Goal: Task Accomplishment & Management: Manage account settings

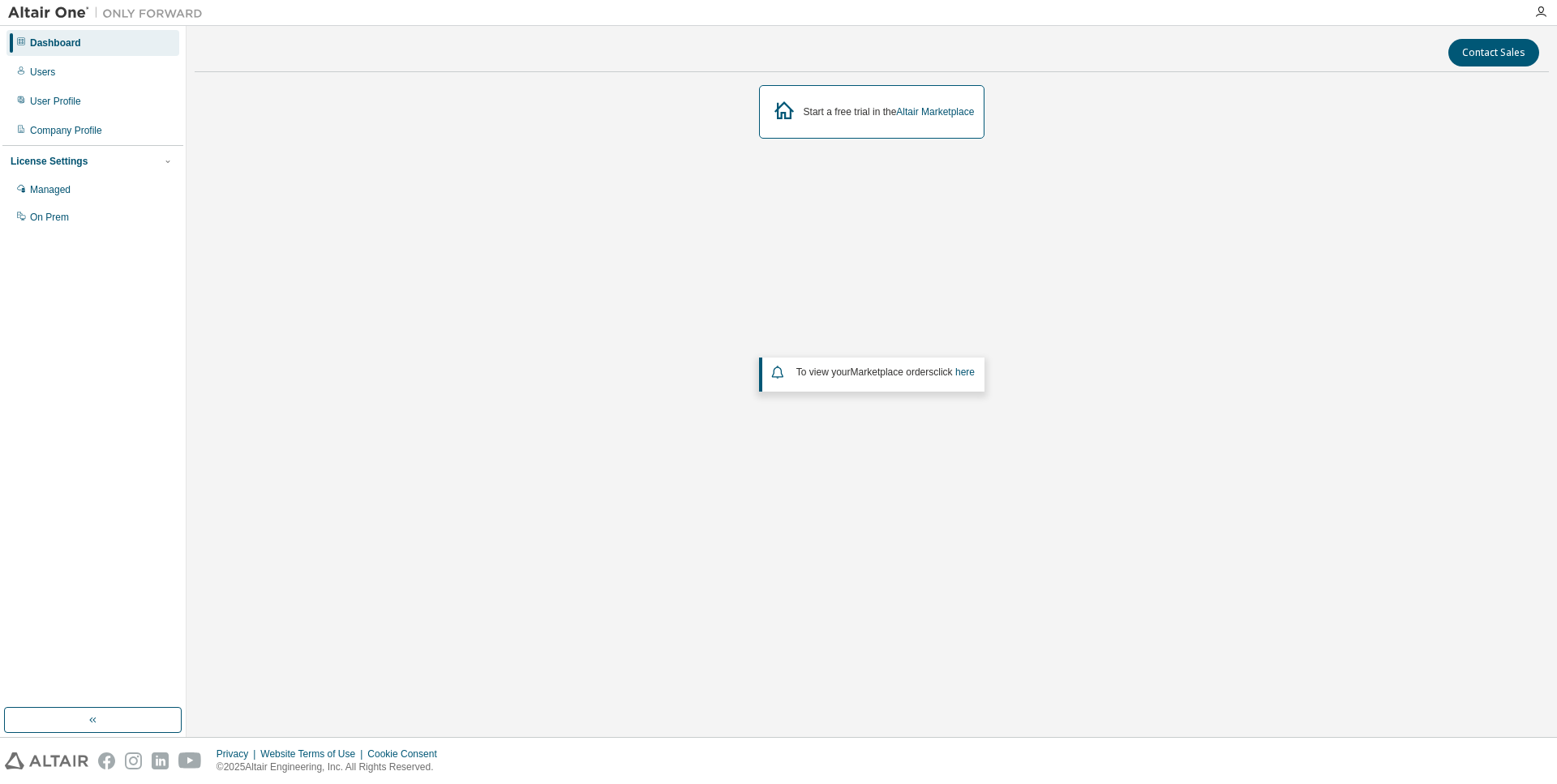
click at [53, 48] on div "Dashboard" at bounding box center [55, 42] width 51 height 13
click at [949, 108] on link "Altair Marketplace" at bounding box center [935, 111] width 78 height 11
click at [34, 71] on div "Users" at bounding box center [42, 71] width 25 height 13
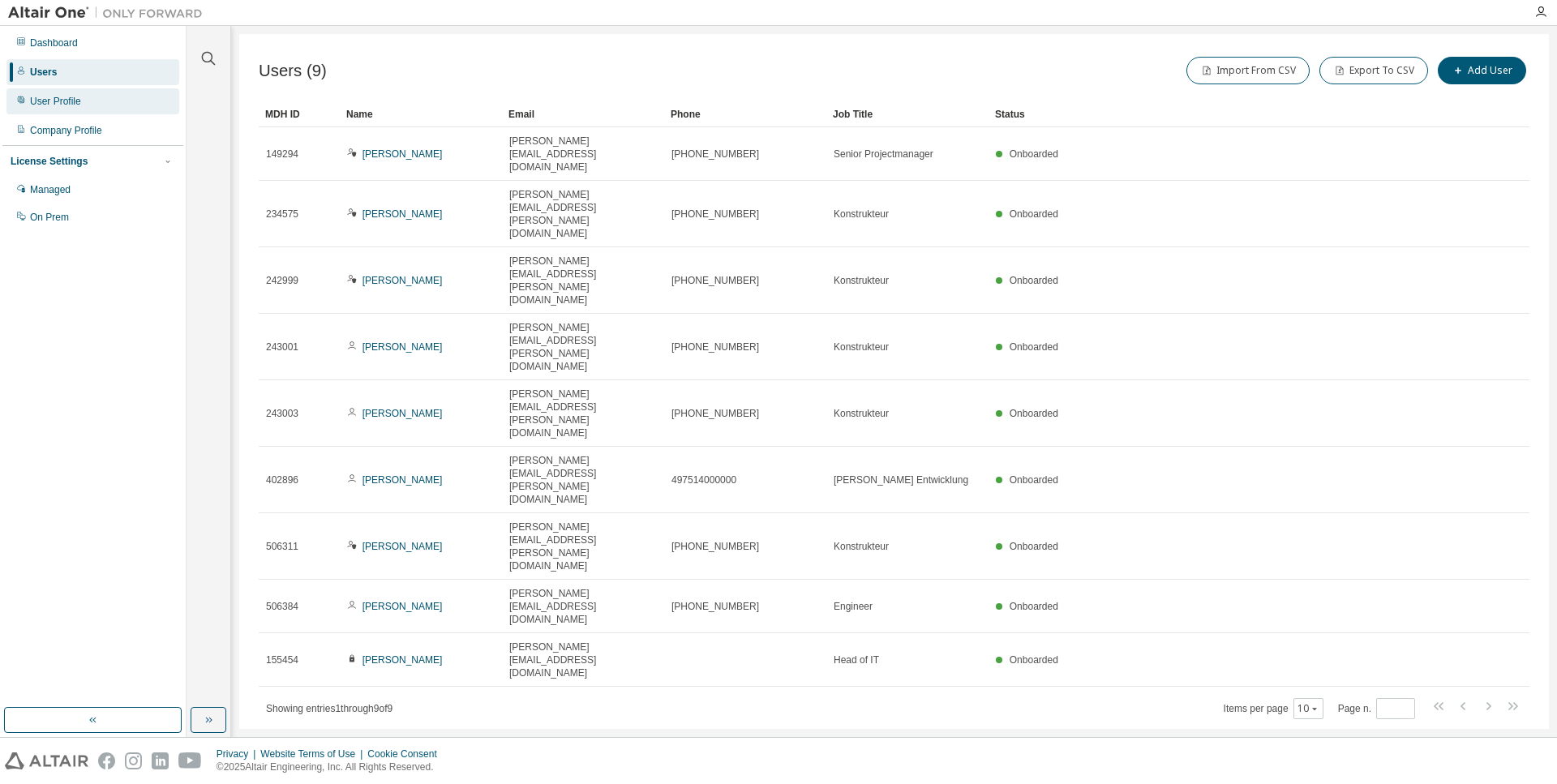
click at [67, 101] on div "User Profile" at bounding box center [55, 101] width 51 height 13
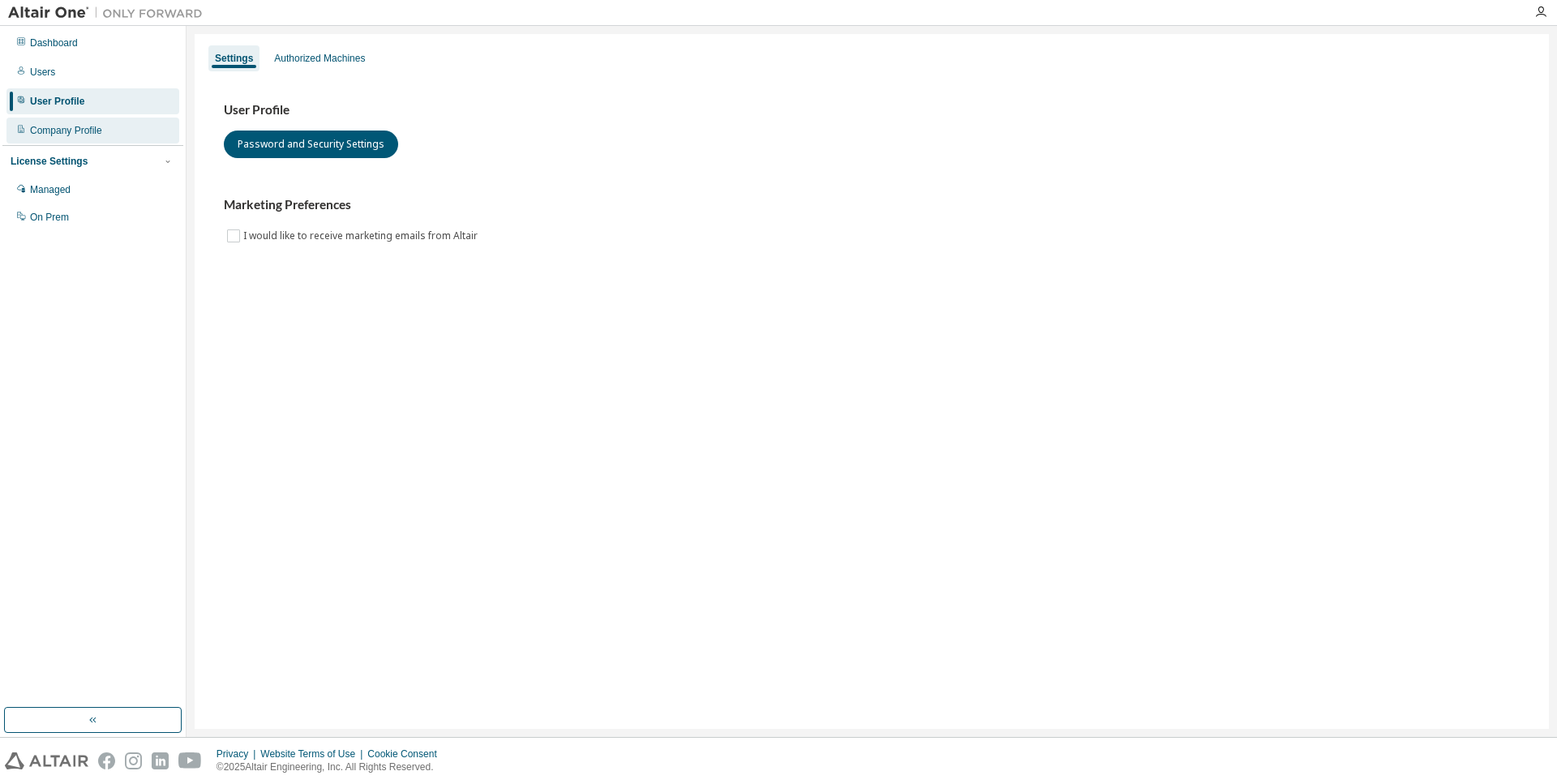
click at [69, 136] on div "Company Profile" at bounding box center [65, 130] width 72 height 13
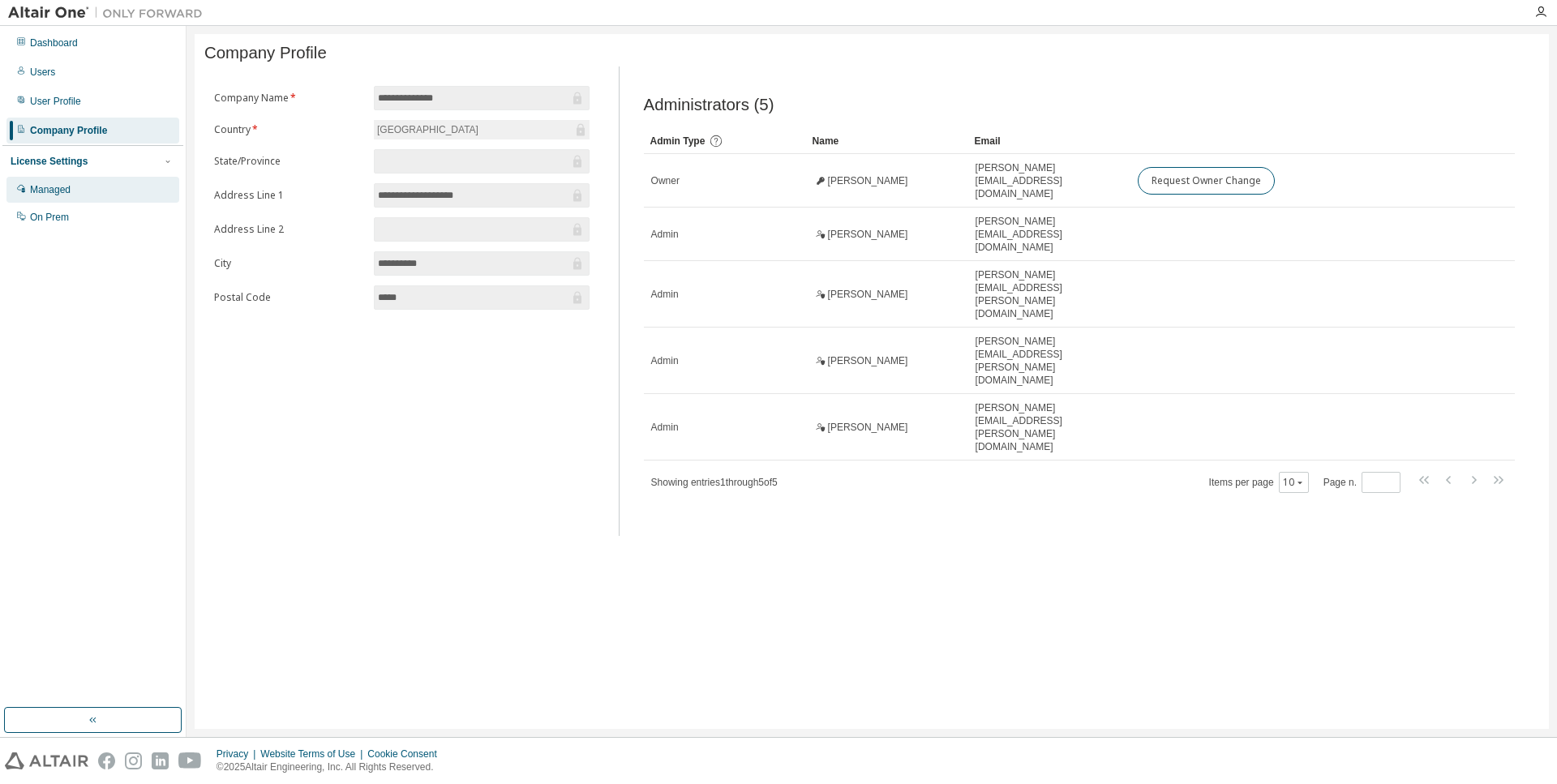
click at [62, 193] on div "Managed" at bounding box center [50, 189] width 41 height 13
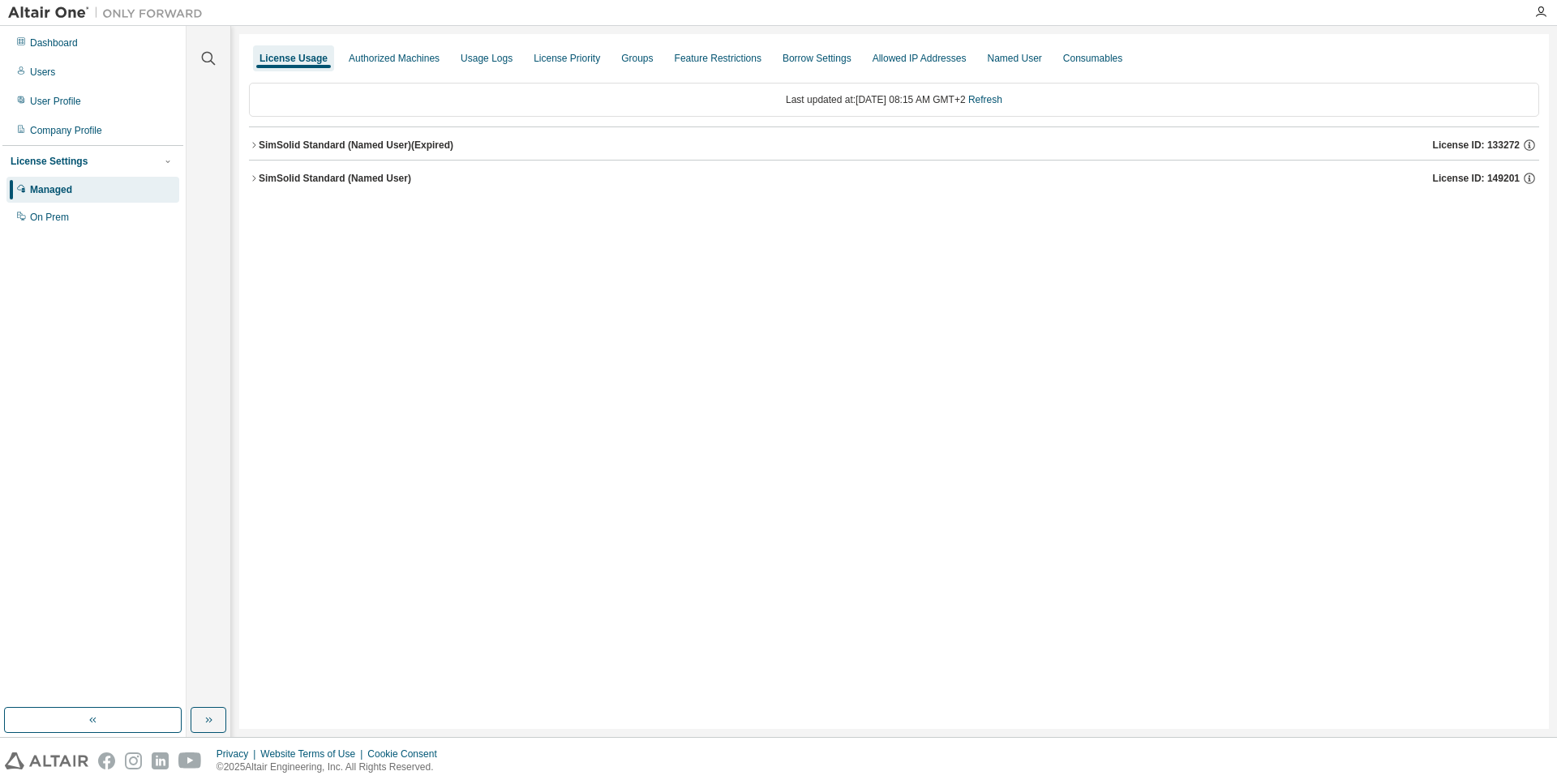
click at [259, 179] on div "SimSolid Standard (Named User)" at bounding box center [335, 178] width 153 height 13
click at [311, 143] on div "SimSolid Standard (Named User) (Expired)" at bounding box center [356, 144] width 194 height 13
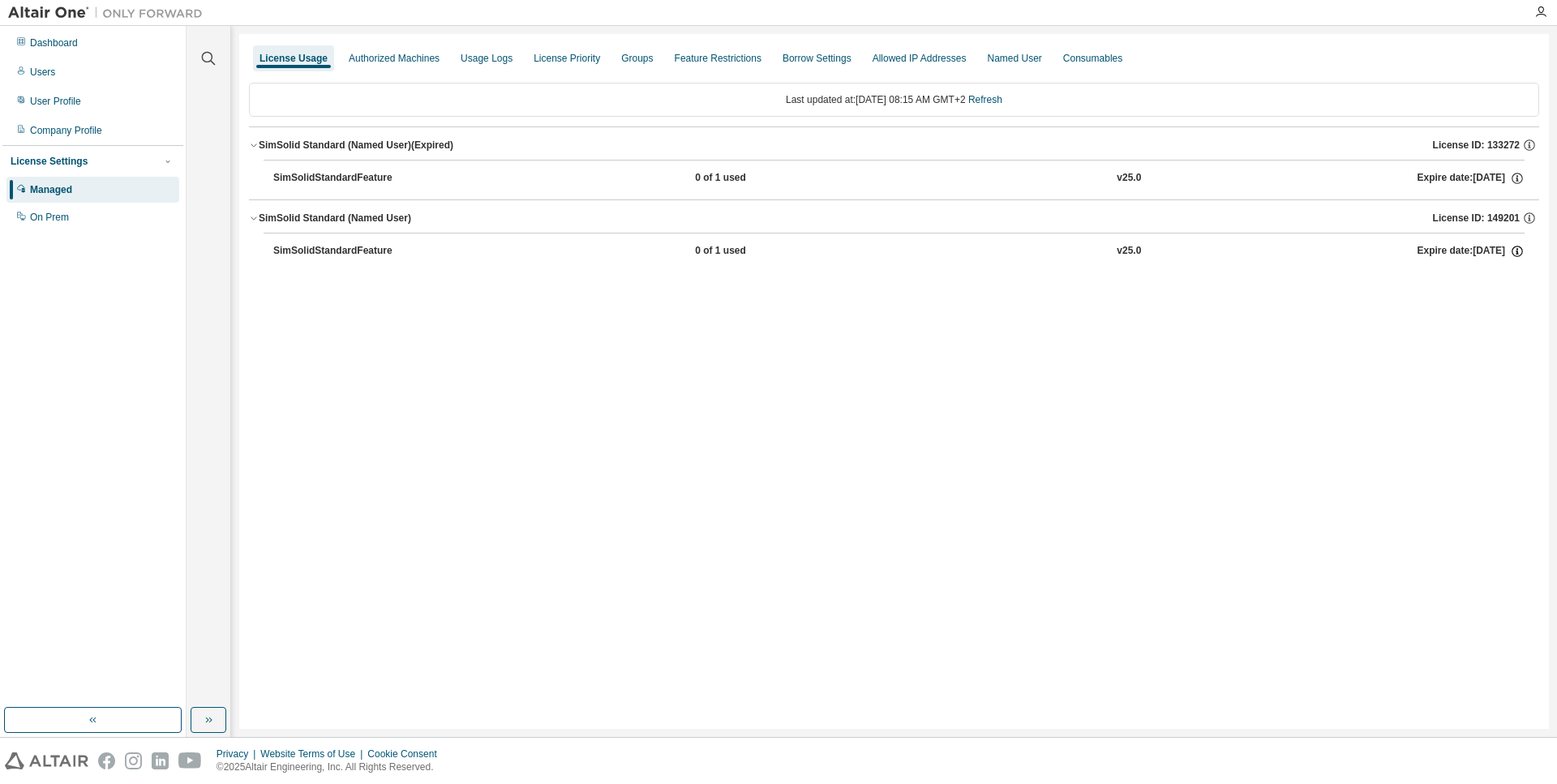
click at [1516, 254] on icon "button" at bounding box center [1516, 252] width 3 height 4
click at [321, 255] on div "SimSolidStandardFeature" at bounding box center [346, 251] width 146 height 14
click at [324, 249] on div "SimSolidStandardFeature" at bounding box center [346, 251] width 146 height 14
click at [59, 126] on div "Company Profile" at bounding box center [65, 130] width 72 height 13
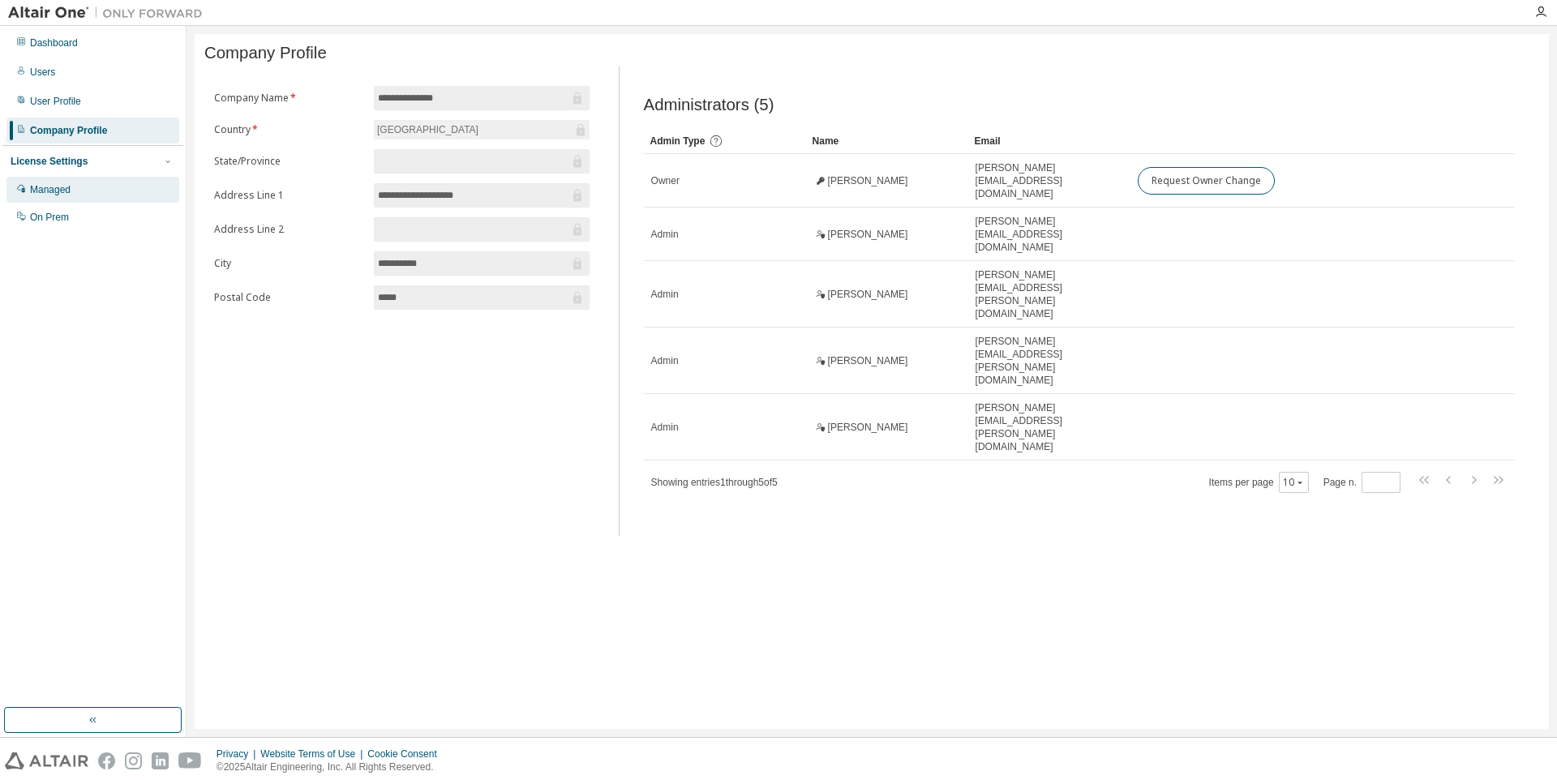
click at [81, 196] on div "Managed" at bounding box center [93, 189] width 173 height 26
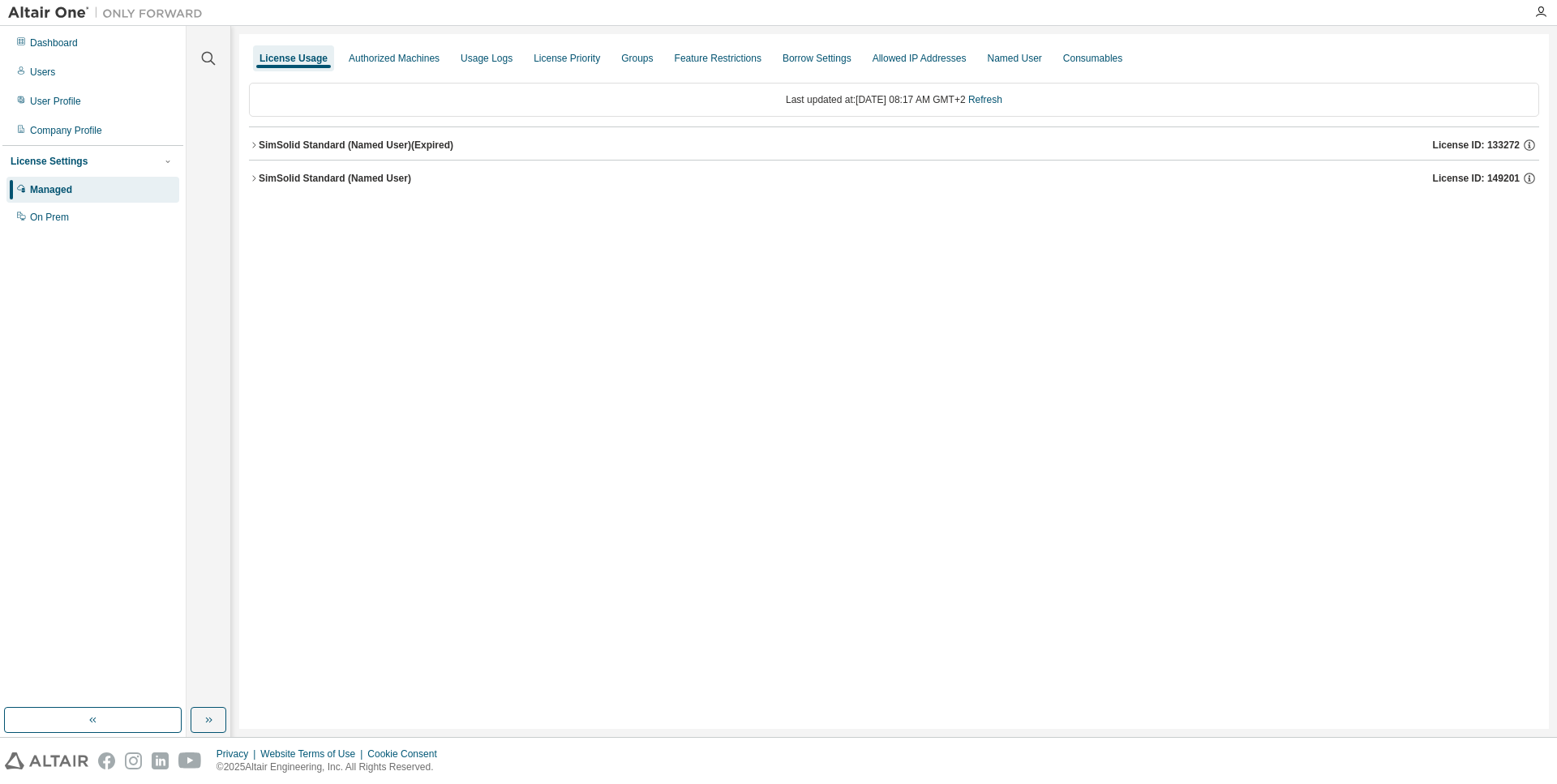
click at [313, 186] on button "SimSolid Standard (Named User) License ID: 149201" at bounding box center [893, 178] width 1290 height 36
click at [313, 142] on div "SimSolid Standard (Named User) (Expired)" at bounding box center [356, 144] width 194 height 13
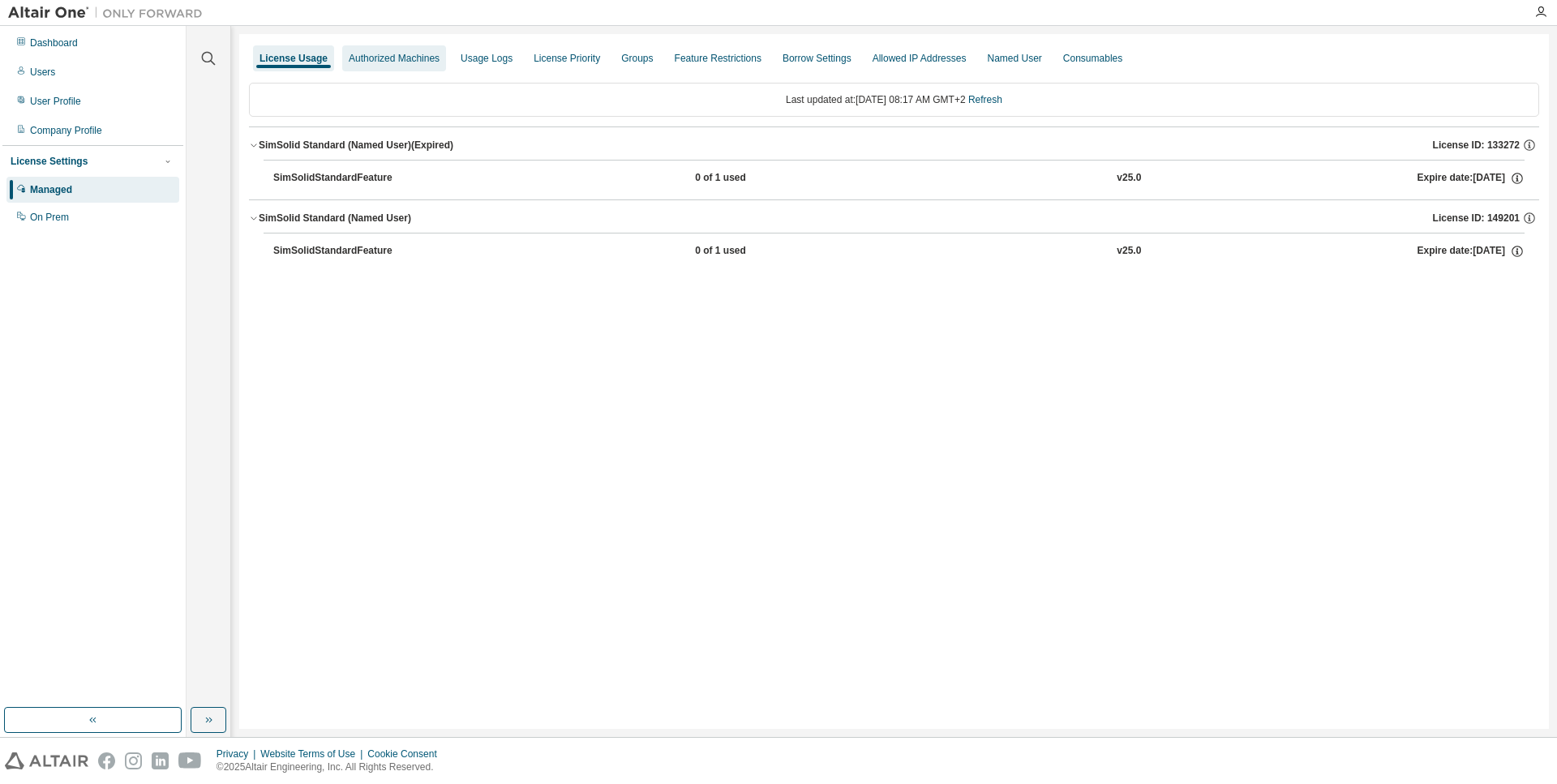
click at [398, 57] on div "Authorized Machines" at bounding box center [394, 58] width 91 height 13
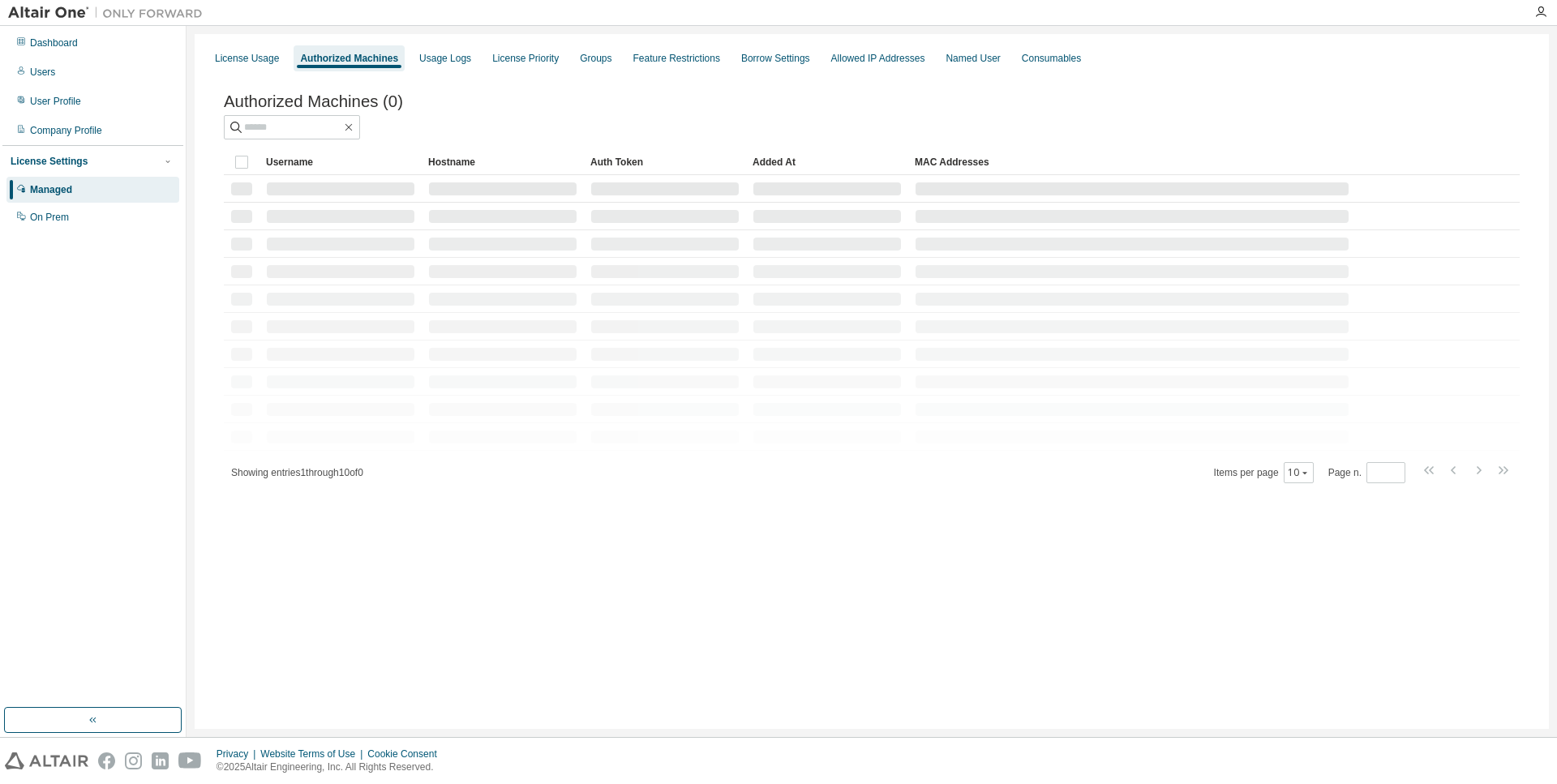
click at [398, 57] on div "Authorized Machines" at bounding box center [349, 59] width 111 height 26
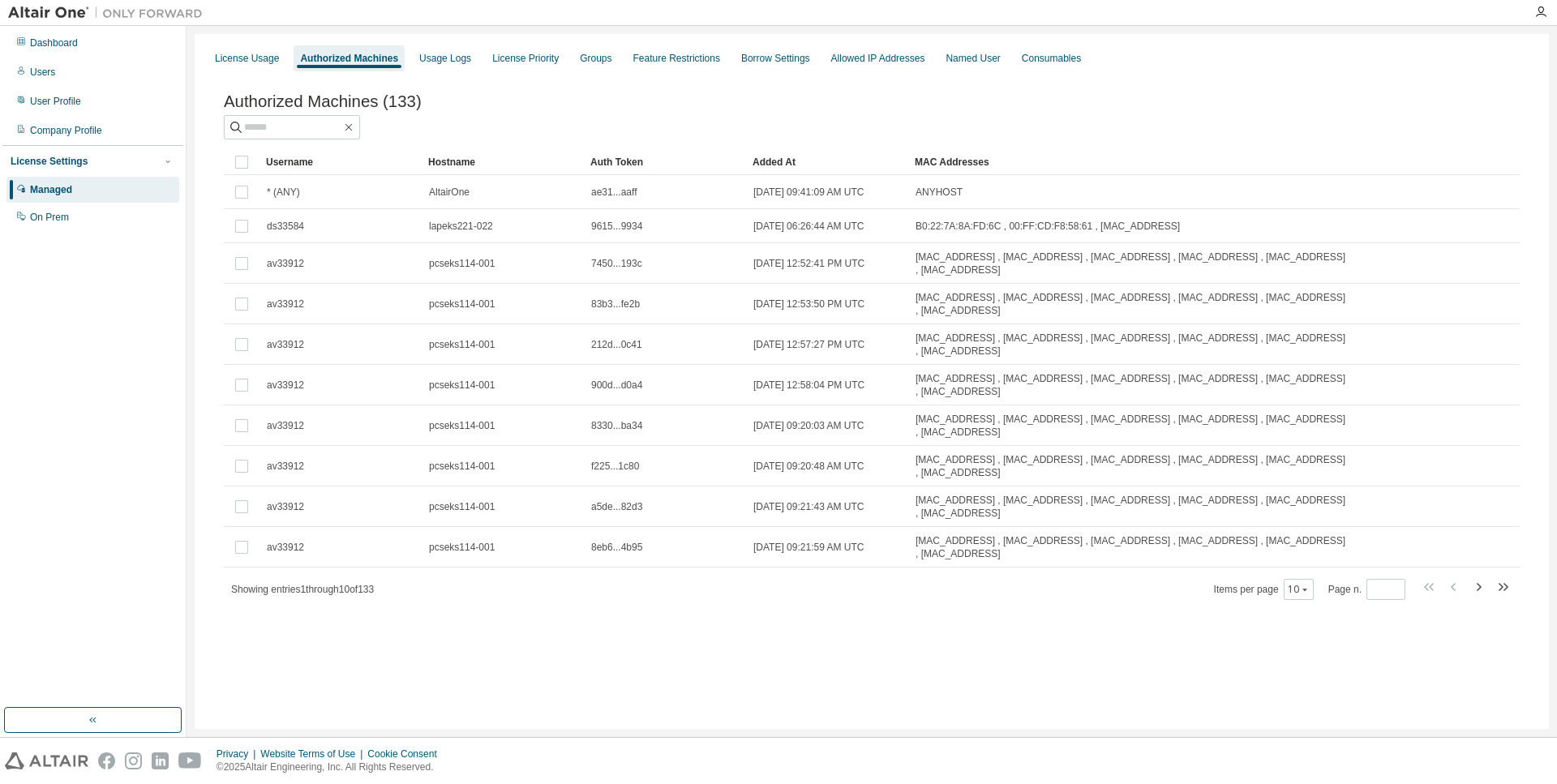
click at [638, 116] on div "Authorized Machines (133)" at bounding box center [871, 115] width 1296 height 47
click at [1306, 594] on icon "button" at bounding box center [1304, 589] width 9 height 9
click at [1314, 686] on div "100" at bounding box center [1351, 692] width 130 height 20
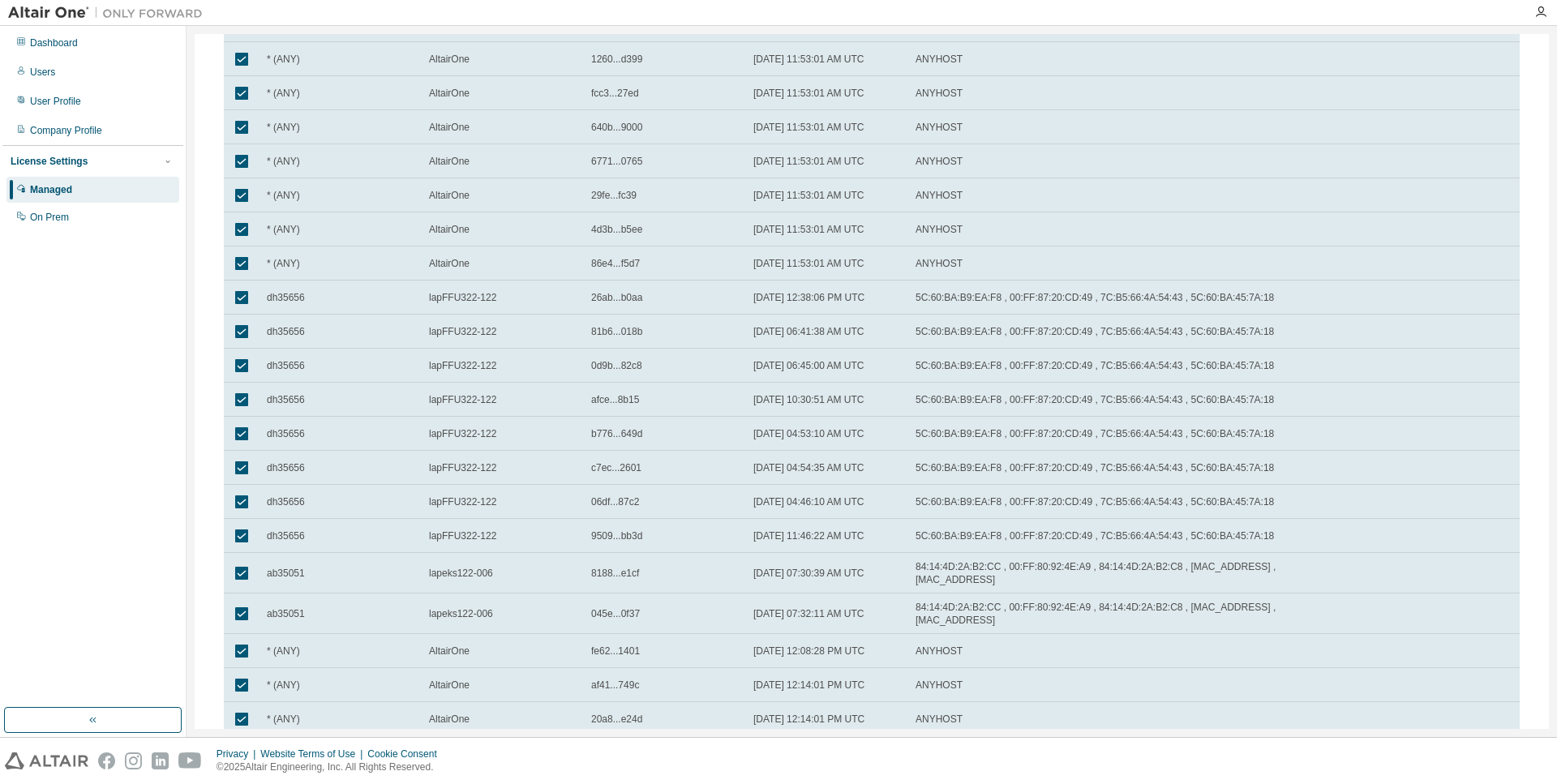
scroll to position [3043, 0]
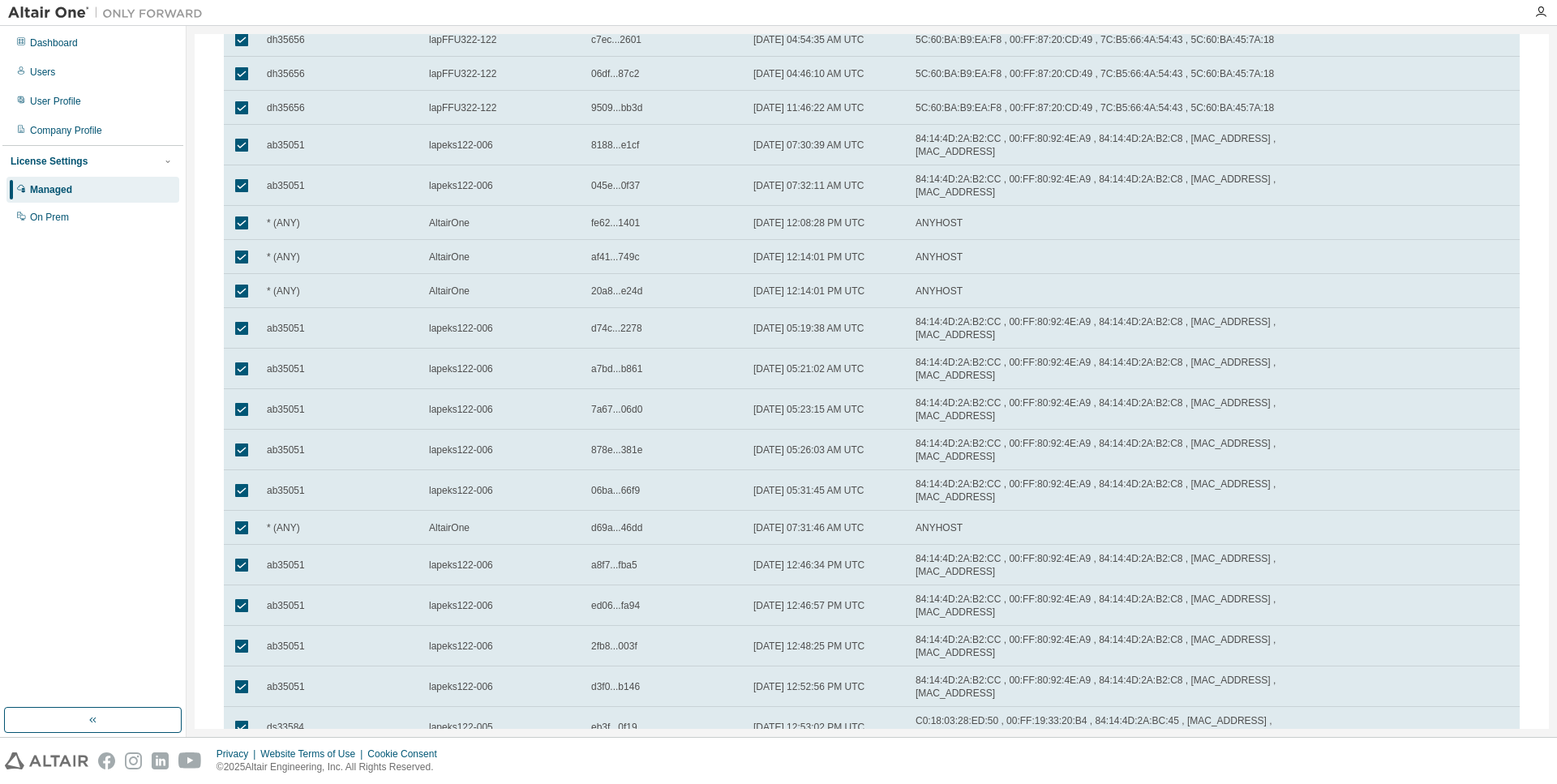
click at [1306, 763] on button "100" at bounding box center [1296, 769] width 27 height 13
click at [1206, 733] on div "License Usage Authorized Machines Usage Logs License Priority Groups Feature Re…" at bounding box center [871, 382] width 1370 height 711
click at [1396, 763] on input "*" at bounding box center [1386, 769] width 31 height 13
click at [1396, 763] on input "**" at bounding box center [1386, 769] width 31 height 13
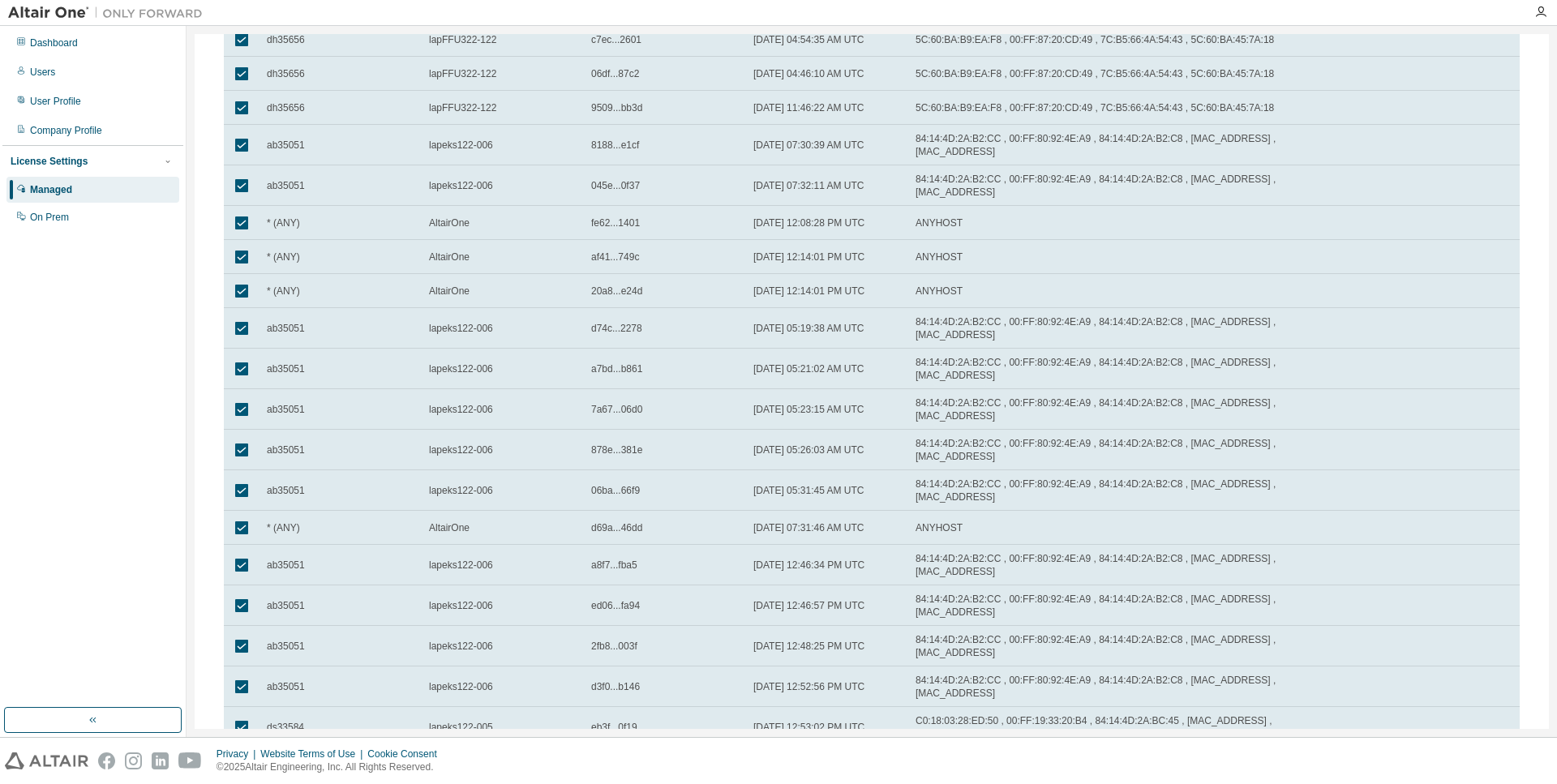
click at [1396, 763] on input "**" at bounding box center [1386, 769] width 31 height 13
click at [1397, 763] on input "**" at bounding box center [1386, 769] width 31 height 13
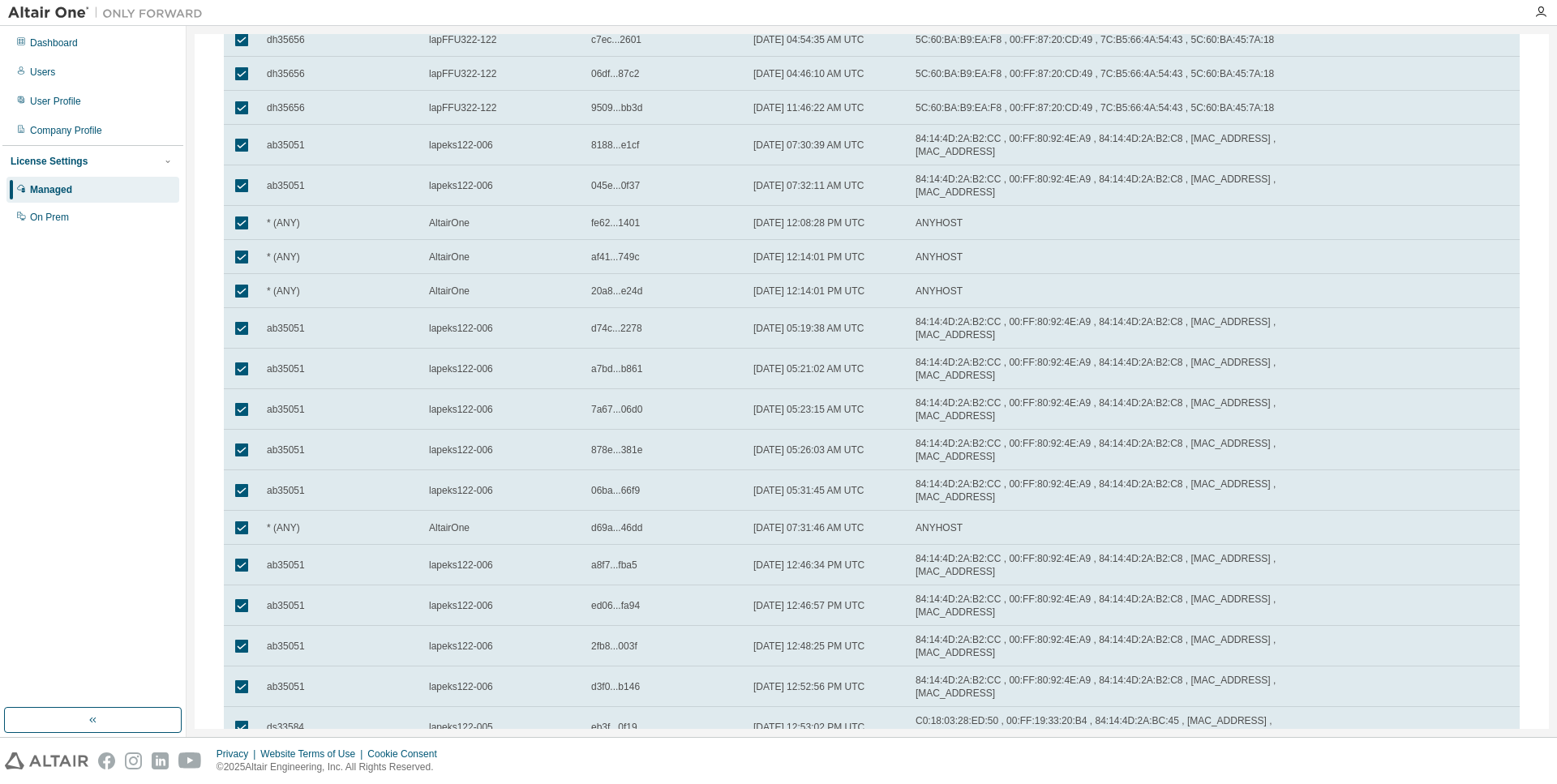
click at [1397, 763] on input "**" at bounding box center [1386, 769] width 31 height 13
click at [1397, 763] on input "*" at bounding box center [1386, 769] width 31 height 13
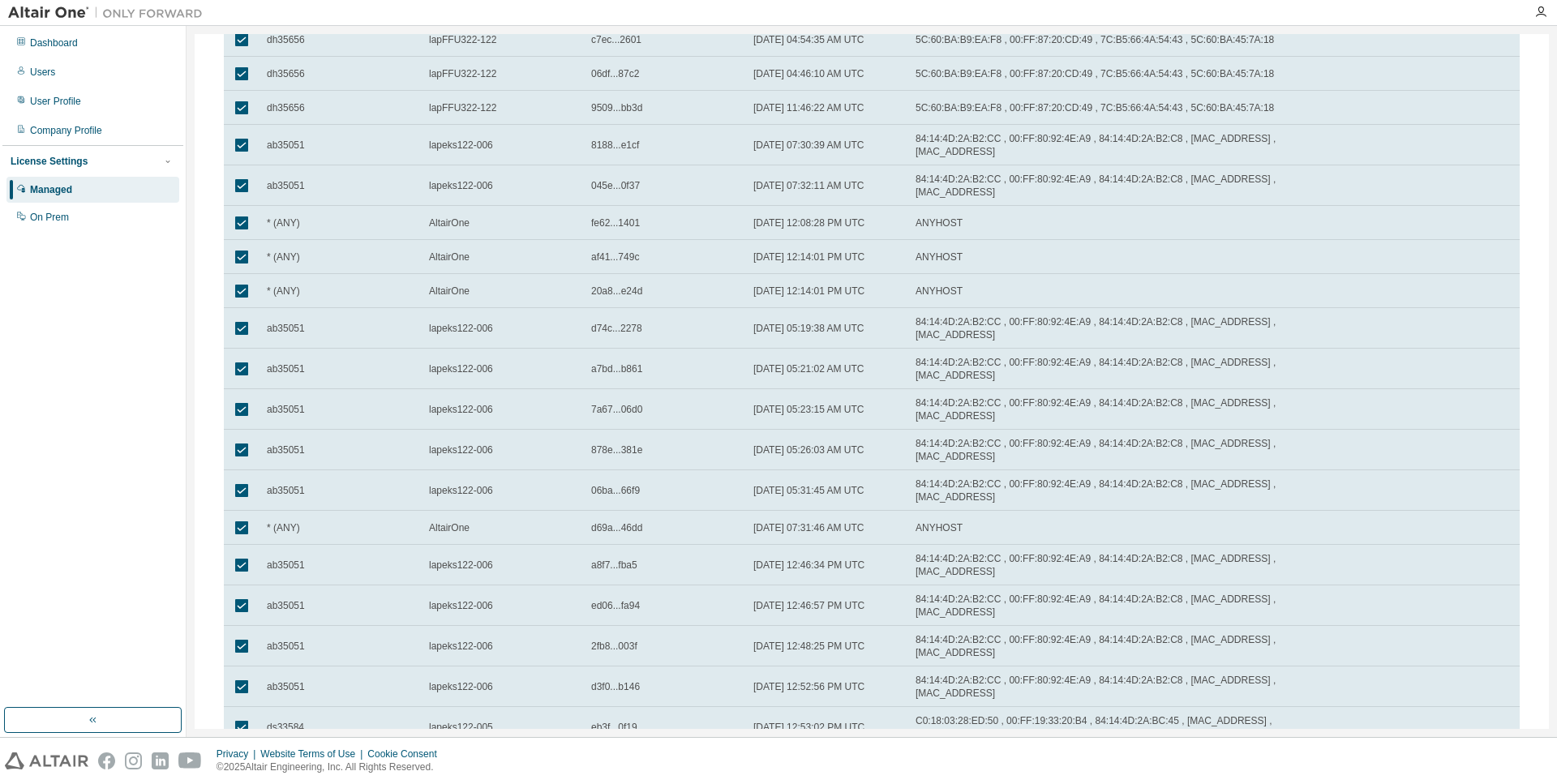
click at [1397, 763] on input "*" at bounding box center [1386, 769] width 31 height 13
type input "*"
click at [1397, 763] on input "*" at bounding box center [1386, 769] width 31 height 13
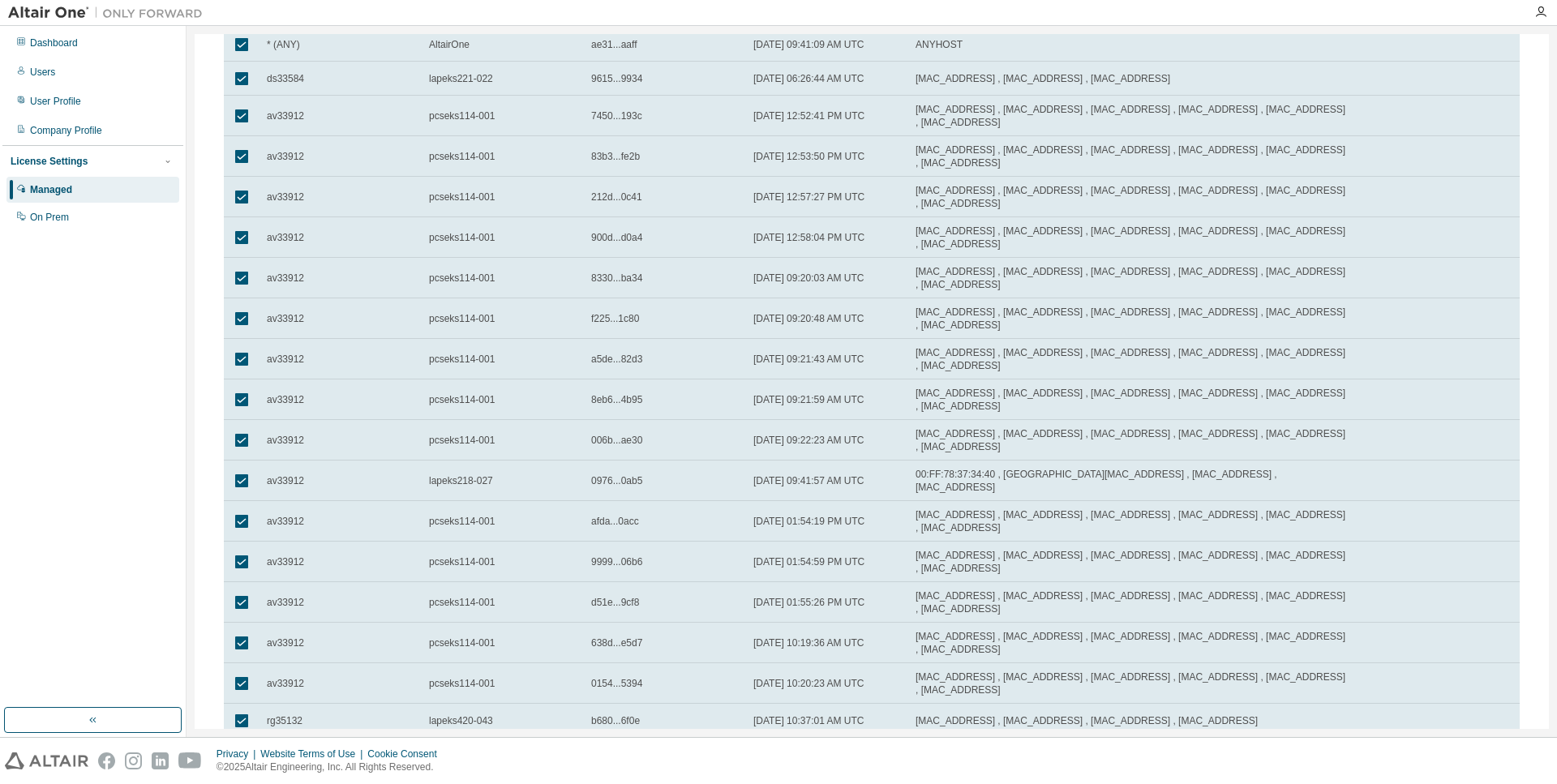
scroll to position [0, 0]
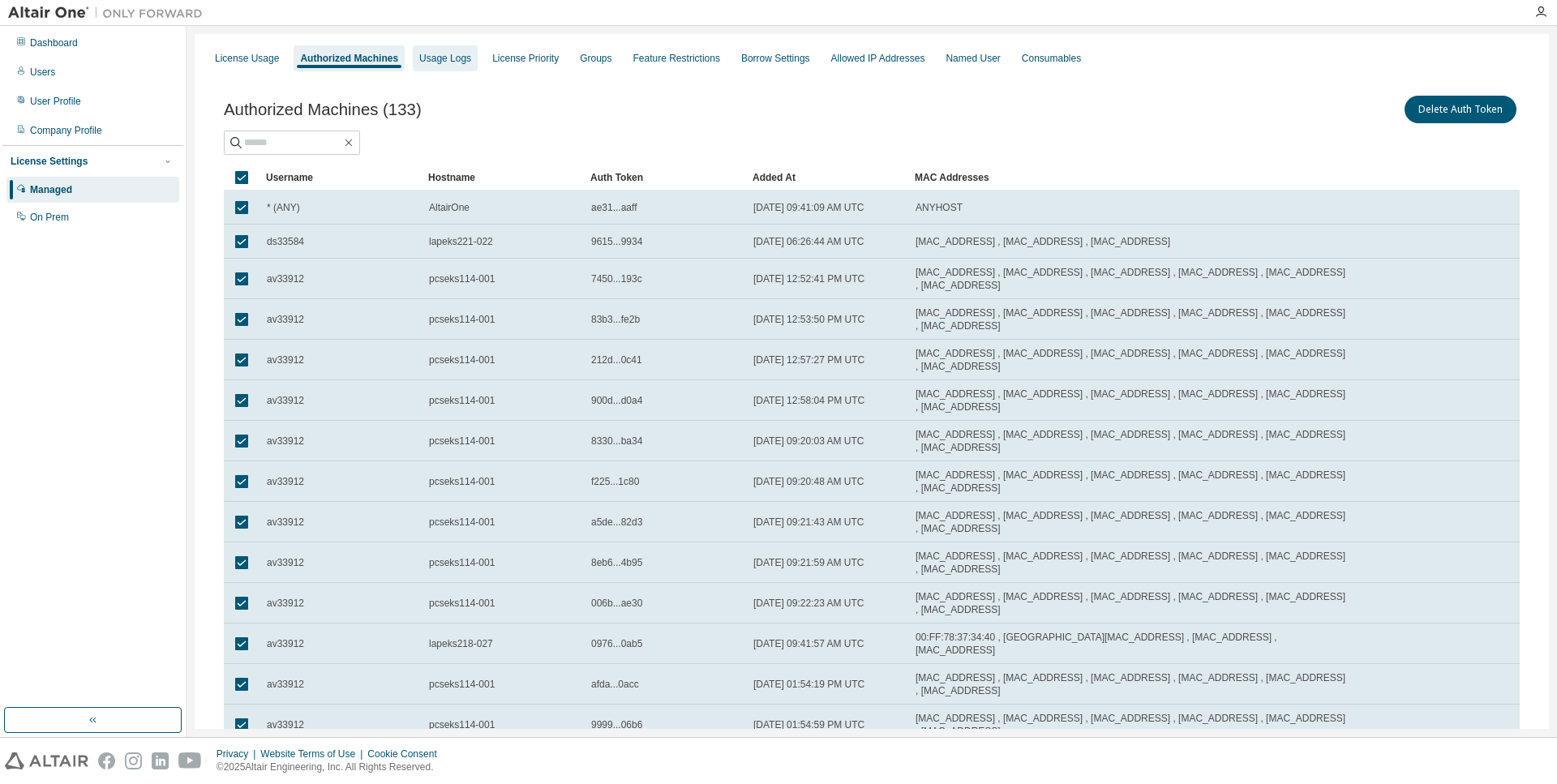
click at [447, 60] on div "Usage Logs" at bounding box center [445, 58] width 52 height 13
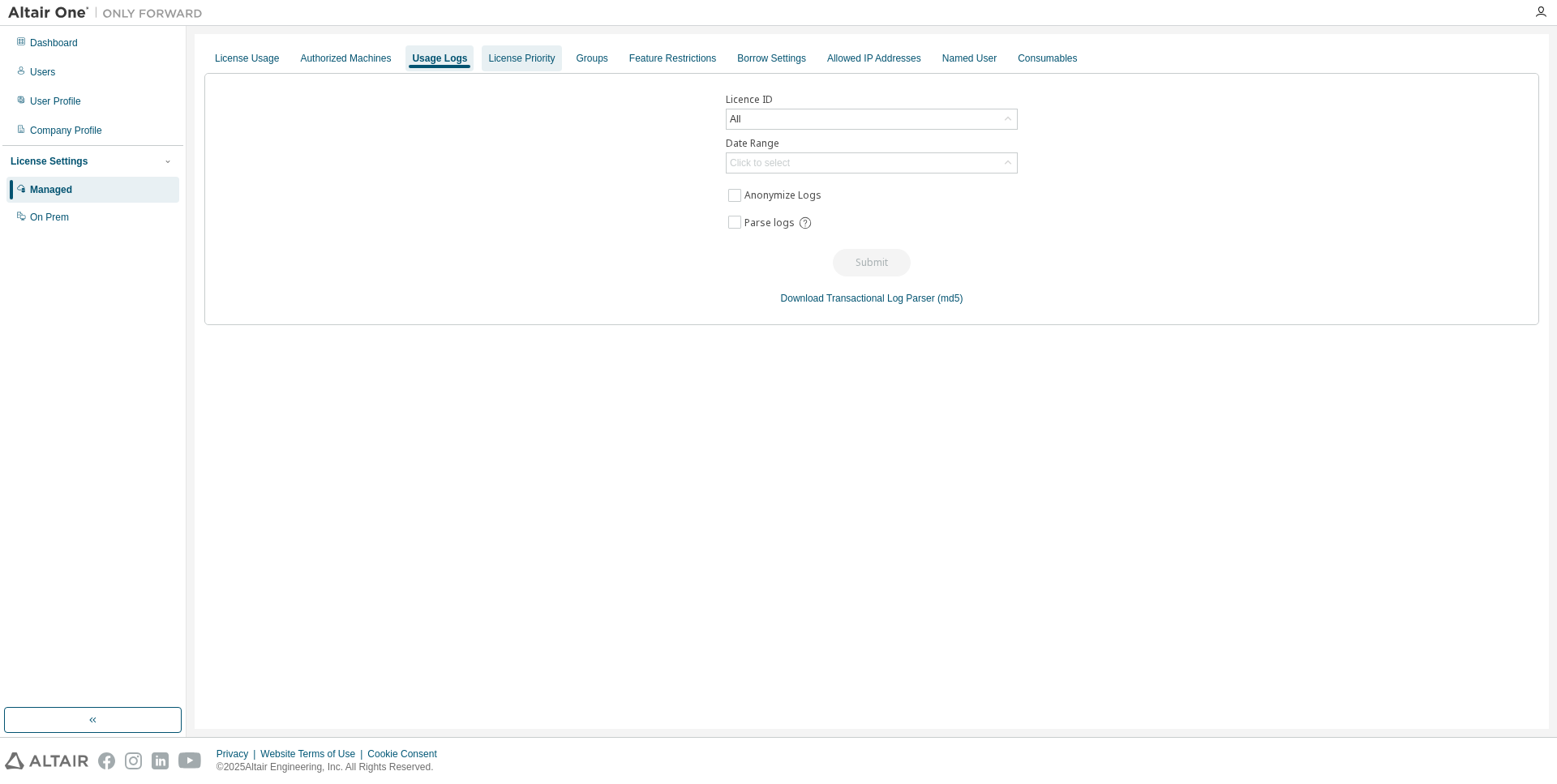
click at [524, 66] on div "License Priority" at bounding box center [522, 59] width 80 height 26
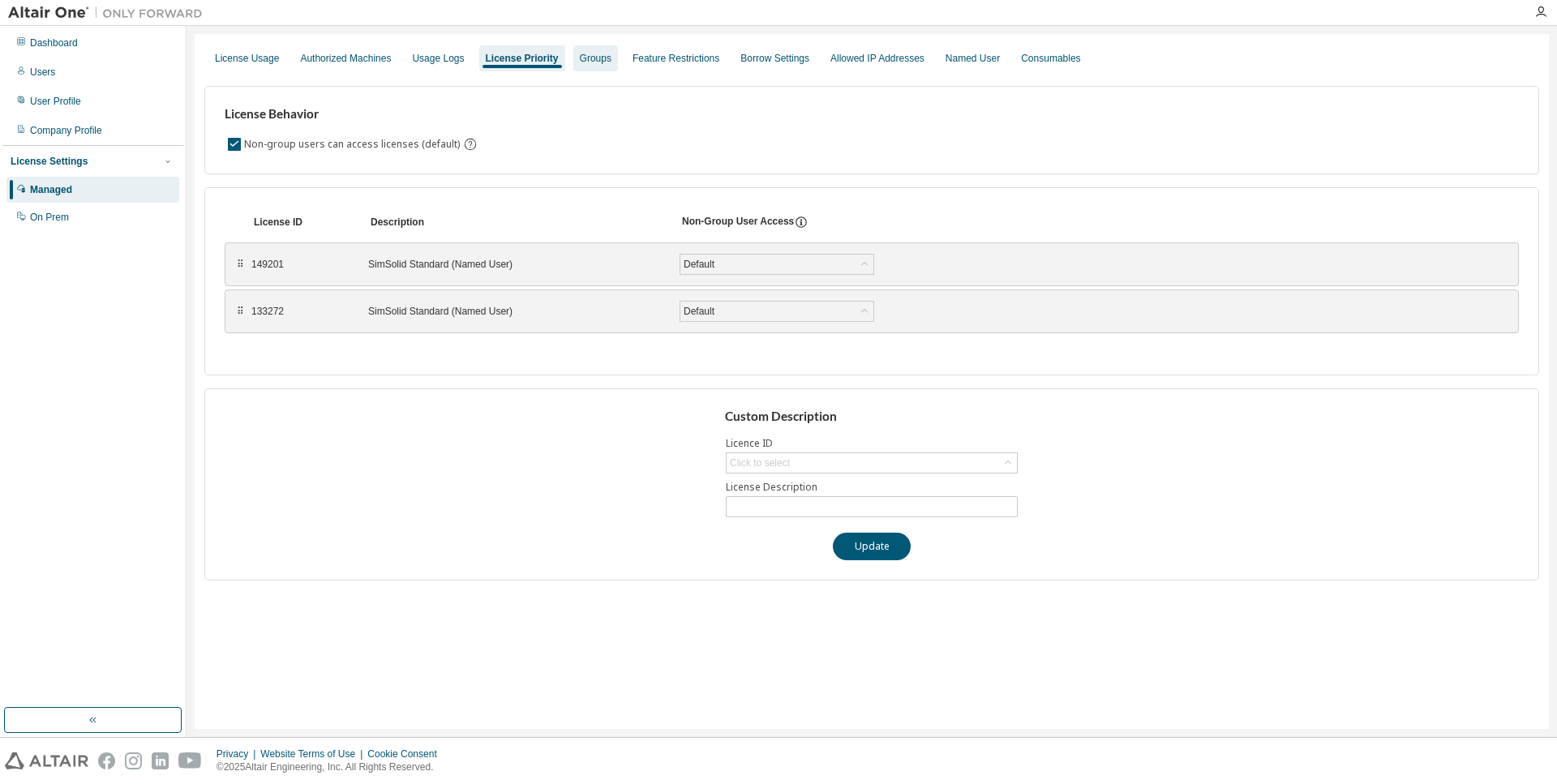
click at [585, 59] on div "Groups" at bounding box center [595, 58] width 31 height 13
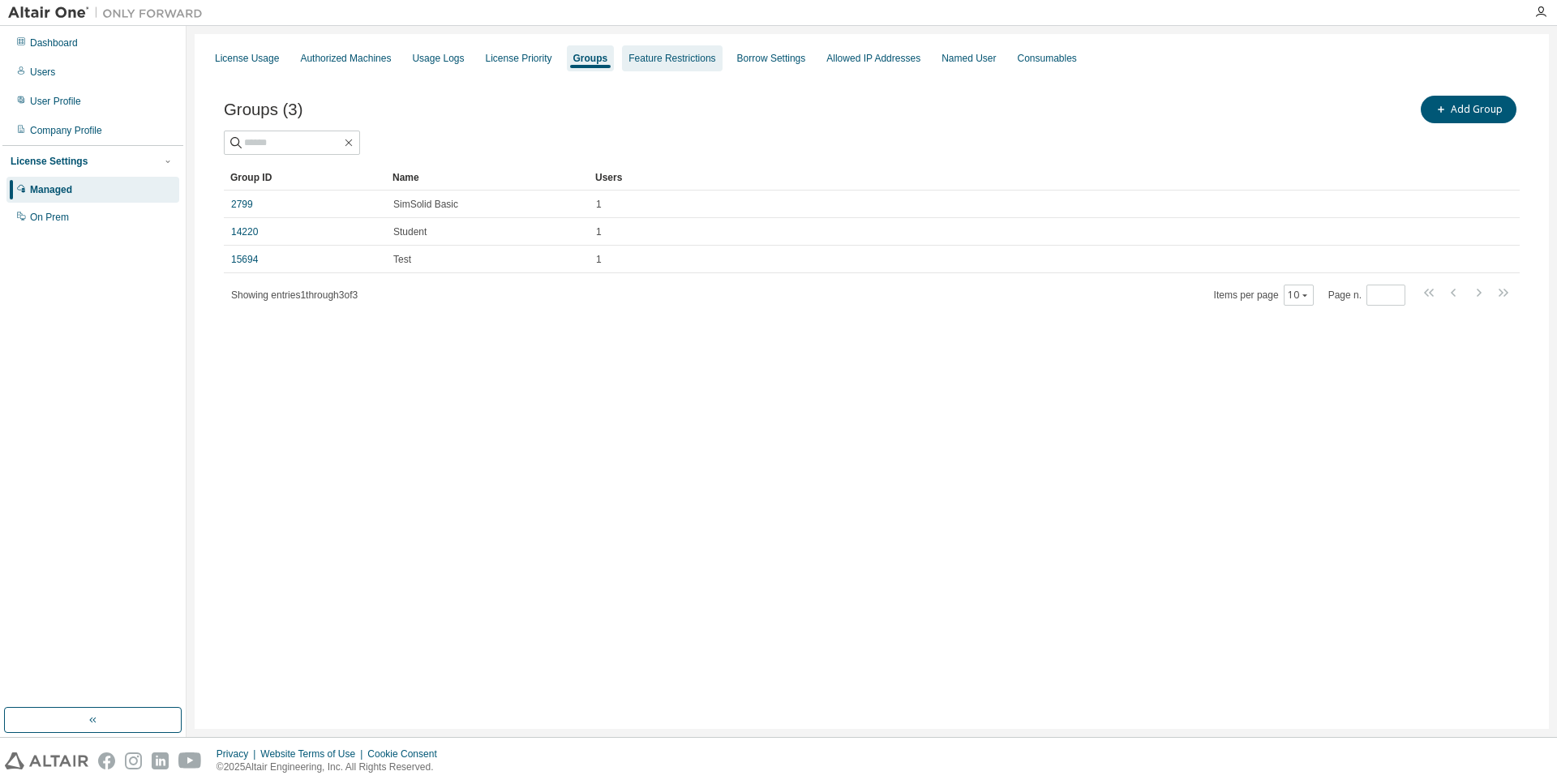
click at [646, 64] on div "Feature Restrictions" at bounding box center [672, 58] width 87 height 13
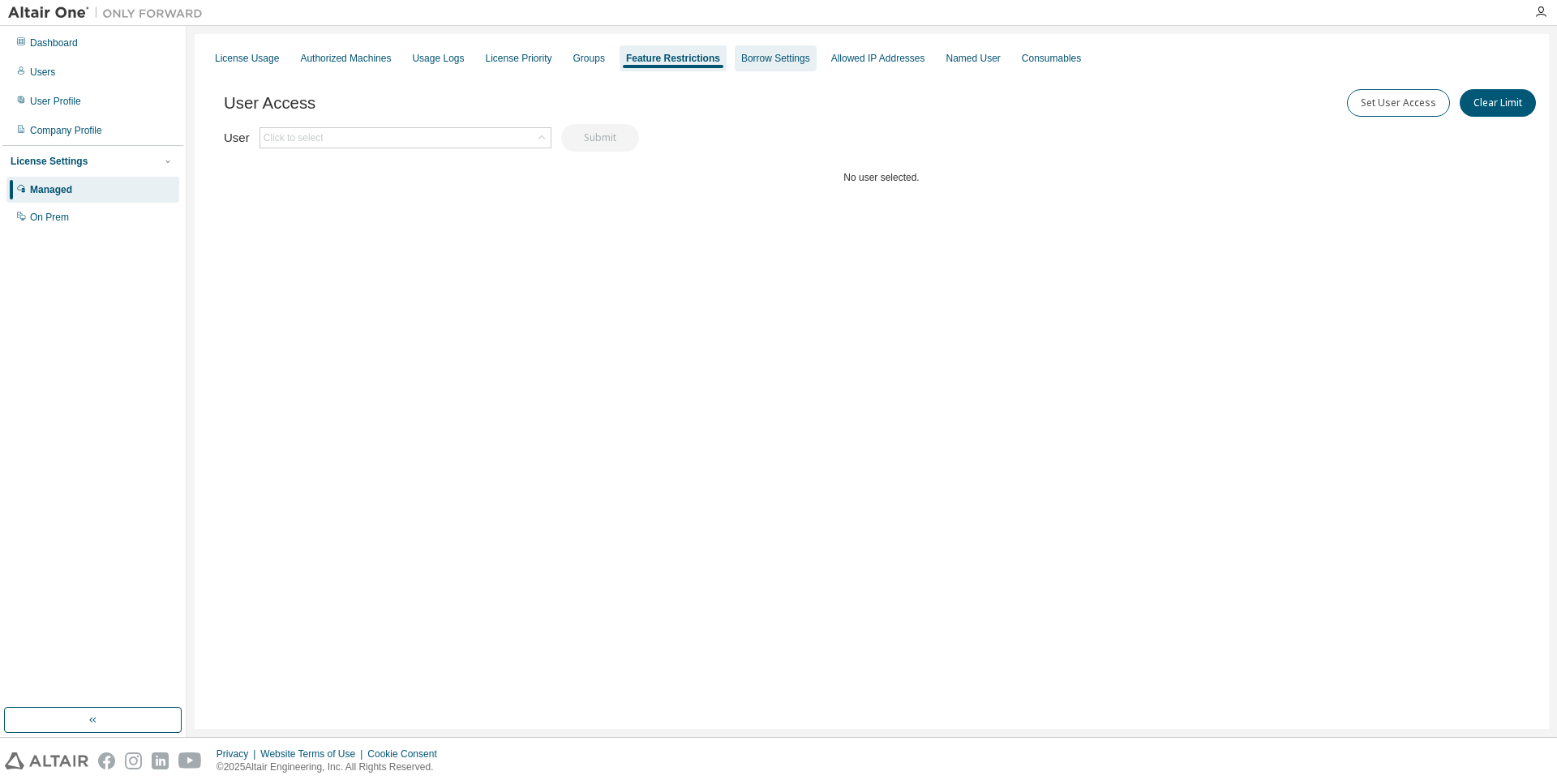
click at [758, 64] on div "Borrow Settings" at bounding box center [776, 59] width 82 height 26
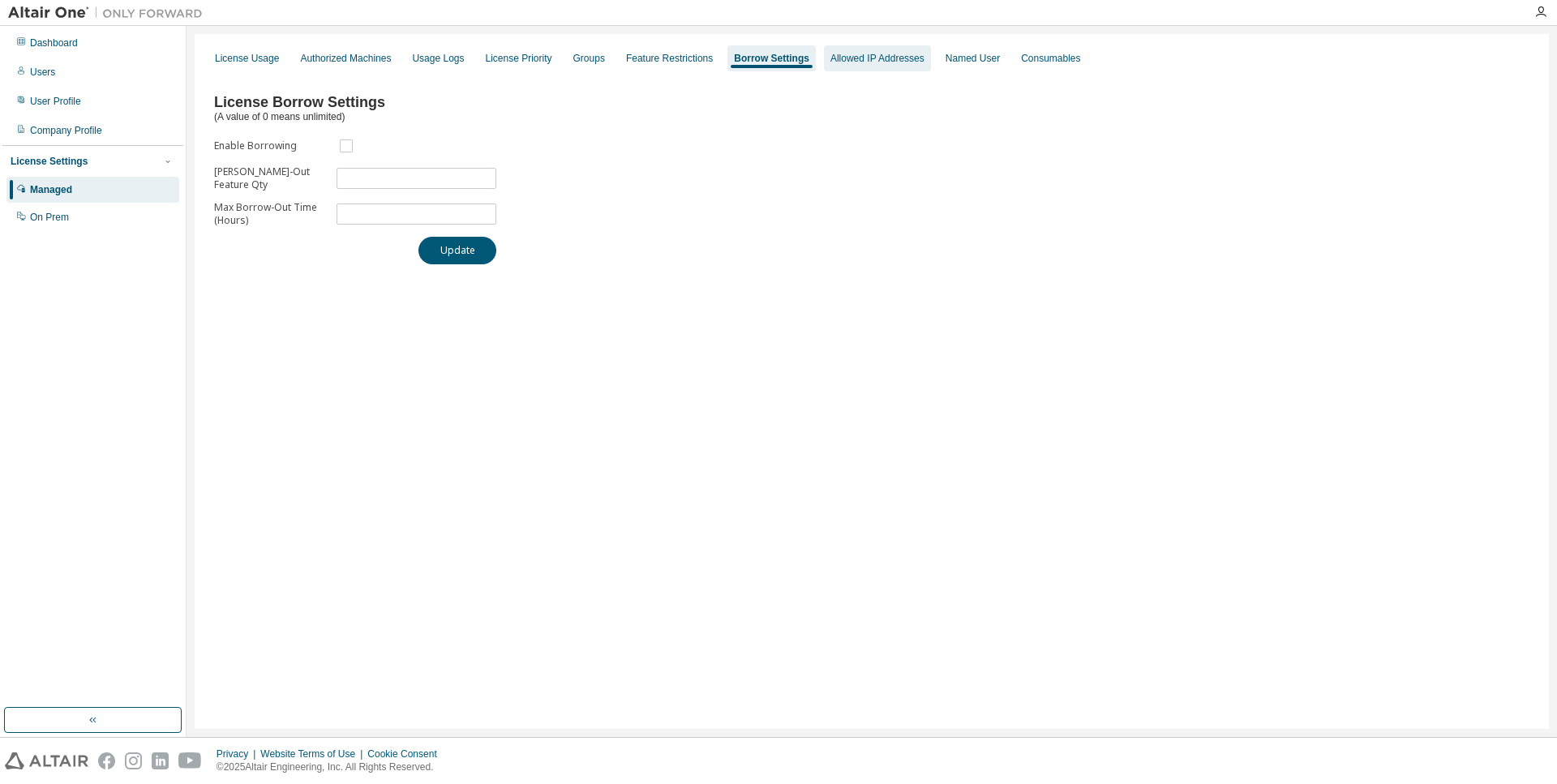
click at [883, 67] on div "Allowed IP Addresses" at bounding box center [877, 59] width 107 height 26
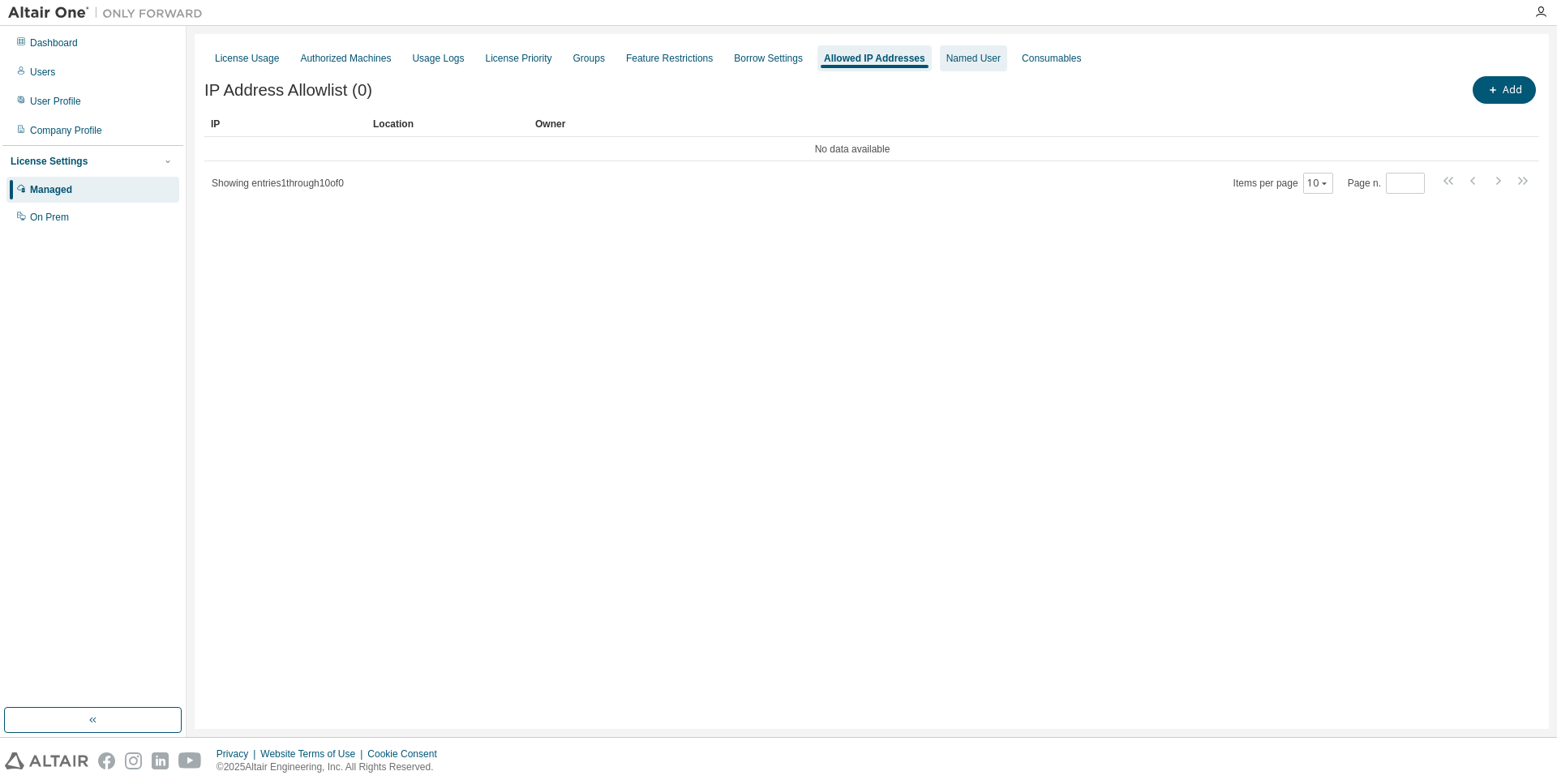
click at [949, 61] on div "Named User" at bounding box center [973, 58] width 54 height 13
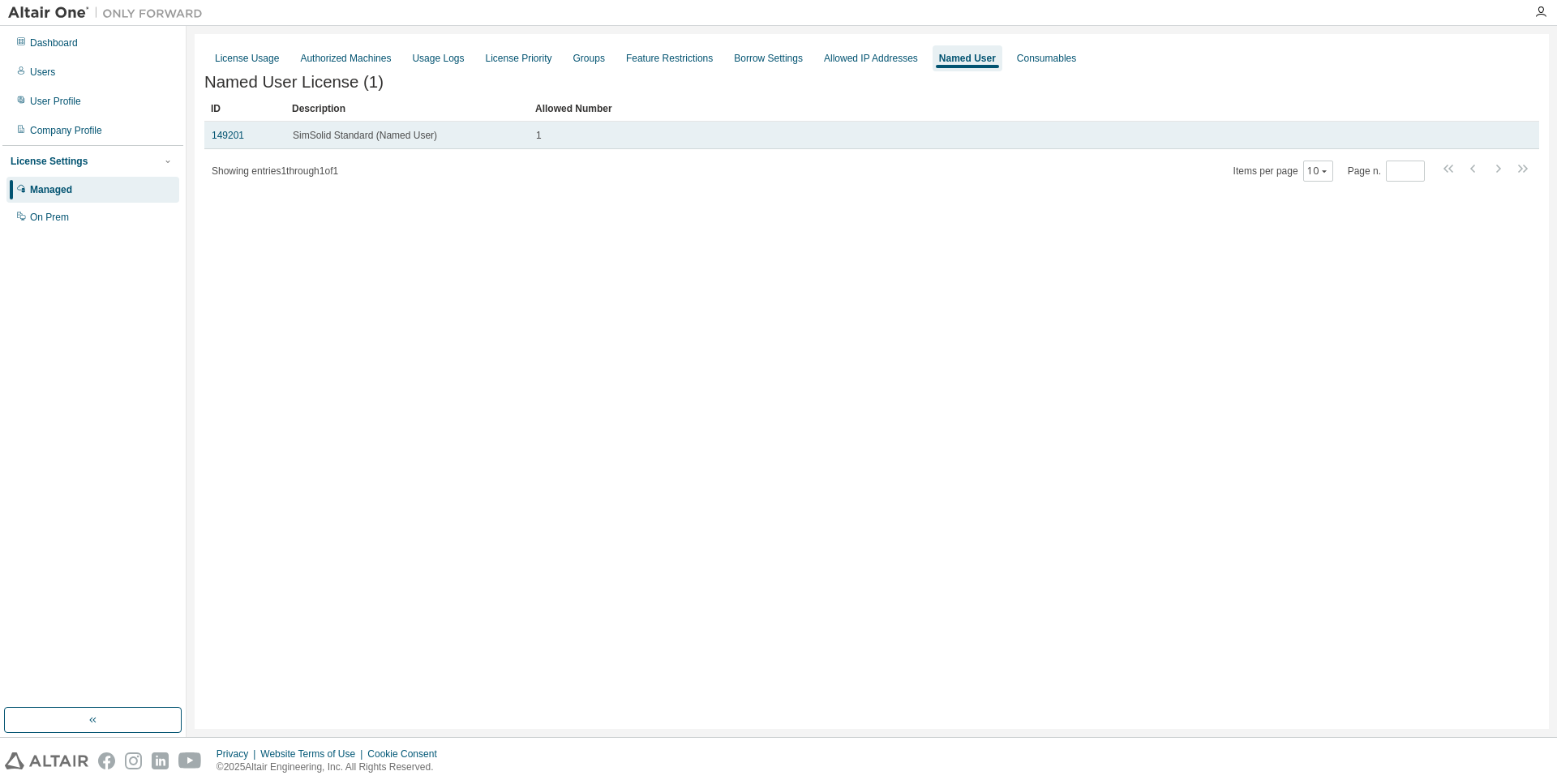
click at [378, 138] on span "SimSolid Standard (Named User)" at bounding box center [365, 135] width 144 height 13
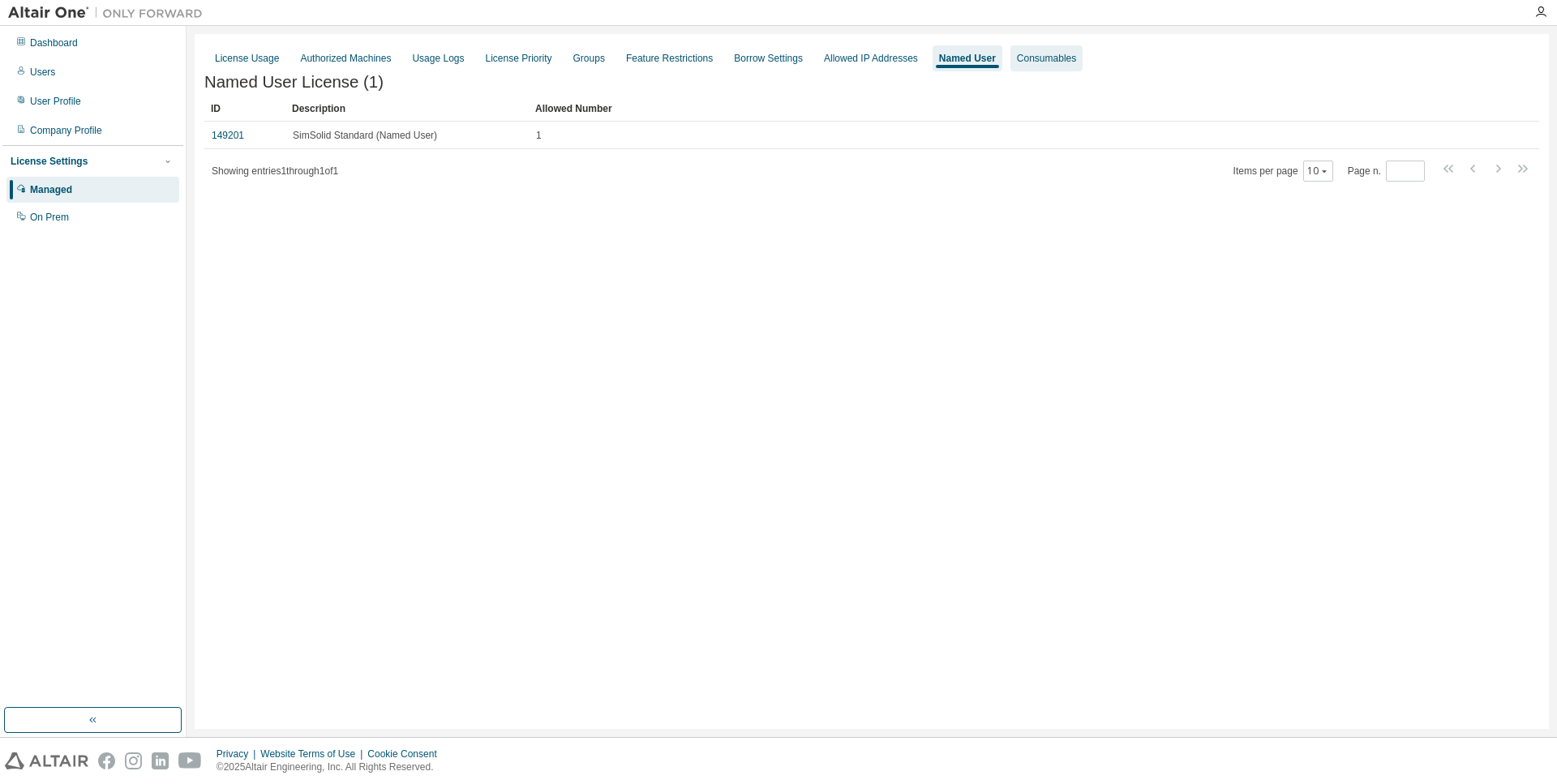
click at [1028, 50] on div "Consumables" at bounding box center [1046, 59] width 72 height 26
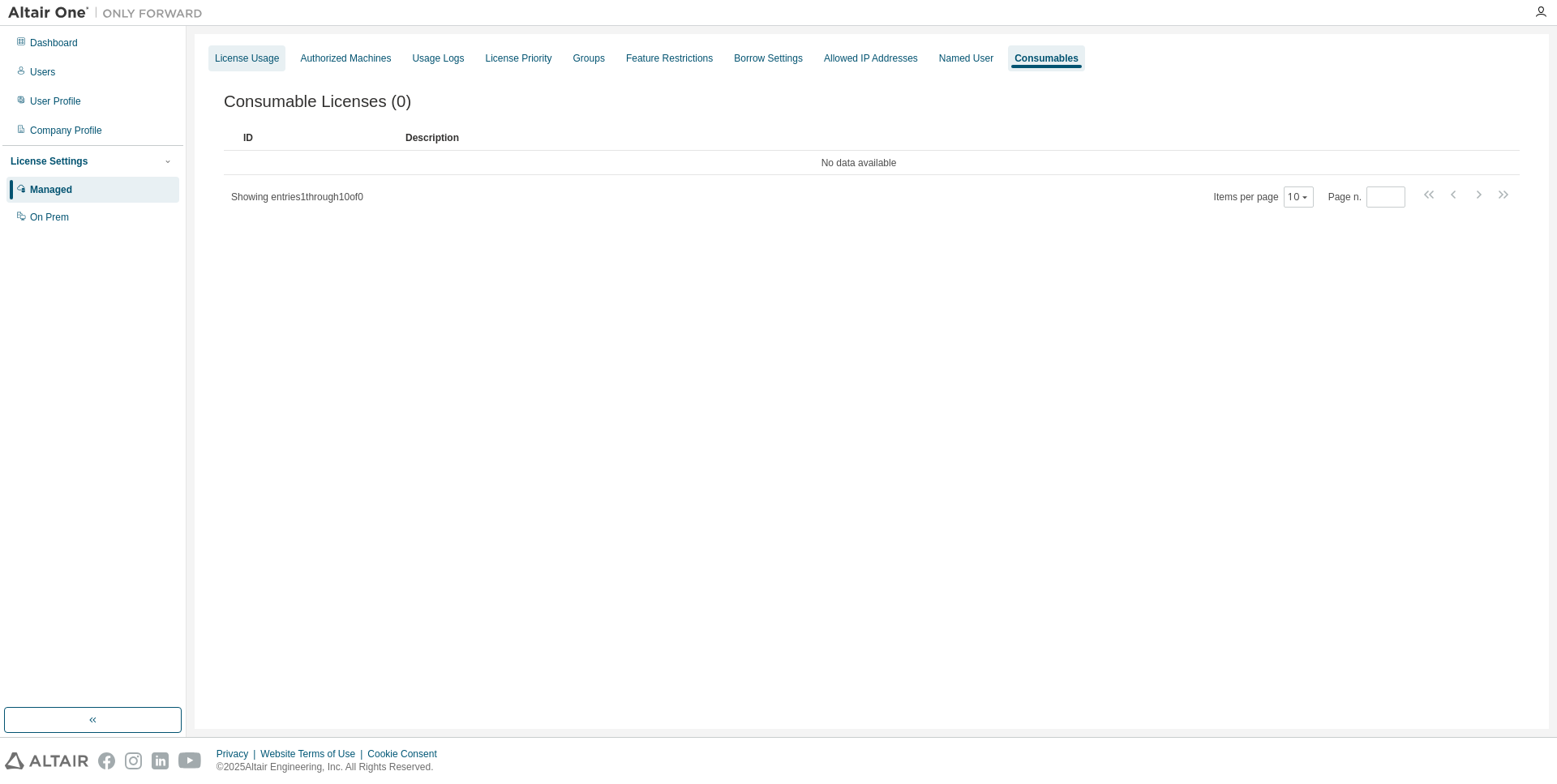
click at [255, 56] on div "License Usage" at bounding box center [246, 58] width 64 height 13
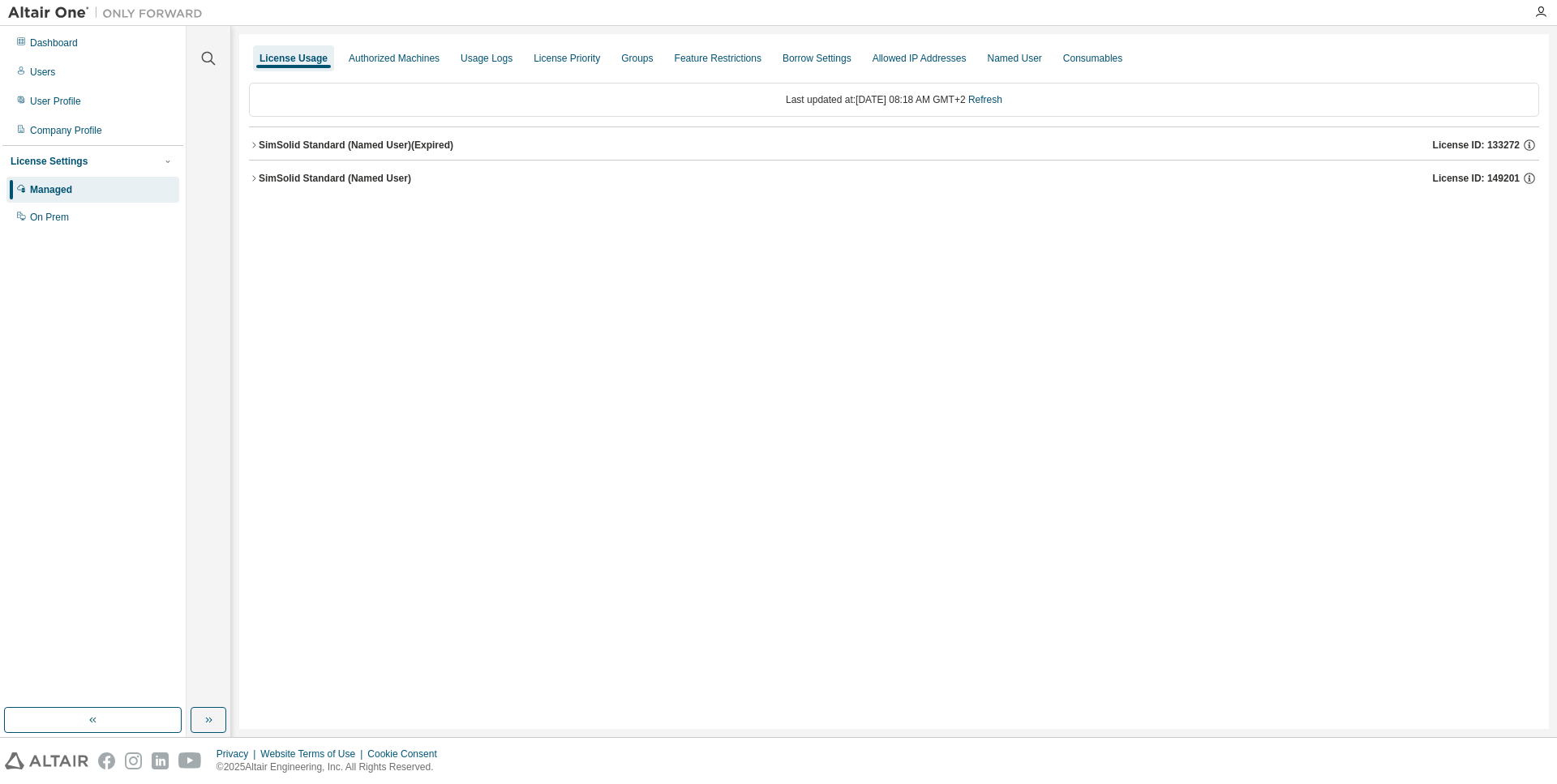
click at [323, 183] on div "SimSolid Standard (Named User)" at bounding box center [335, 178] width 153 height 13
click at [317, 214] on div "SimSolidStandardFeature" at bounding box center [346, 211] width 146 height 14
click at [83, 132] on div "Company Profile" at bounding box center [65, 130] width 72 height 13
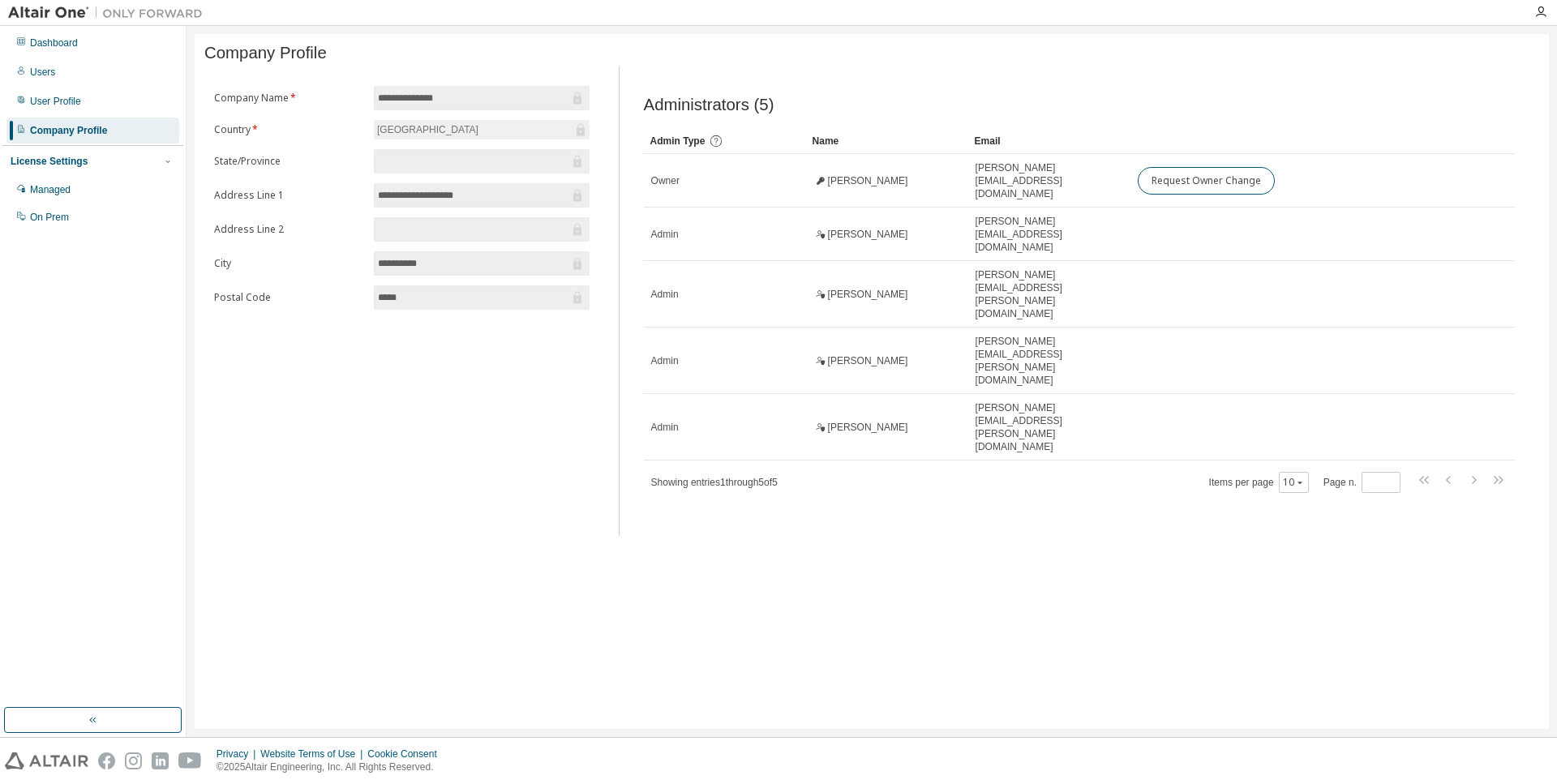
click at [720, 148] on icon at bounding box center [715, 141] width 14 height 14
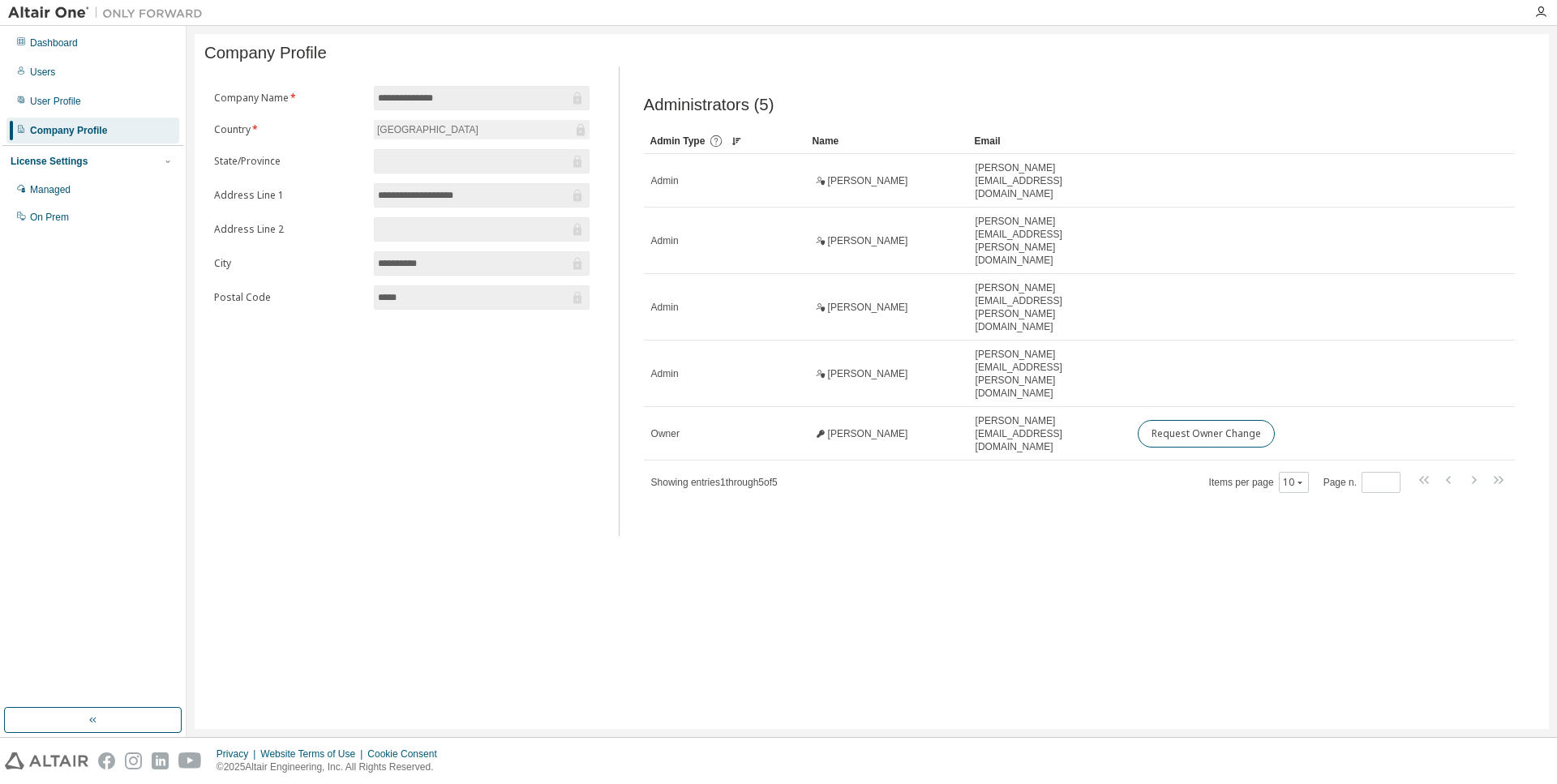
click at [717, 148] on icon at bounding box center [715, 141] width 14 height 14
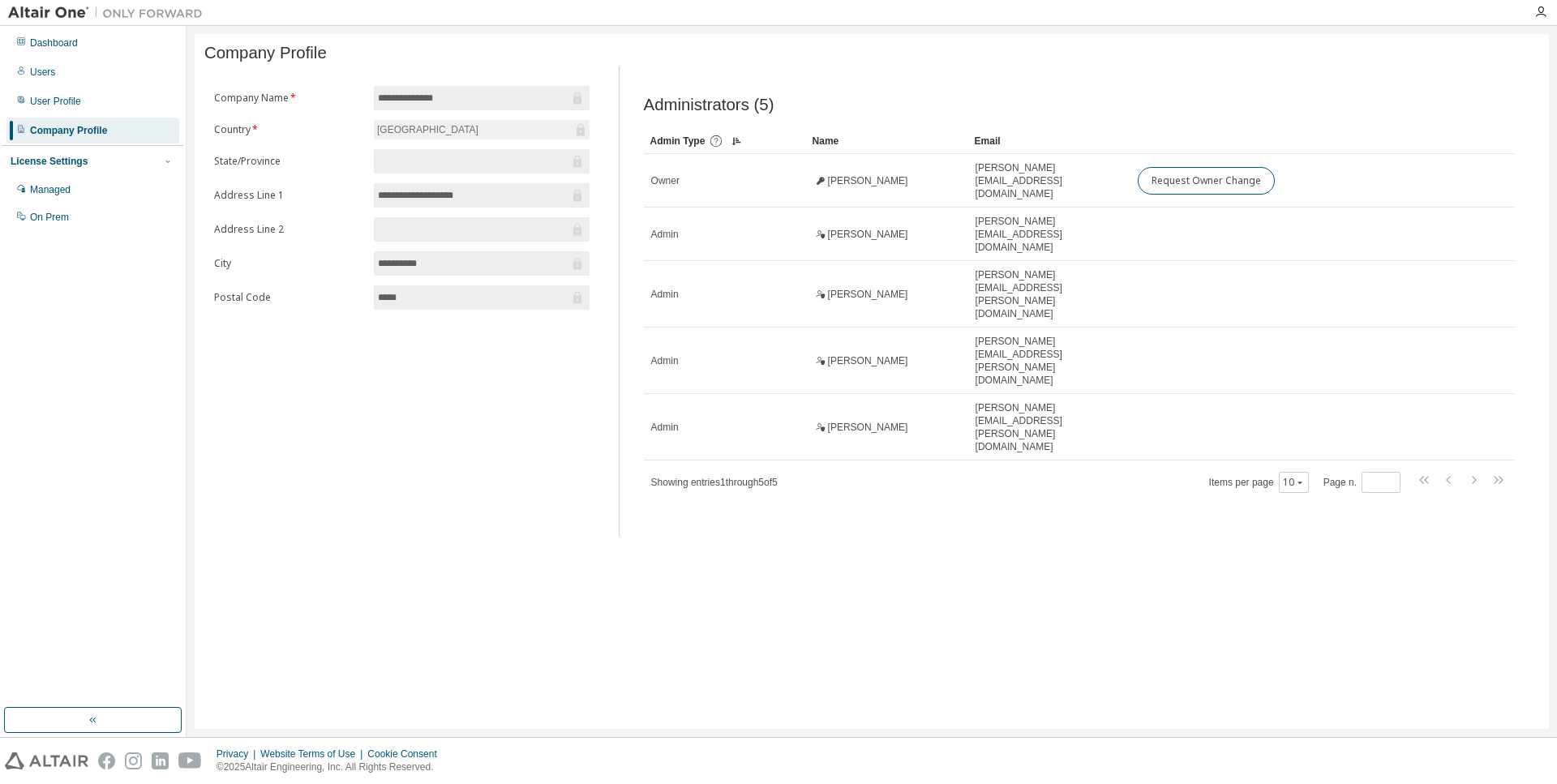
click at [504, 444] on div "**********" at bounding box center [871, 381] width 1354 height 695
click at [58, 199] on div "Managed" at bounding box center [93, 189] width 173 height 26
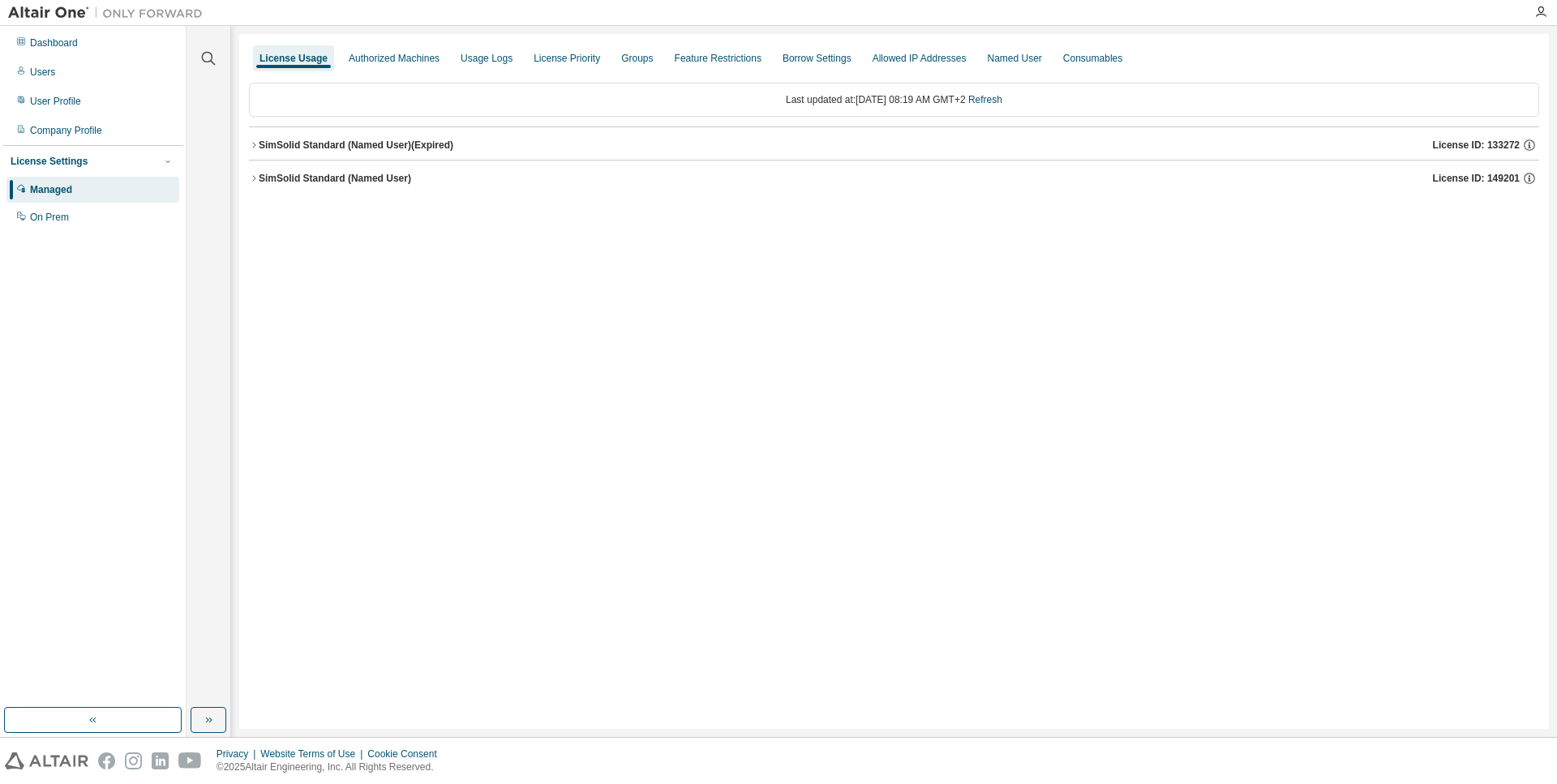
click at [374, 182] on div "SimSolid Standard (Named User)" at bounding box center [335, 178] width 153 height 13
click at [372, 212] on div "SimSolidStandardFeature" at bounding box center [346, 211] width 146 height 14
click at [405, 58] on div "Authorized Machines" at bounding box center [394, 58] width 91 height 13
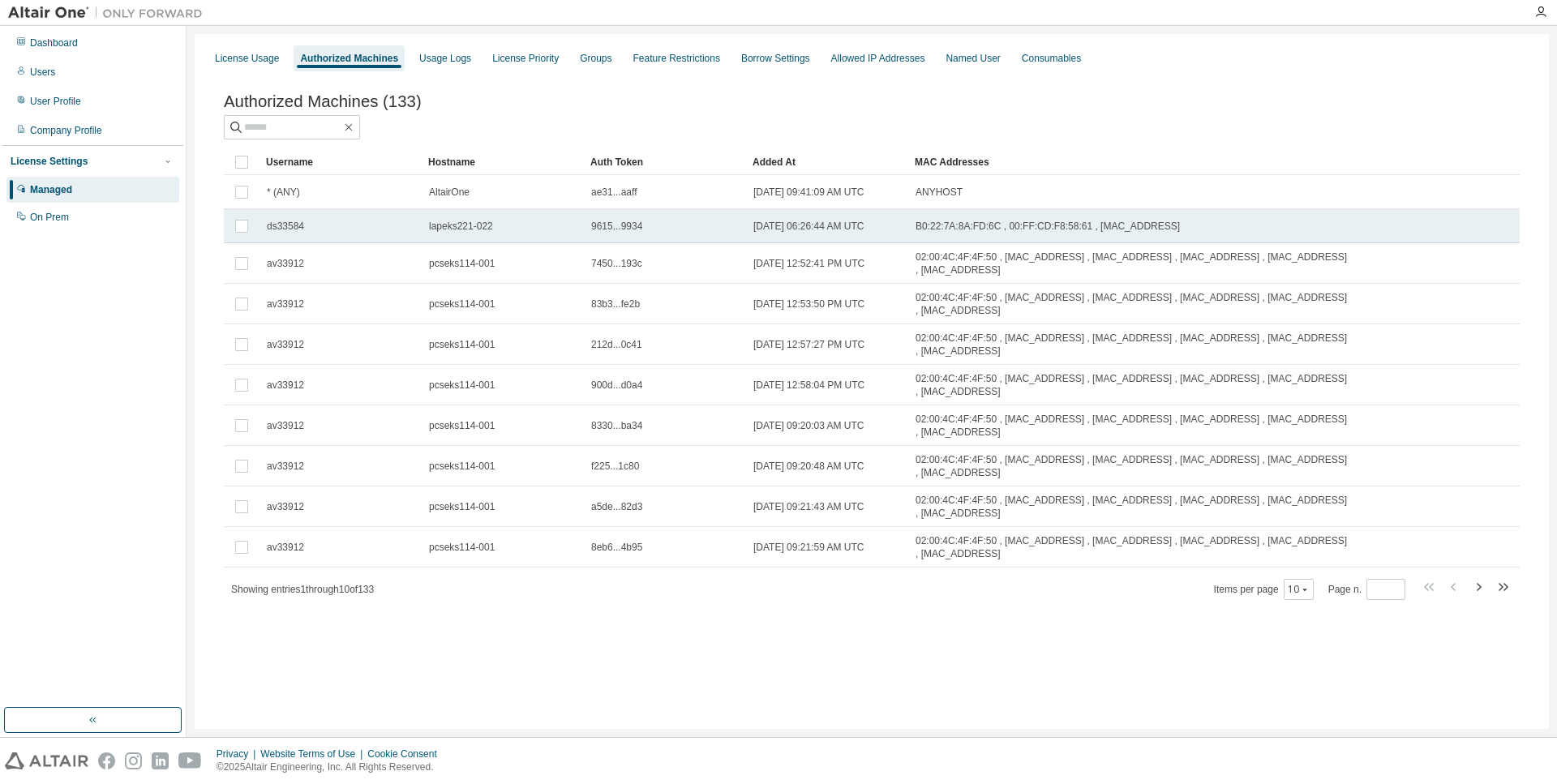
click at [377, 228] on div "ds33584" at bounding box center [340, 226] width 148 height 13
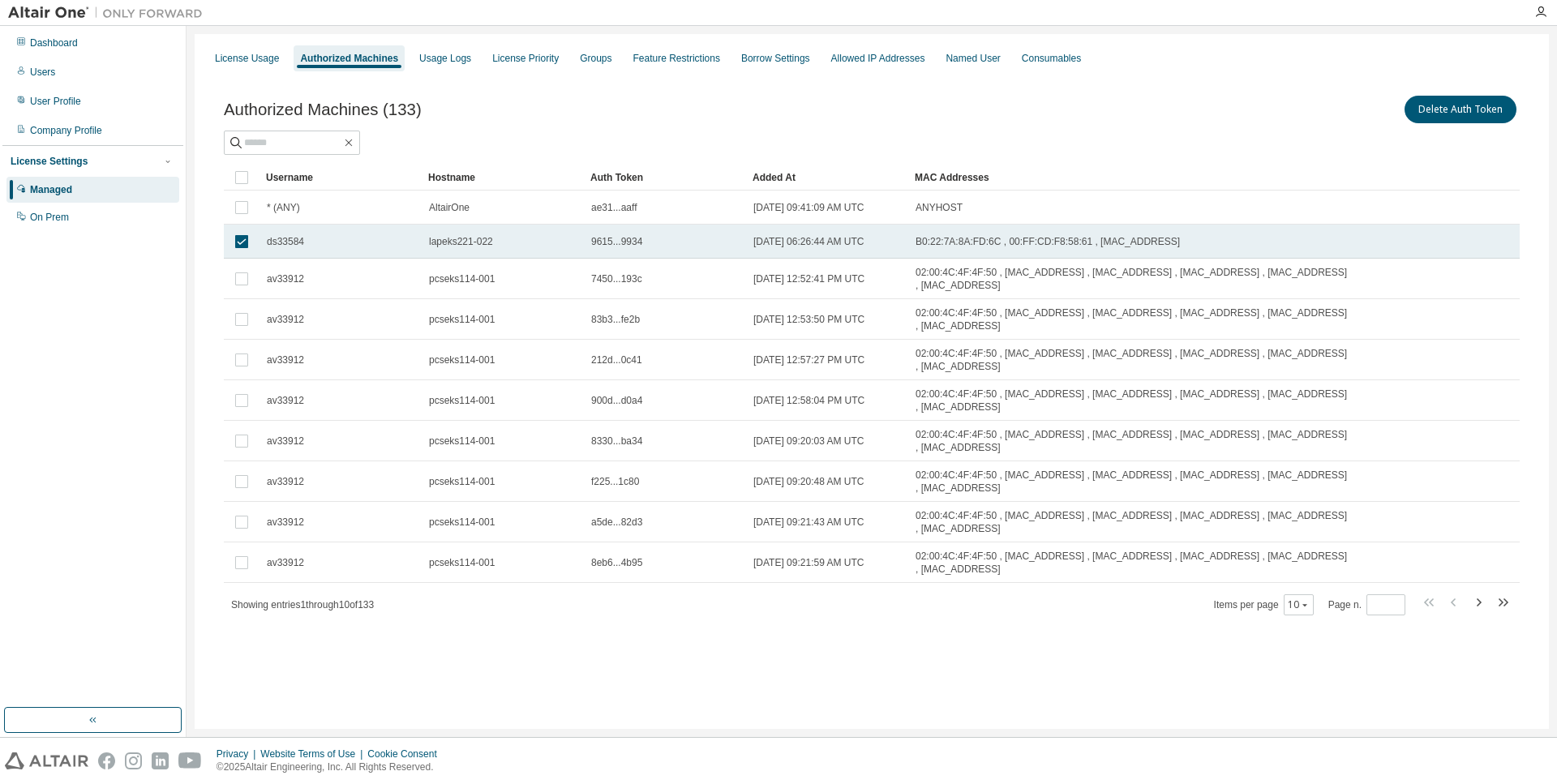
click at [363, 249] on td "ds33584" at bounding box center [340, 242] width 162 height 34
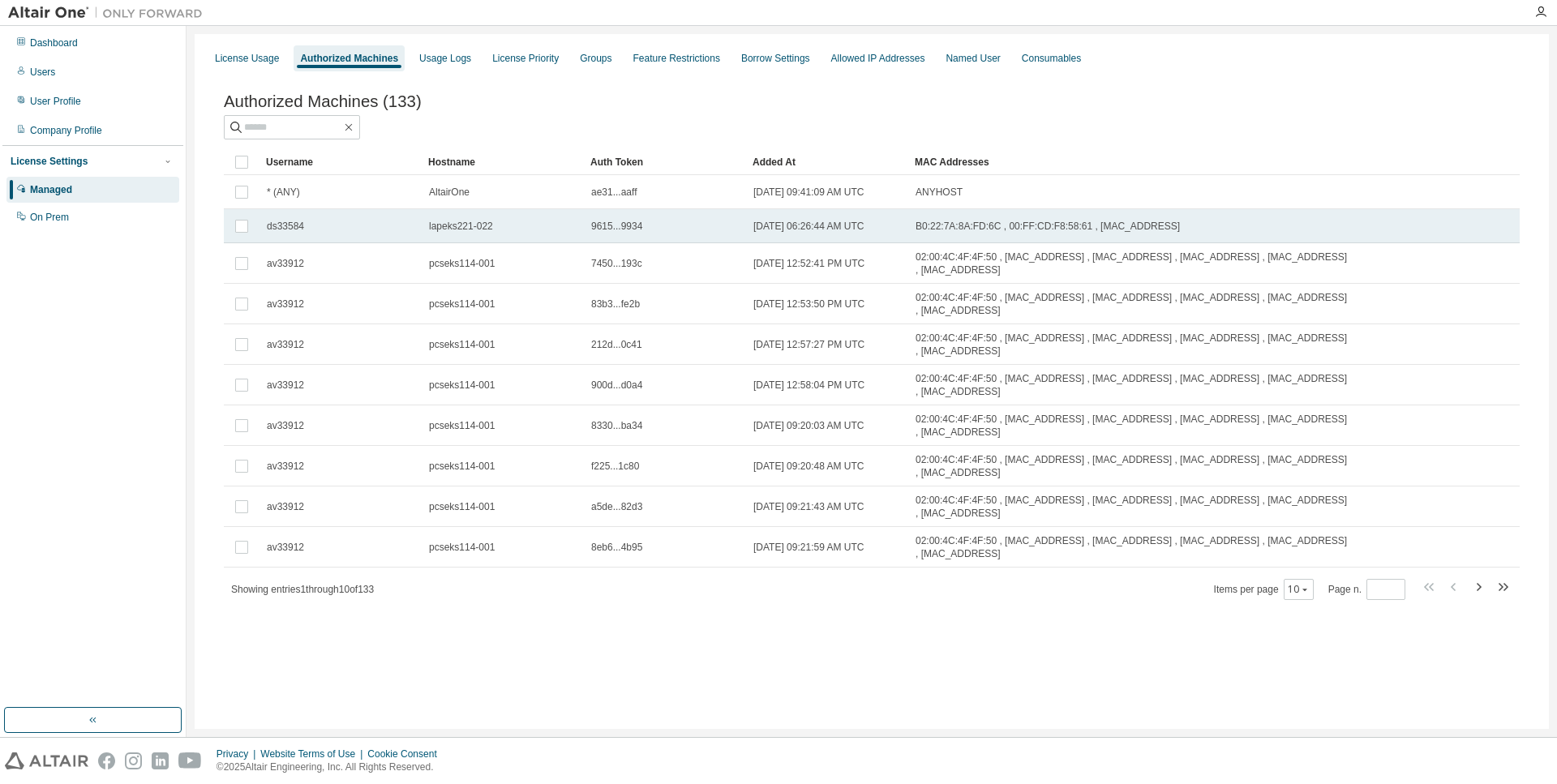
click at [348, 232] on div "ds33584" at bounding box center [340, 226] width 148 height 13
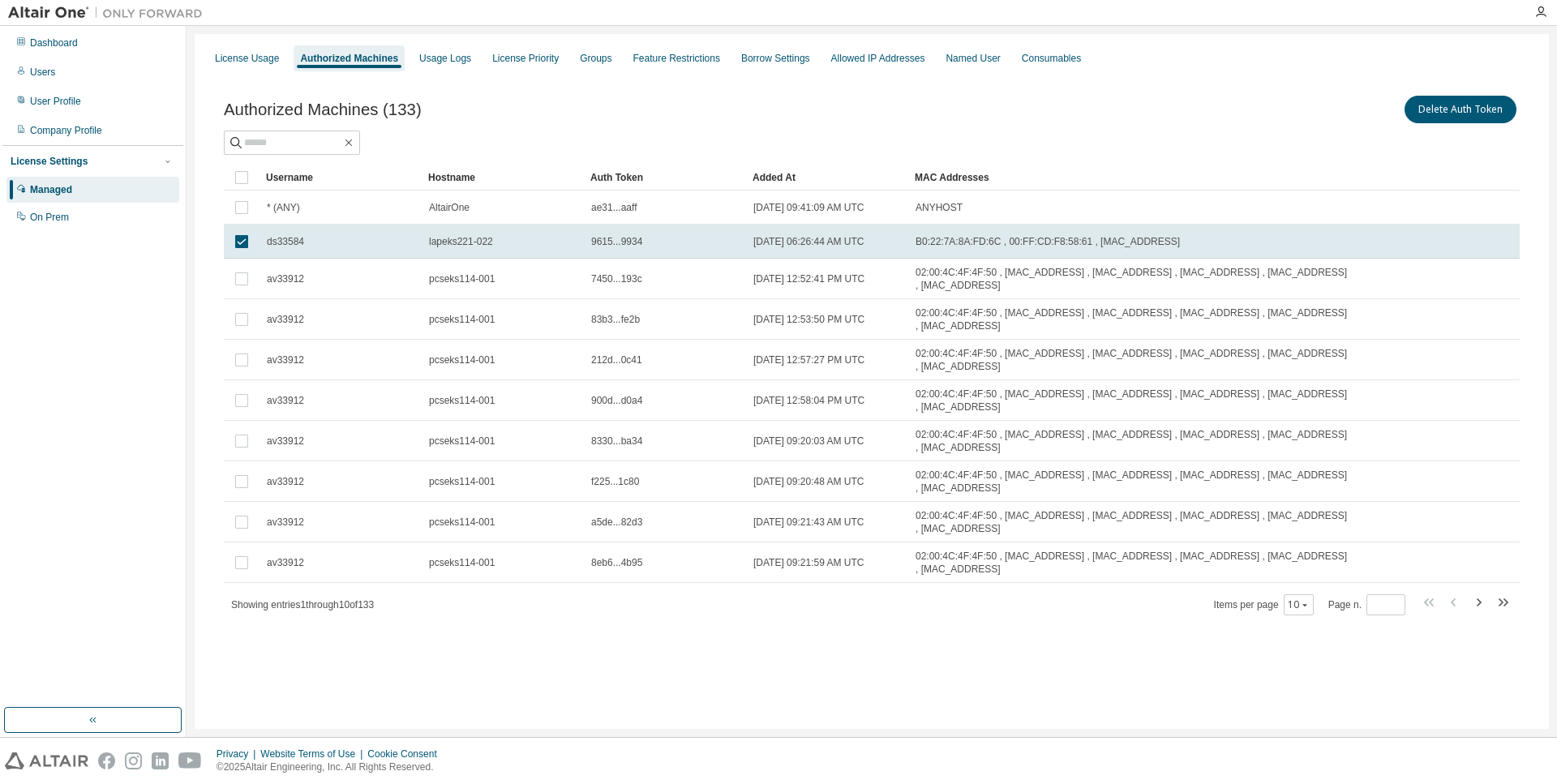
click at [348, 233] on td "ds33584" at bounding box center [340, 242] width 162 height 34
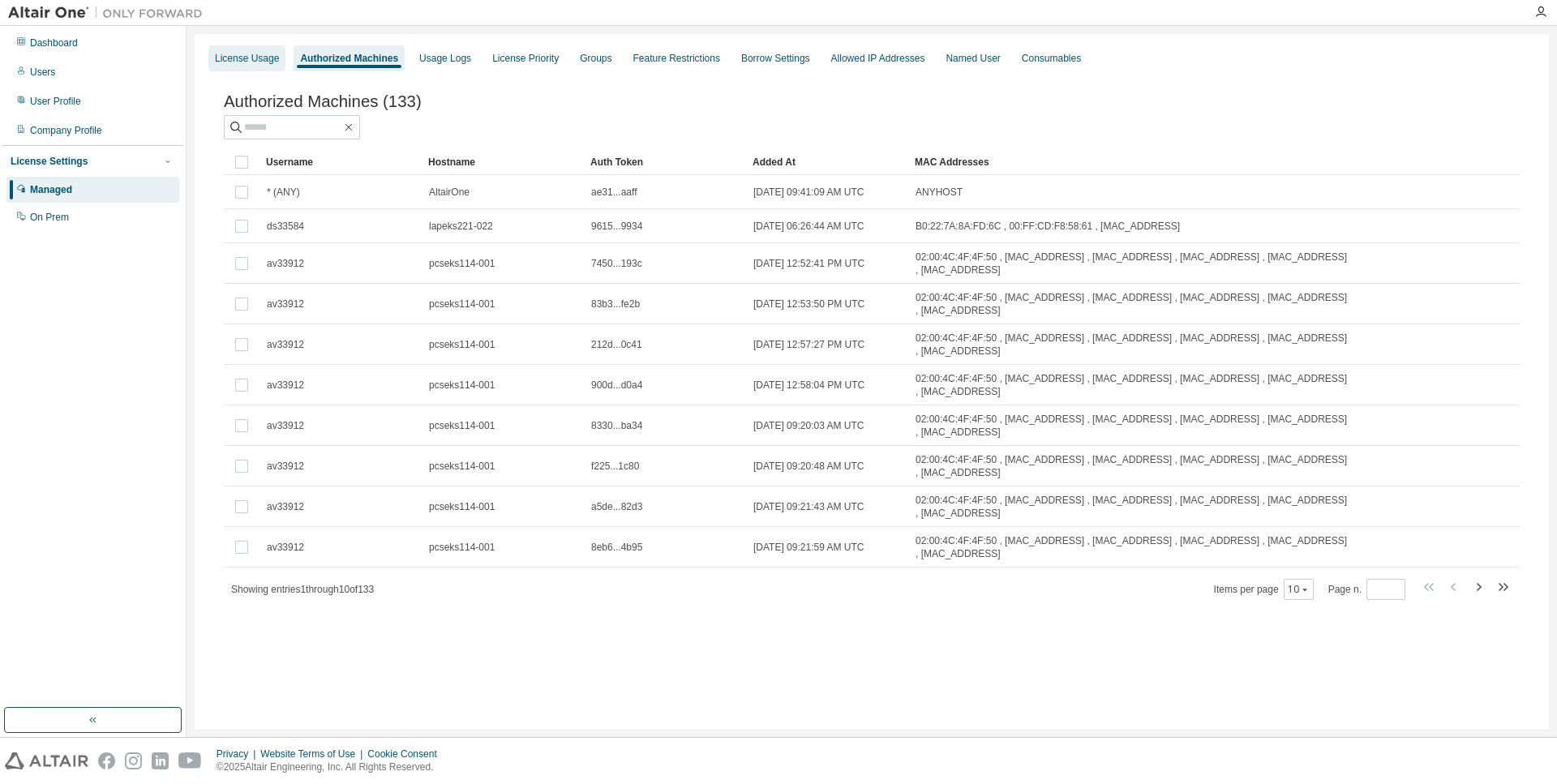
click at [254, 64] on div "License Usage" at bounding box center [247, 59] width 77 height 26
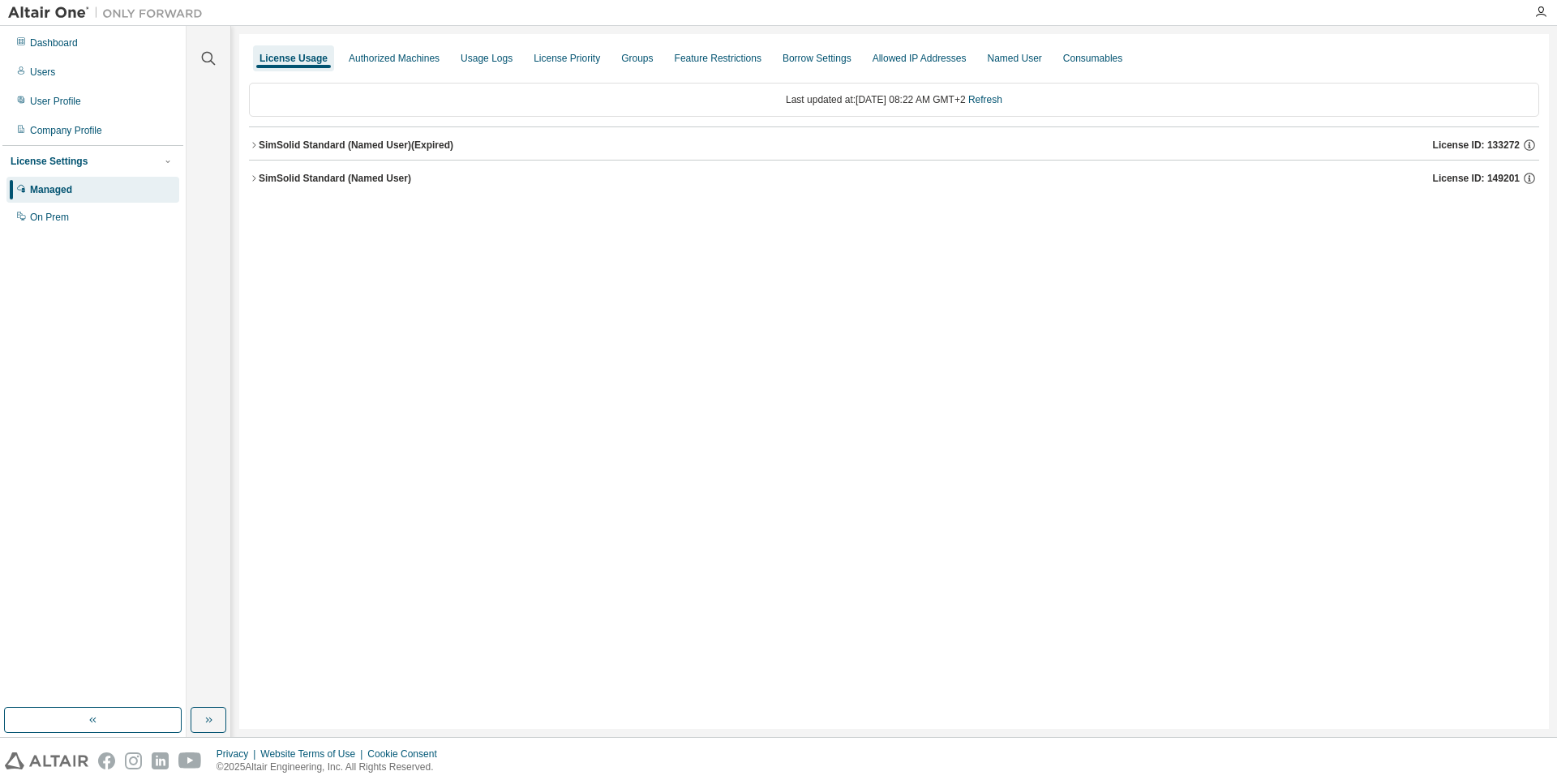
click at [310, 181] on div "SimSolid Standard (Named User)" at bounding box center [335, 178] width 153 height 13
click at [301, 147] on div "SimSolid Standard (Named User) (Expired)" at bounding box center [356, 144] width 194 height 13
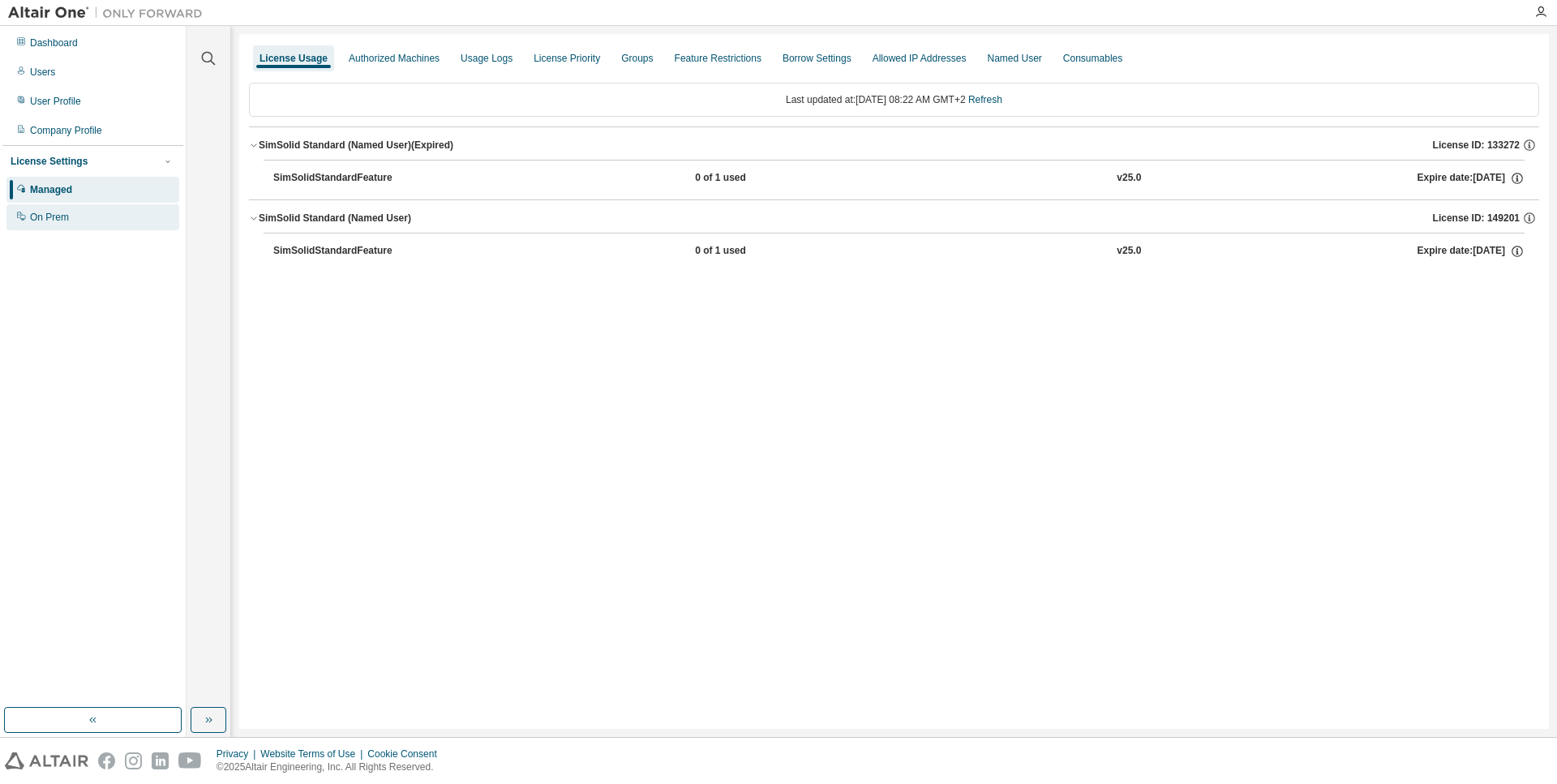
click at [46, 219] on div "On Prem" at bounding box center [49, 216] width 39 height 13
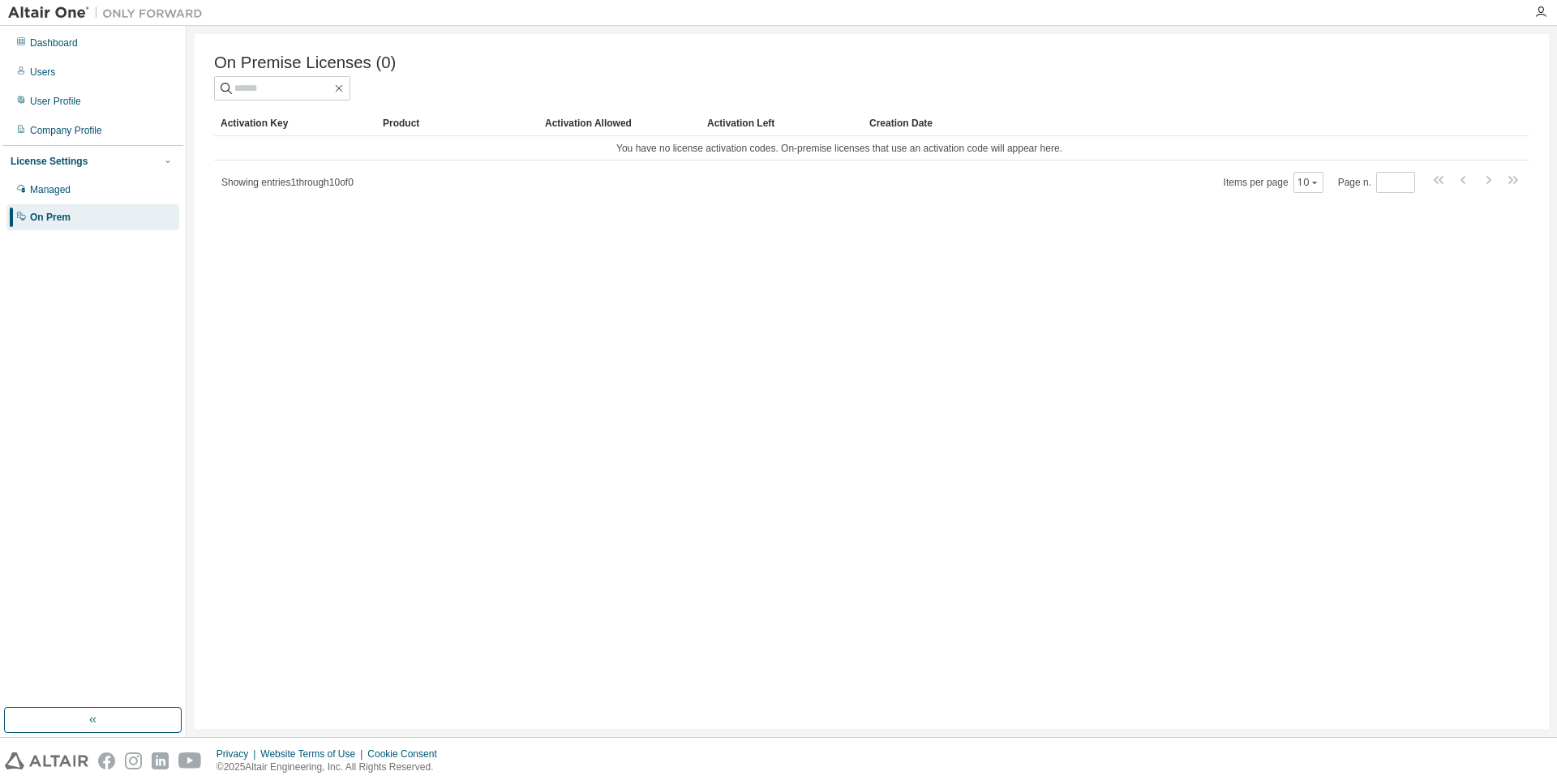
click at [171, 164] on icon "button" at bounding box center [167, 160] width 9 height 9
click at [170, 161] on icon "button" at bounding box center [167, 160] width 9 height 9
click at [90, 193] on div "Managed" at bounding box center [93, 189] width 173 height 26
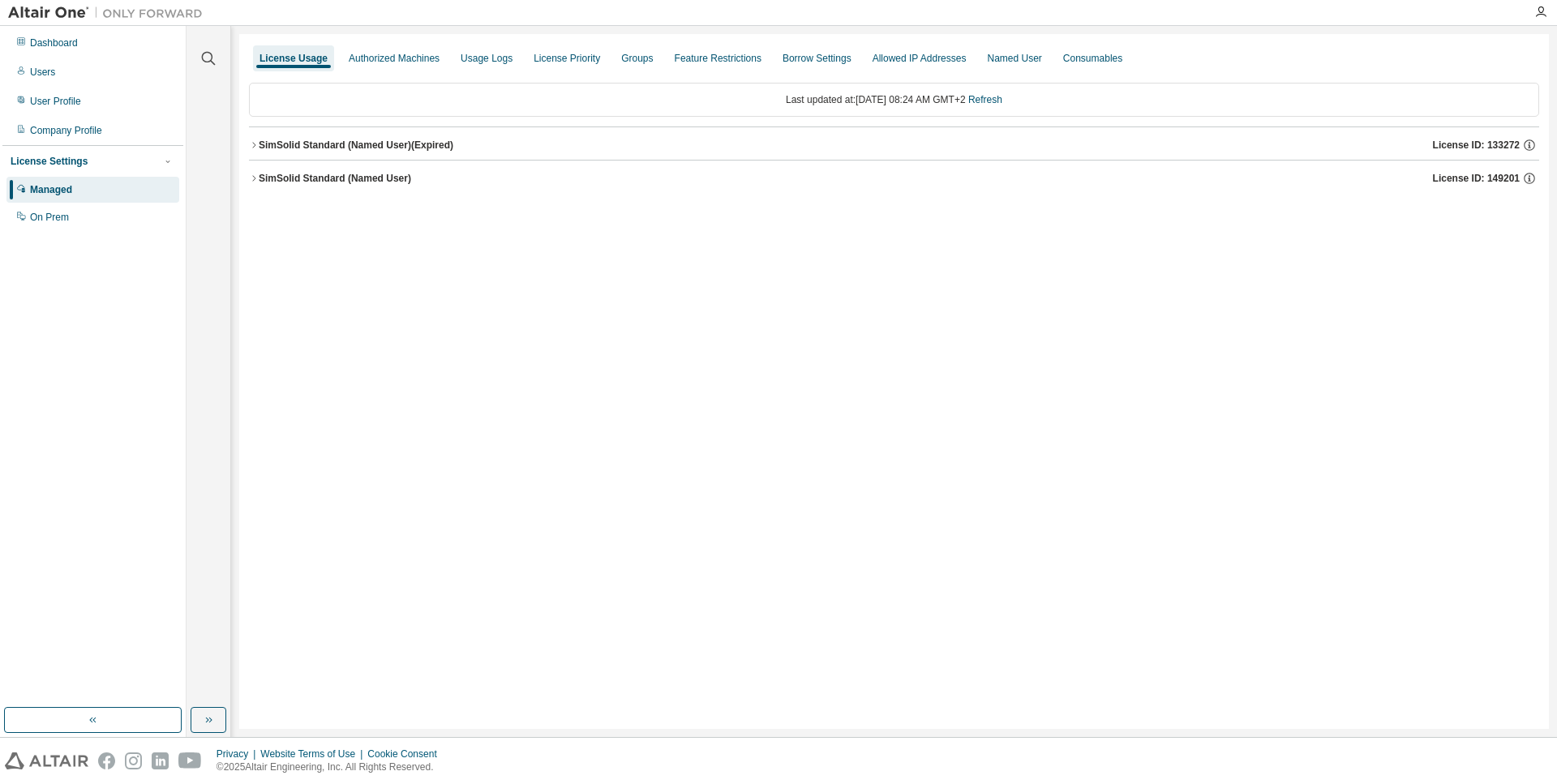
click at [337, 182] on div "SimSolid Standard (Named User)" at bounding box center [335, 178] width 153 height 13
click at [353, 139] on div "SimSolid Standard (Named User) (Expired)" at bounding box center [356, 144] width 194 height 13
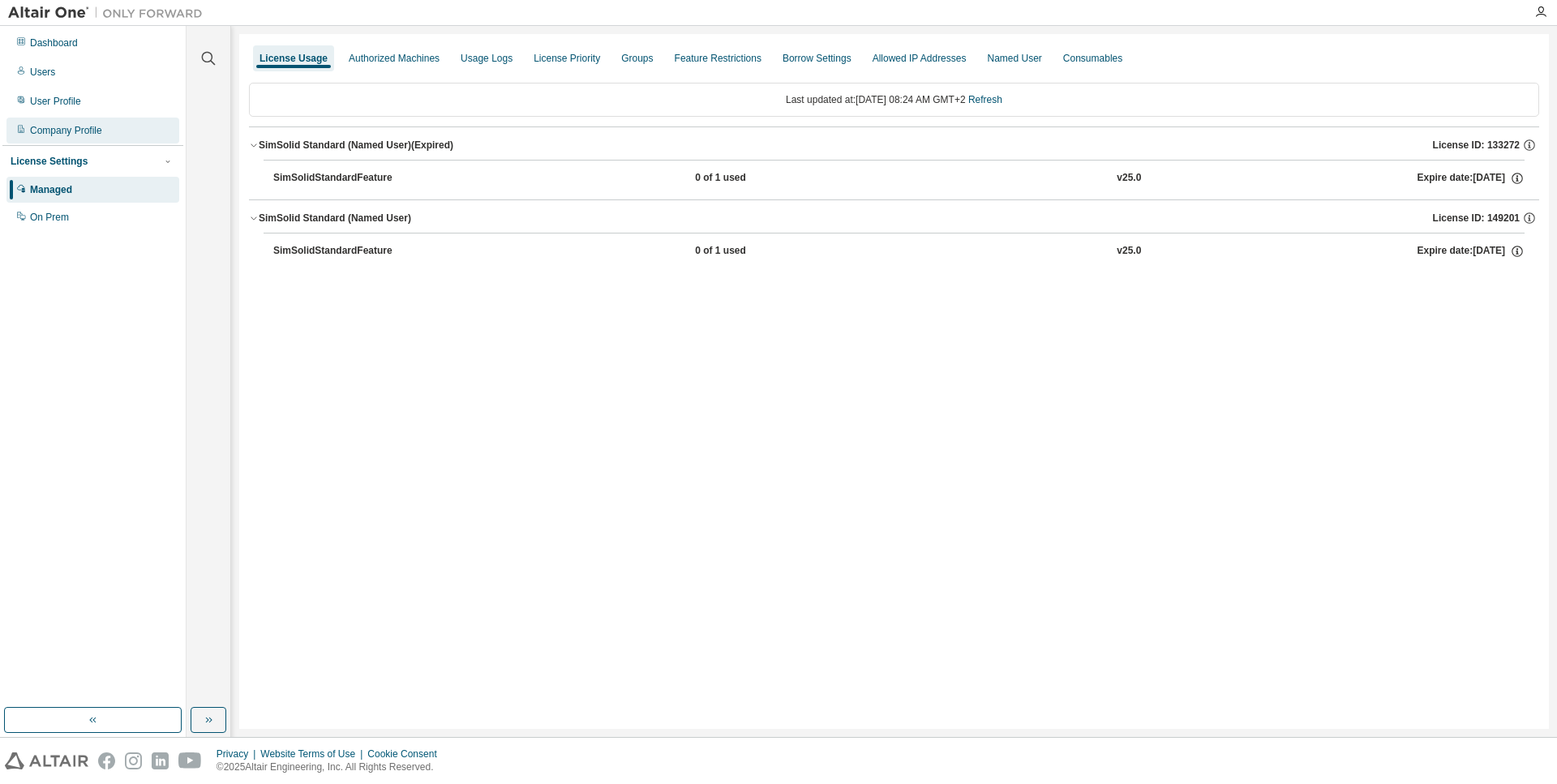
click at [92, 135] on div "Company Profile" at bounding box center [65, 130] width 72 height 13
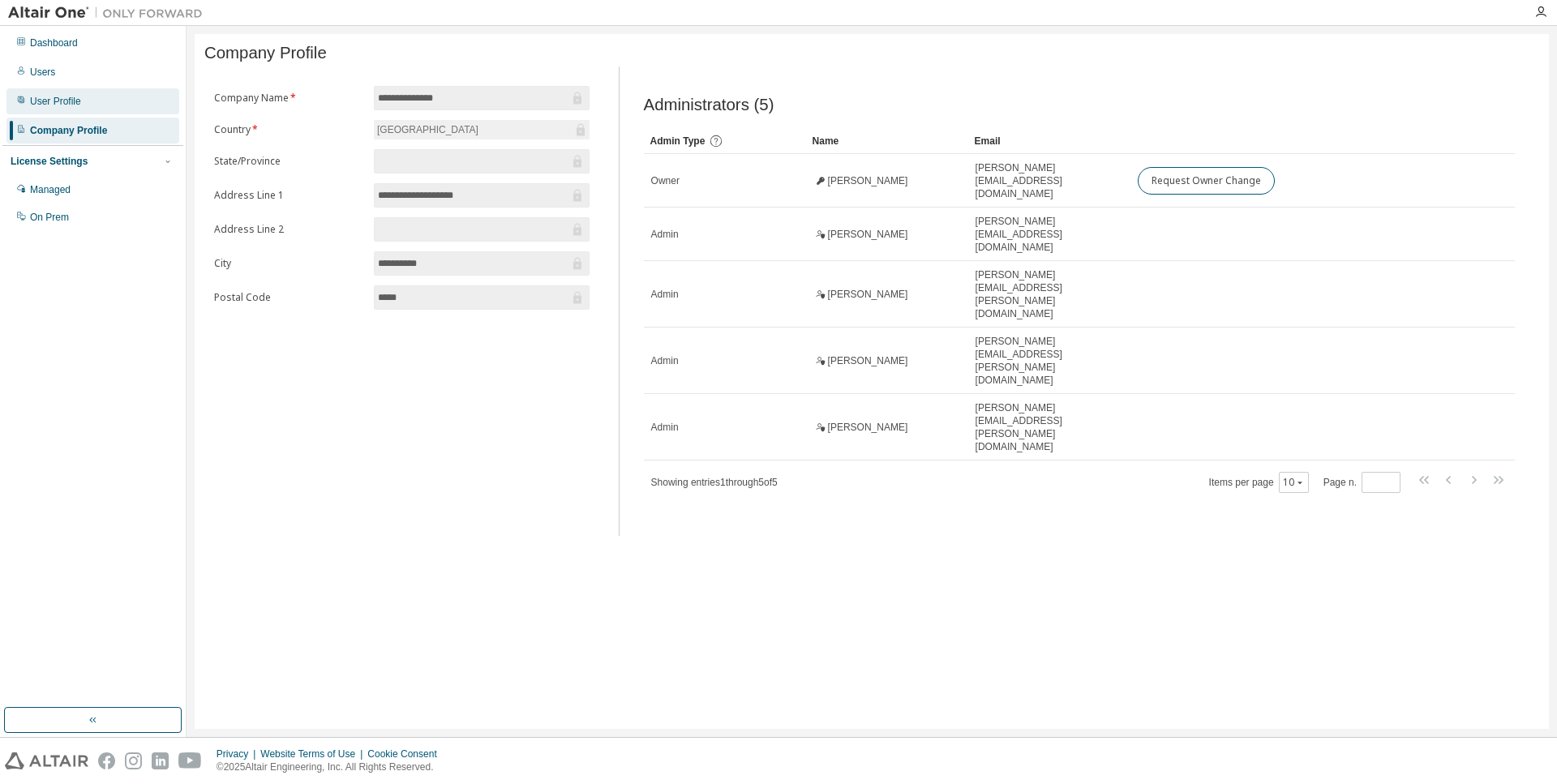
click at [92, 104] on div "User Profile" at bounding box center [93, 101] width 173 height 26
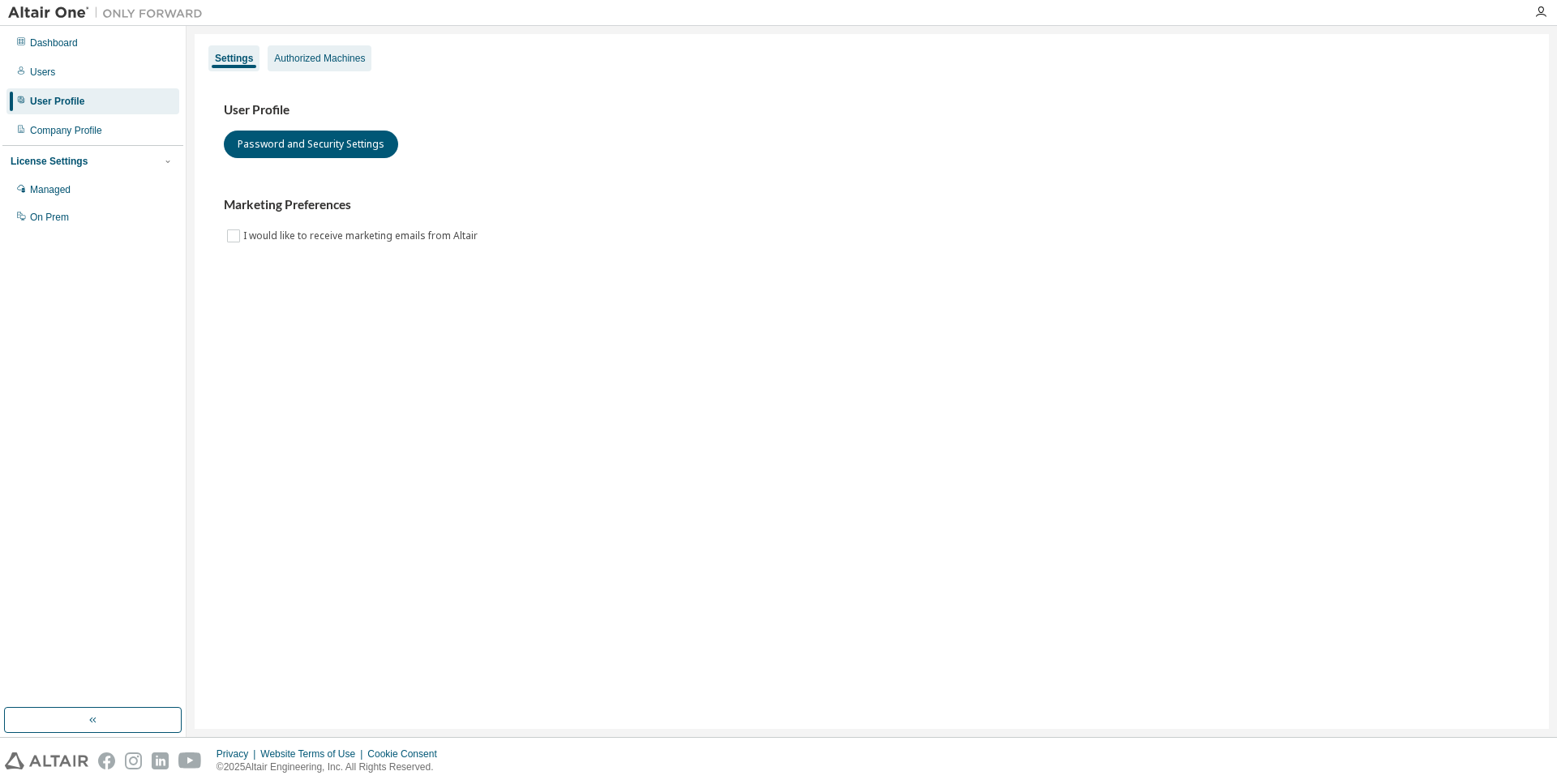
click at [319, 59] on div "Authorized Machines" at bounding box center [319, 58] width 91 height 13
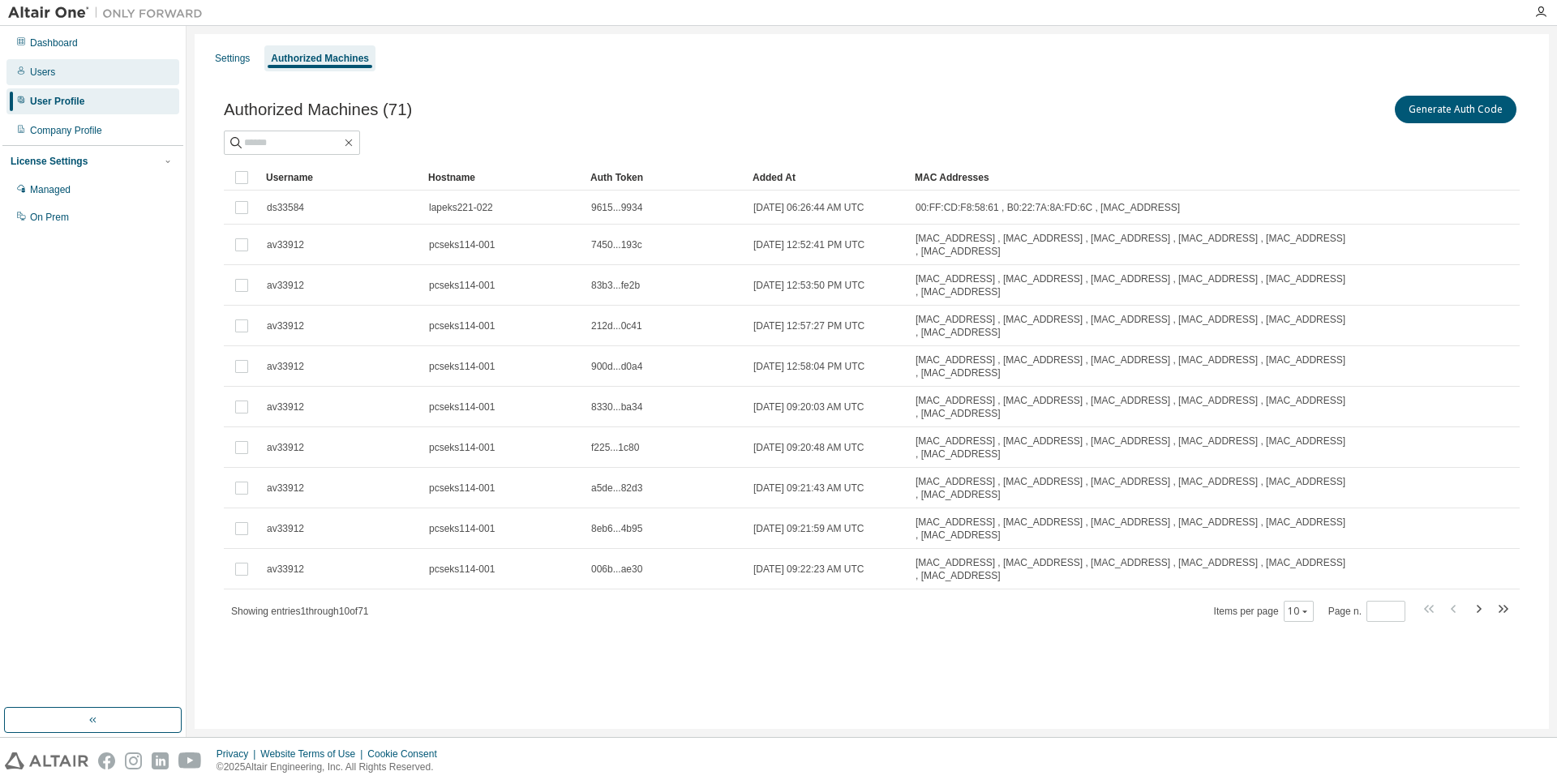
click at [132, 74] on div "Users" at bounding box center [93, 72] width 173 height 26
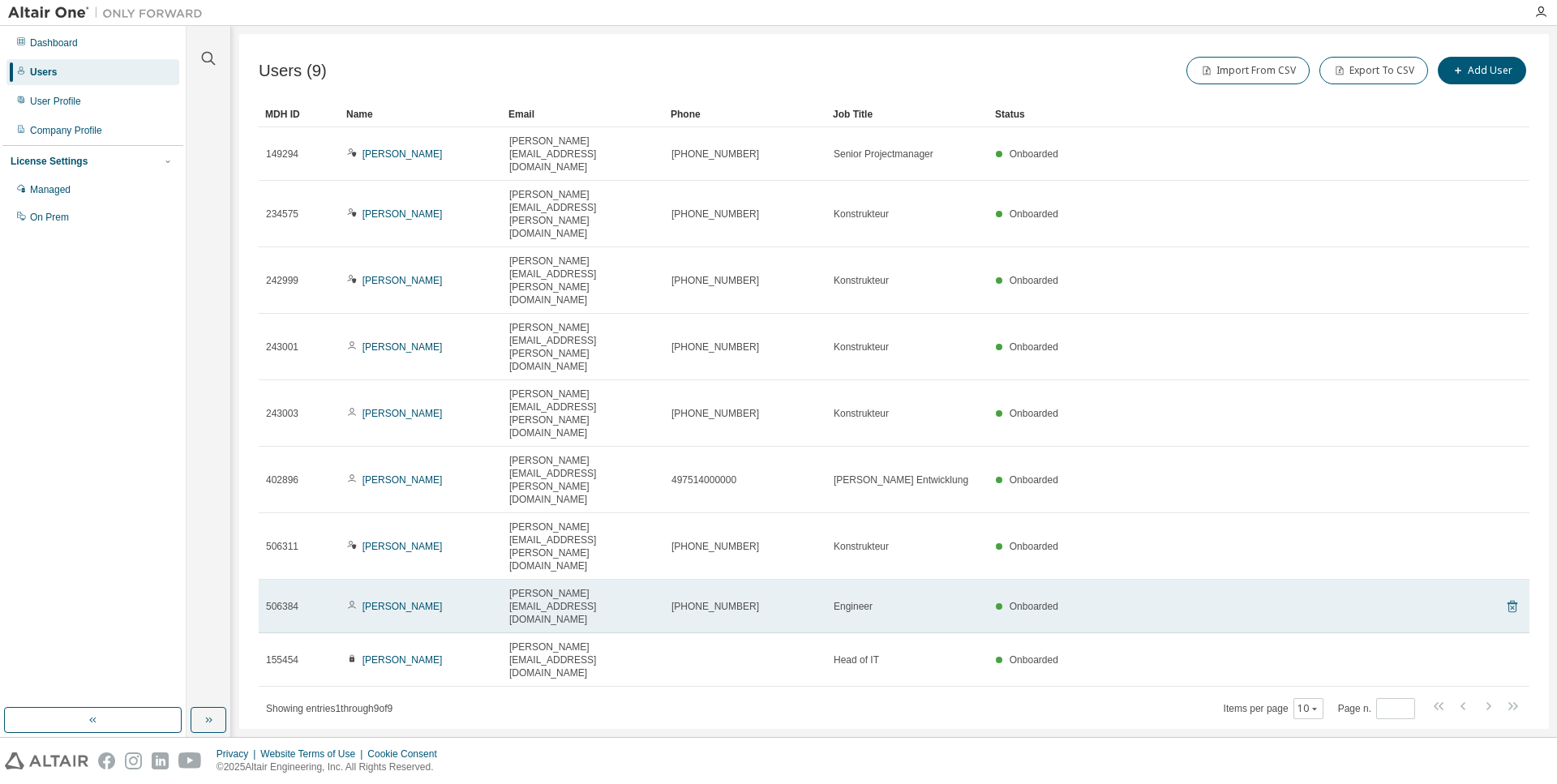
click at [1514, 606] on icon at bounding box center [1511, 608] width 4 height 4
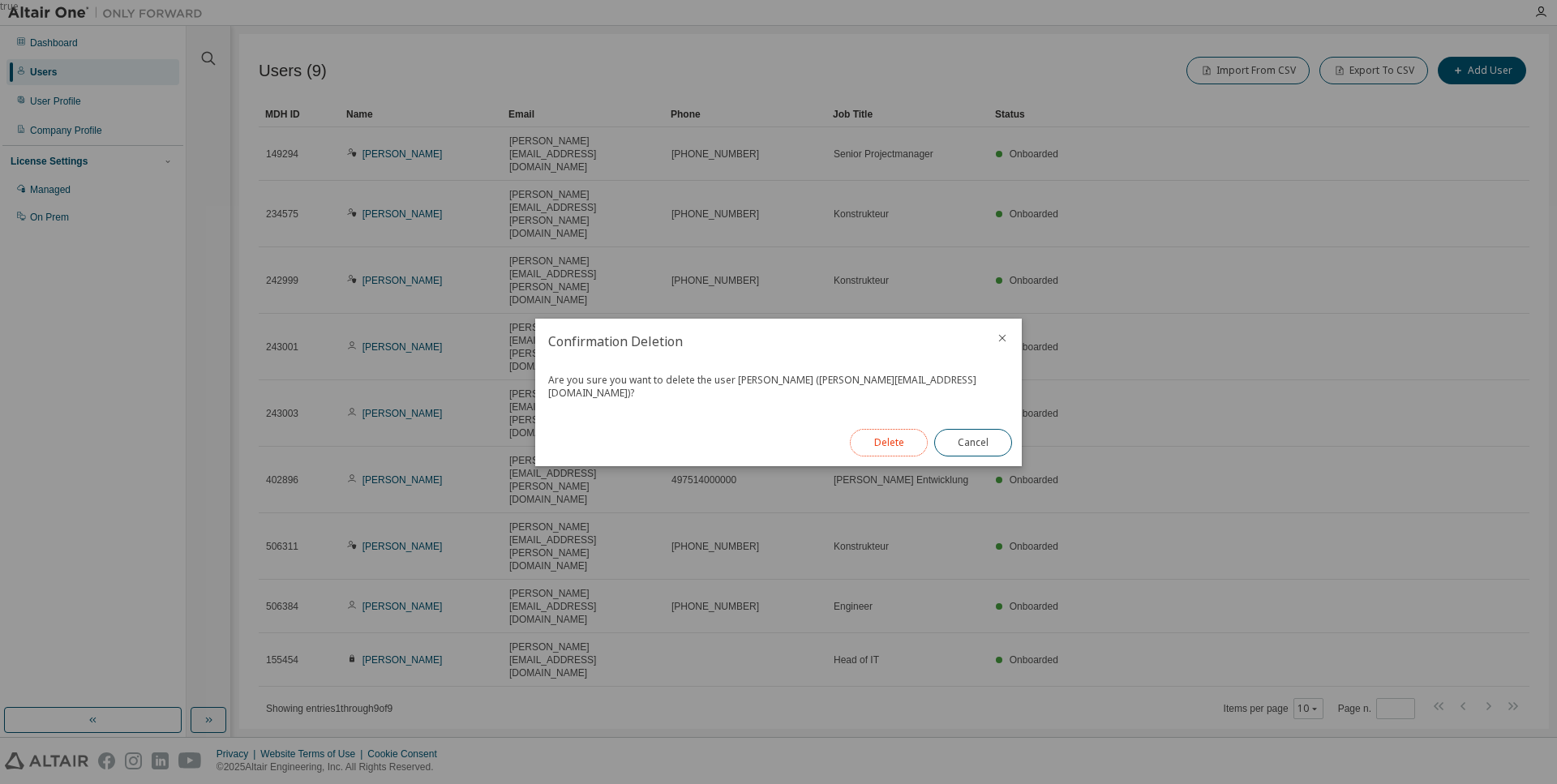
click at [899, 436] on button "Delete" at bounding box center [888, 442] width 78 height 27
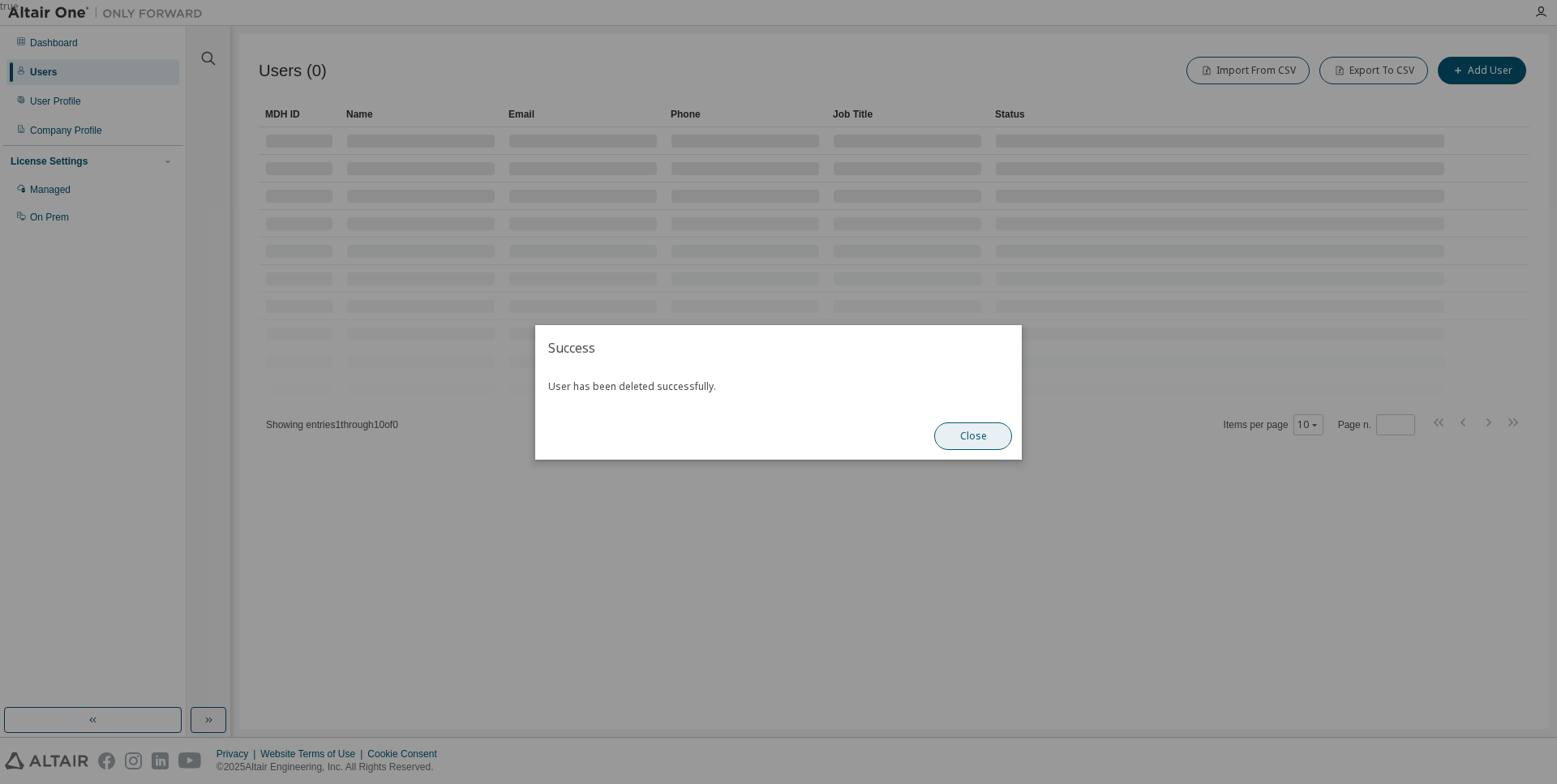
click at [964, 437] on button "Close" at bounding box center [973, 436] width 78 height 27
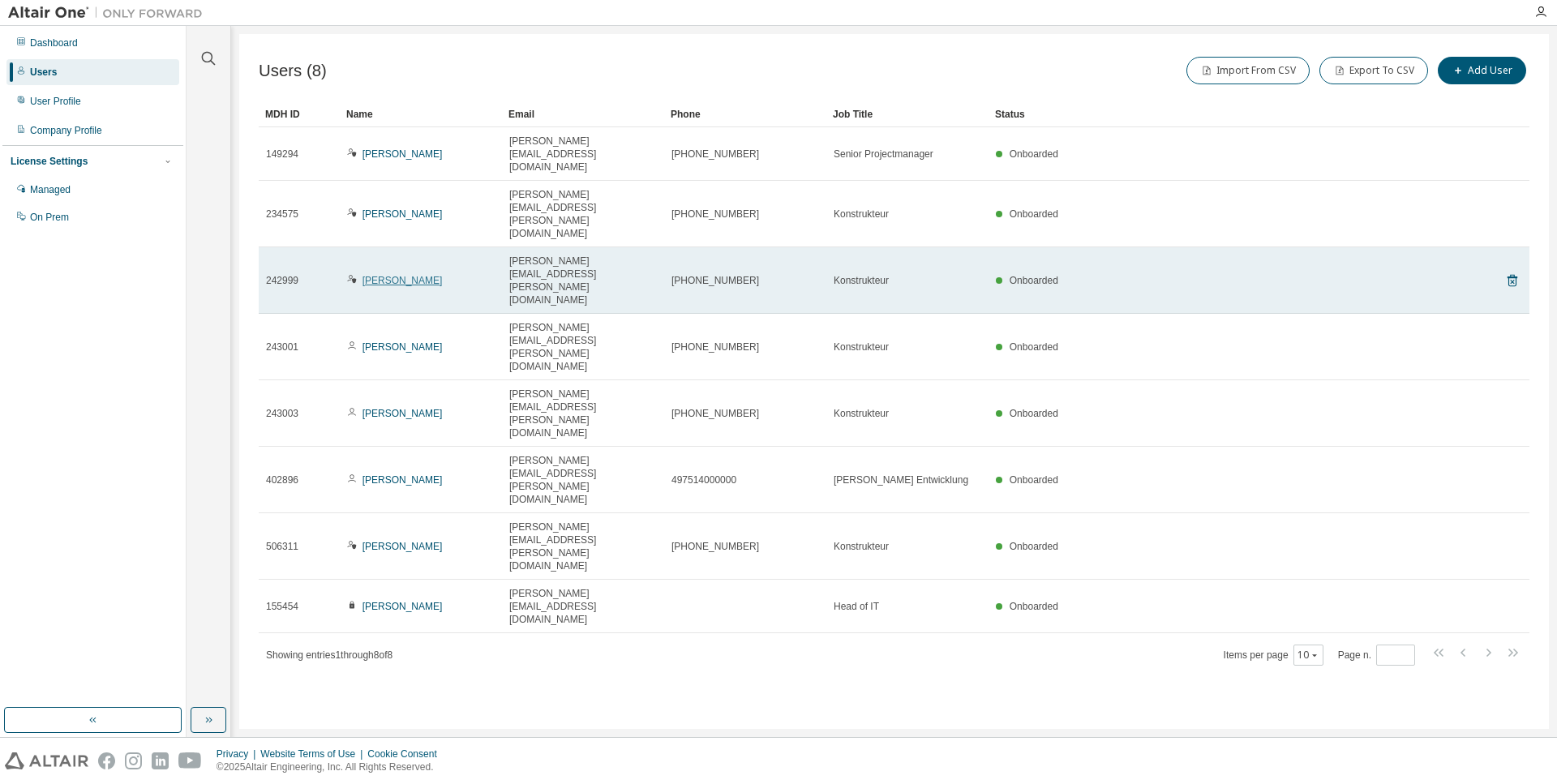
click at [387, 275] on link "[PERSON_NAME]" at bounding box center [402, 280] width 81 height 11
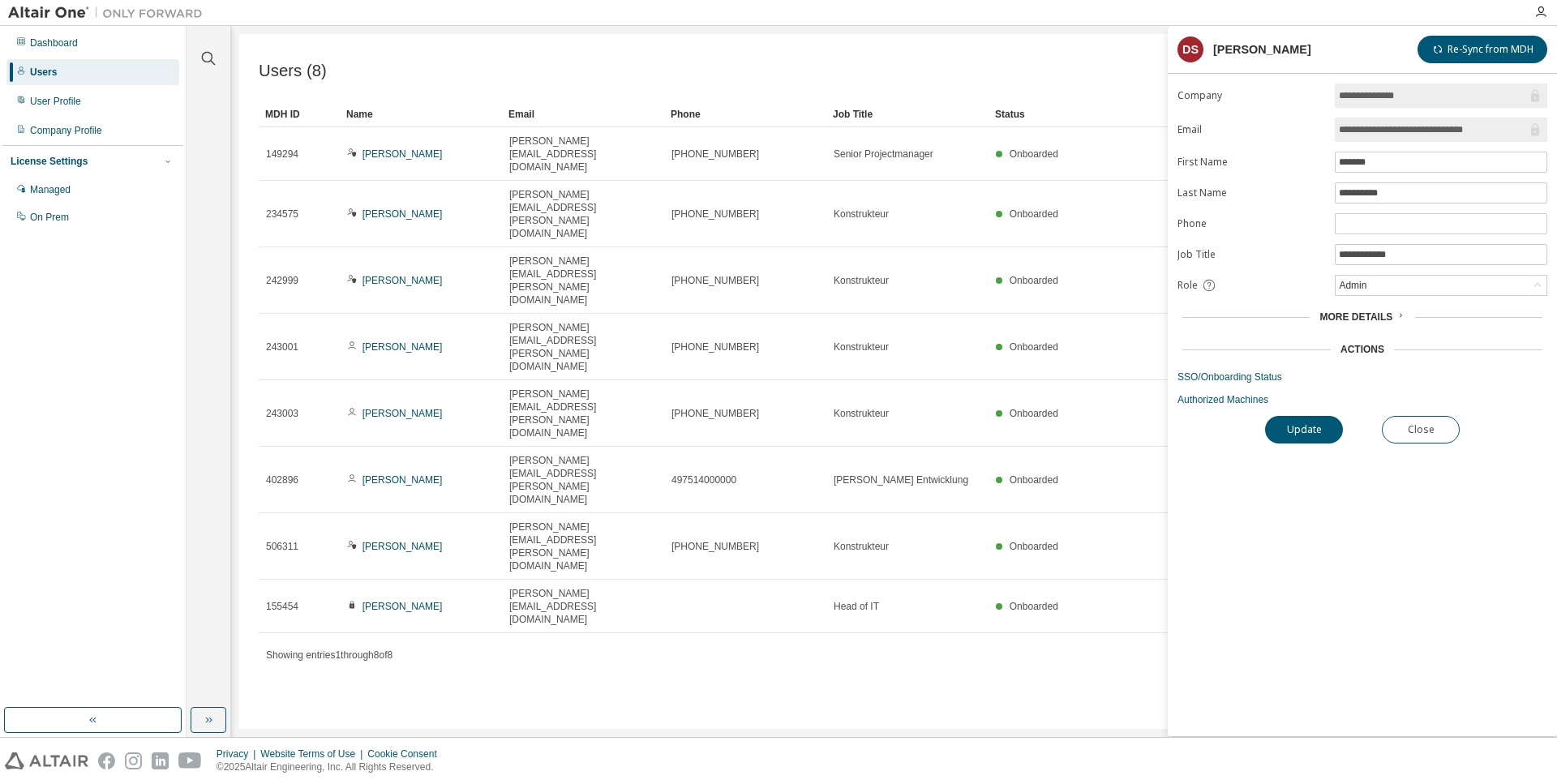
click at [1377, 316] on span "More Details" at bounding box center [1356, 316] width 73 height 11
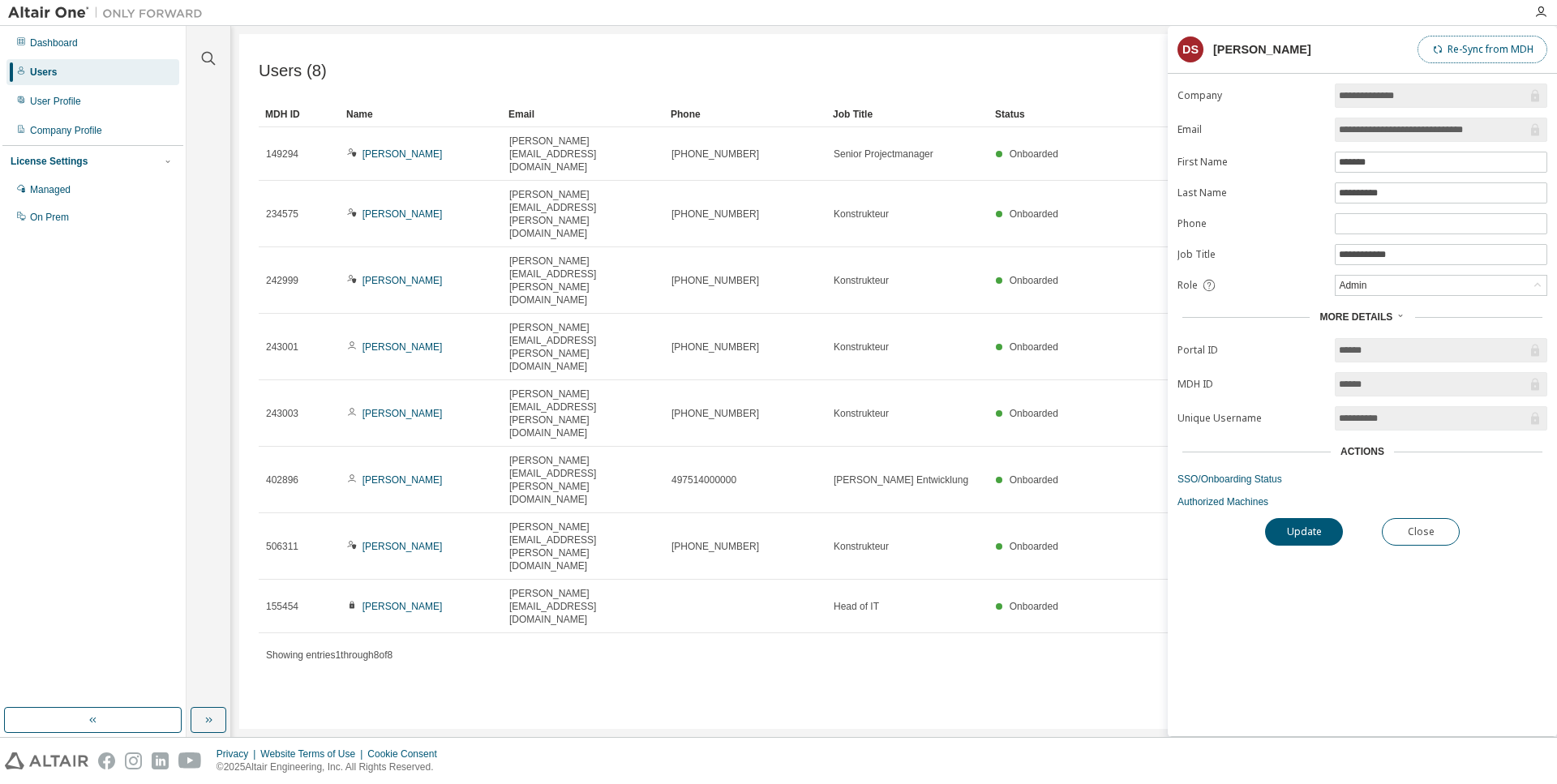
click at [1487, 49] on button "Re-Sync from MDH" at bounding box center [1481, 49] width 130 height 27
click at [1542, 284] on icon at bounding box center [1537, 285] width 16 height 16
click at [1245, 503] on link "Authorized Machines" at bounding box center [1362, 501] width 370 height 13
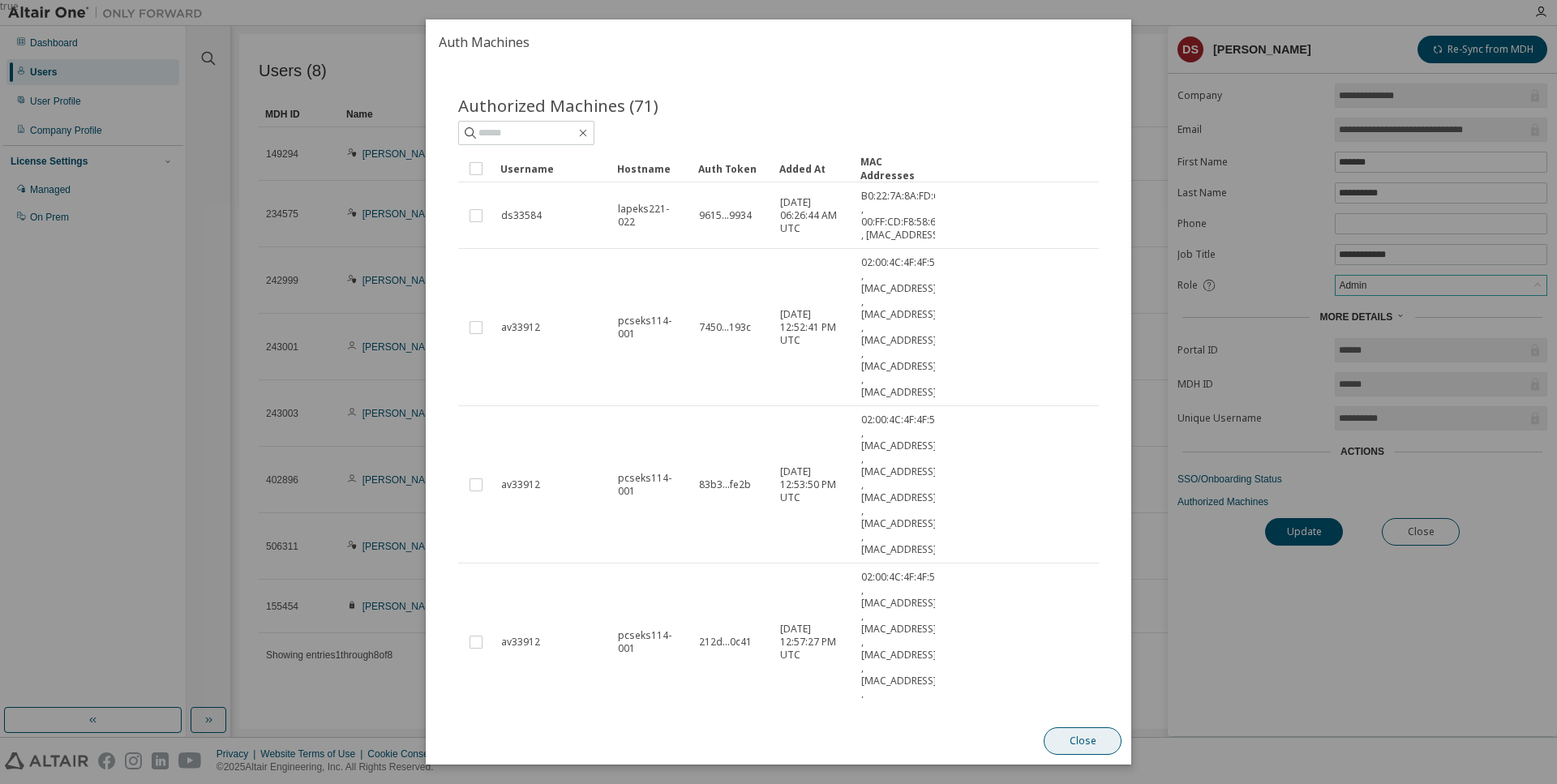
click at [1073, 734] on button "Close" at bounding box center [1083, 741] width 78 height 27
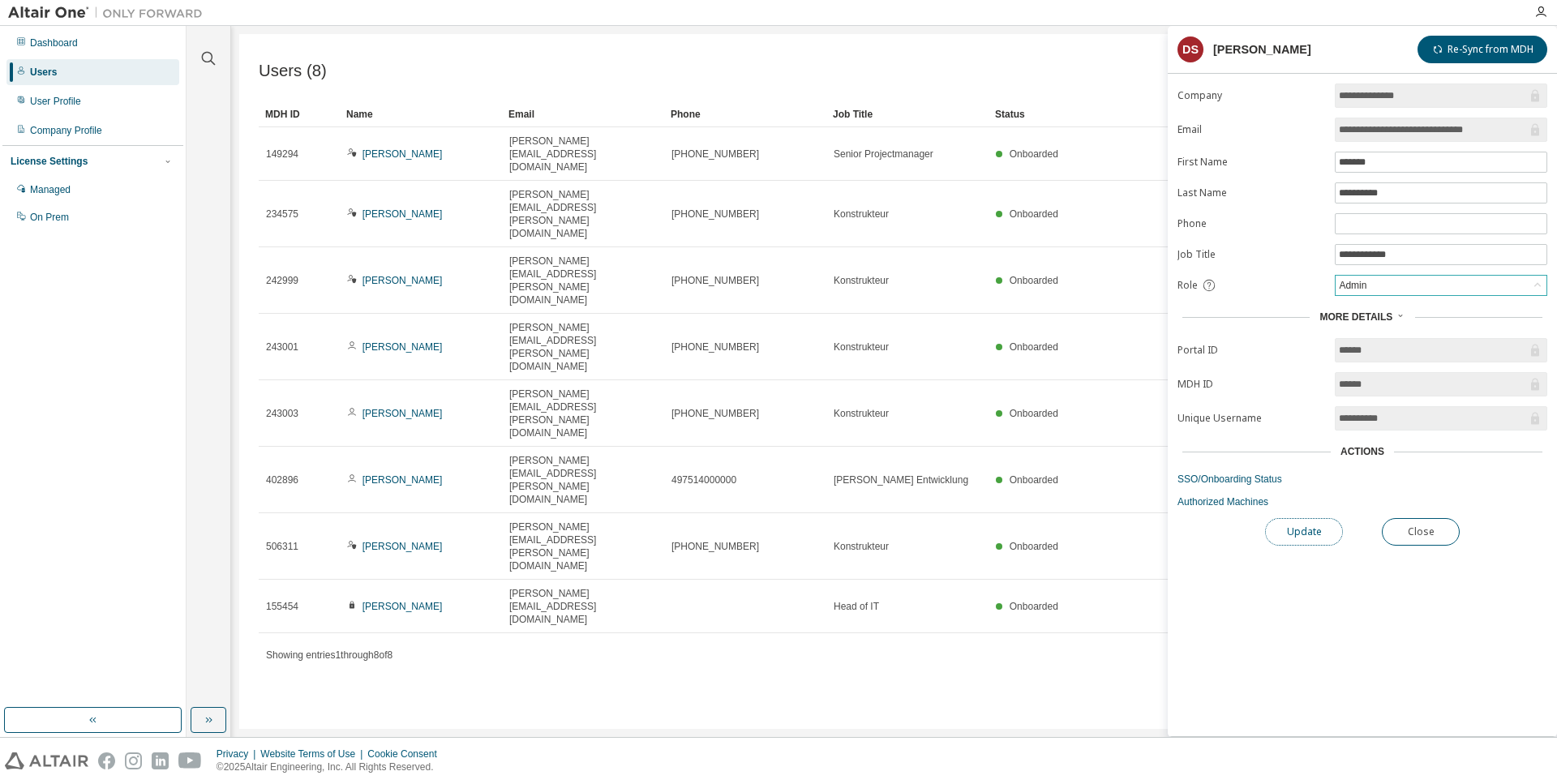
click at [1311, 538] on button "Update" at bounding box center [1304, 532] width 78 height 27
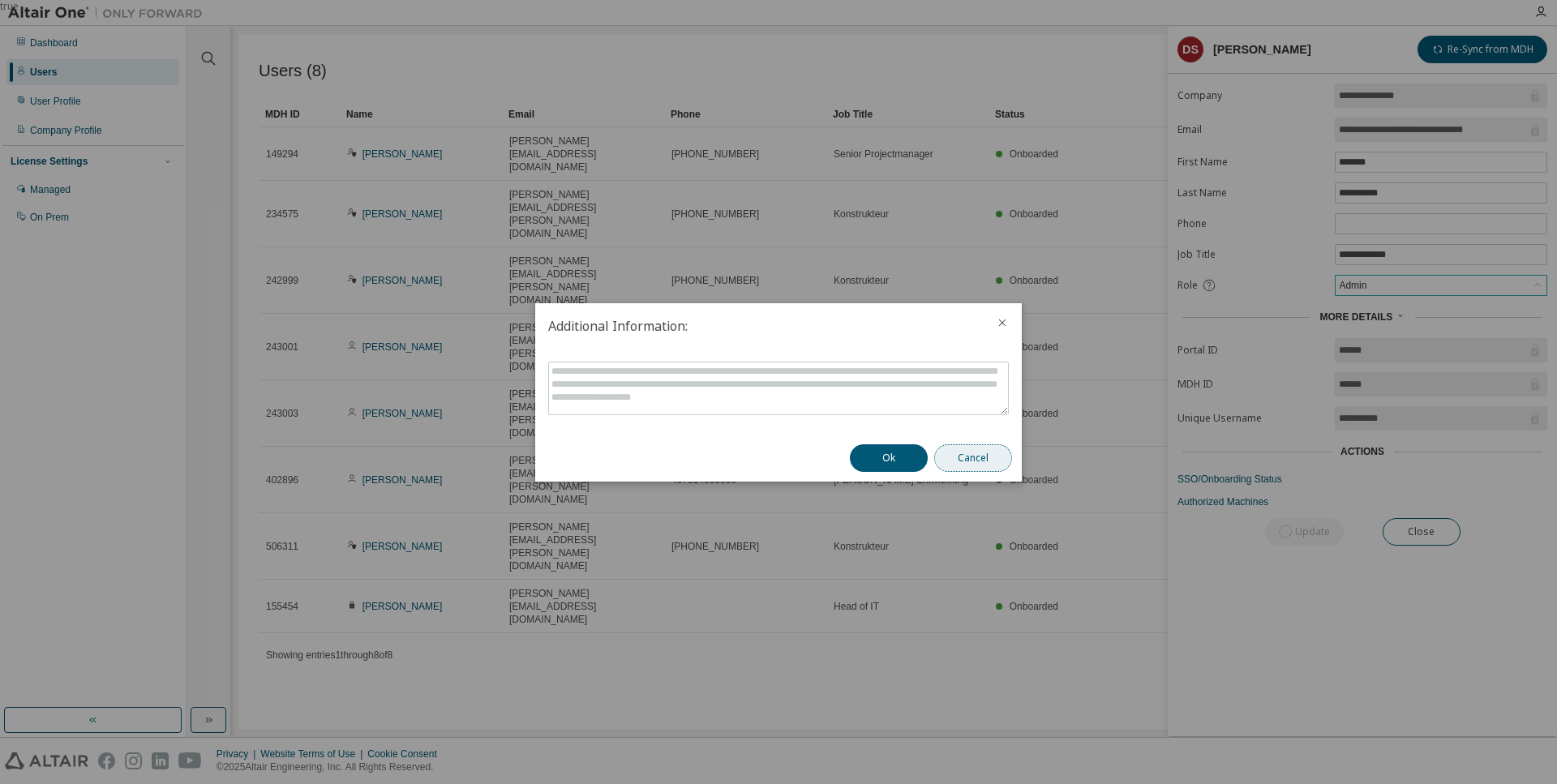
click at [1002, 461] on button "Cancel" at bounding box center [973, 458] width 78 height 27
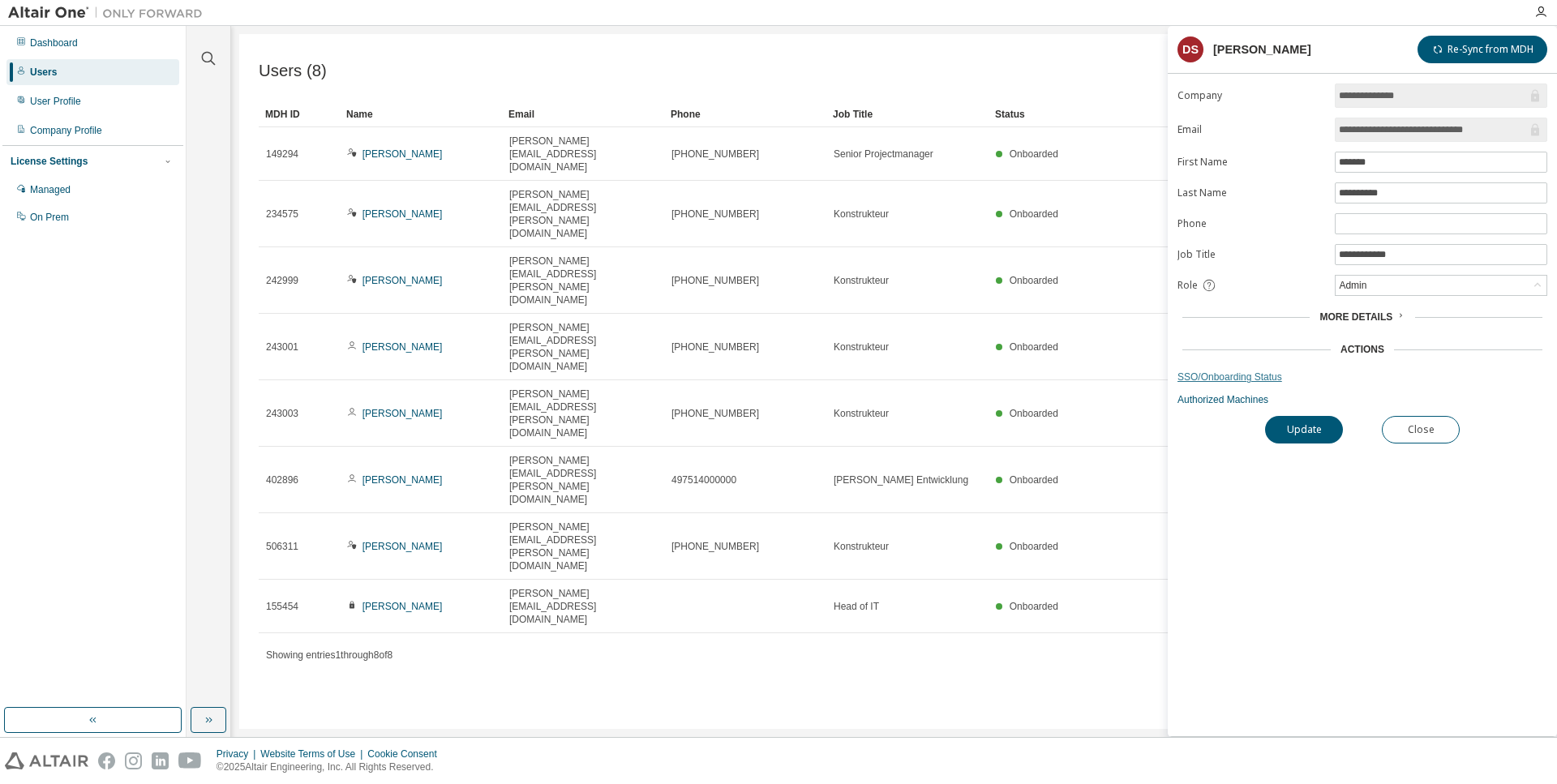
click at [1237, 379] on link "SSO/Onboarding Status" at bounding box center [1362, 377] width 370 height 13
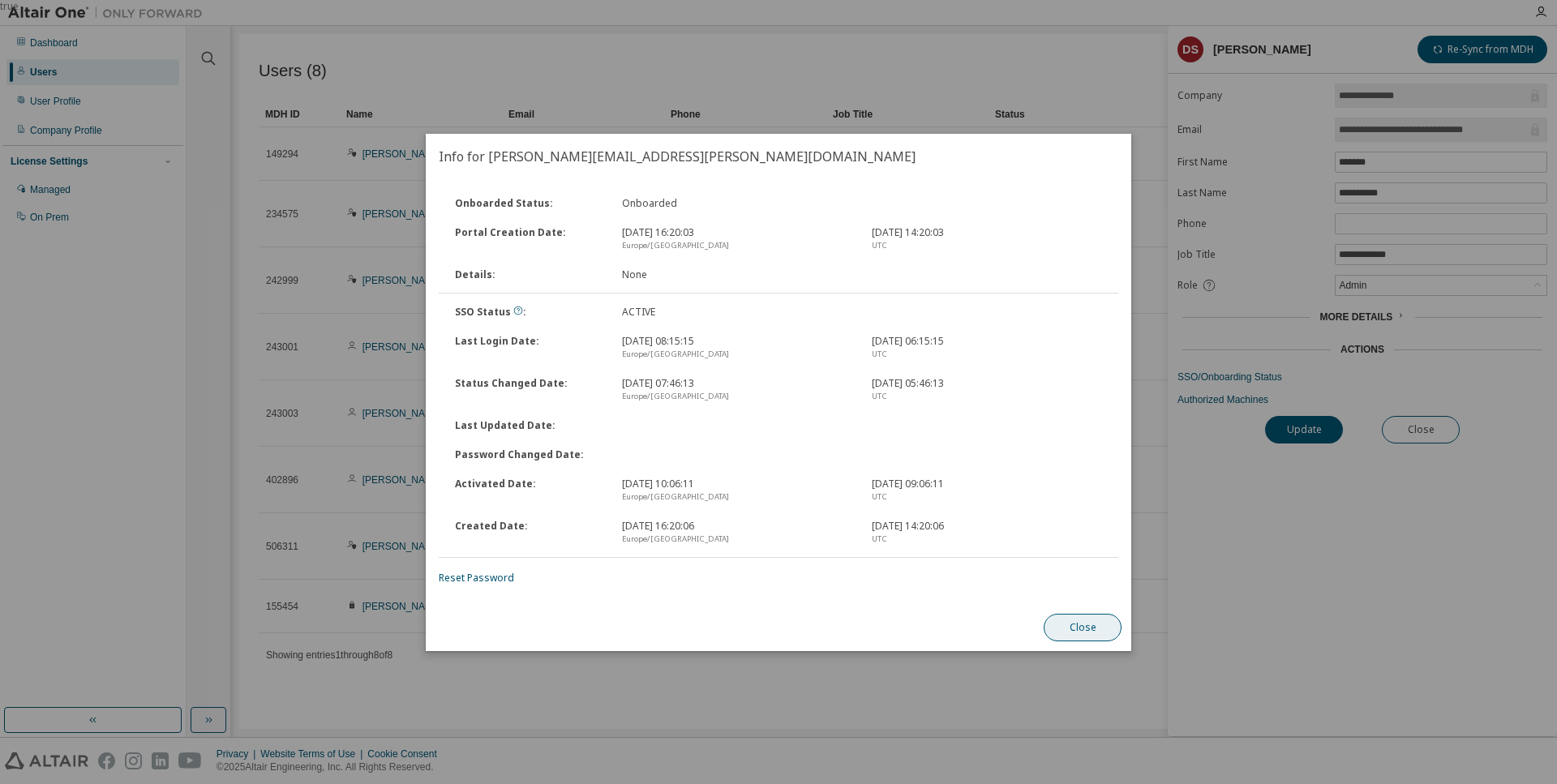
click at [1065, 627] on button "Close" at bounding box center [1083, 627] width 78 height 27
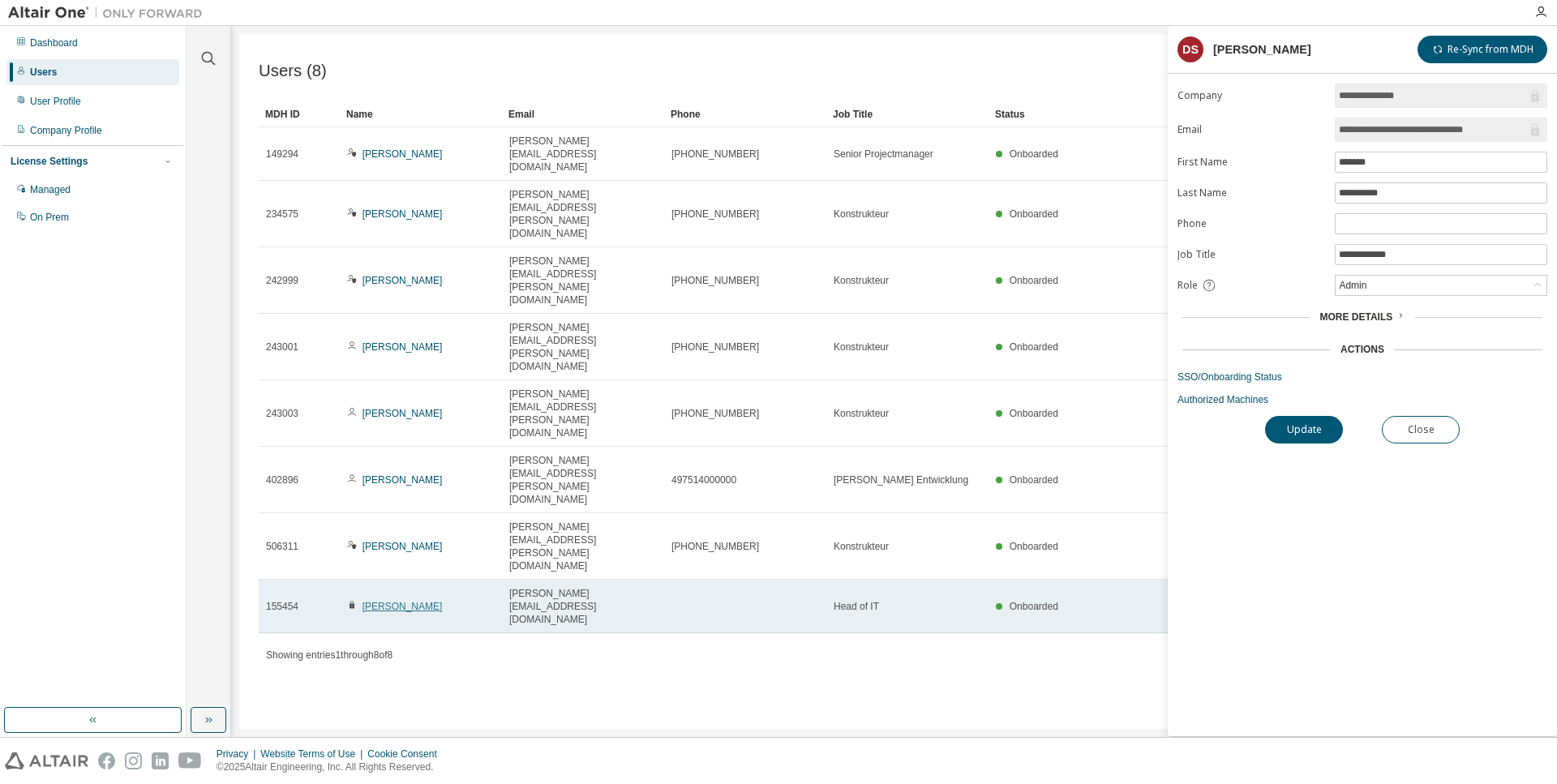
click at [431, 601] on link "[PERSON_NAME]" at bounding box center [402, 606] width 81 height 11
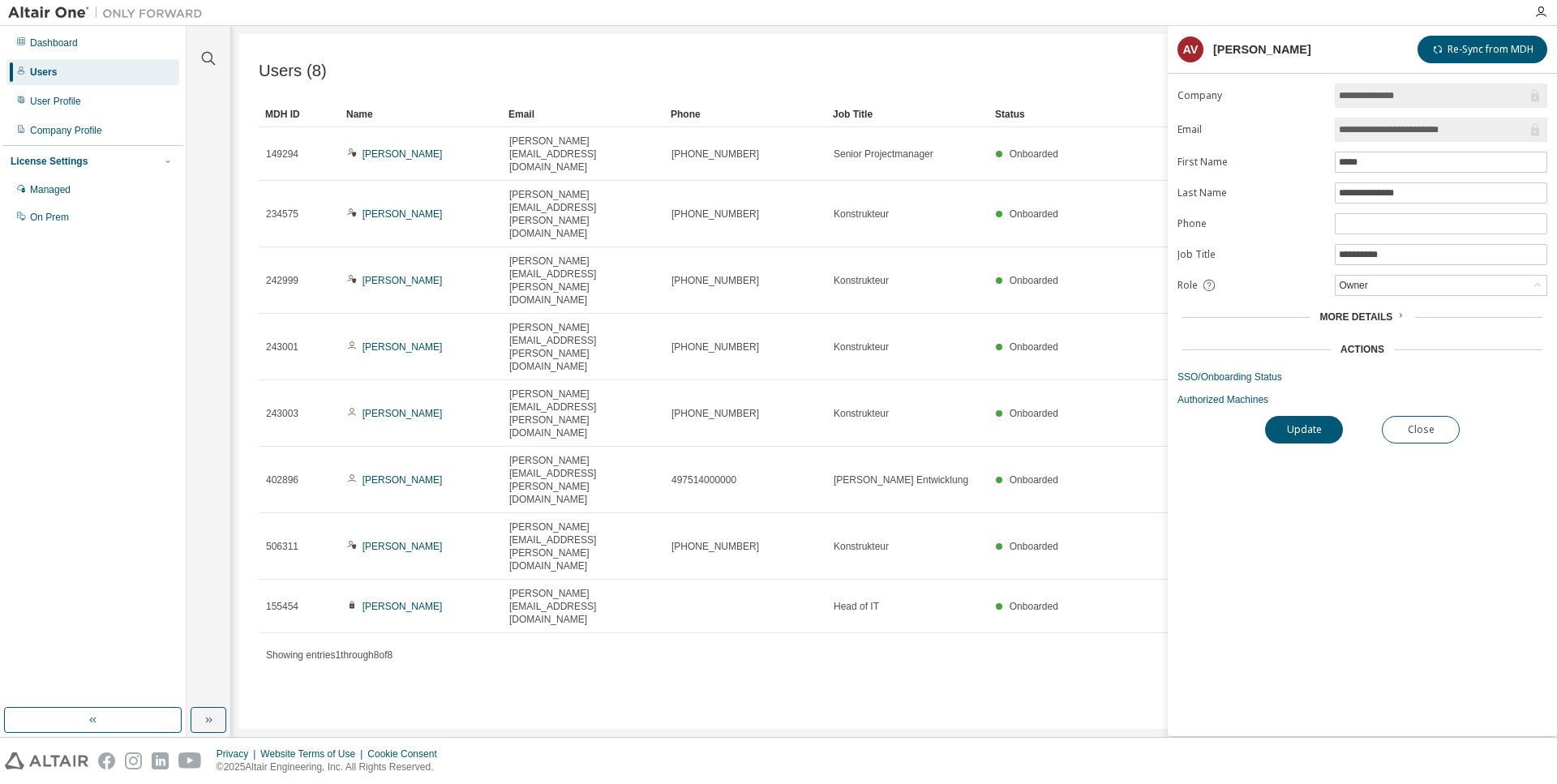
click at [1396, 319] on icon at bounding box center [1400, 315] width 9 height 9
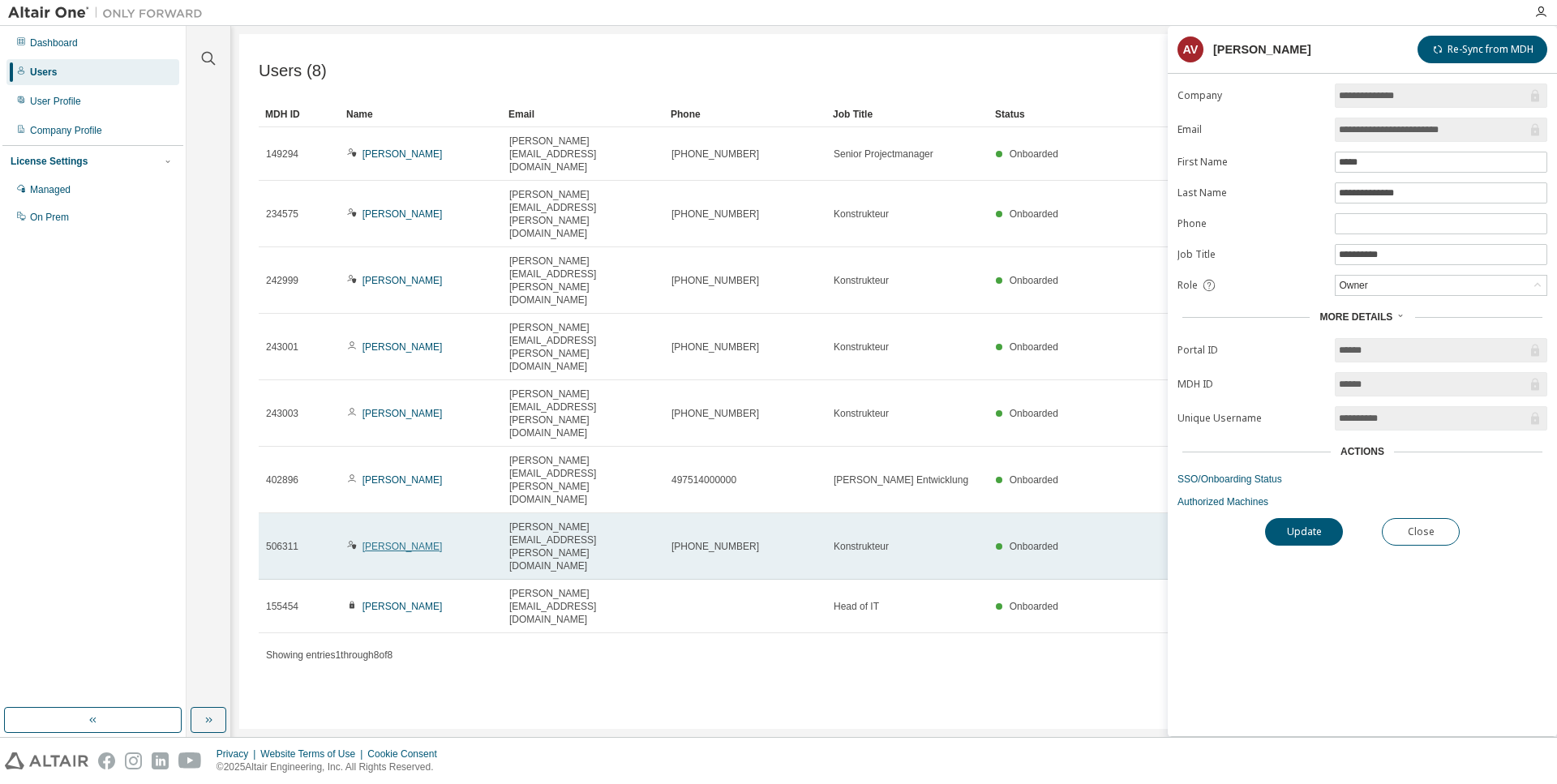
click at [410, 540] on link "[PERSON_NAME]" at bounding box center [402, 546] width 81 height 11
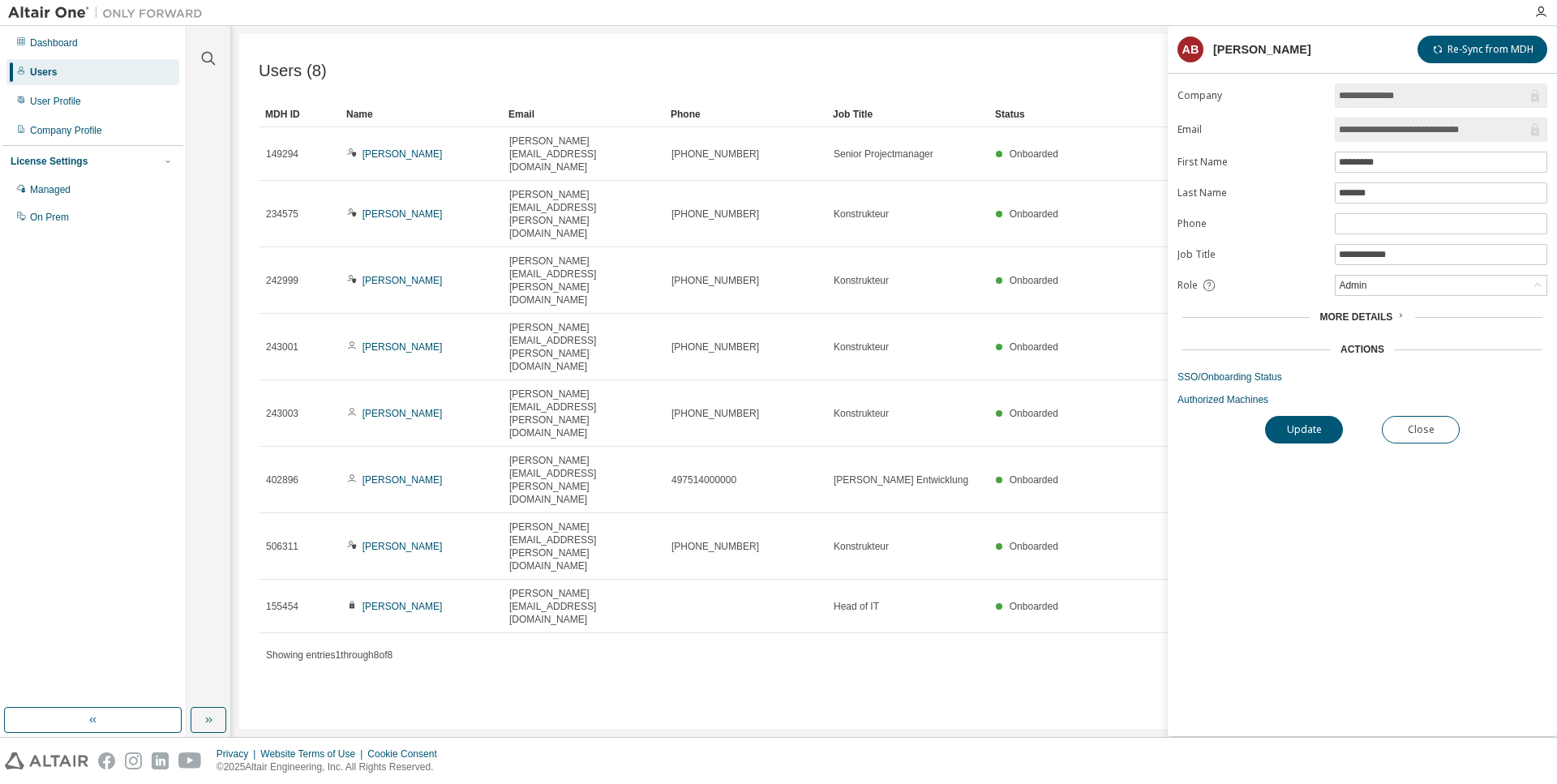
click at [1376, 316] on span "More Details" at bounding box center [1356, 316] width 73 height 11
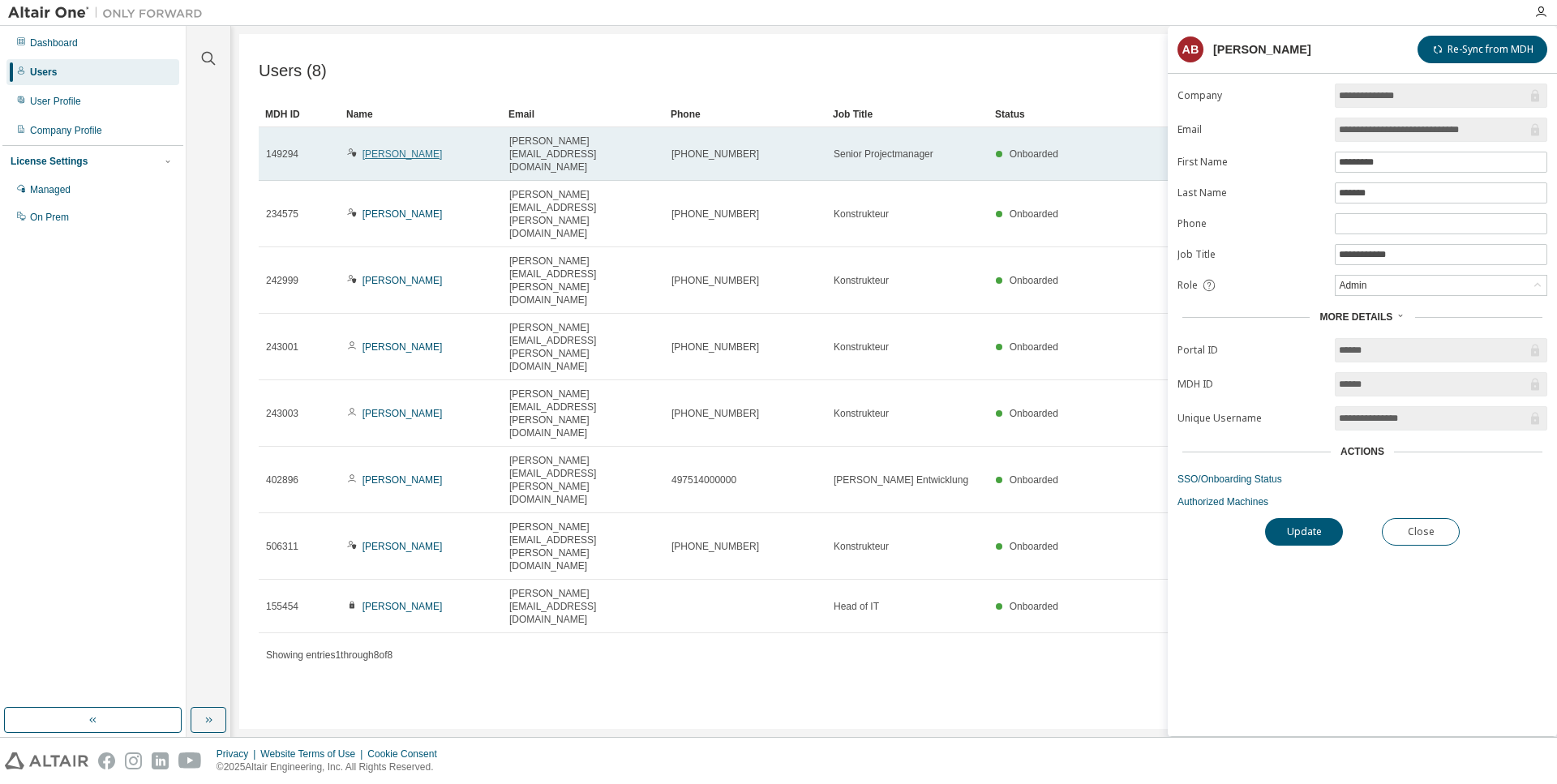
click at [405, 148] on link "[PERSON_NAME]" at bounding box center [402, 154] width 81 height 11
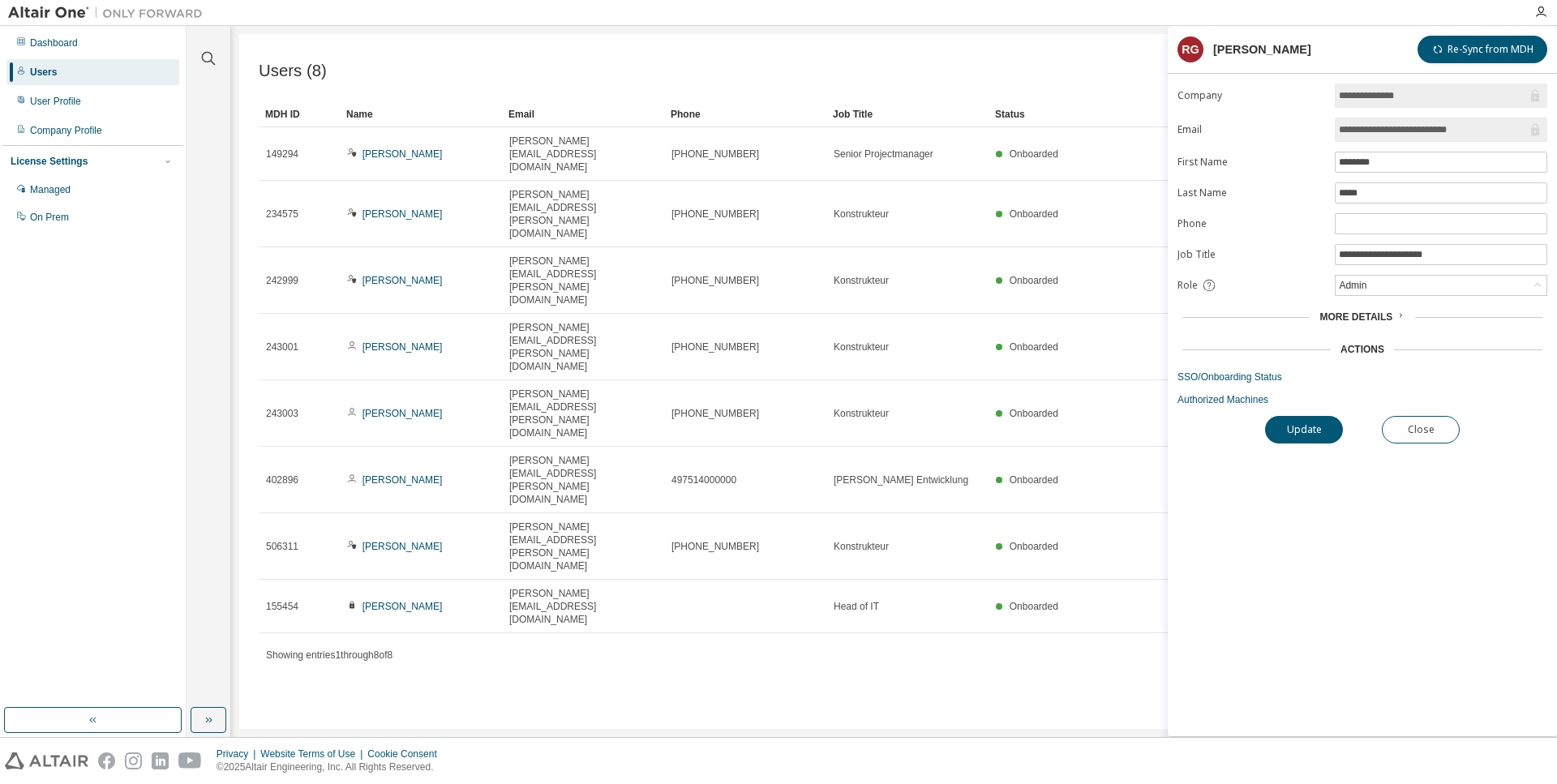
click at [1363, 313] on div "More Details" at bounding box center [1362, 316] width 370 height 23
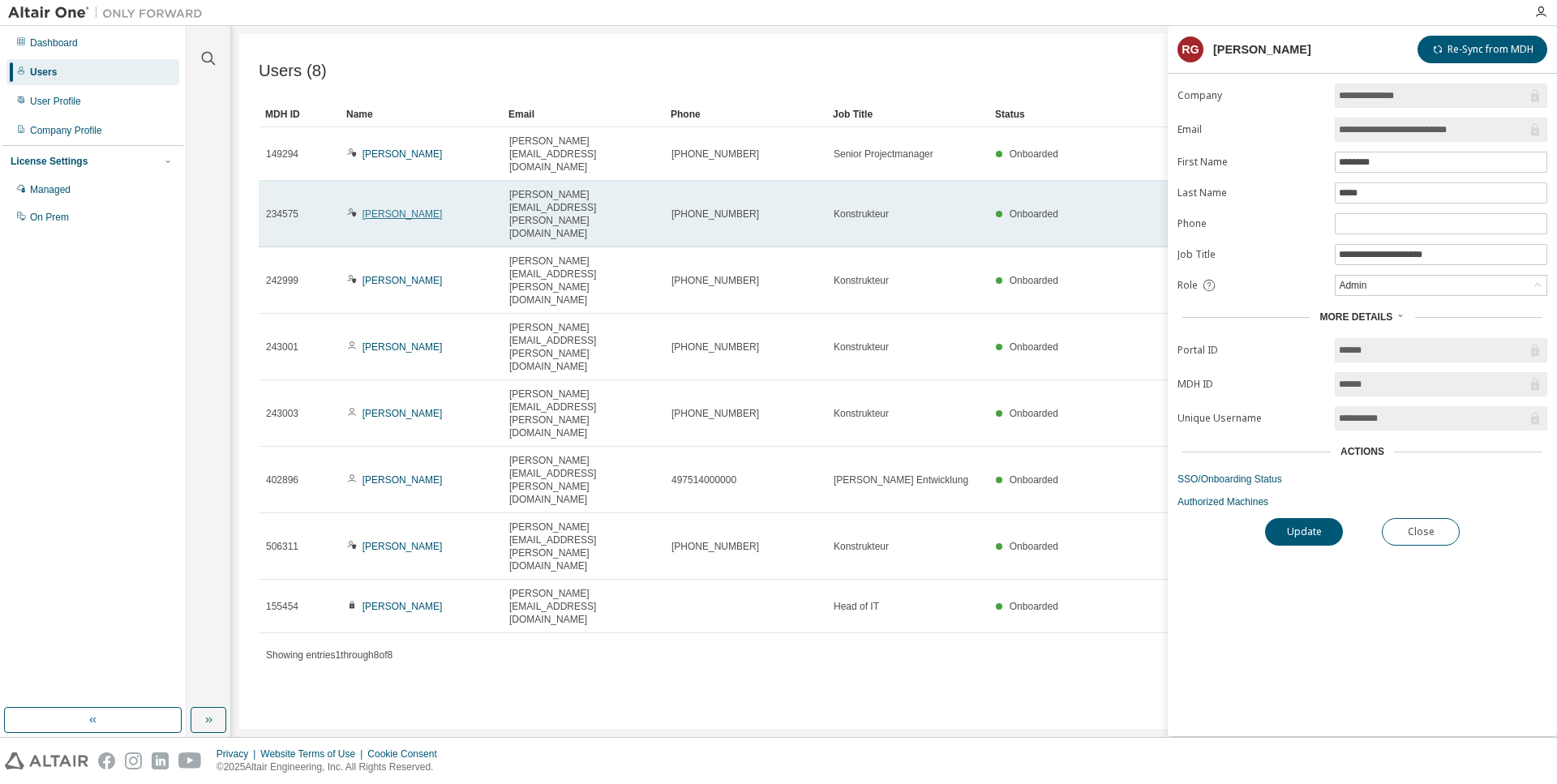
click at [402, 209] on link "[PERSON_NAME]" at bounding box center [402, 214] width 81 height 11
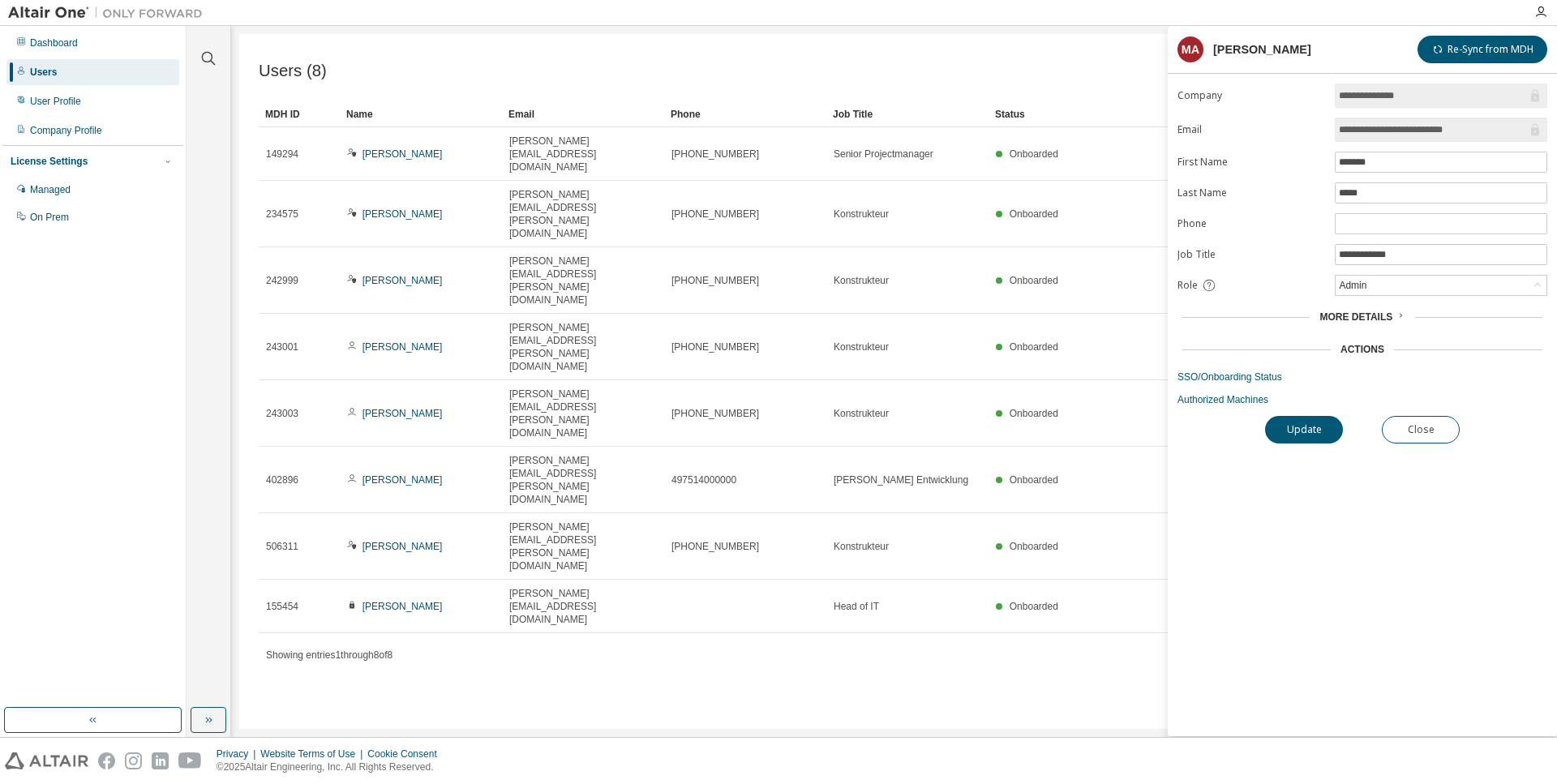
click at [1369, 319] on span "More Details" at bounding box center [1356, 316] width 73 height 11
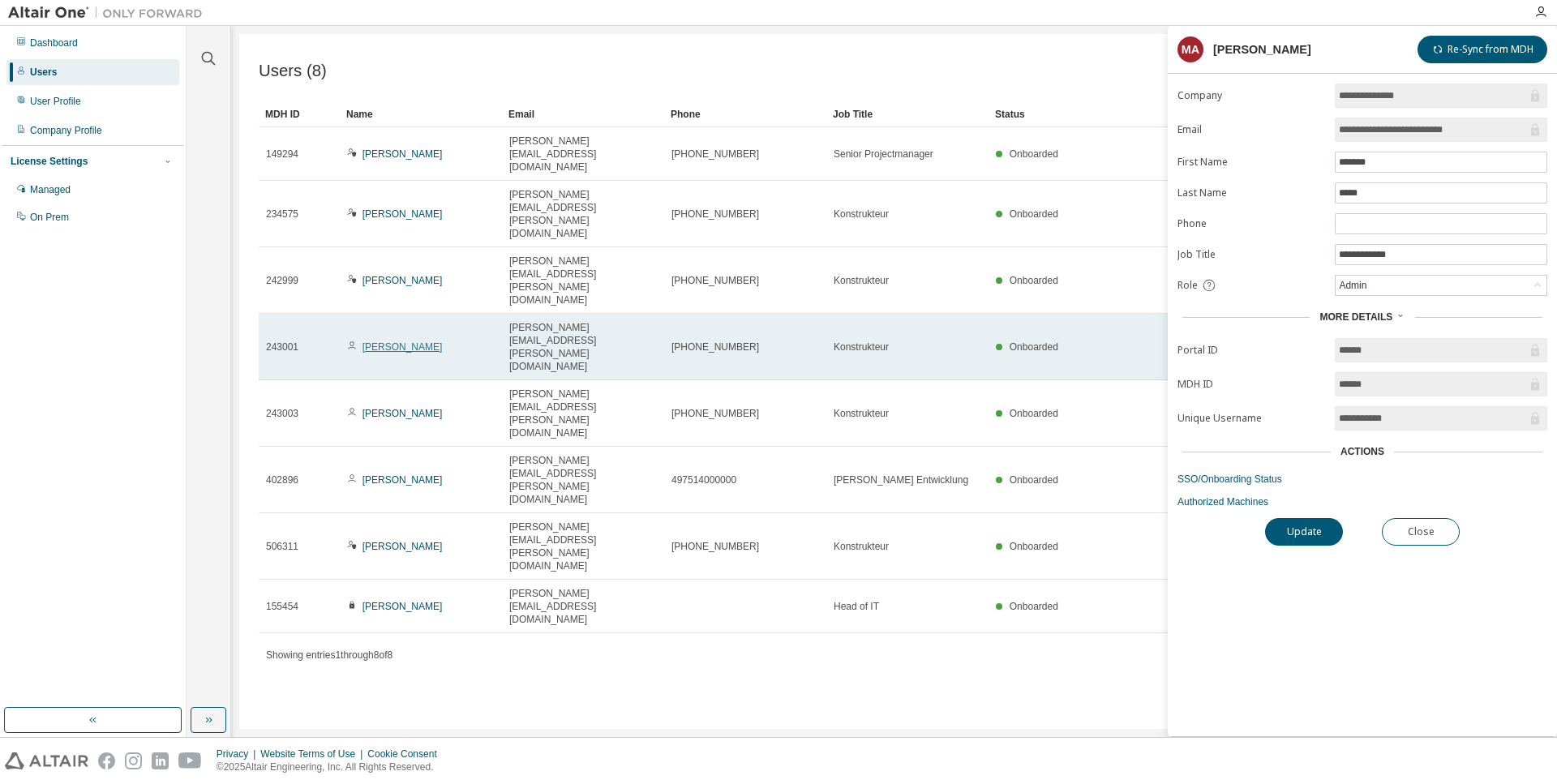
click at [393, 341] on link "[PERSON_NAME]" at bounding box center [402, 346] width 81 height 11
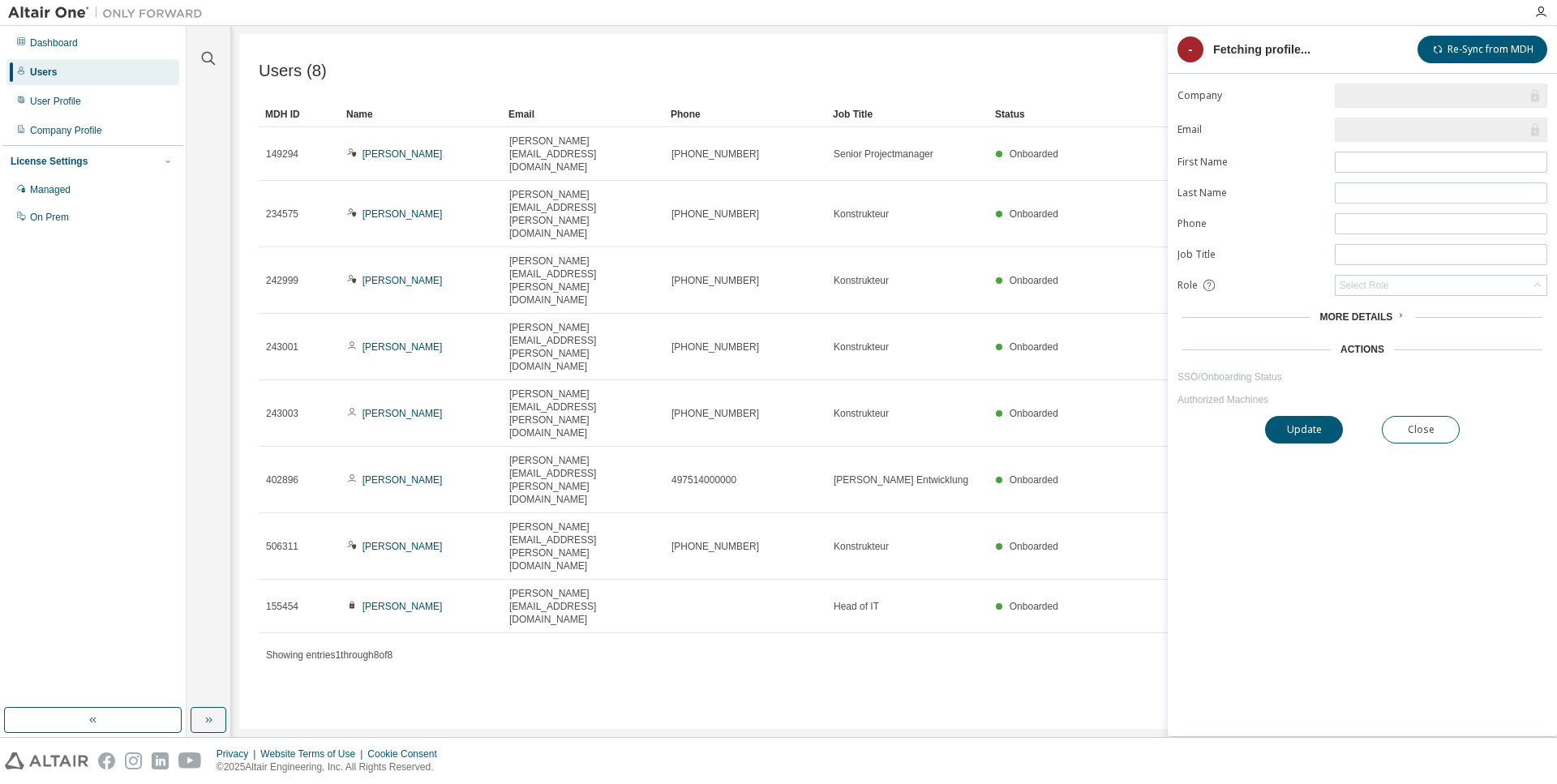
click at [399, 408] on link "[PERSON_NAME]" at bounding box center [402, 413] width 81 height 11
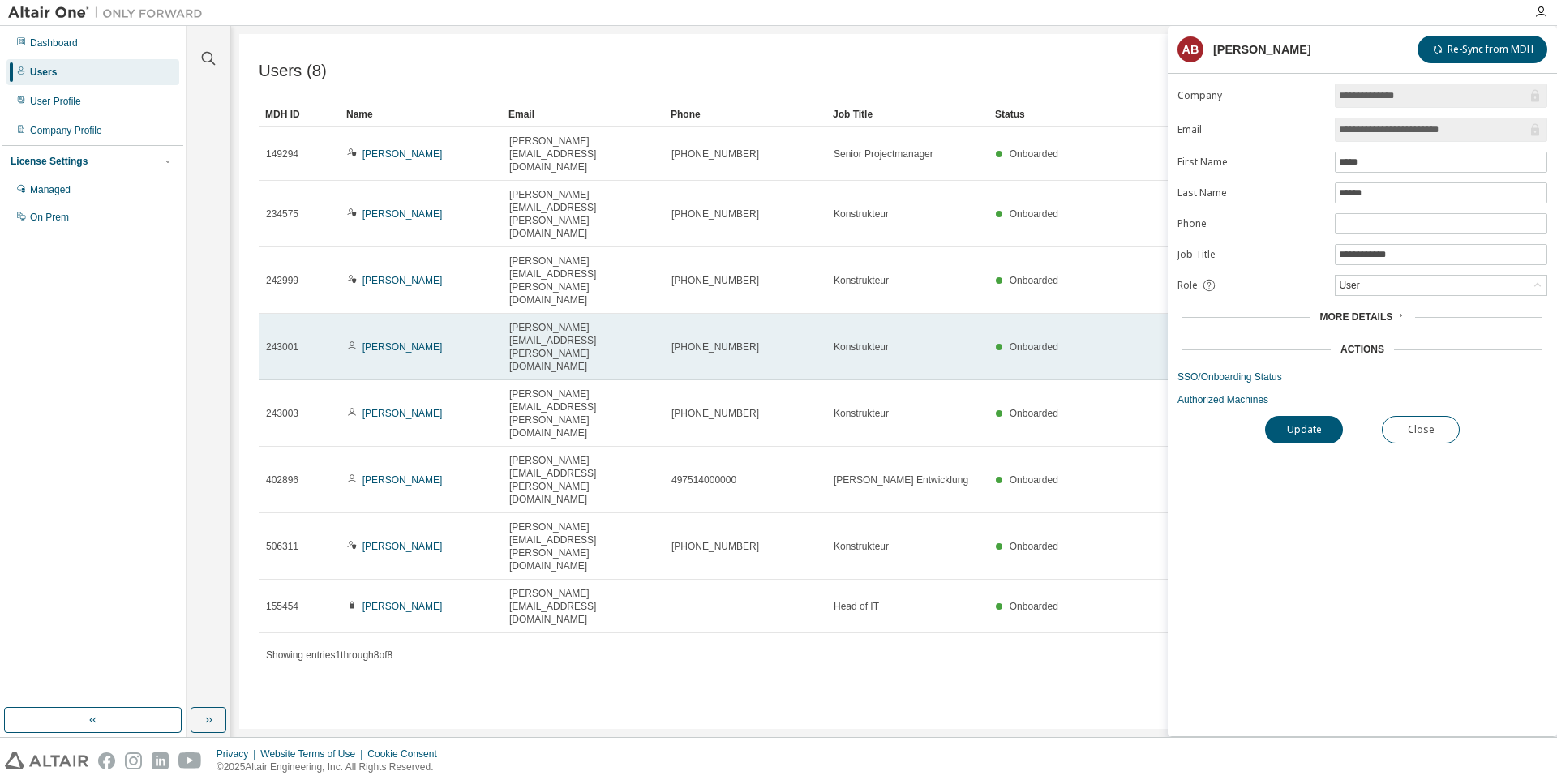
click at [400, 314] on td "[PERSON_NAME]" at bounding box center [420, 347] width 162 height 66
click at [401, 341] on link "[PERSON_NAME]" at bounding box center [402, 346] width 81 height 11
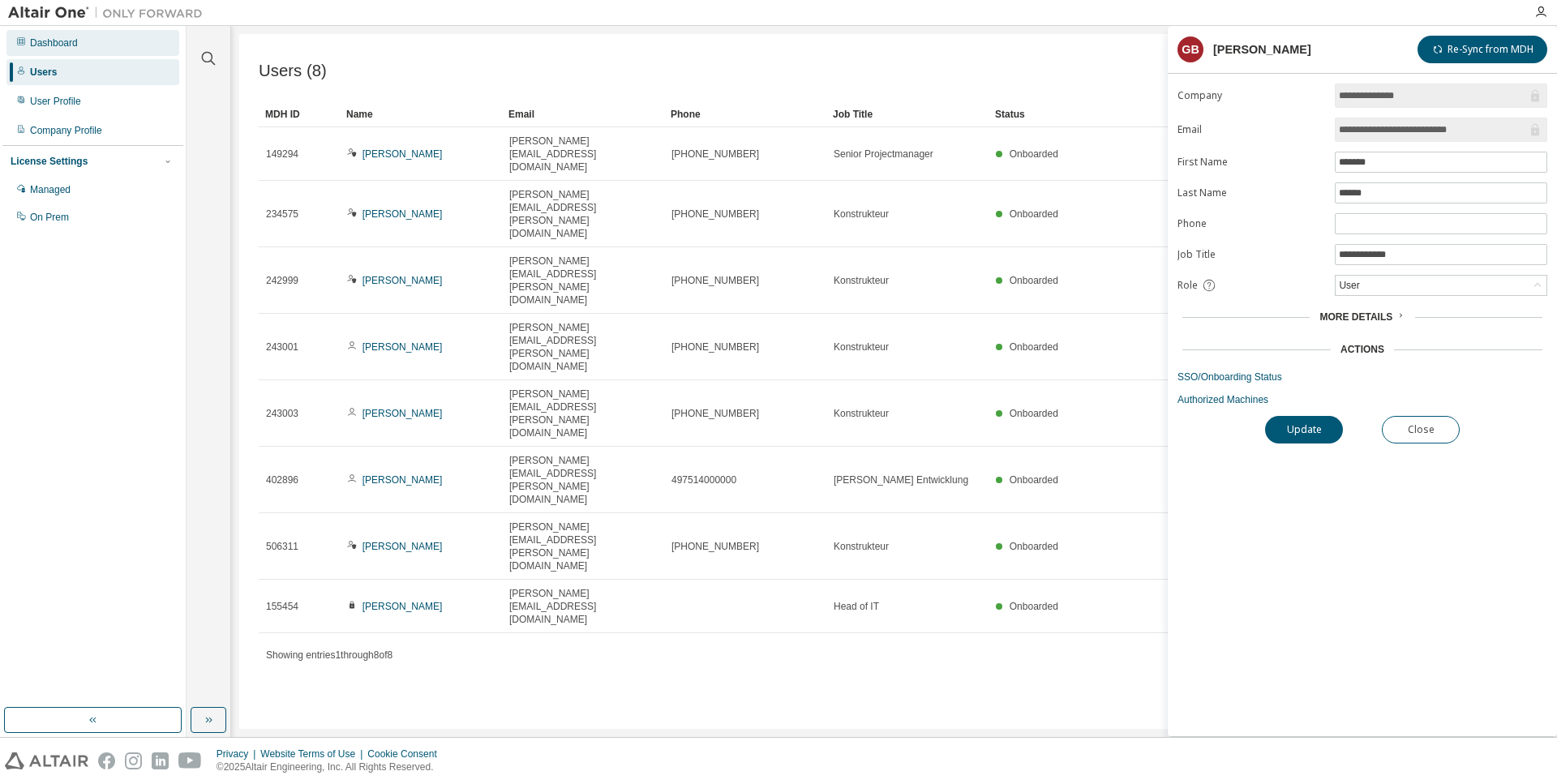
click at [60, 45] on div "Dashboard" at bounding box center [53, 42] width 48 height 13
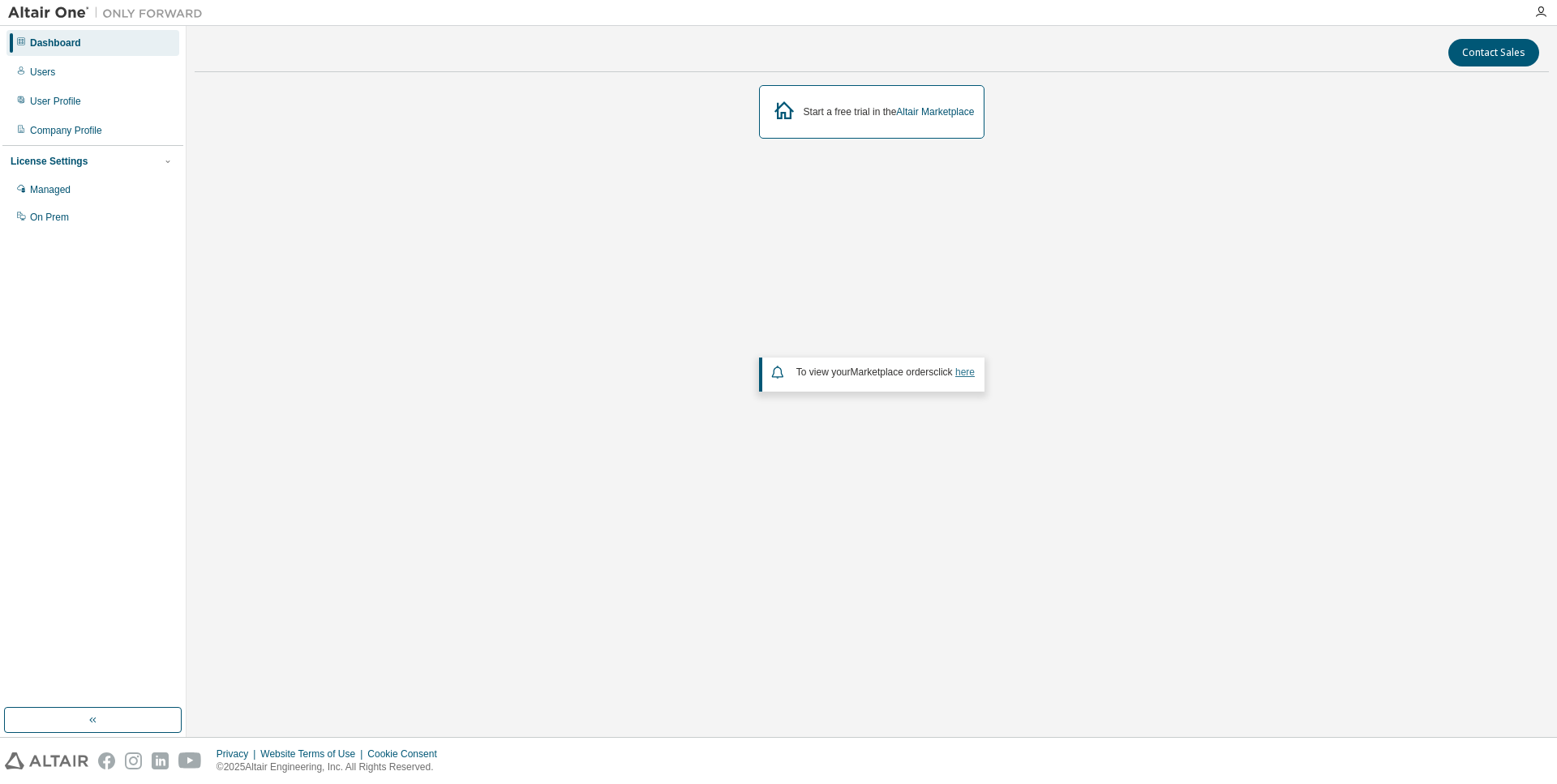
click at [974, 372] on link "here" at bounding box center [965, 372] width 20 height 11
click at [501, 311] on div "Start a free trial in the Altair Marketplace To view your Marketplace orders cl…" at bounding box center [871, 339] width 1354 height 510
click at [1462, 59] on button "Contact Sales" at bounding box center [1493, 53] width 91 height 27
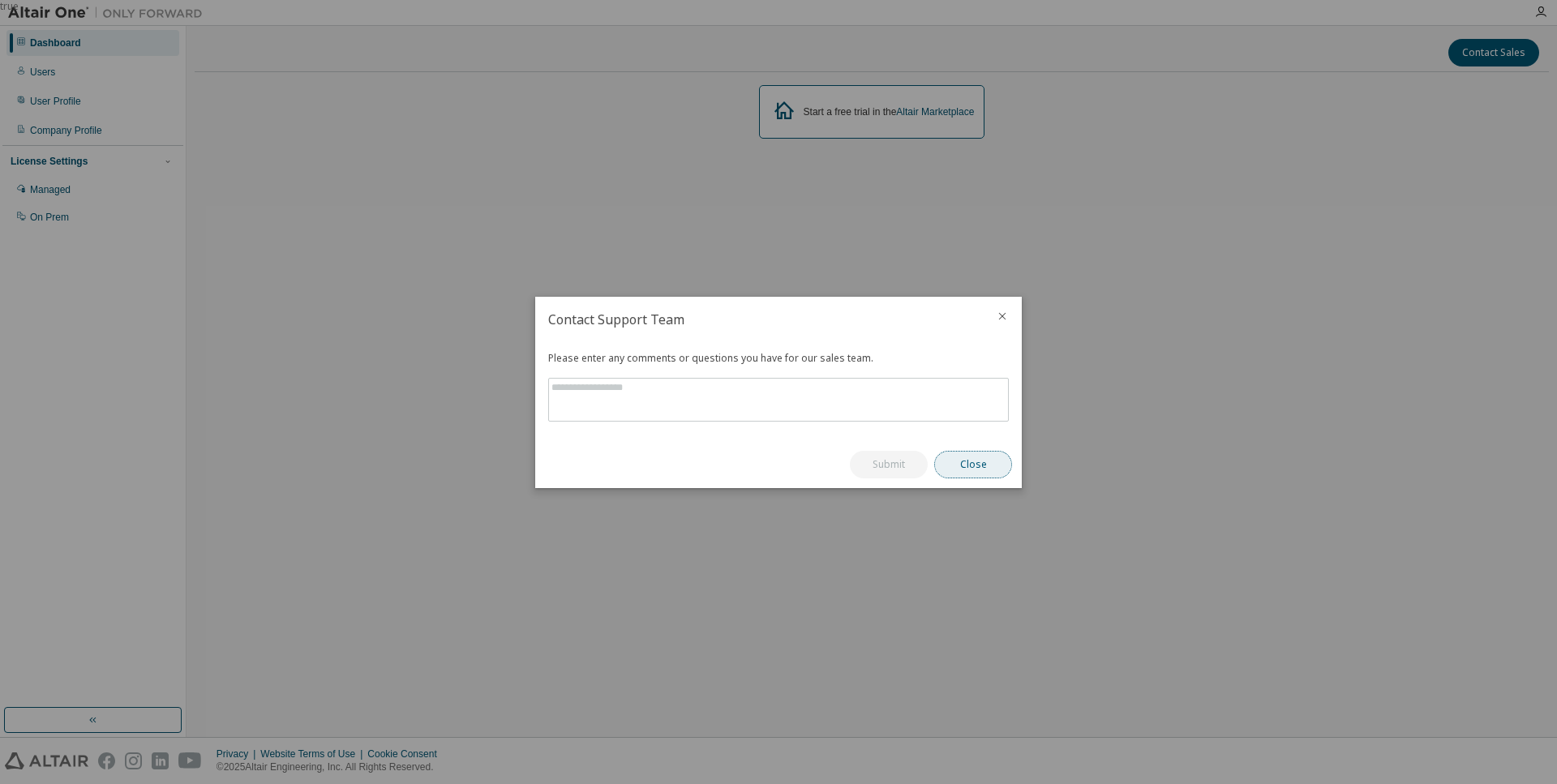
click at [977, 462] on button "Close" at bounding box center [973, 464] width 78 height 27
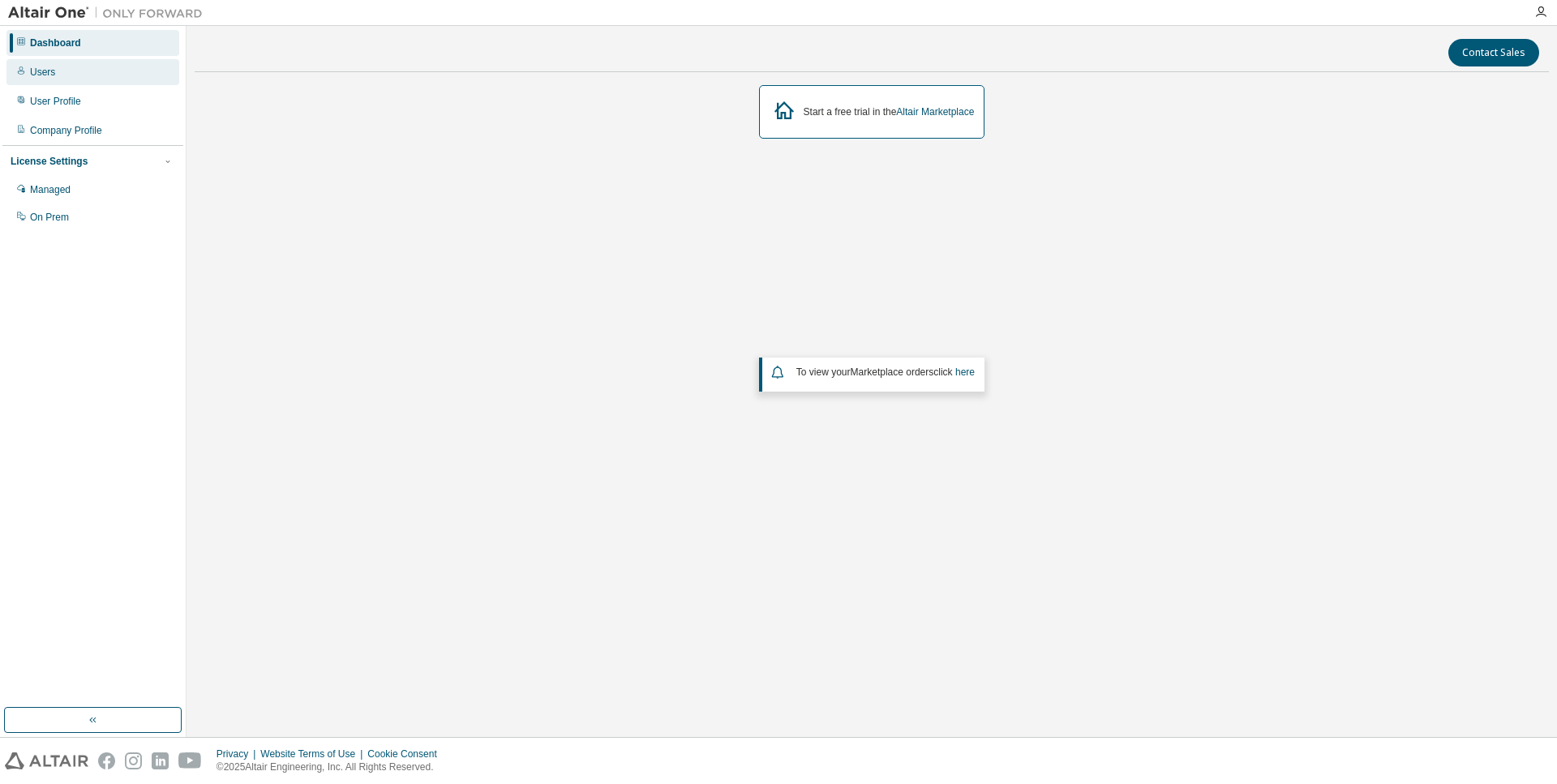
click at [70, 82] on div "Users" at bounding box center [93, 72] width 173 height 26
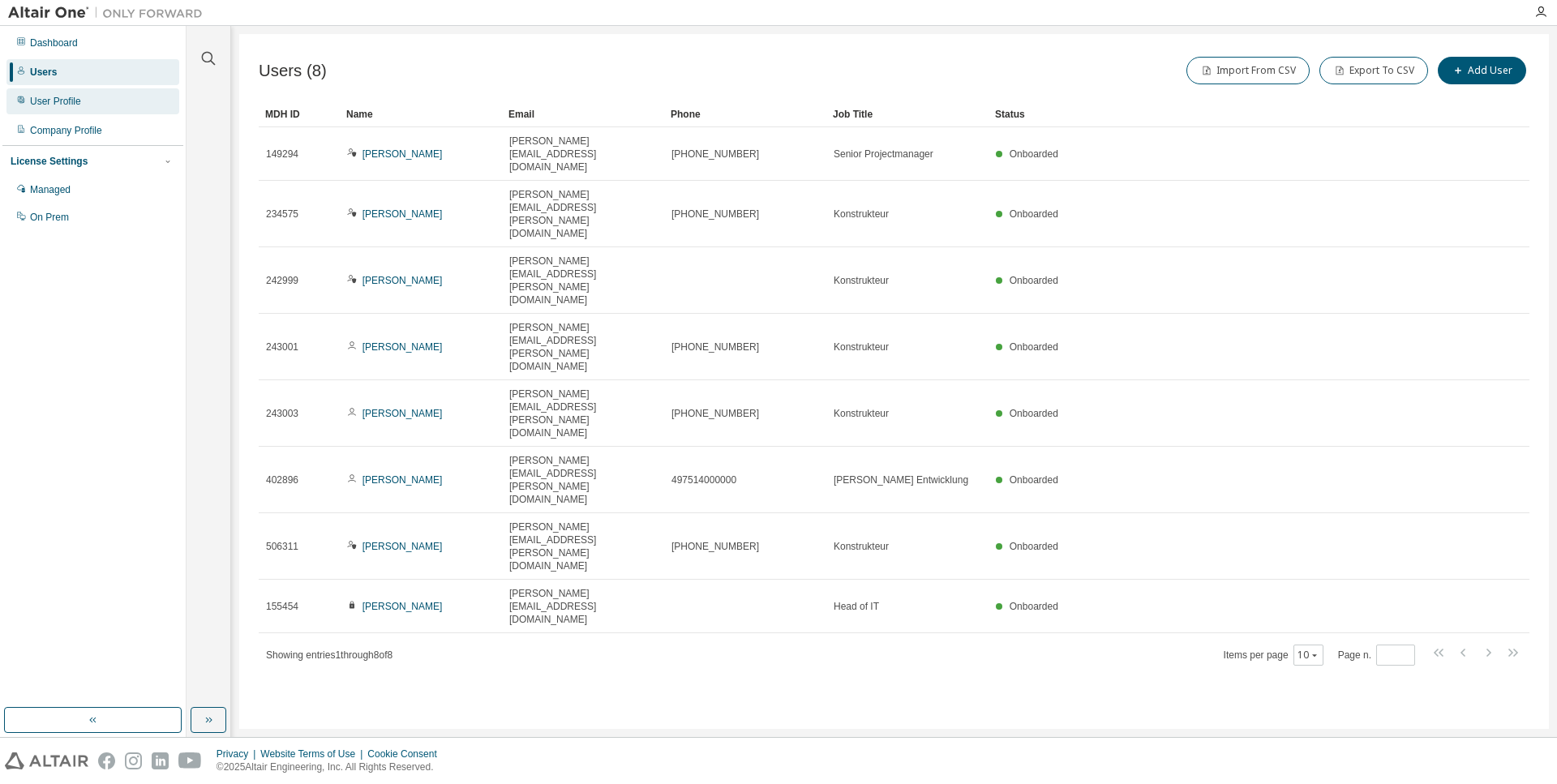
click at [64, 105] on div "User Profile" at bounding box center [55, 101] width 51 height 13
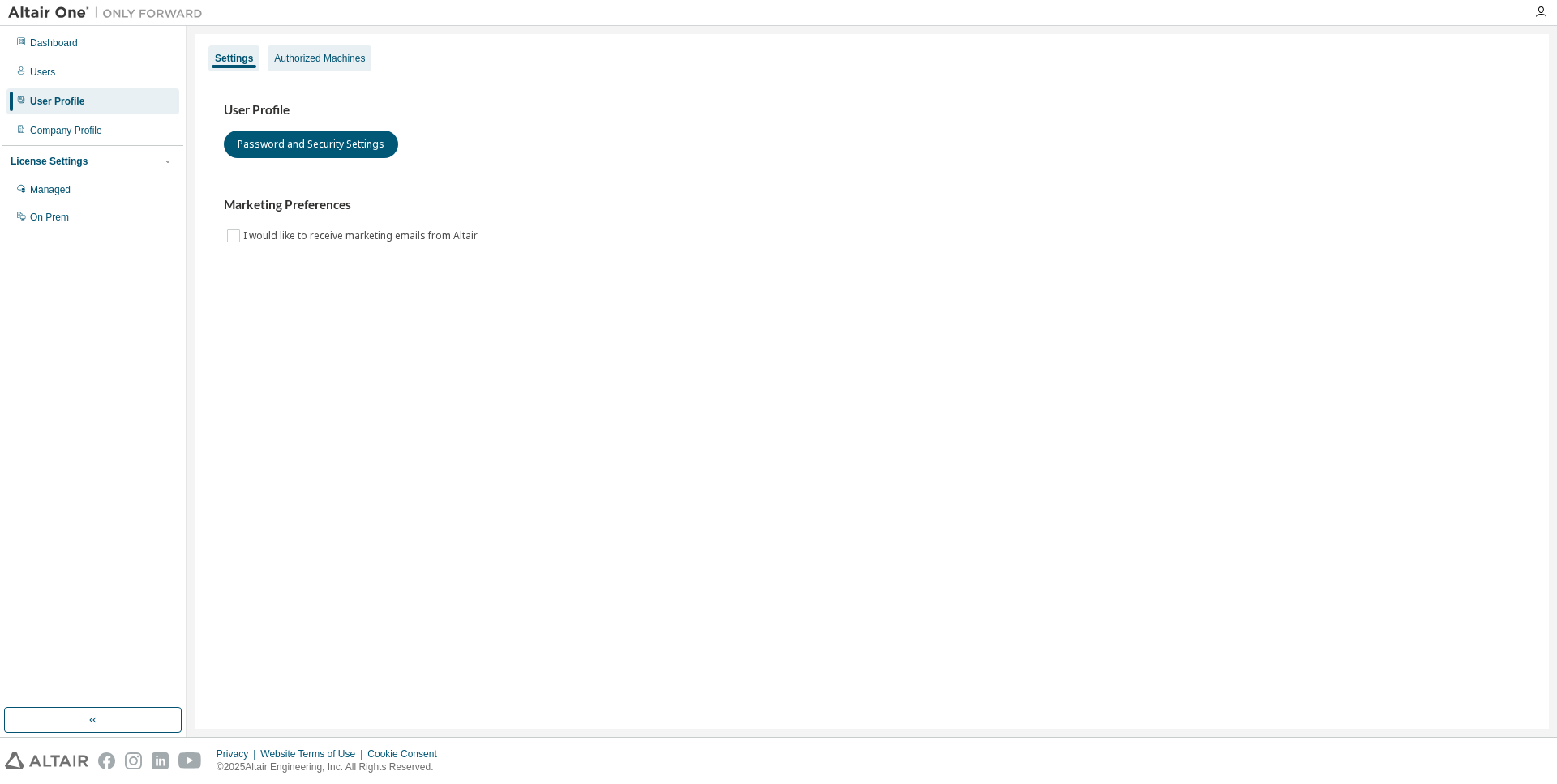
click at [331, 60] on div "Authorized Machines" at bounding box center [319, 58] width 91 height 13
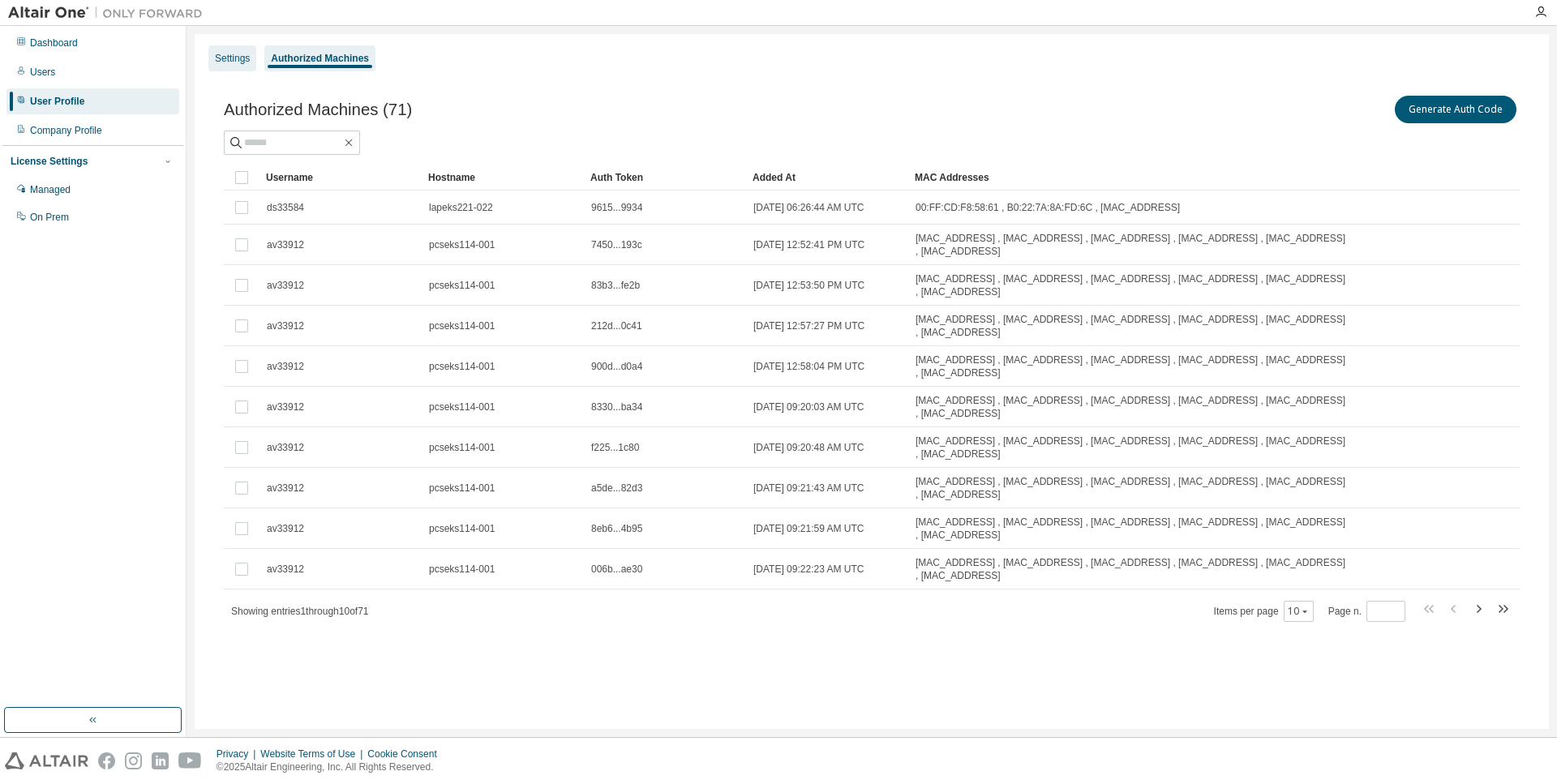
click at [244, 63] on div "Settings" at bounding box center [232, 58] width 35 height 13
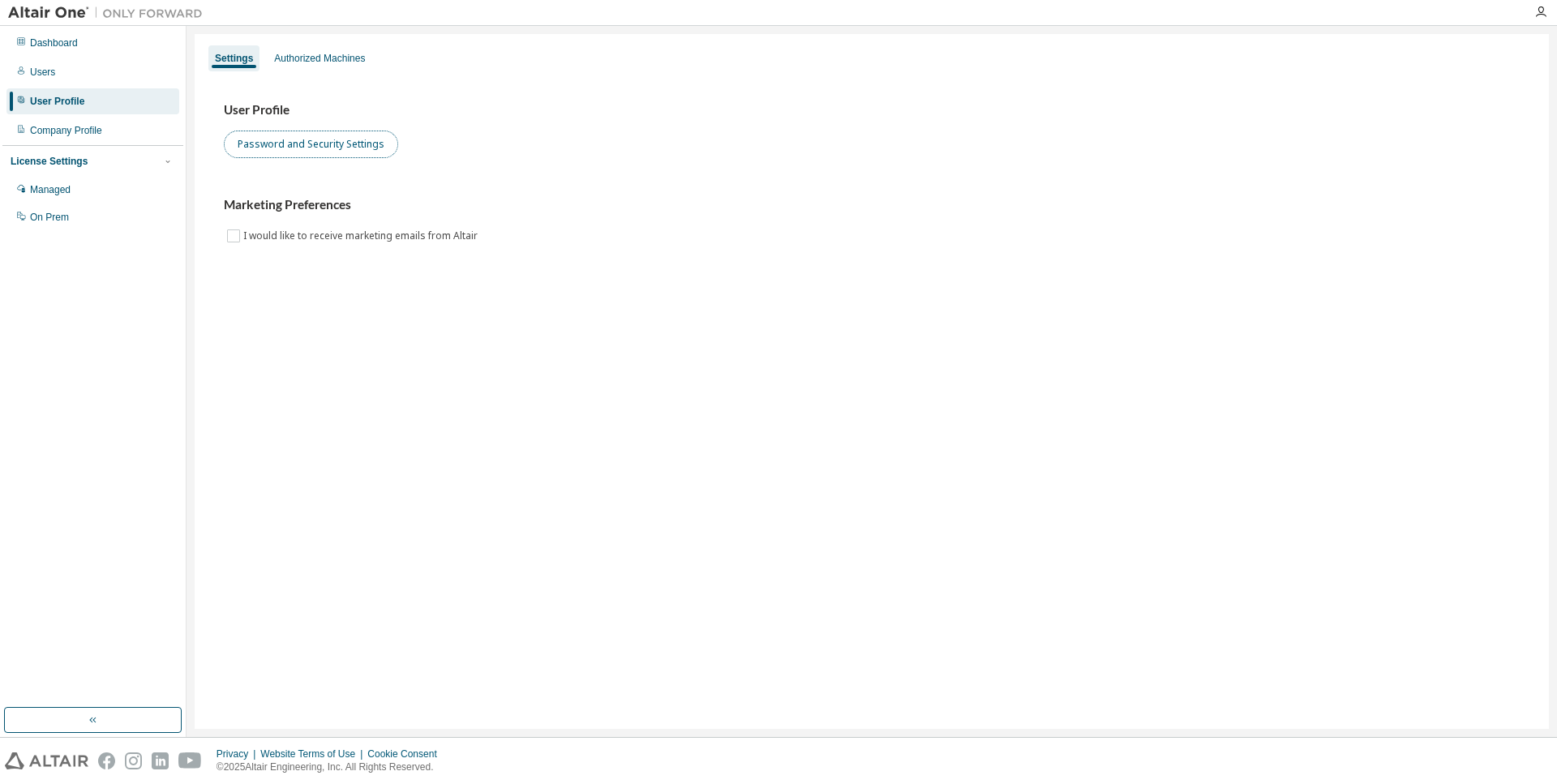
click at [283, 148] on button "Password and Security Settings" at bounding box center [311, 144] width 174 height 27
click at [62, 82] on div "Users" at bounding box center [93, 72] width 173 height 26
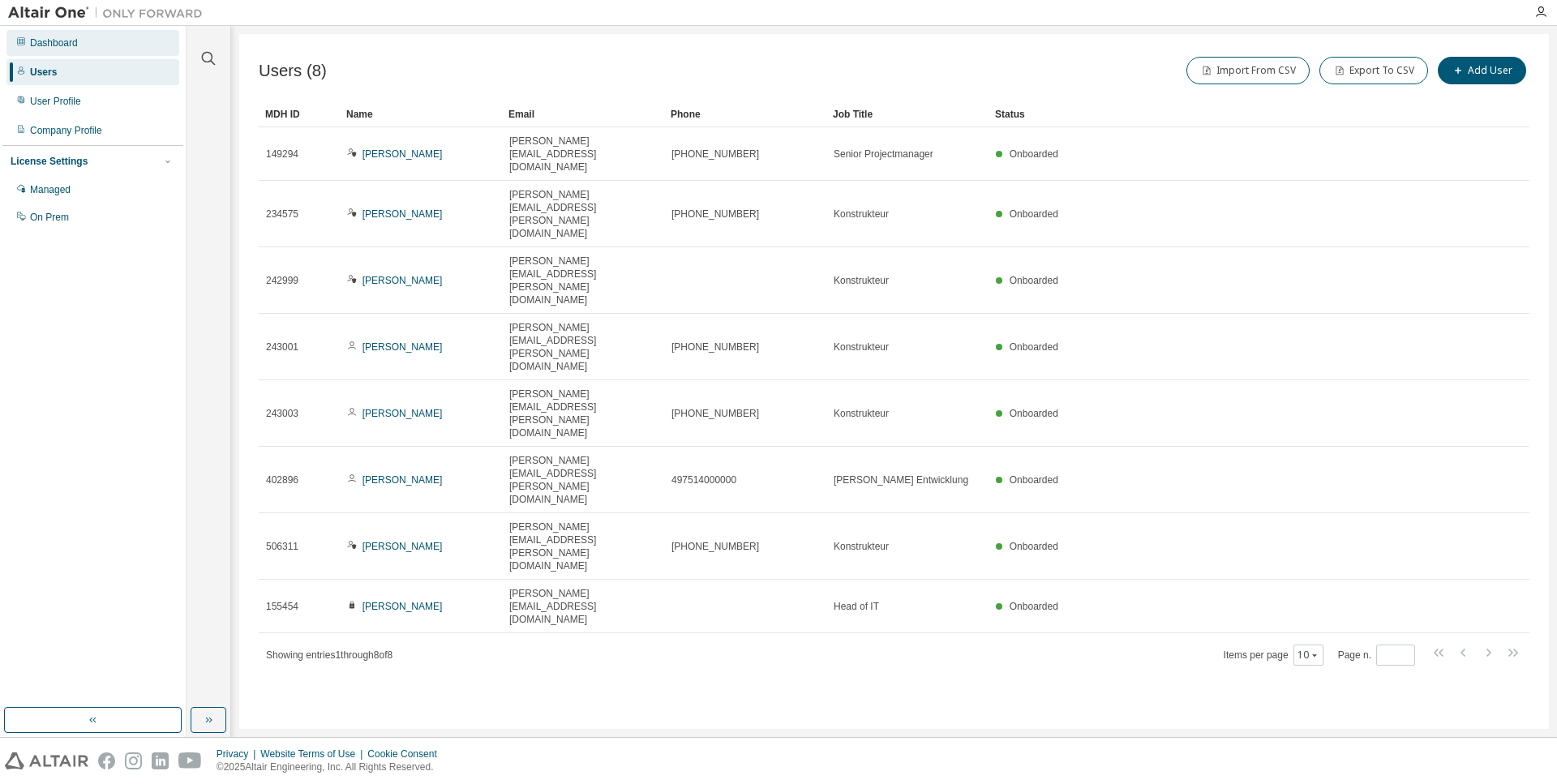
click at [45, 46] on div "Dashboard" at bounding box center [53, 42] width 48 height 13
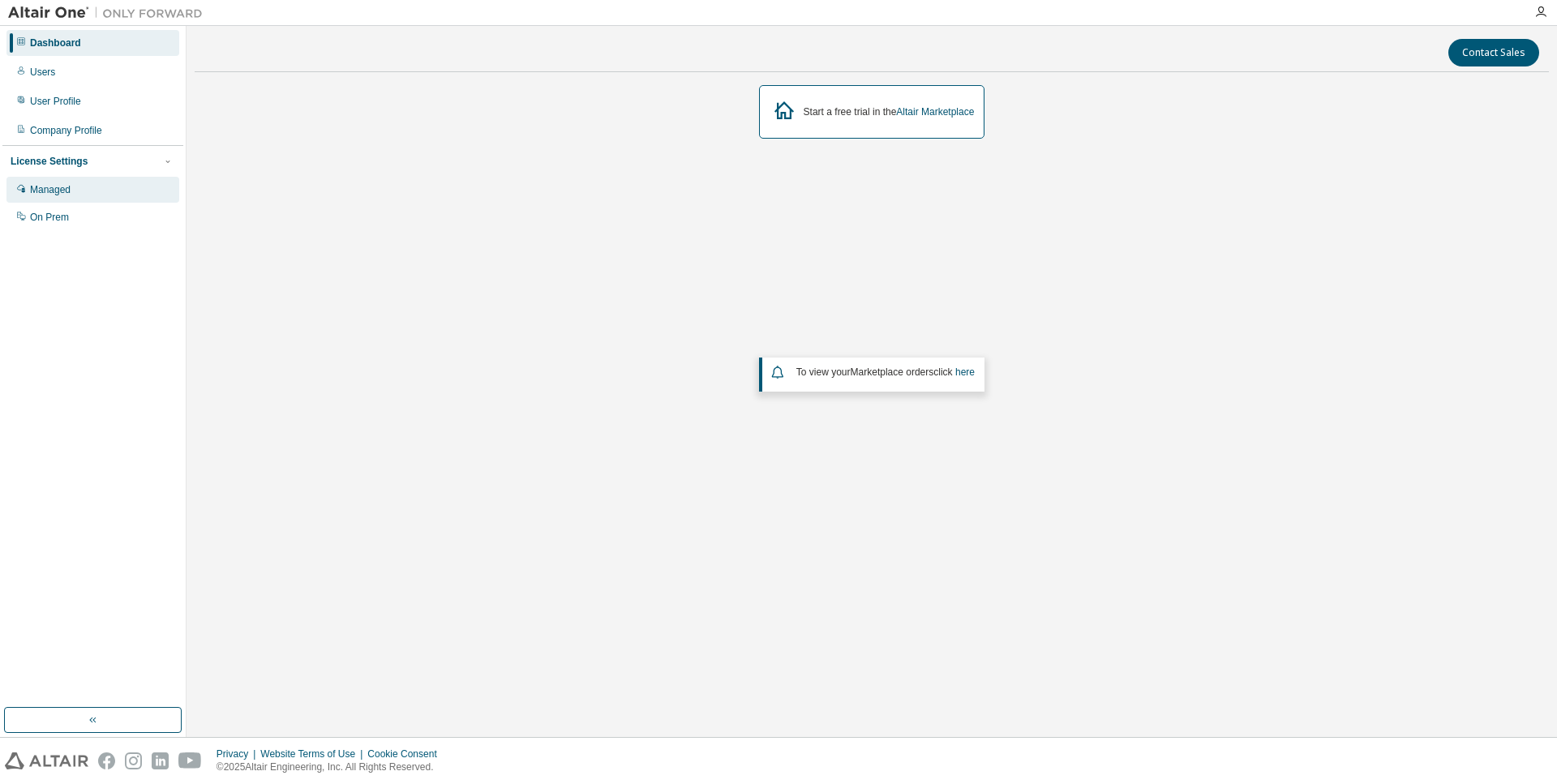
click at [102, 199] on div "Managed" at bounding box center [93, 189] width 173 height 26
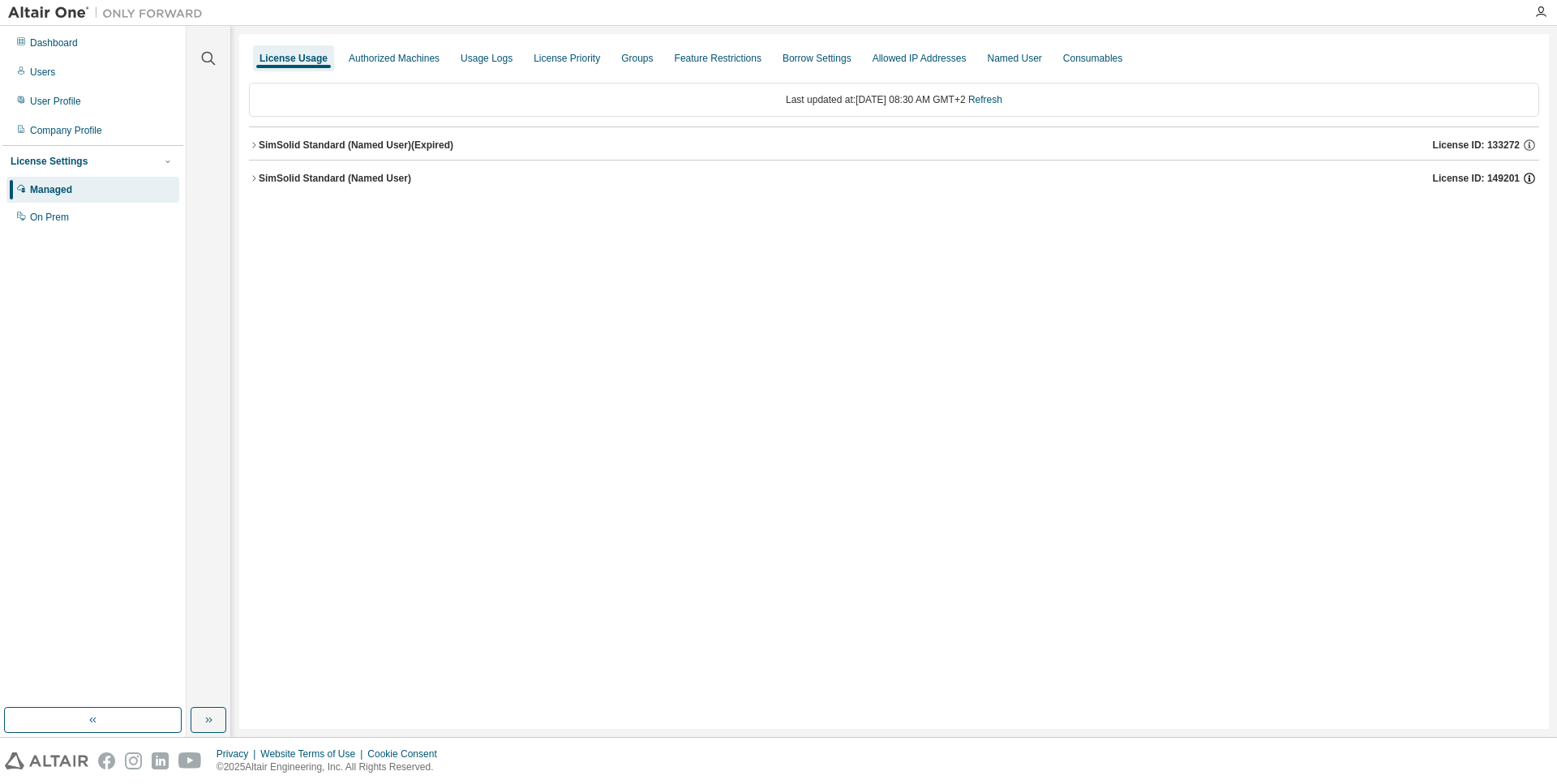
click at [1525, 176] on icon "button" at bounding box center [1529, 178] width 14 height 14
click at [1521, 232] on icon at bounding box center [1520, 234] width 9 height 11
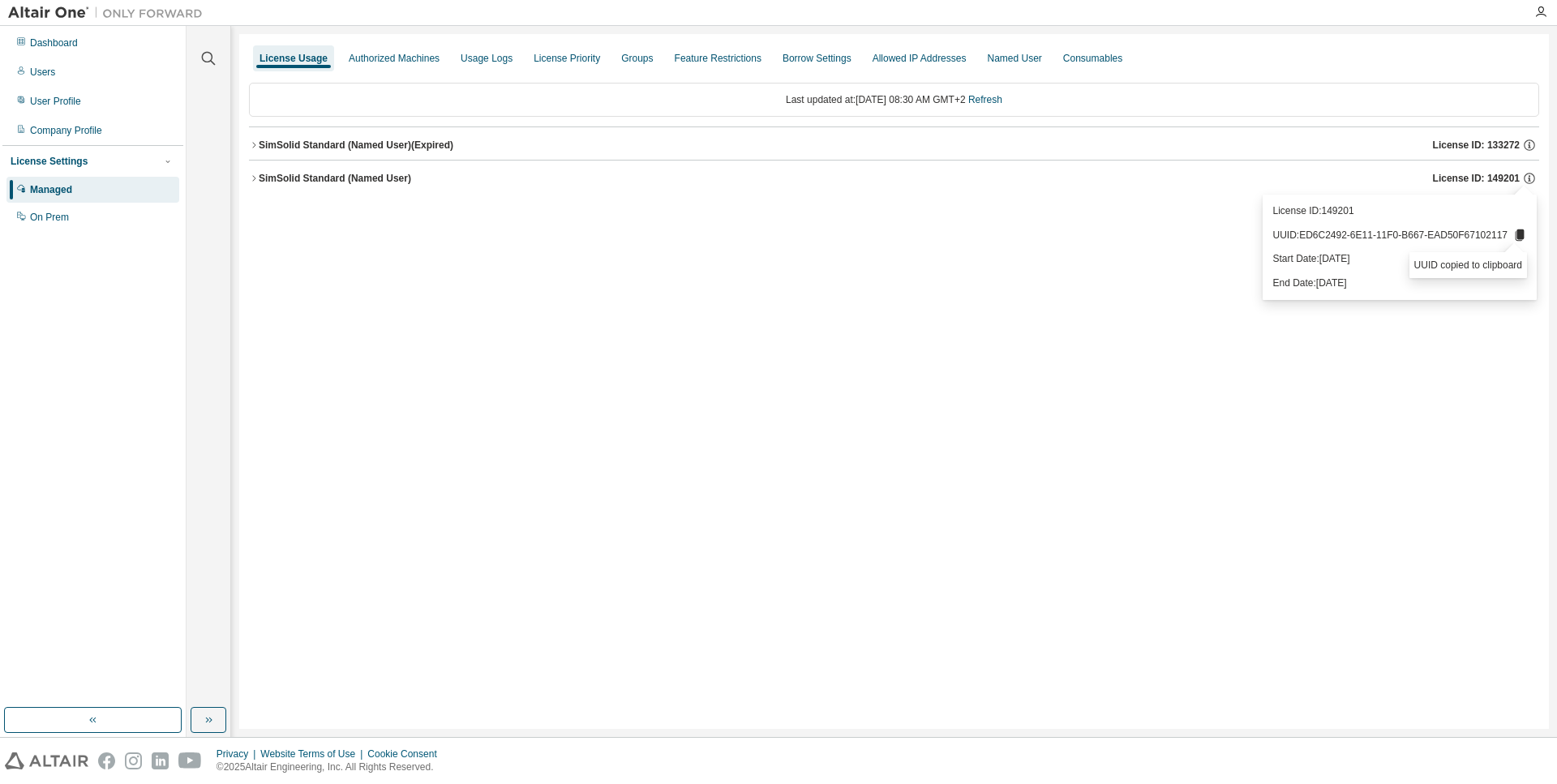
click at [245, 182] on div "License Usage Authorized Machines Usage Logs License Priority Groups Feature Re…" at bounding box center [893, 381] width 1309 height 695
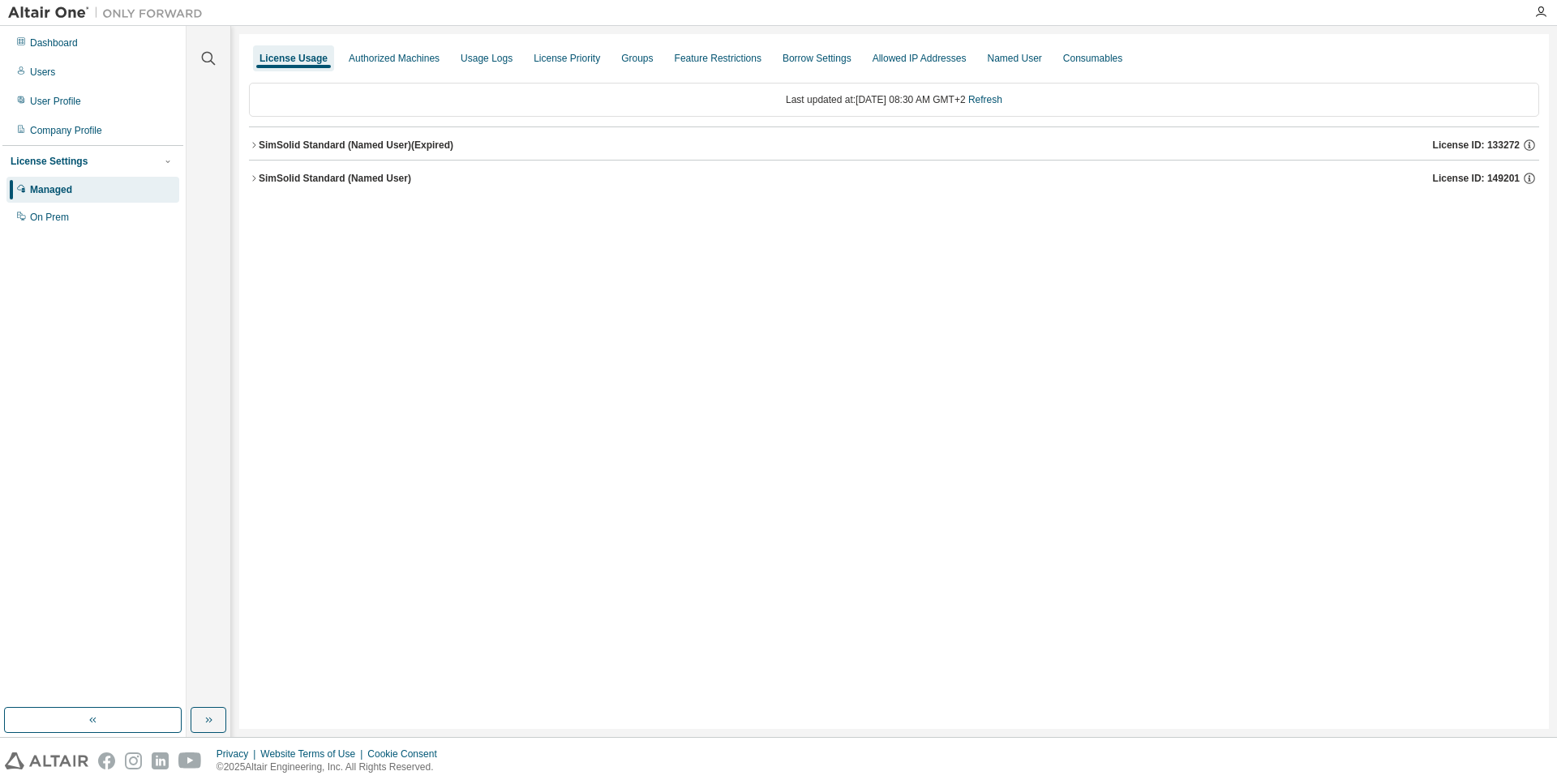
click at [258, 174] on icon "button" at bounding box center [253, 177] width 9 height 9
click at [1519, 210] on icon "button" at bounding box center [1516, 211] width 14 height 14
click at [375, 144] on div "SimSolid Standard (Named User) (Expired)" at bounding box center [356, 144] width 194 height 13
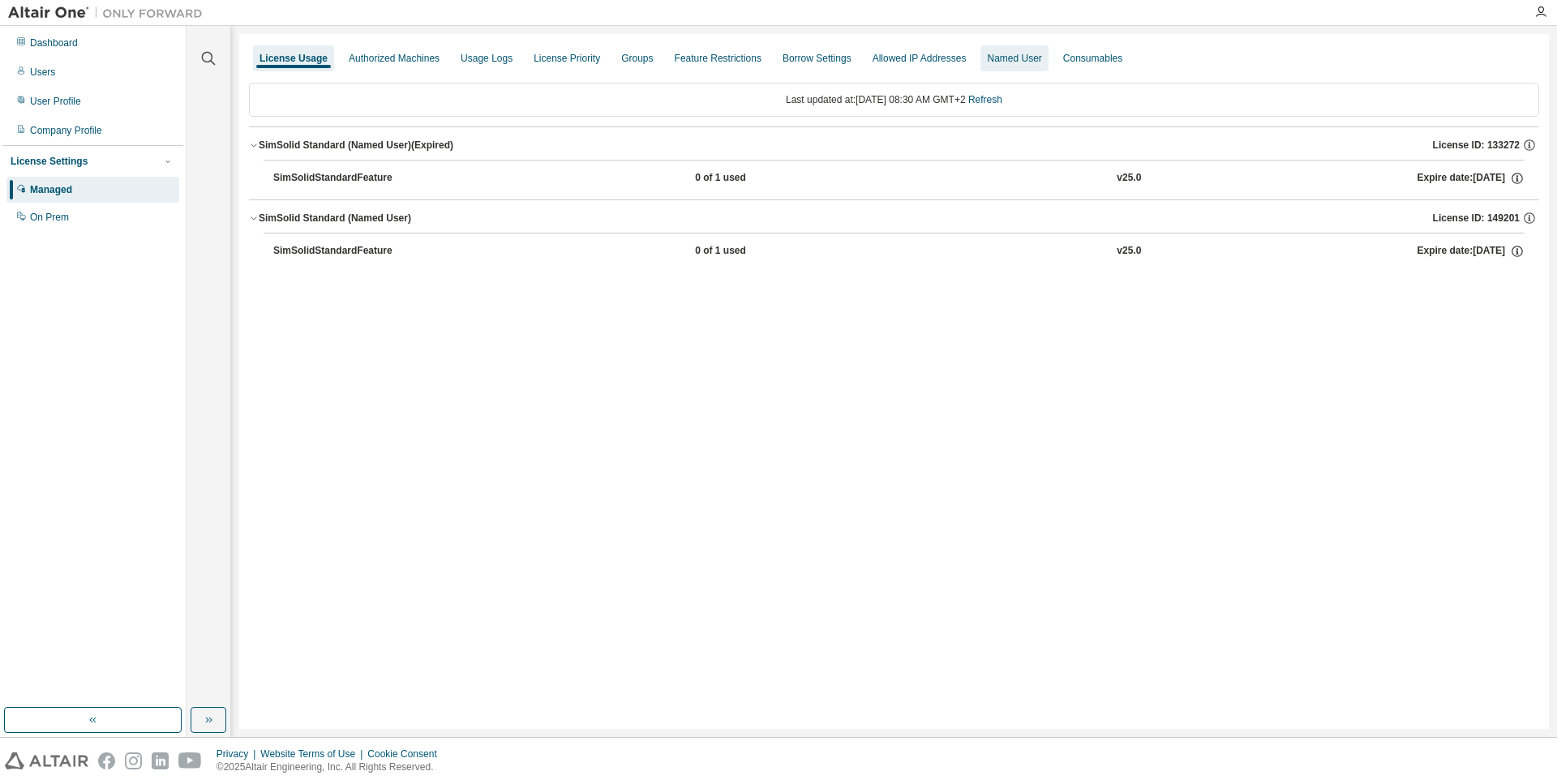
click at [1014, 52] on div "Named User" at bounding box center [1014, 58] width 54 height 13
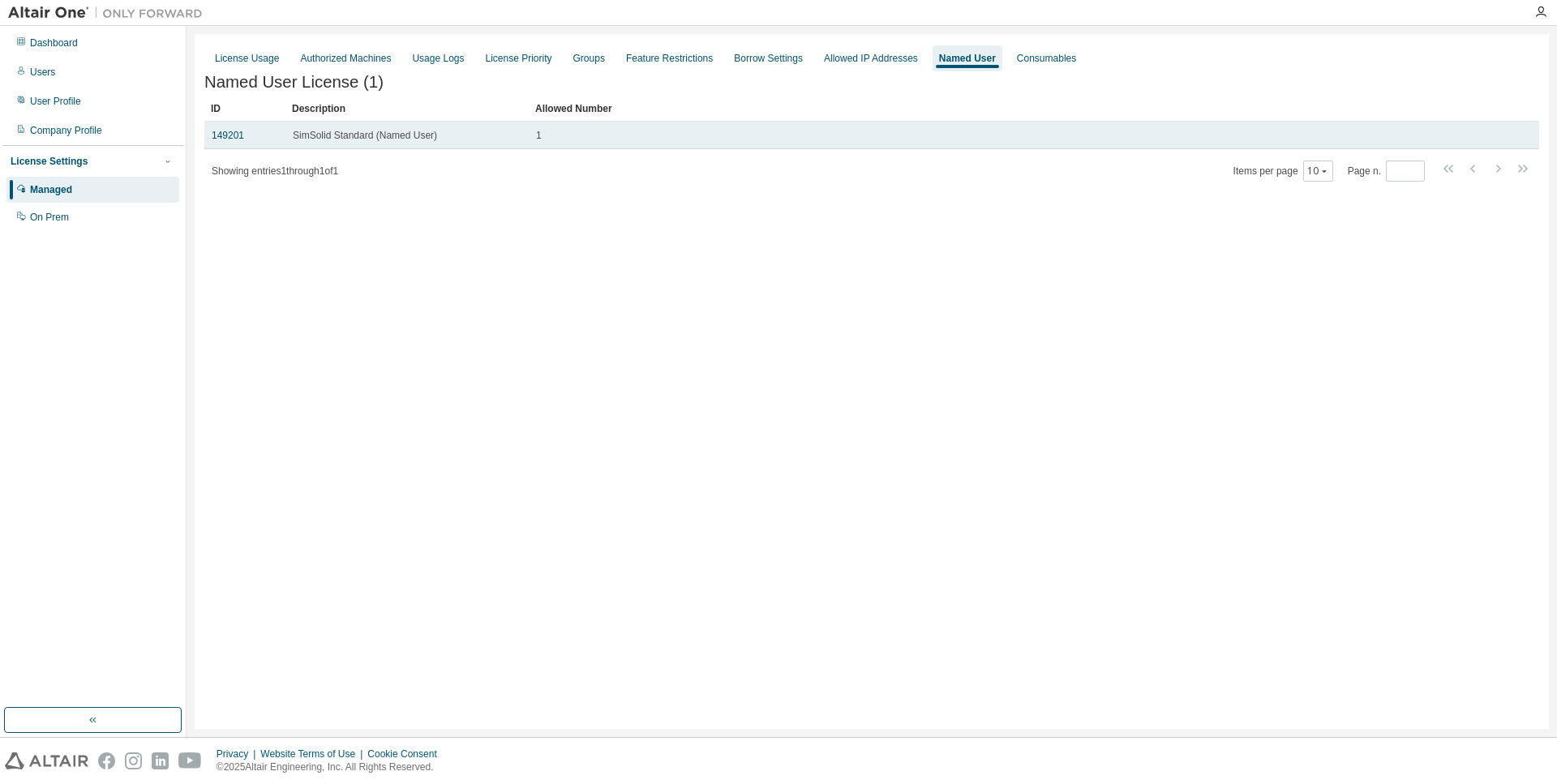
click at [663, 137] on div "1" at bounding box center [1015, 135] width 957 height 13
click at [399, 137] on span "SimSolid Standard (Named User)" at bounding box center [365, 135] width 144 height 13
click at [265, 142] on div "149201" at bounding box center [244, 135] width 66 height 13
click at [323, 138] on span "SimSolid Standard (Named User)" at bounding box center [365, 135] width 144 height 13
click at [885, 137] on div "1" at bounding box center [1015, 135] width 957 height 13
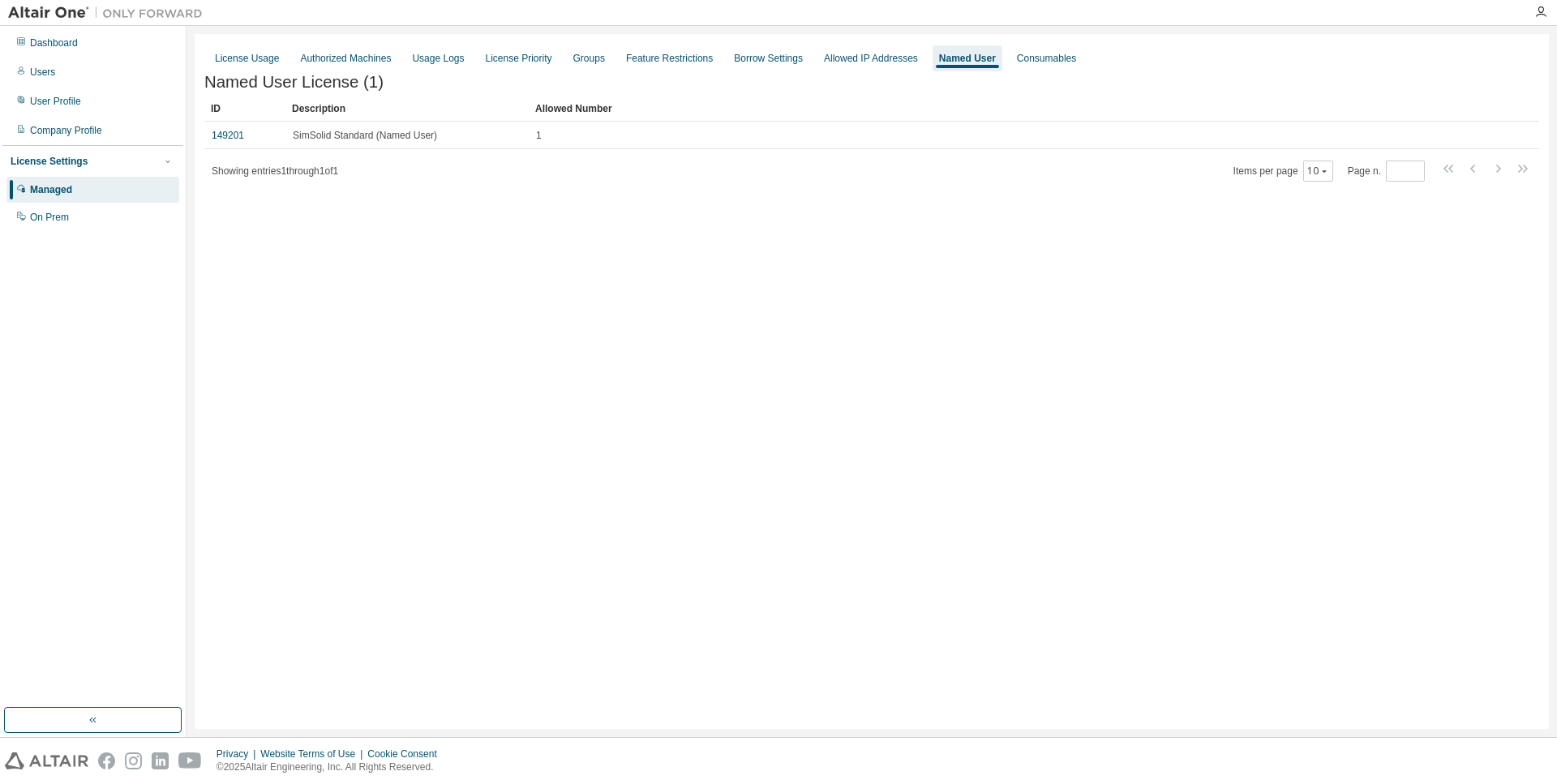
click at [337, 173] on span "Showing entries 1 through 1 of 1" at bounding box center [274, 171] width 126 height 11
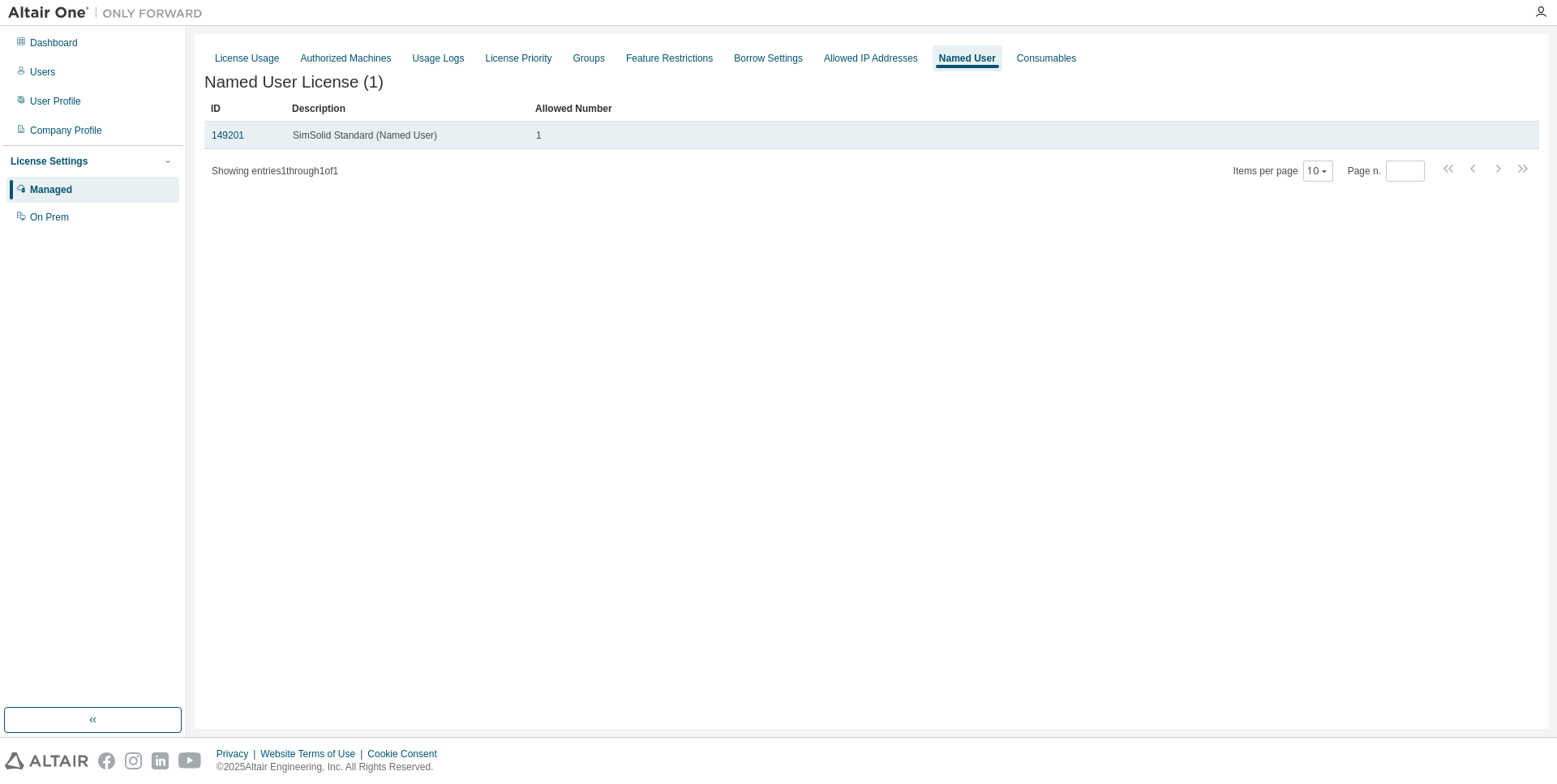
click at [351, 140] on span "SimSolid Standard (Named User)" at bounding box center [365, 135] width 144 height 13
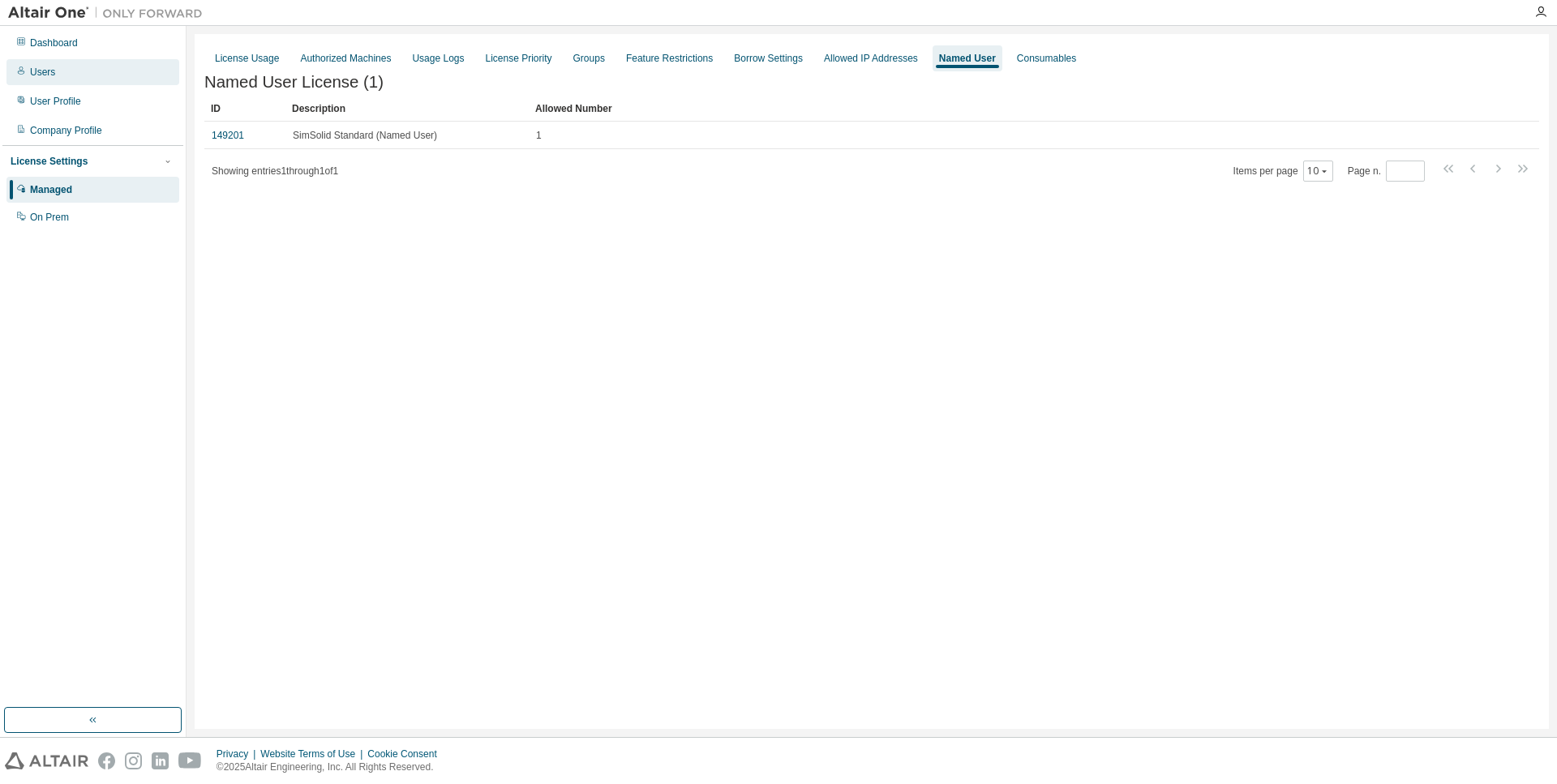
click at [49, 74] on div "Users" at bounding box center [42, 71] width 25 height 13
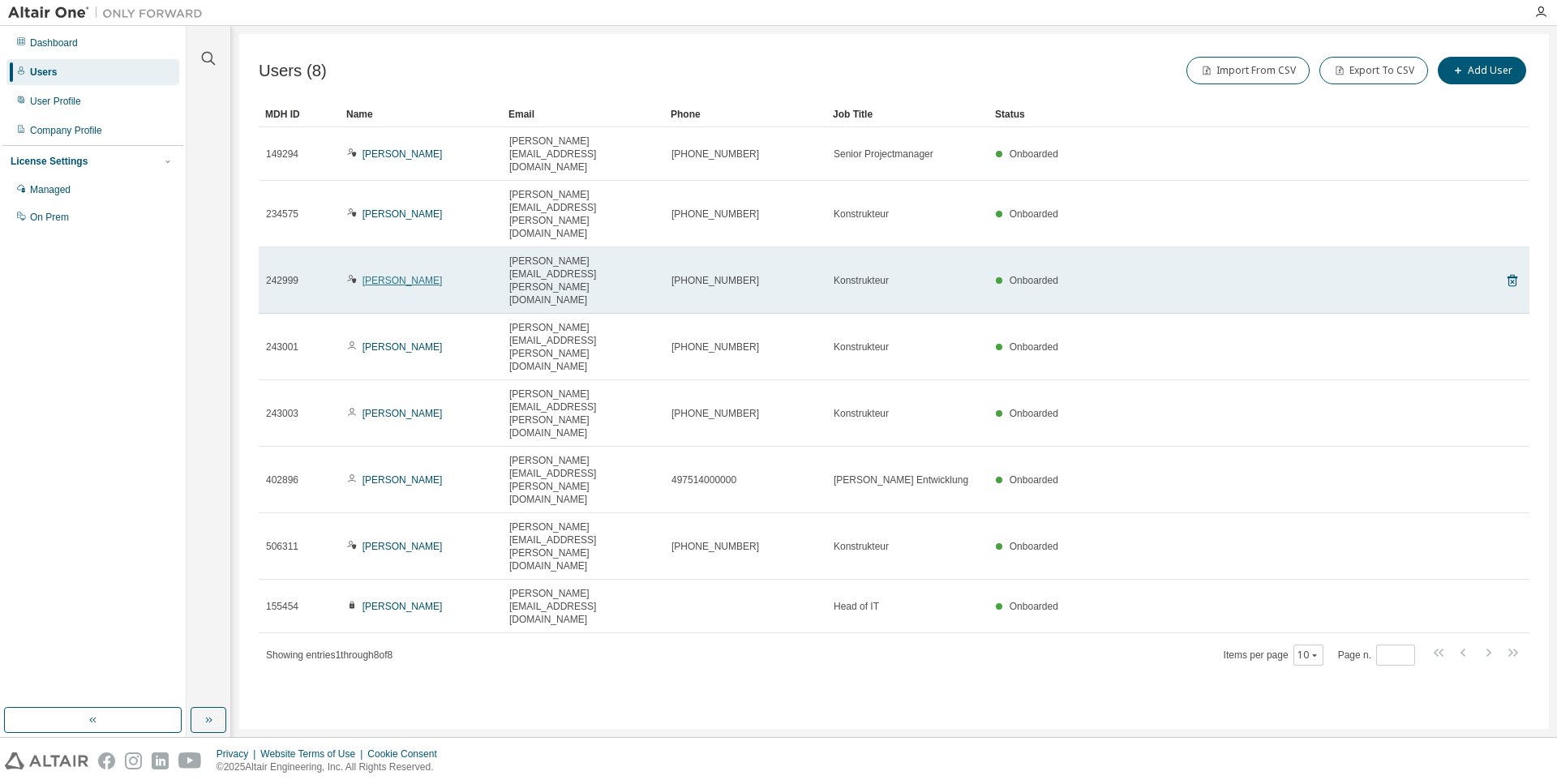
click at [417, 275] on link "[PERSON_NAME]" at bounding box center [402, 280] width 81 height 11
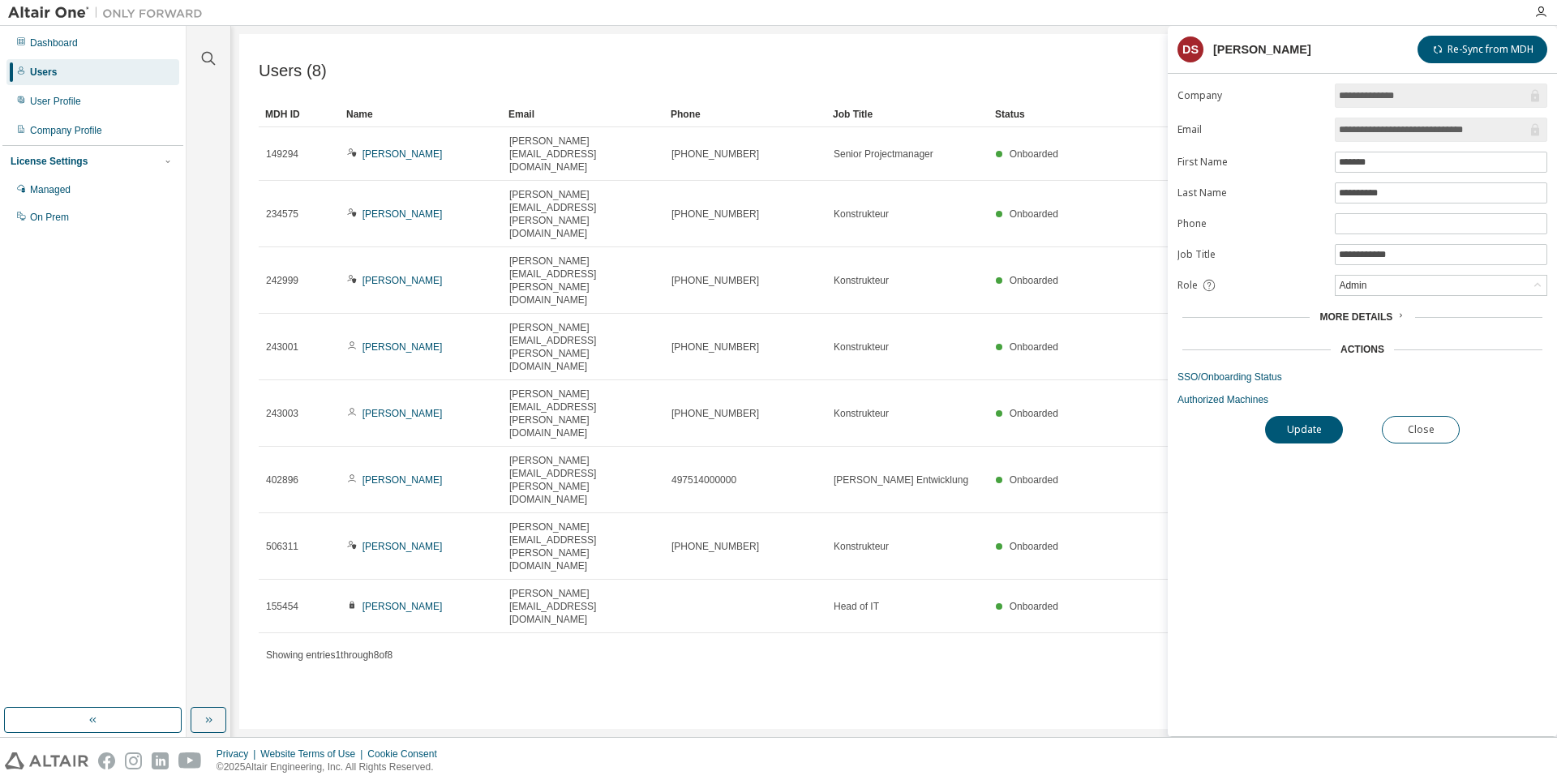
click at [1376, 320] on span "More Details" at bounding box center [1356, 316] width 73 height 11
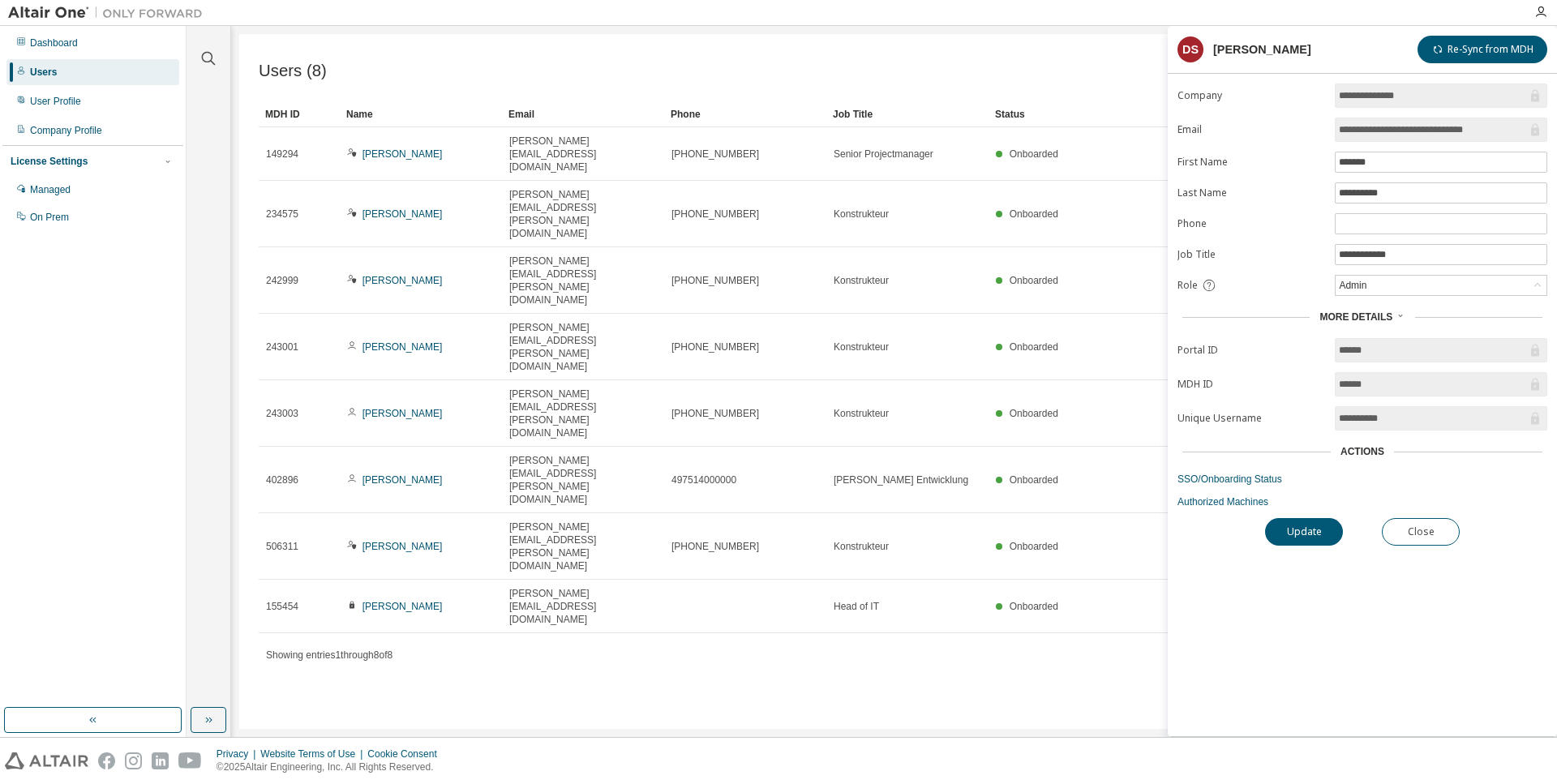
click at [877, 430] on div "Users (8) Import From CSV Export To CSV Add User Clear Load Save Save As Field …" at bounding box center [893, 381] width 1309 height 695
click at [61, 39] on div "Dashboard" at bounding box center [53, 42] width 48 height 13
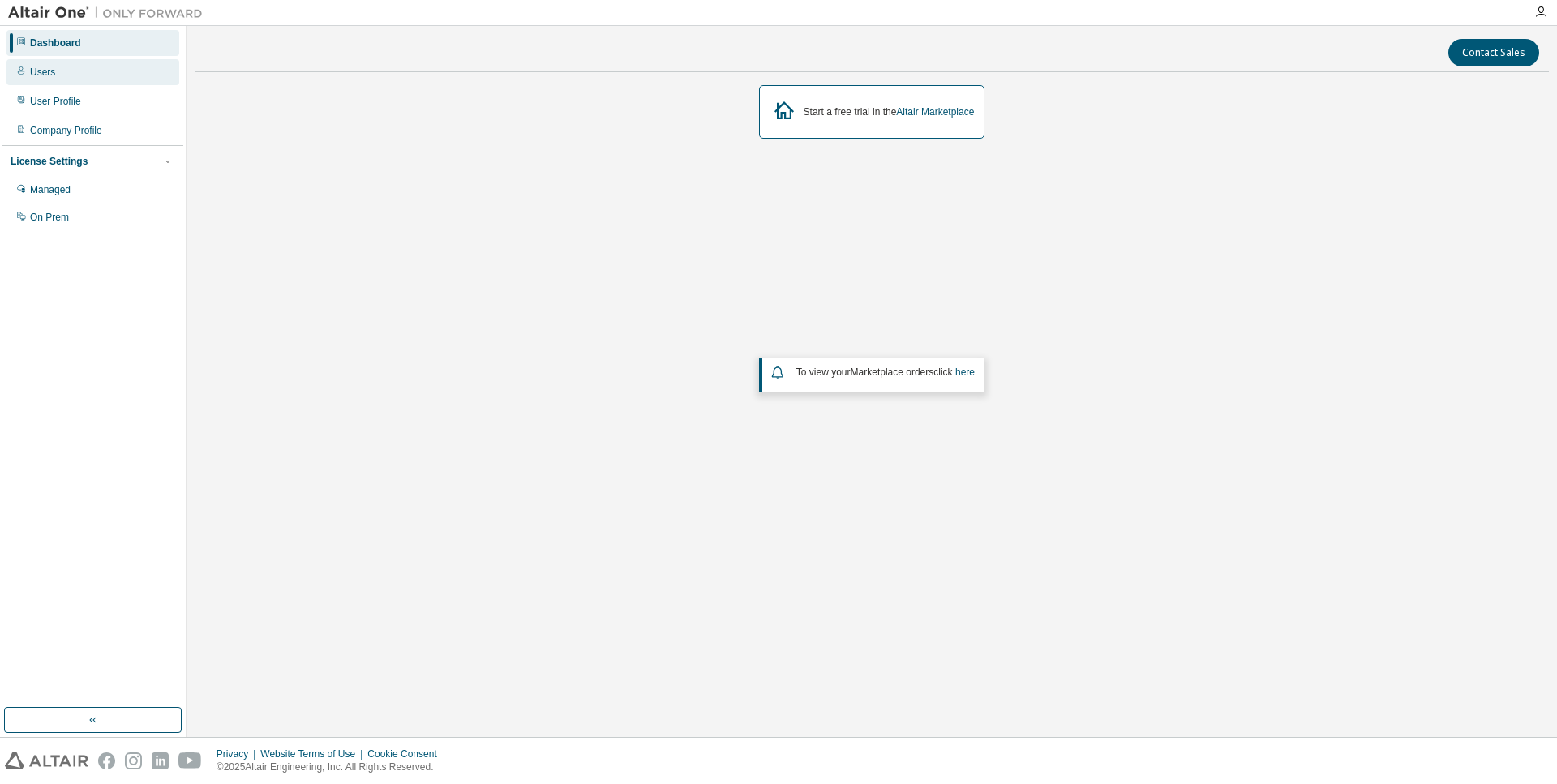
click at [72, 81] on div "Users" at bounding box center [93, 72] width 173 height 26
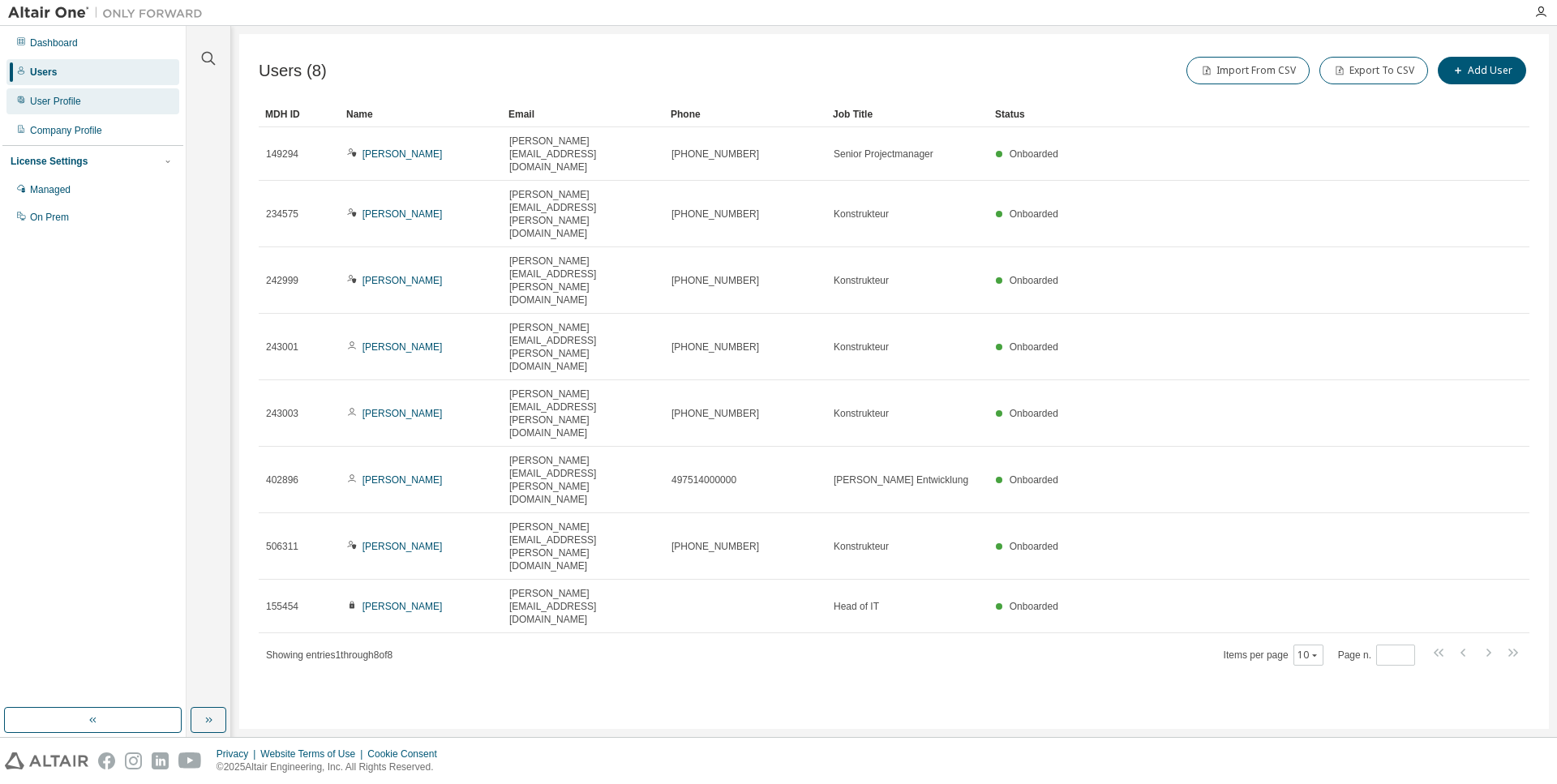
click at [59, 104] on div "User Profile" at bounding box center [55, 101] width 51 height 13
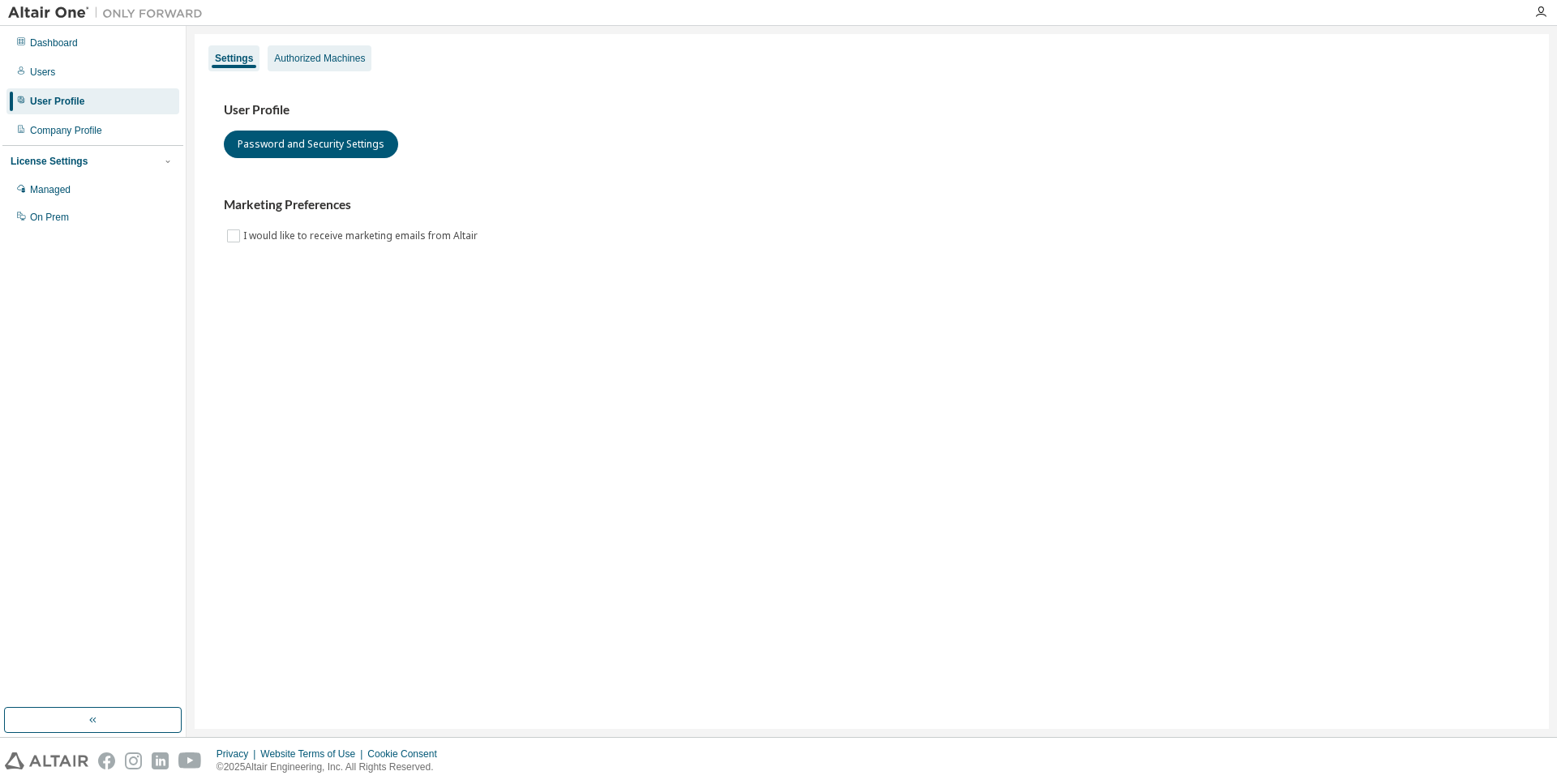
click at [311, 59] on div "Authorized Machines" at bounding box center [319, 58] width 91 height 13
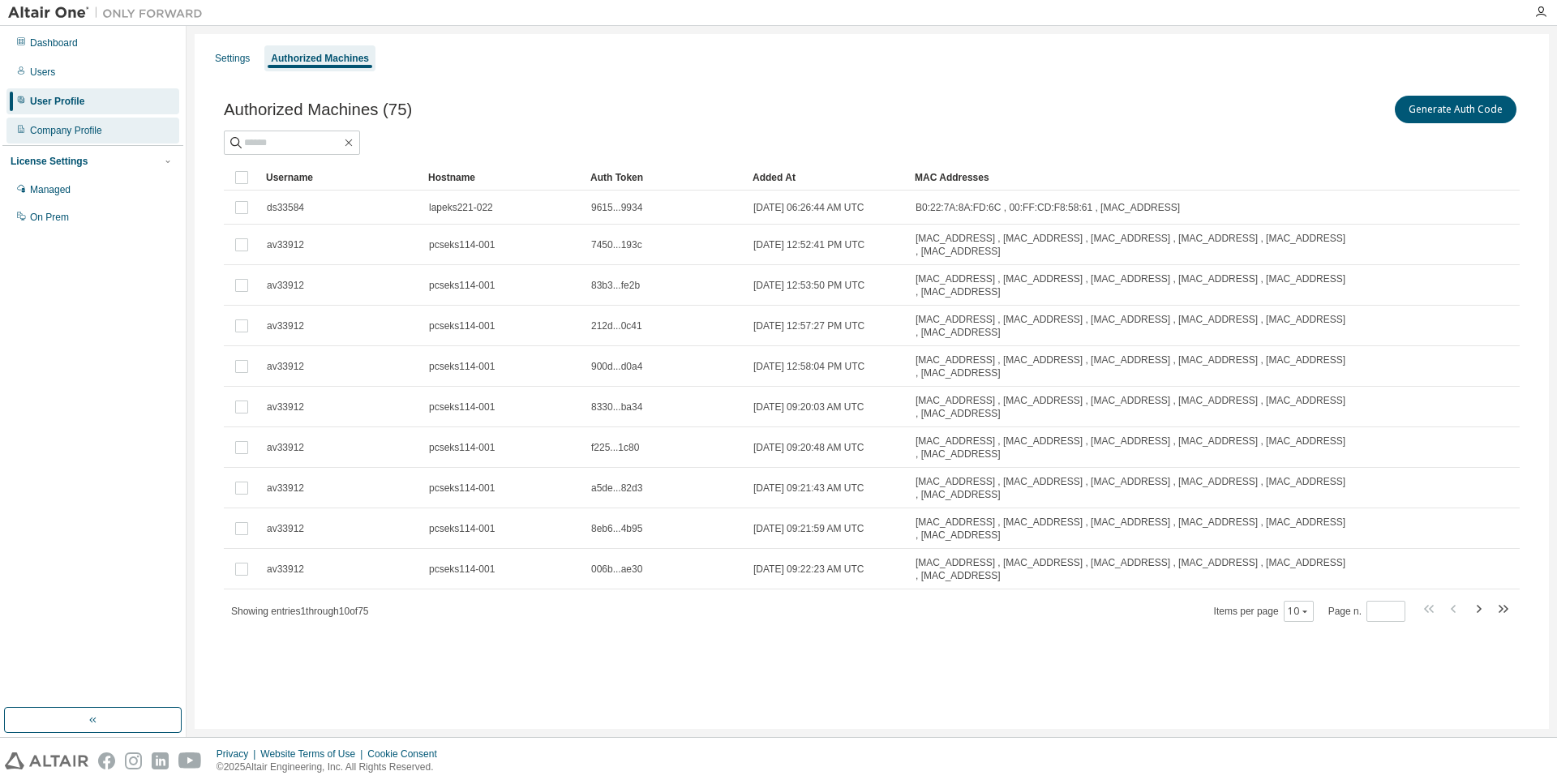
click at [76, 133] on div "Company Profile" at bounding box center [65, 130] width 72 height 13
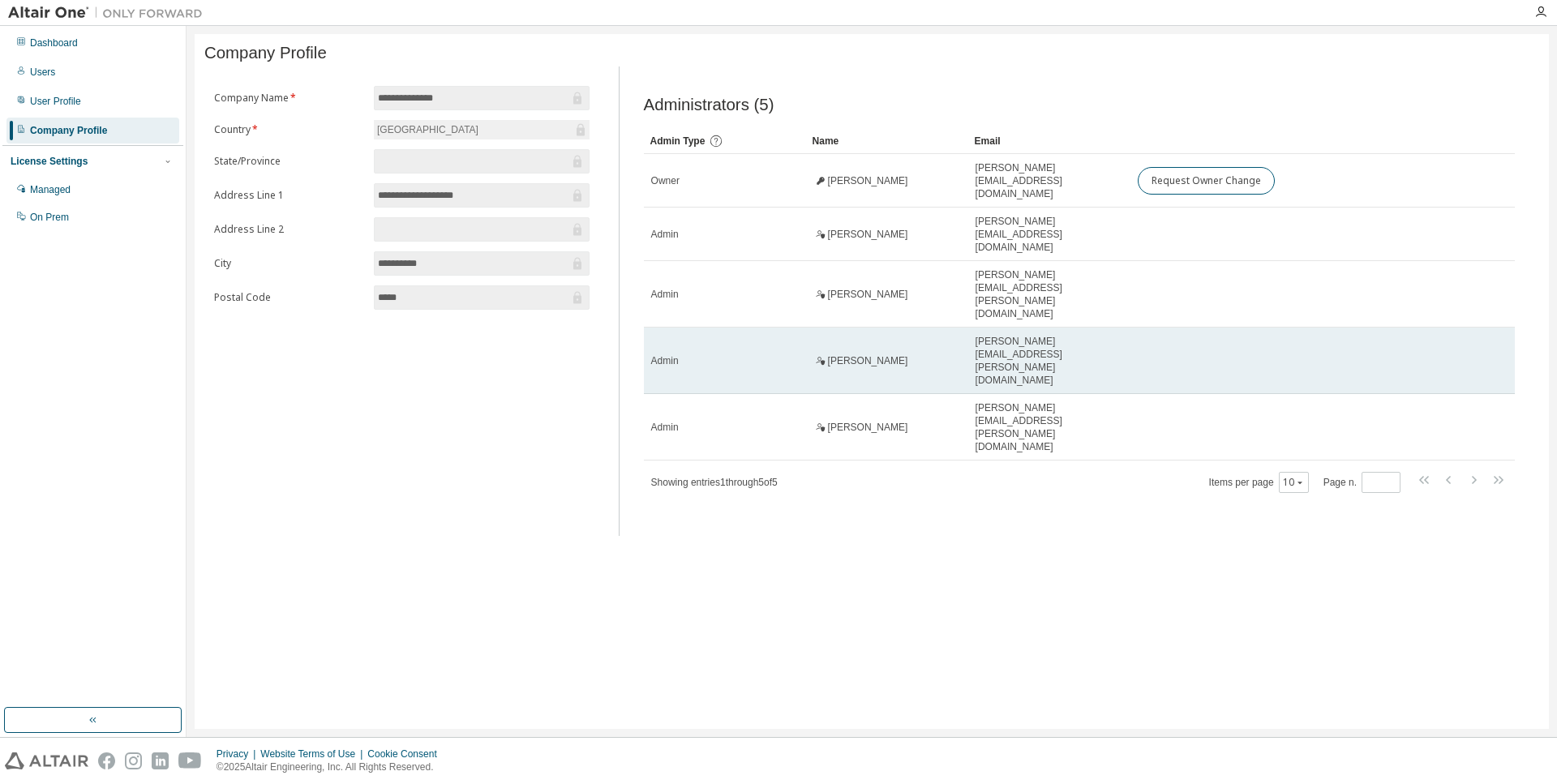
click at [881, 355] on span "[PERSON_NAME]" at bounding box center [868, 361] width 81 height 13
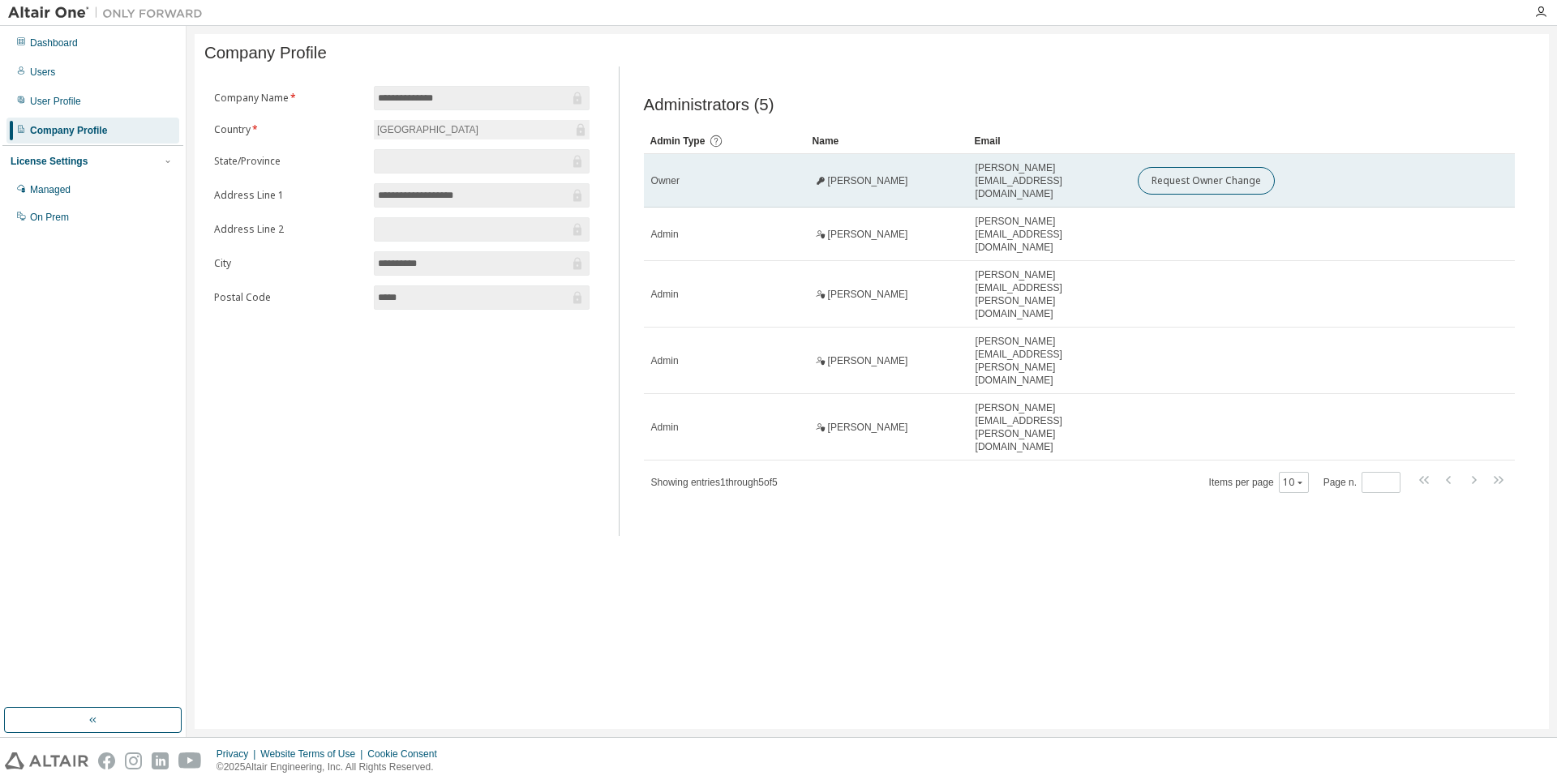
click at [926, 186] on div "[PERSON_NAME]" at bounding box center [887, 180] width 148 height 13
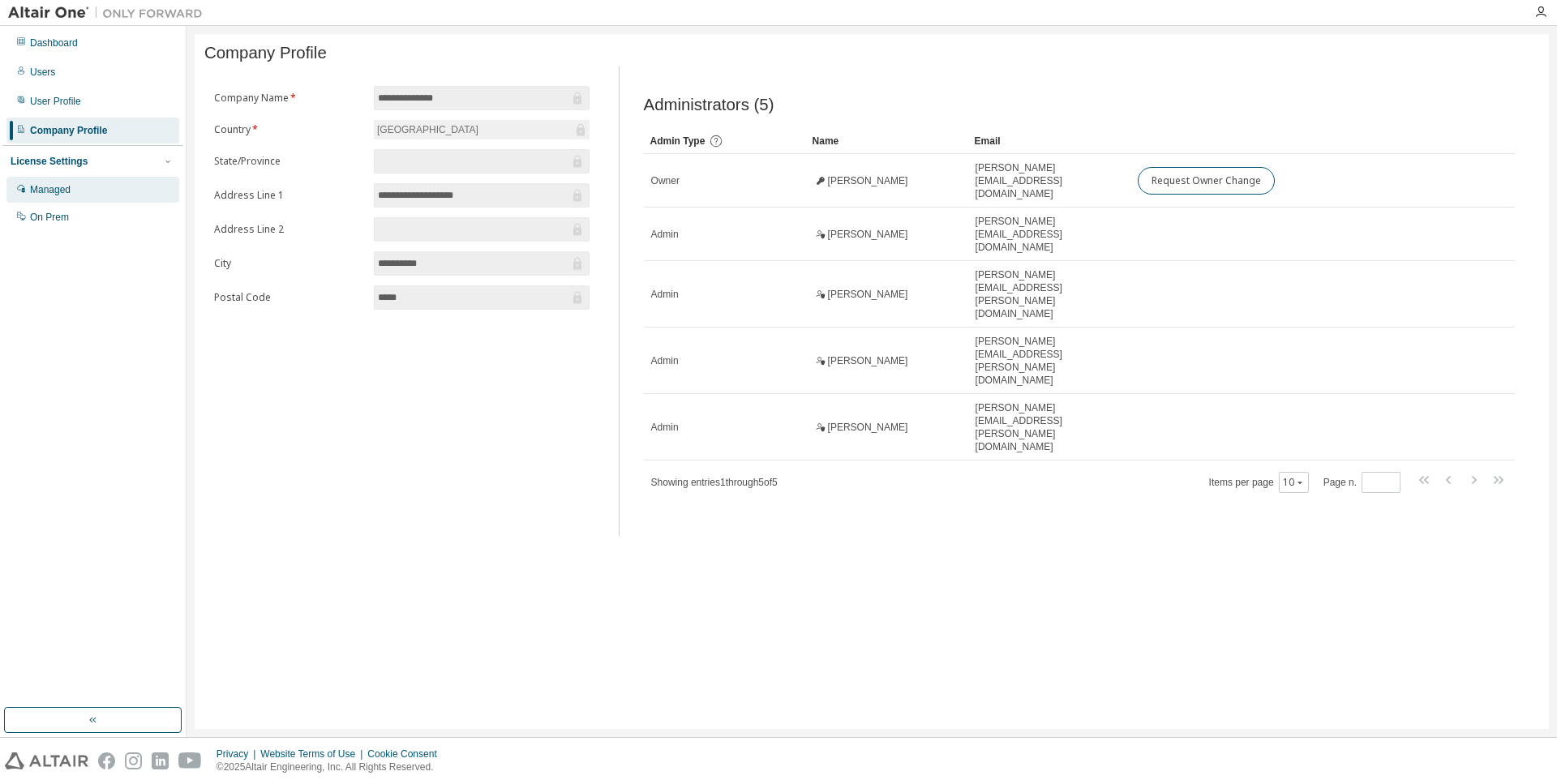
click at [74, 199] on div "Managed" at bounding box center [93, 189] width 173 height 26
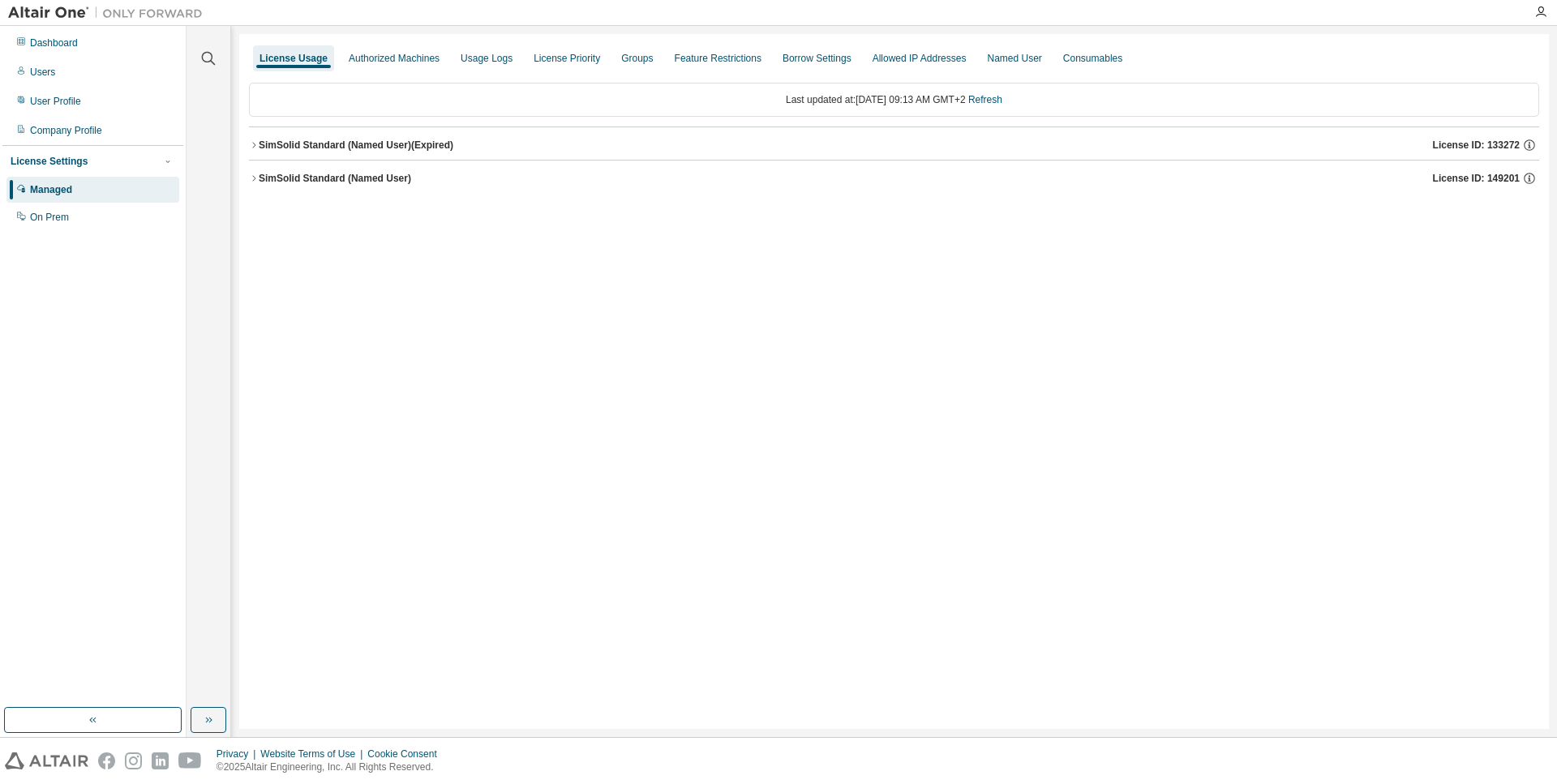
click at [373, 149] on div "SimSolid Standard (Named User) (Expired)" at bounding box center [356, 144] width 194 height 13
click at [367, 69] on div "Authorized Machines" at bounding box center [394, 59] width 104 height 26
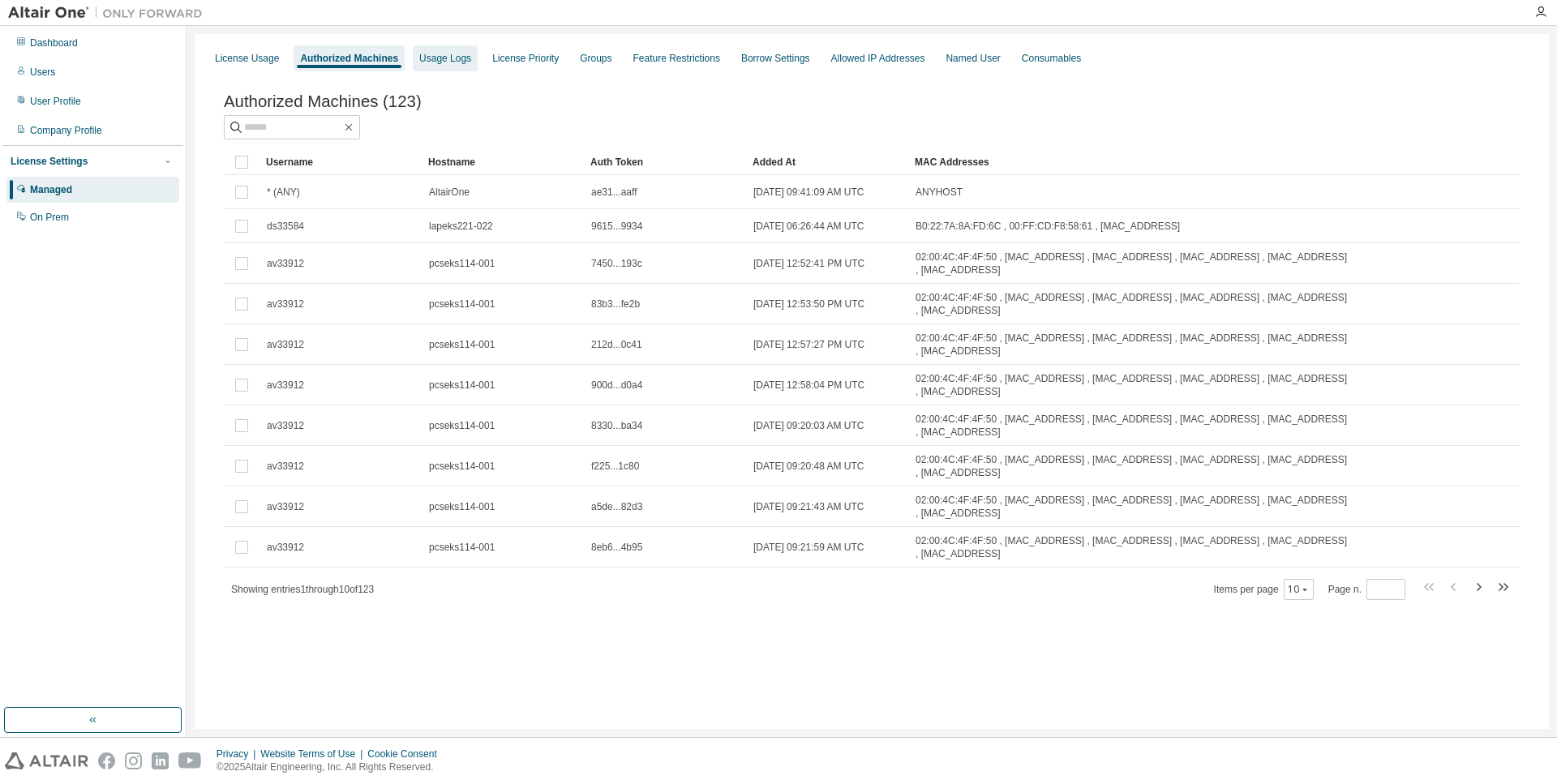
click at [448, 62] on div "Usage Logs" at bounding box center [445, 58] width 52 height 13
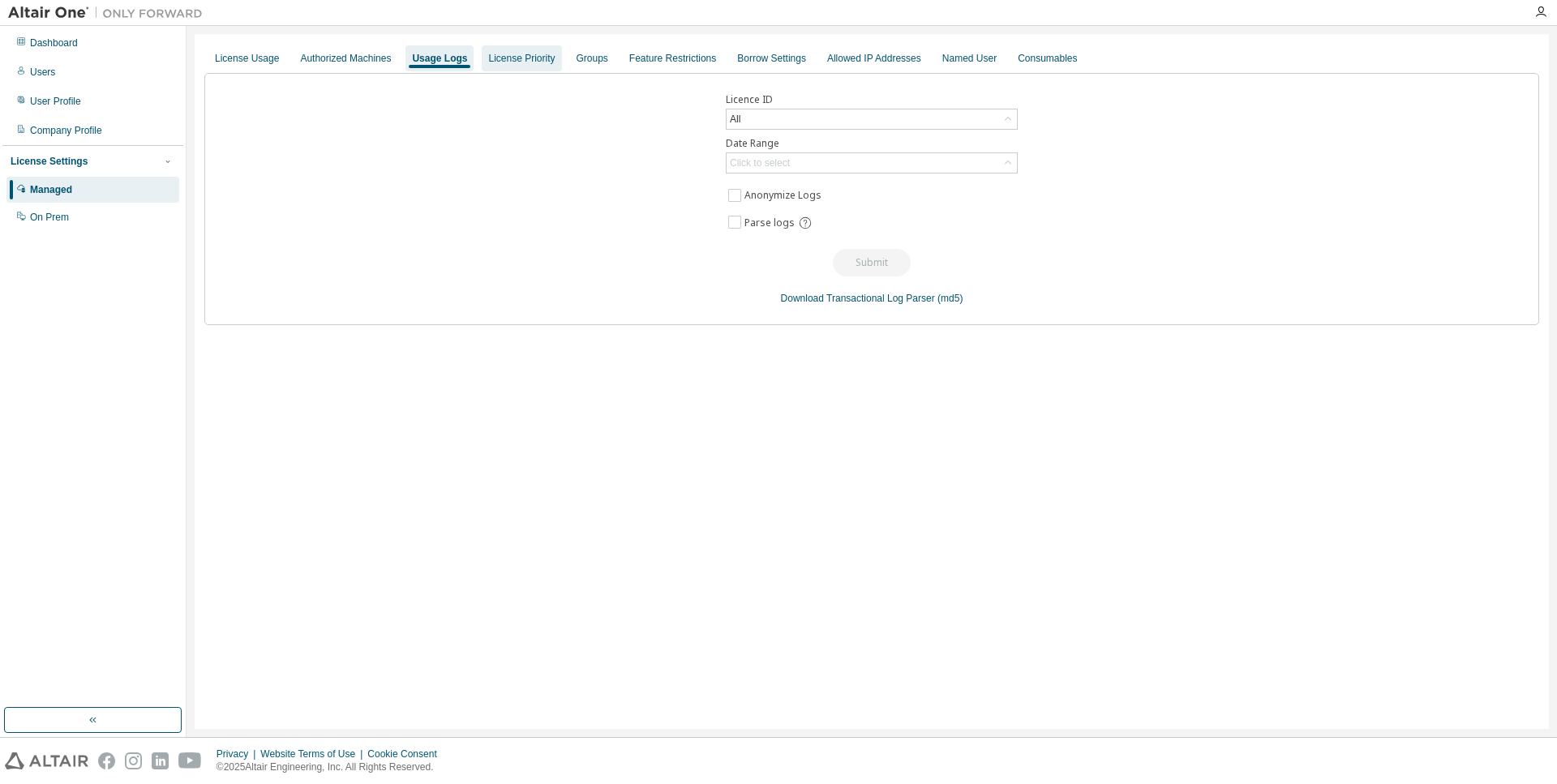
click at [520, 64] on div "License Priority" at bounding box center [521, 58] width 66 height 13
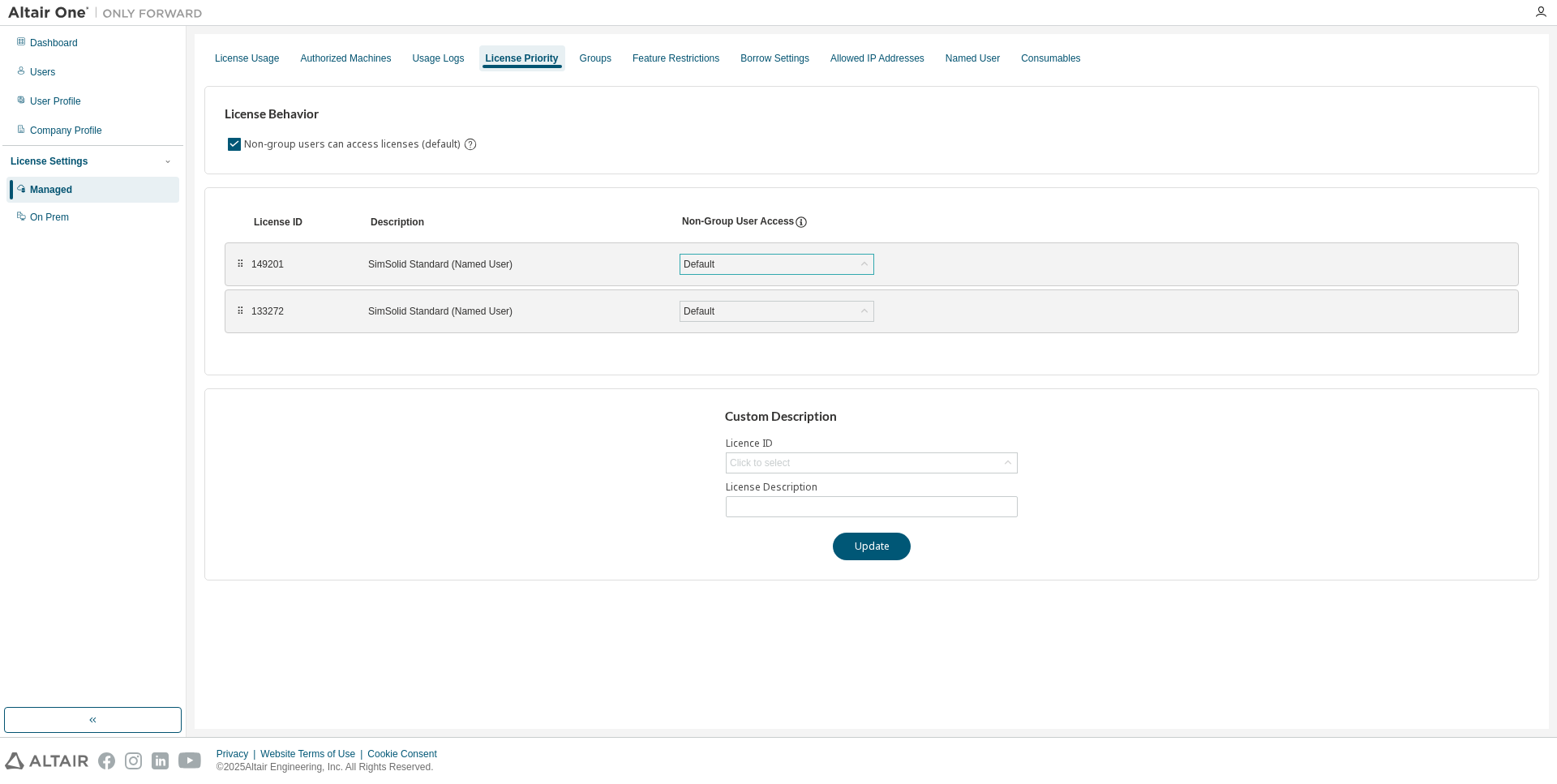
click at [755, 270] on div "Default" at bounding box center [776, 264] width 193 height 20
click at [757, 265] on div "Default" at bounding box center [776, 264] width 193 height 20
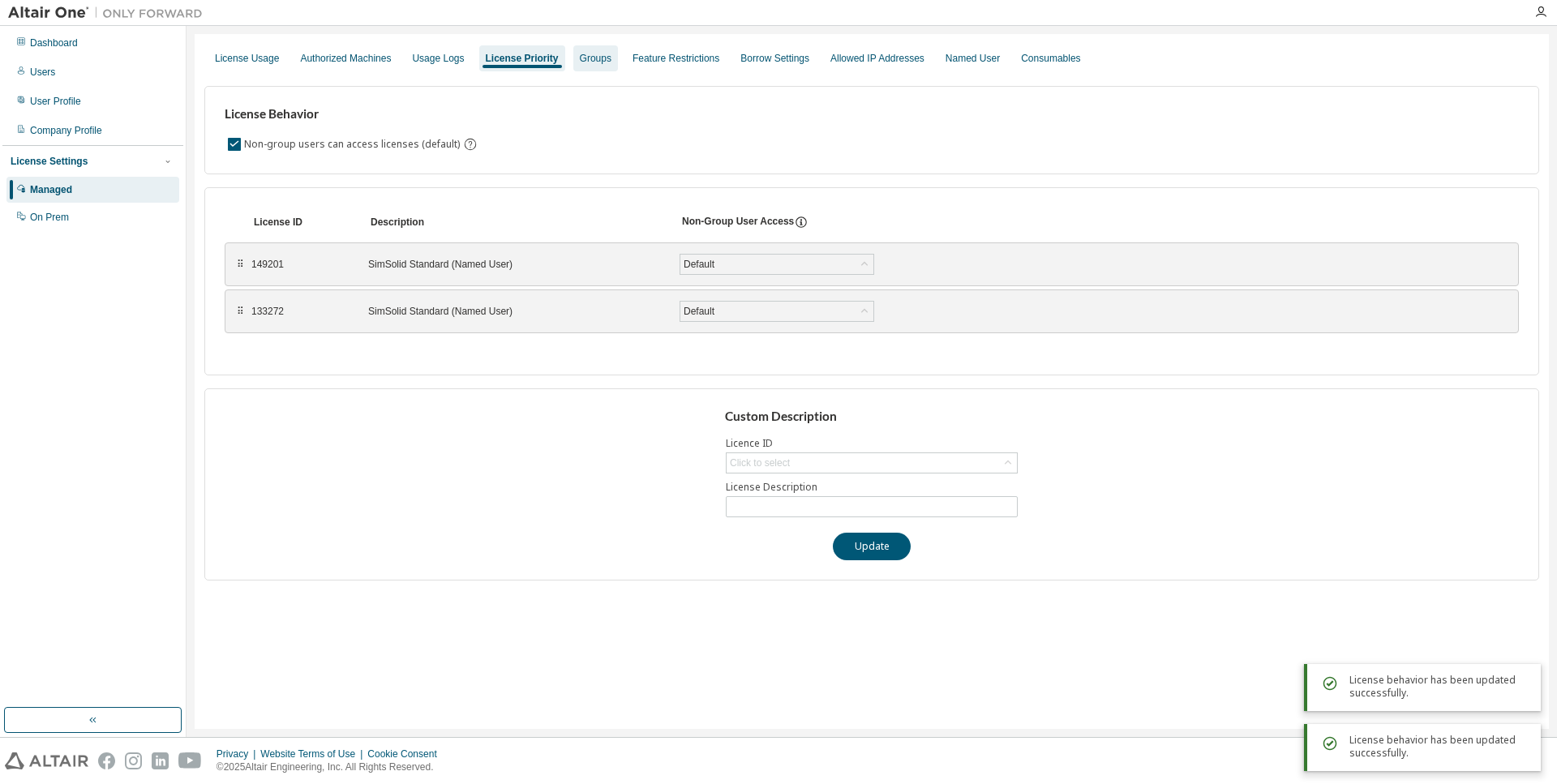
click at [595, 64] on div "Groups" at bounding box center [595, 58] width 31 height 13
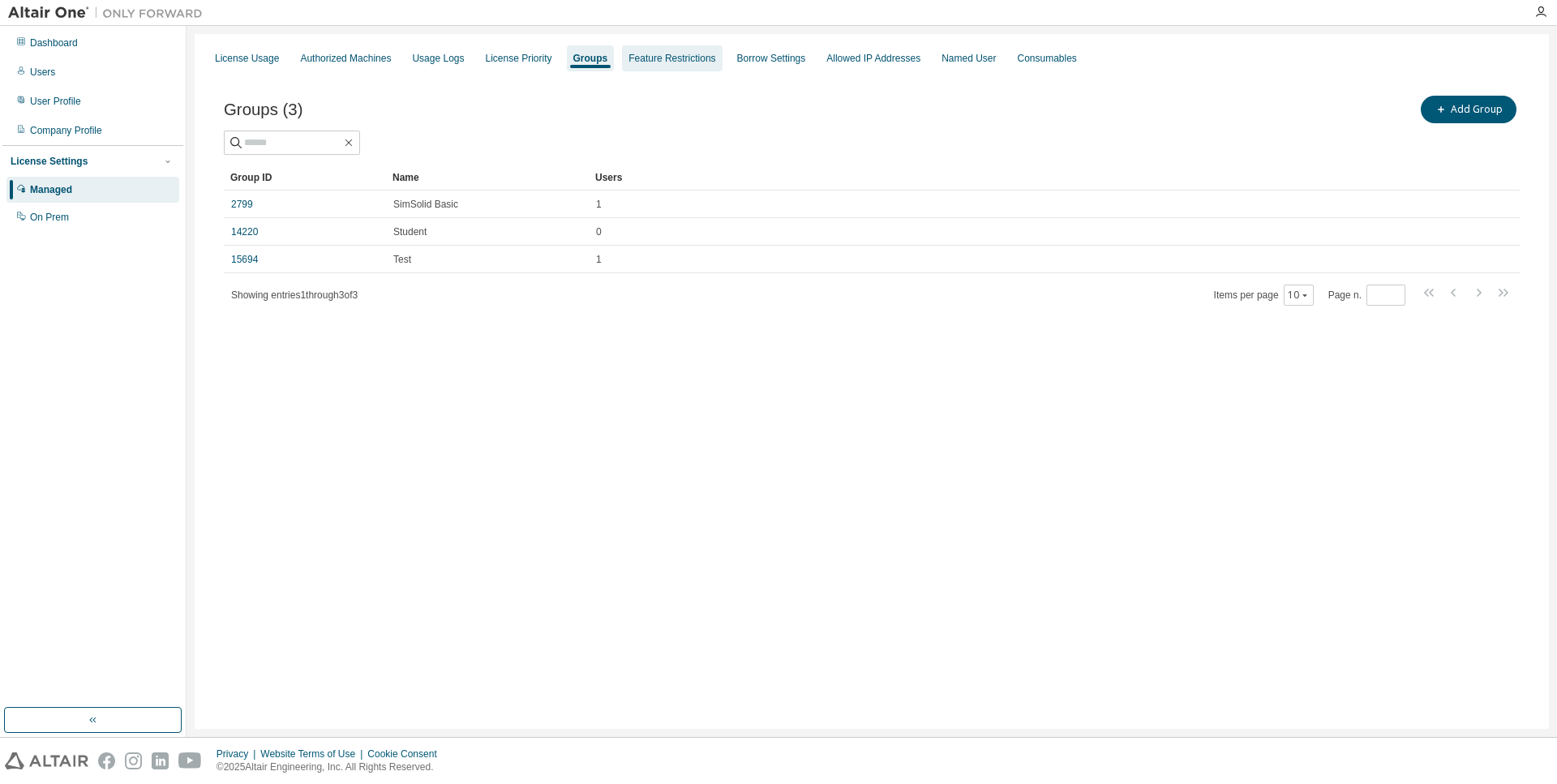
click at [652, 64] on div "Feature Restrictions" at bounding box center [672, 59] width 100 height 26
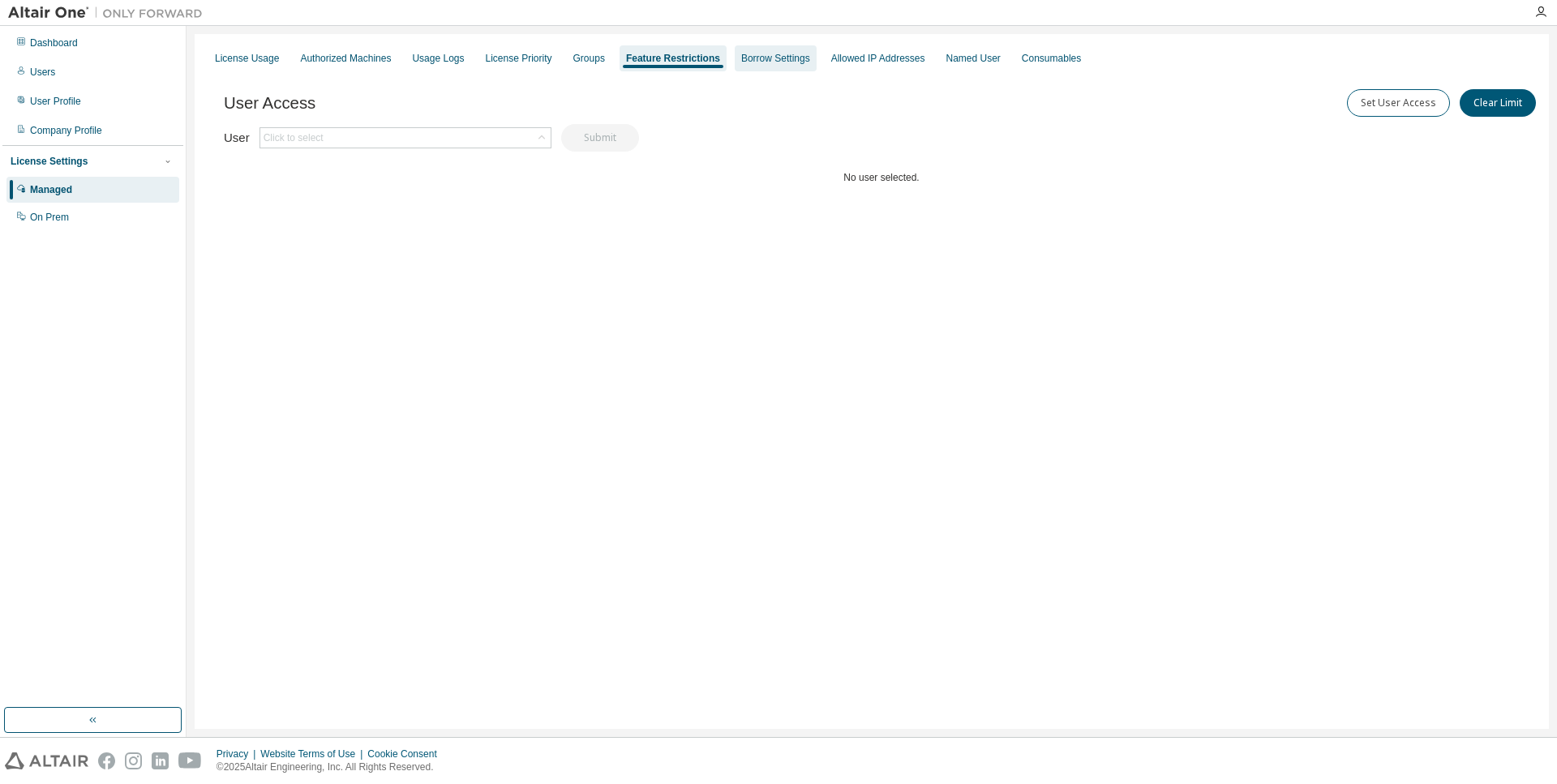
click at [781, 66] on div "Borrow Settings" at bounding box center [776, 59] width 82 height 26
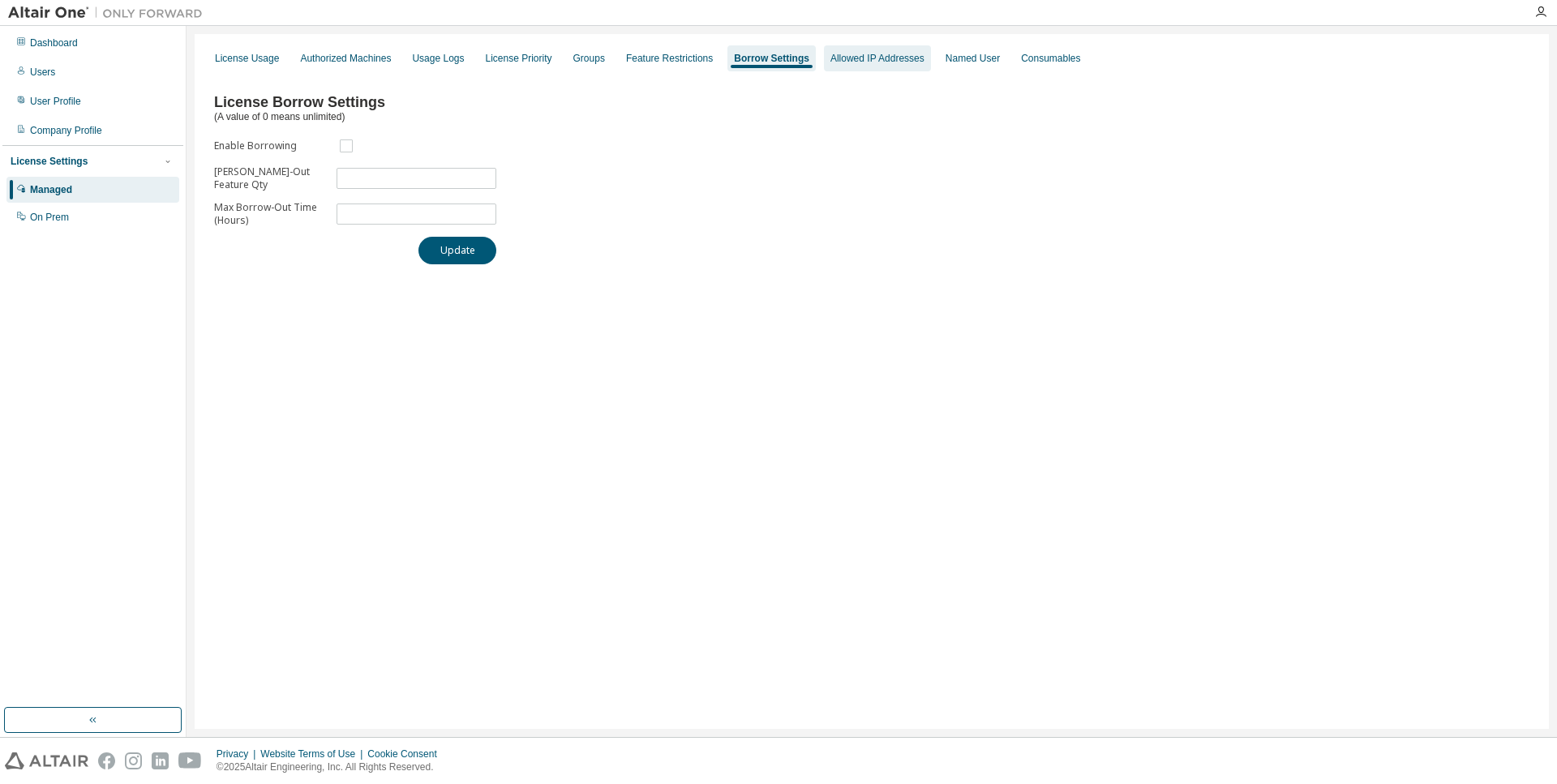
click at [857, 59] on div "Allowed IP Addresses" at bounding box center [877, 58] width 94 height 13
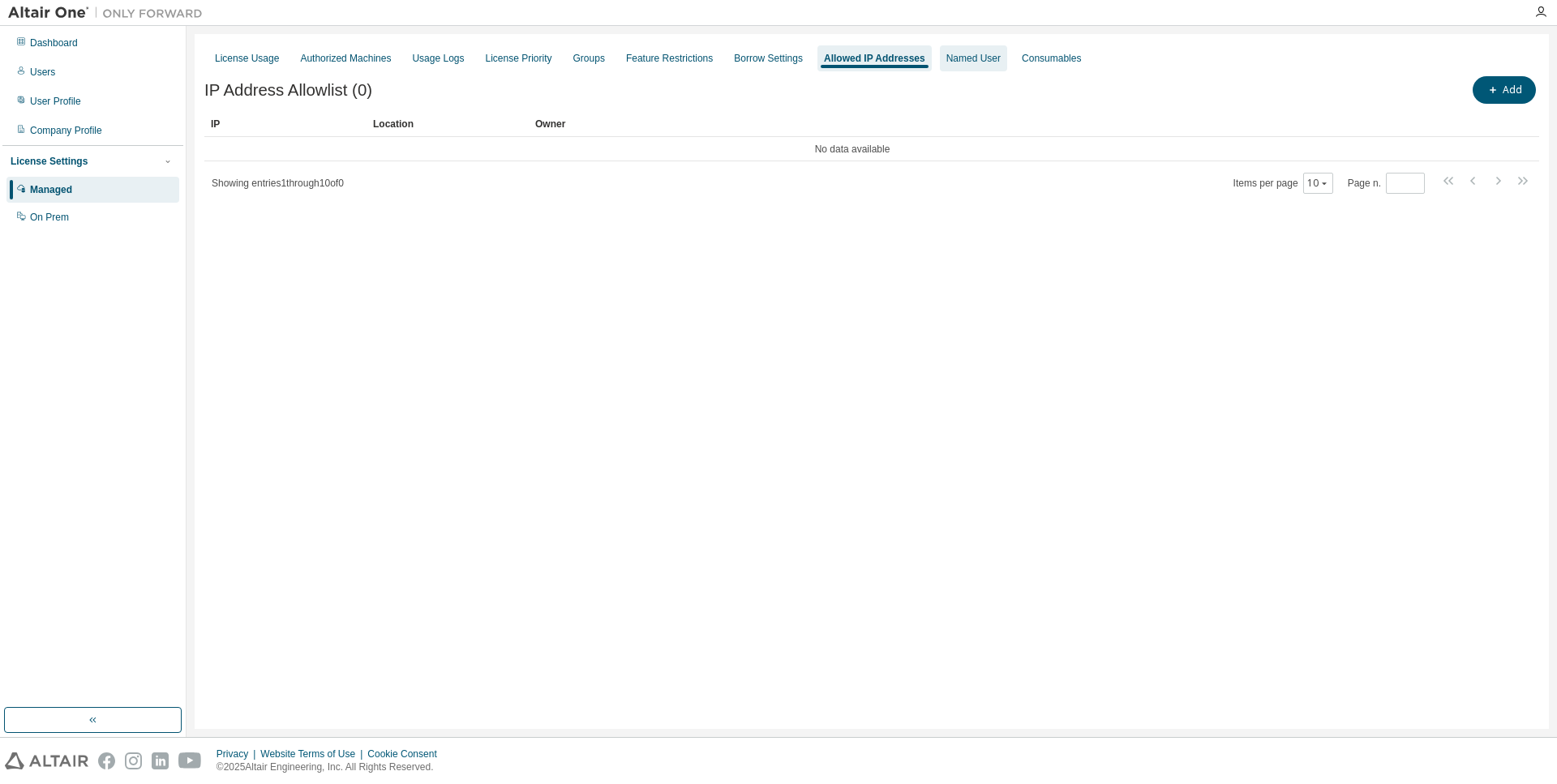
click at [939, 55] on div "Named User" at bounding box center [972, 59] width 67 height 26
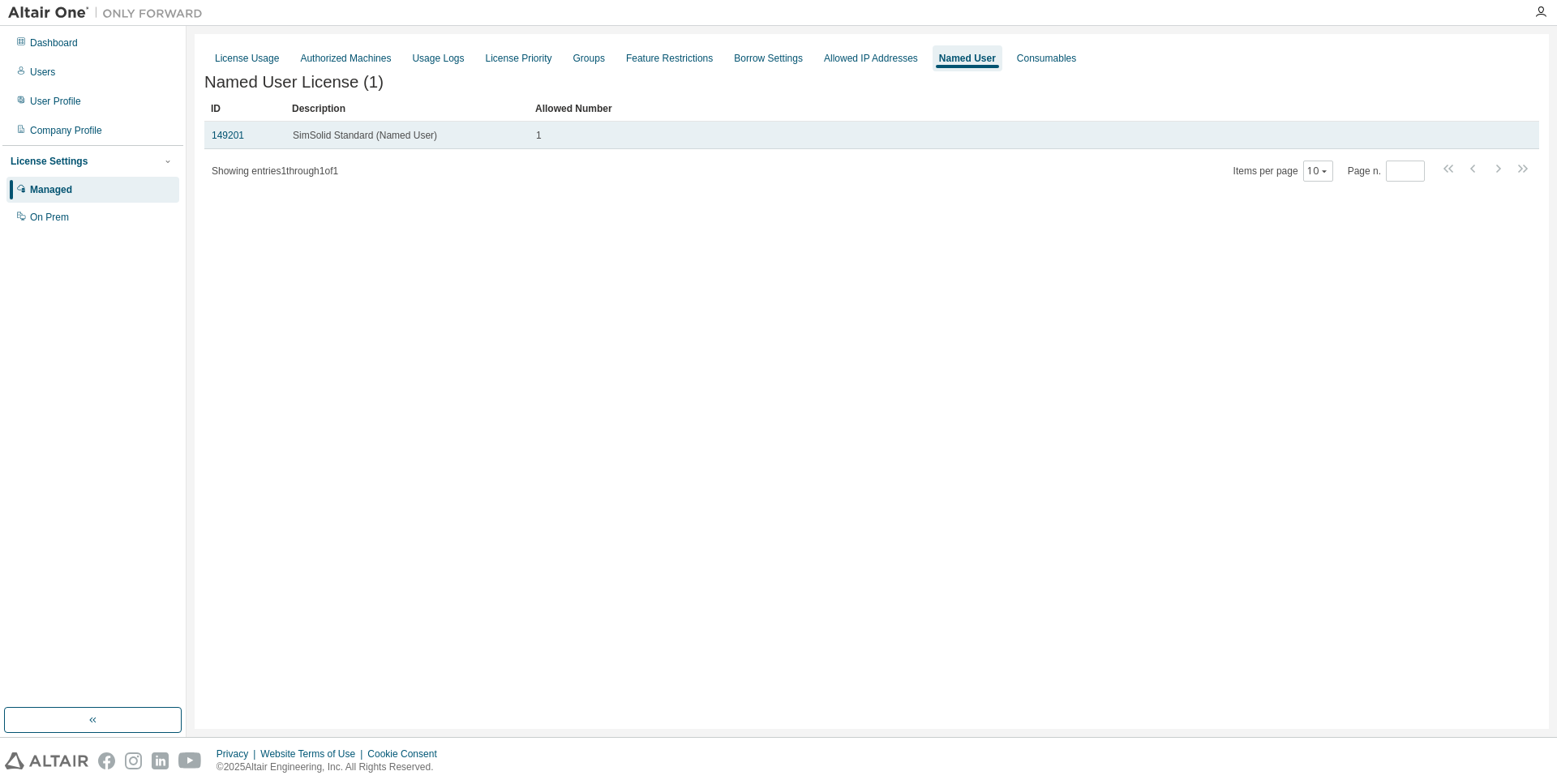
click at [366, 137] on span "SimSolid Standard (Named User)" at bounding box center [365, 135] width 144 height 13
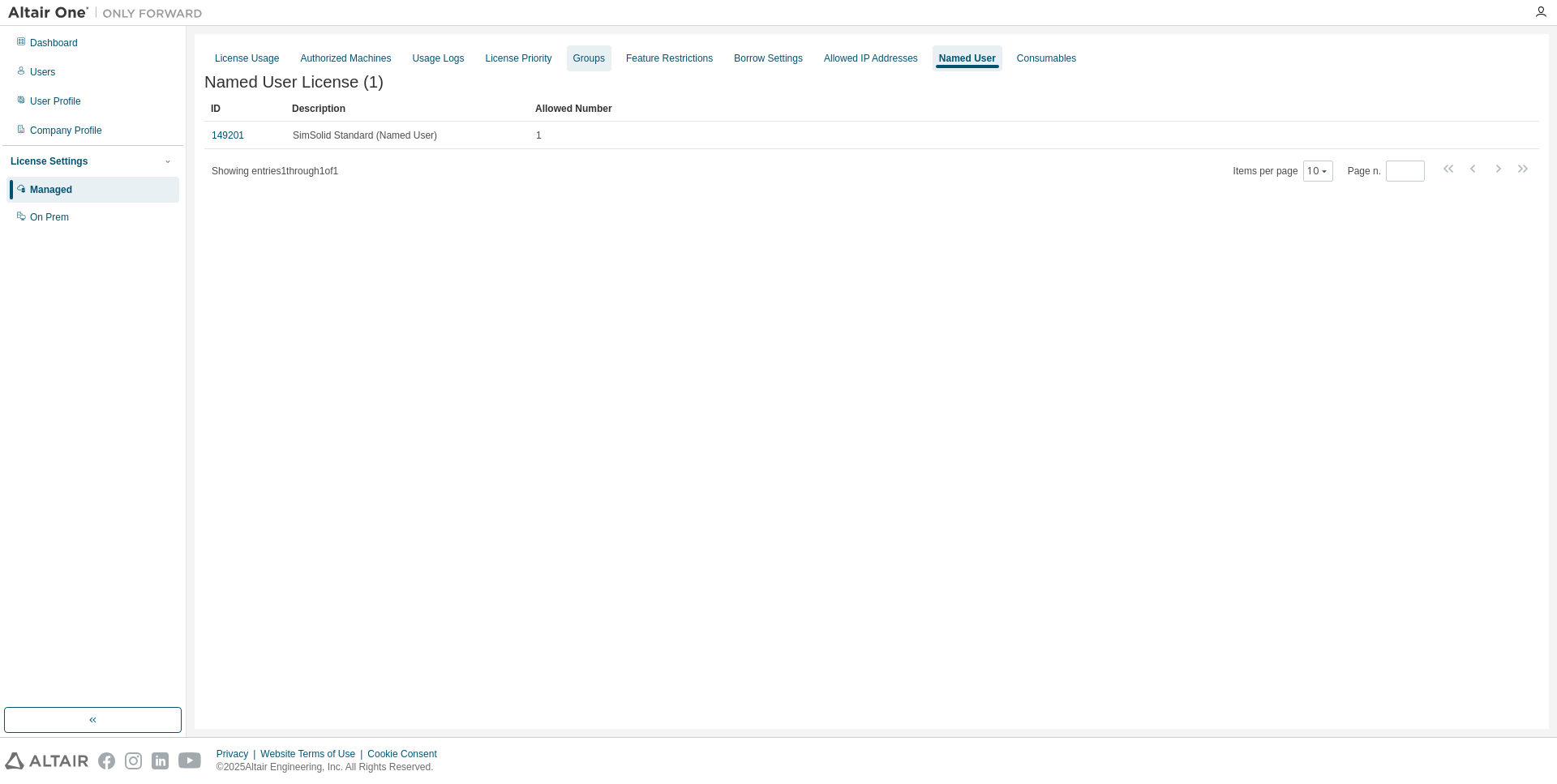
click at [576, 60] on div "Groups" at bounding box center [589, 58] width 31 height 13
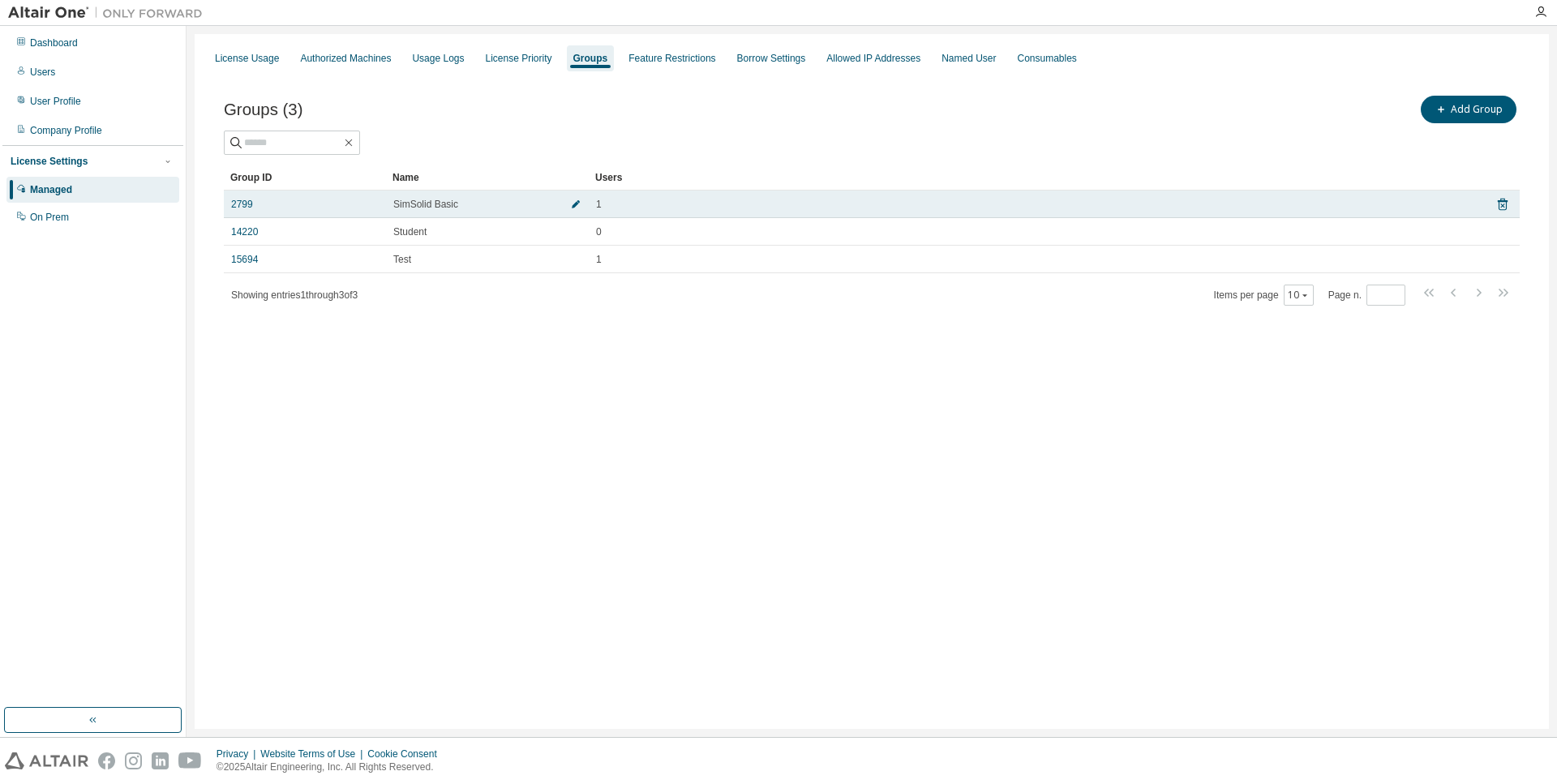
click at [580, 208] on icon "button" at bounding box center [575, 204] width 9 height 9
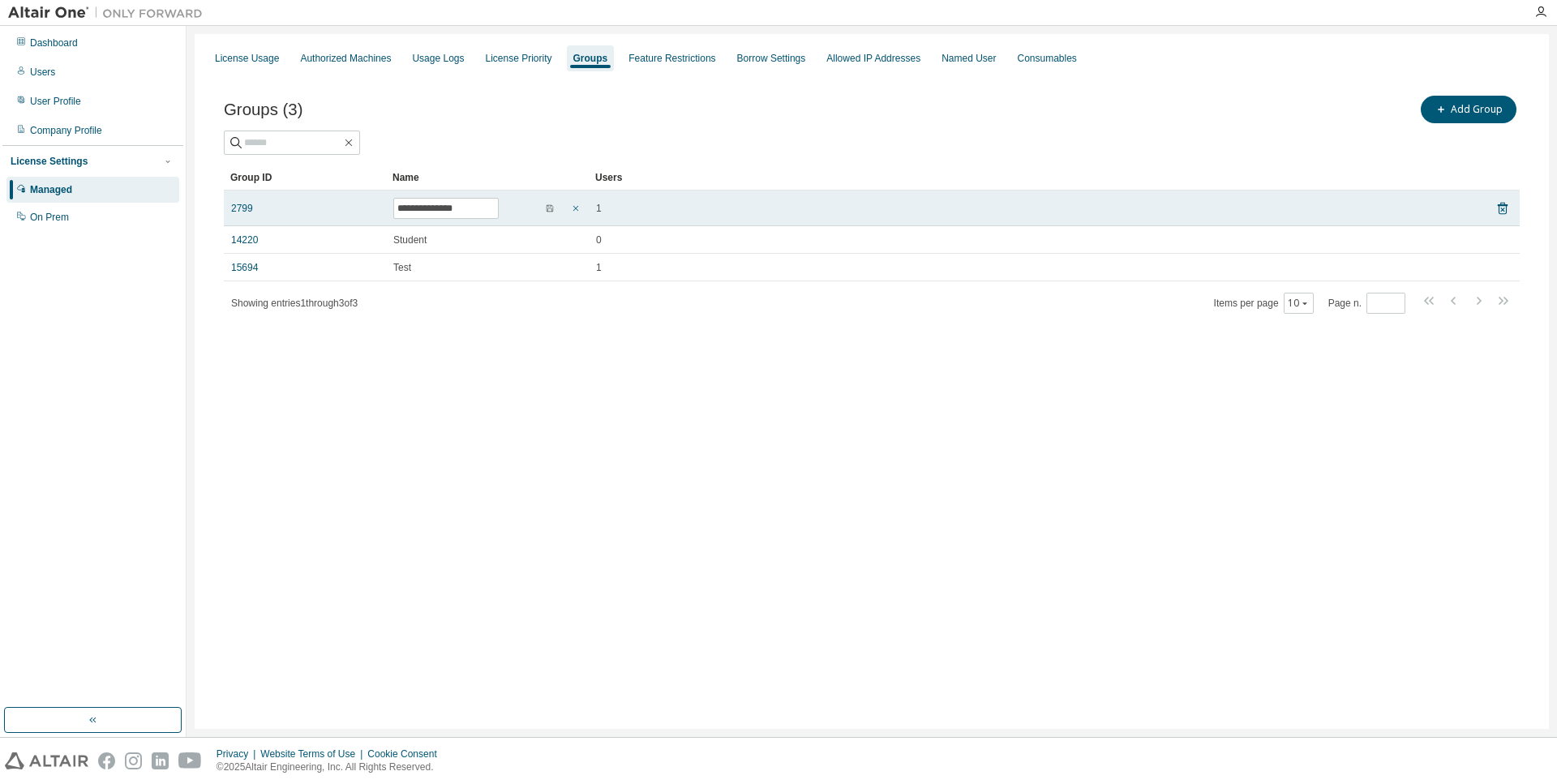
click at [579, 212] on icon "button" at bounding box center [575, 208] width 9 height 9
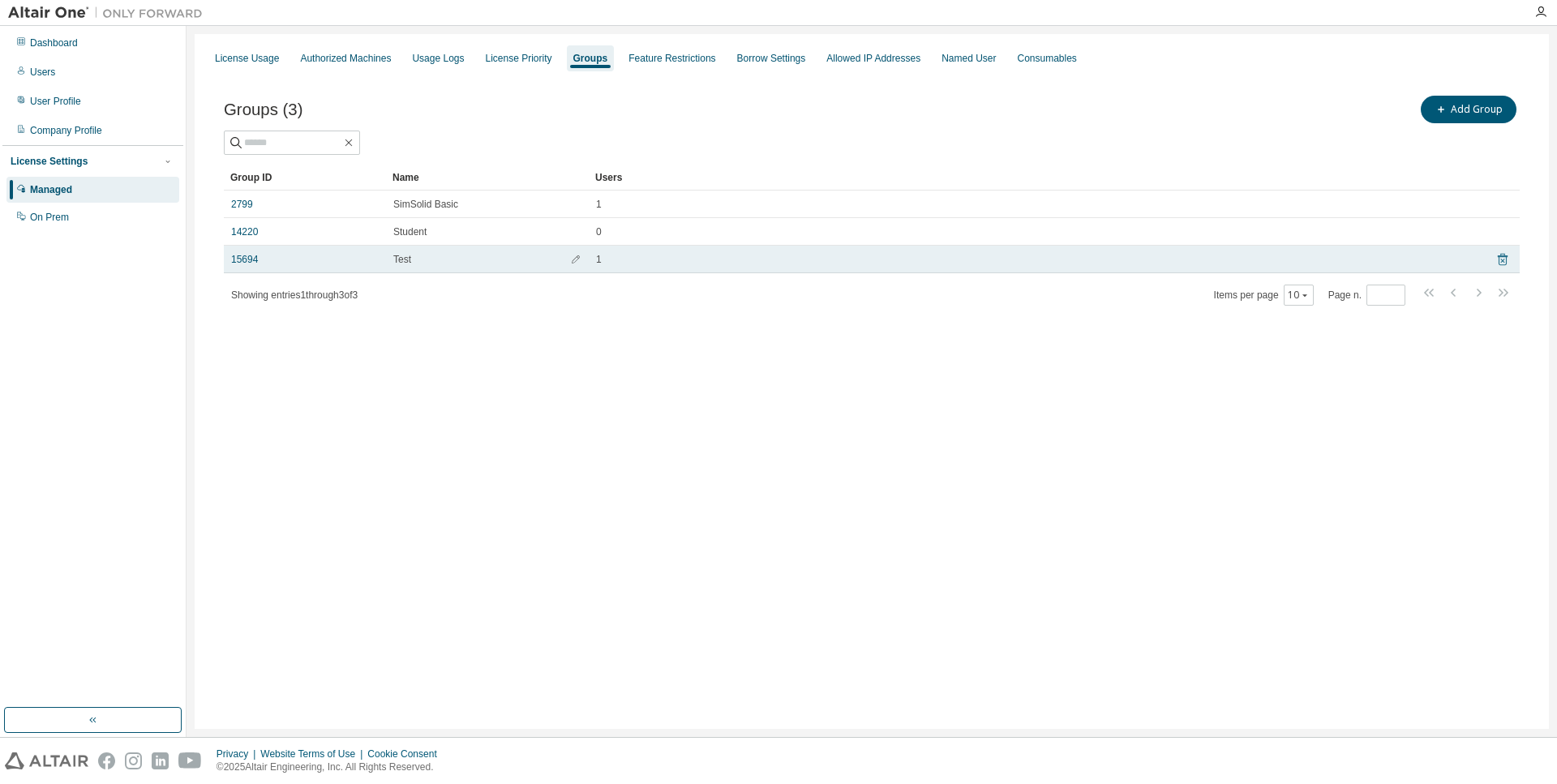
click at [1505, 261] on icon at bounding box center [1502, 259] width 14 height 20
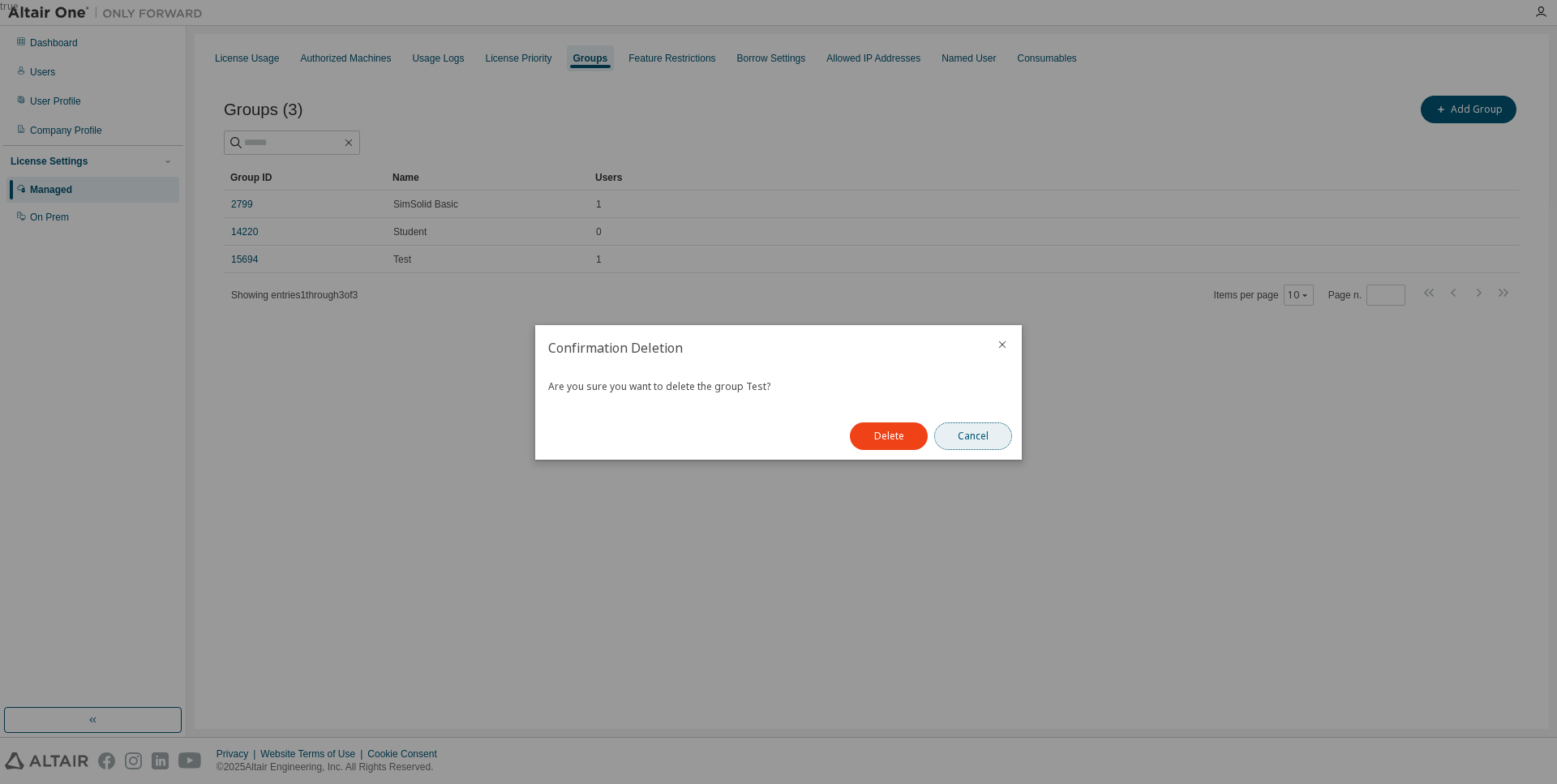
click at [976, 436] on button "Cancel" at bounding box center [973, 436] width 78 height 27
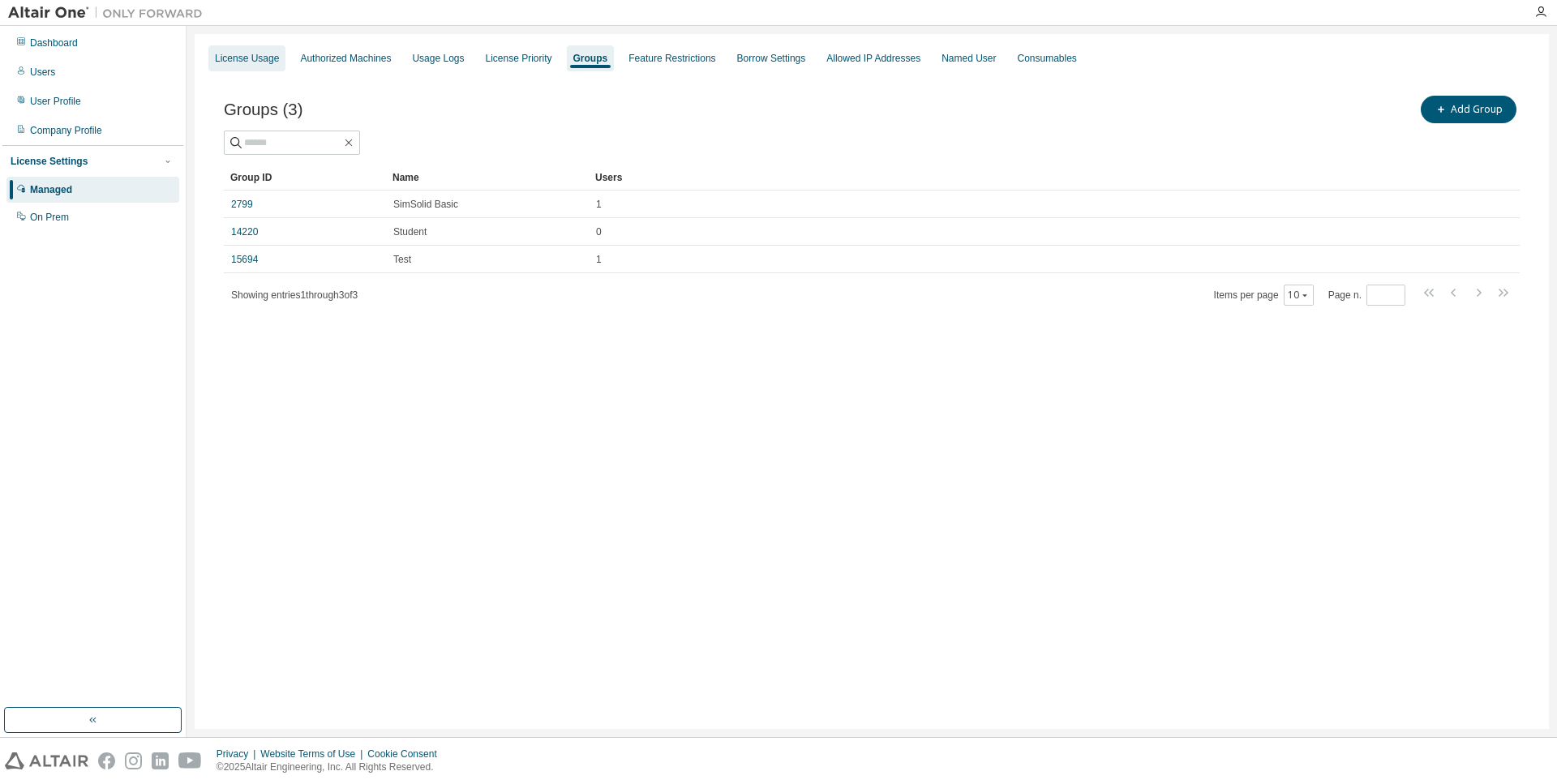
click at [221, 68] on div "License Usage" at bounding box center [247, 59] width 77 height 26
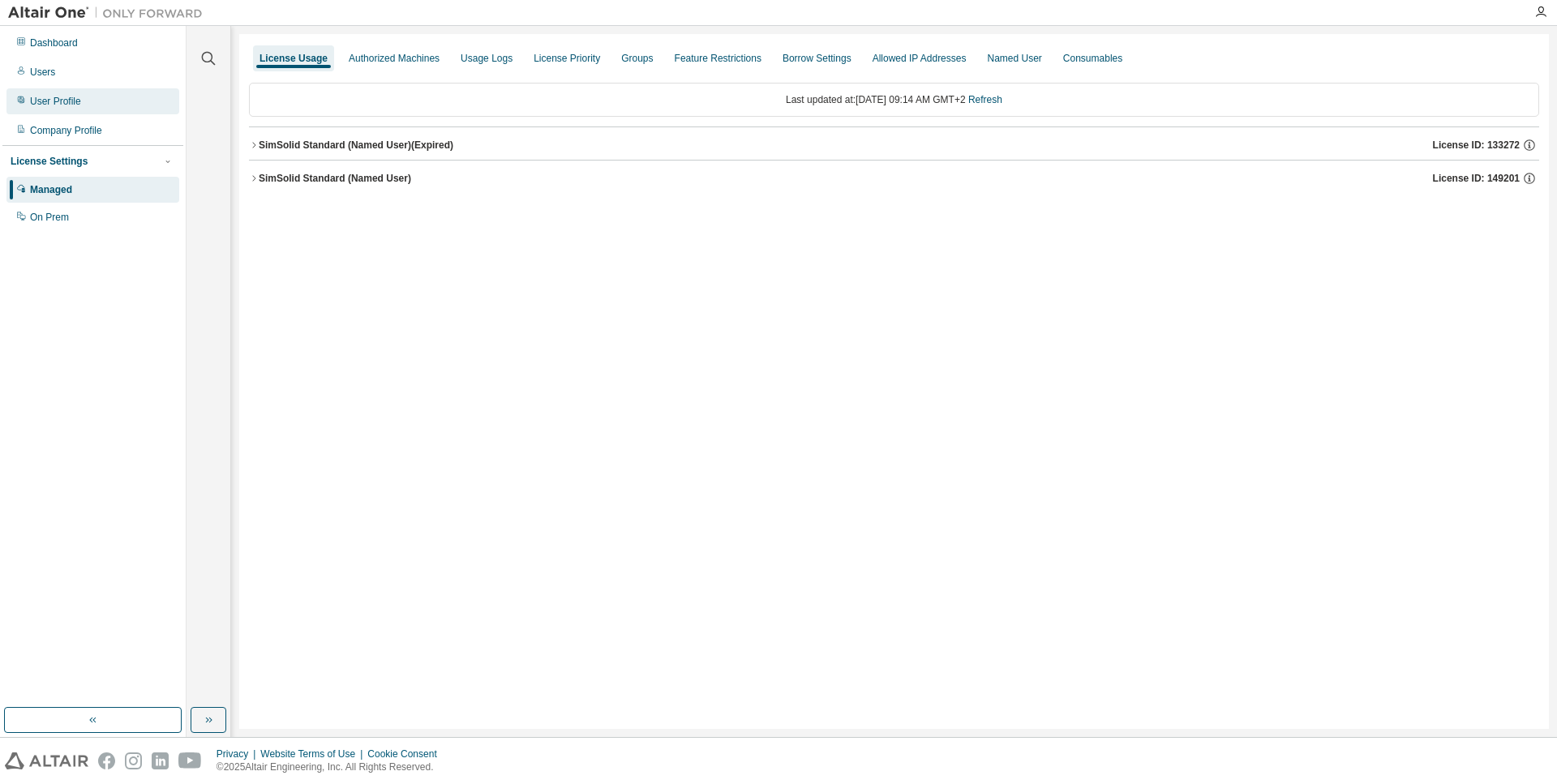
click at [108, 99] on div "User Profile" at bounding box center [93, 101] width 173 height 26
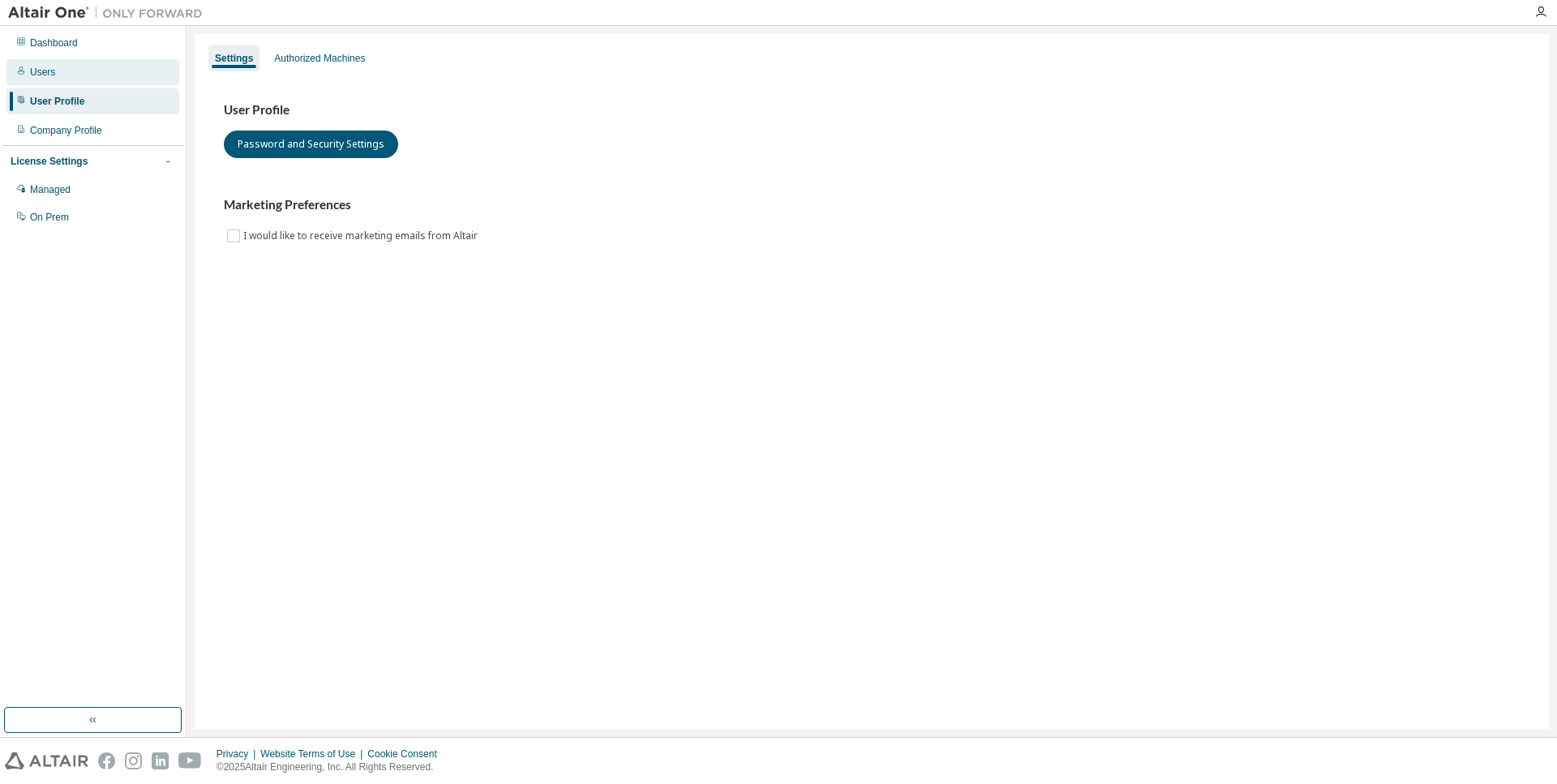
click at [115, 73] on div "Users" at bounding box center [93, 72] width 173 height 26
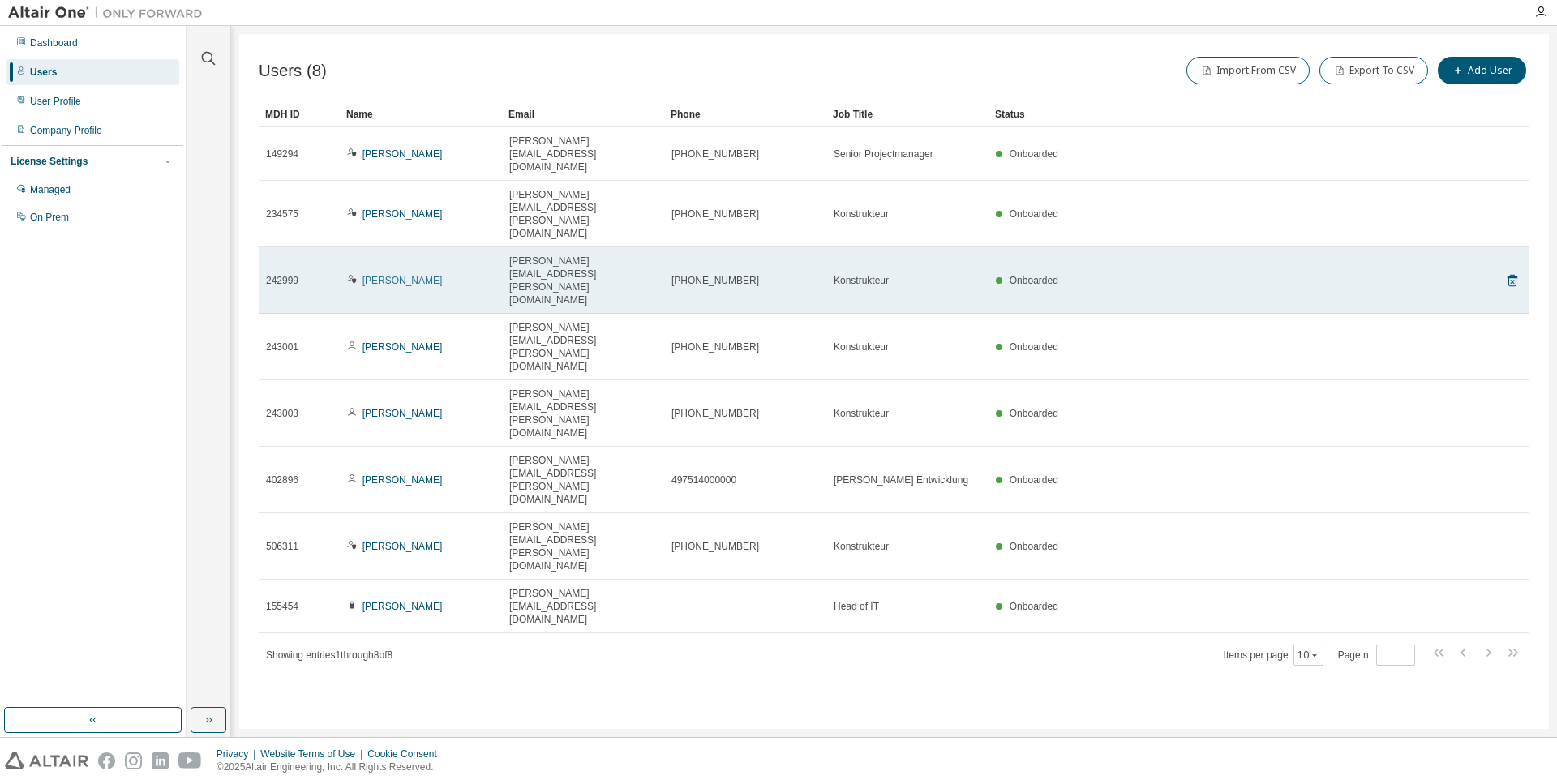
click at [432, 275] on link "[PERSON_NAME]" at bounding box center [402, 280] width 81 height 11
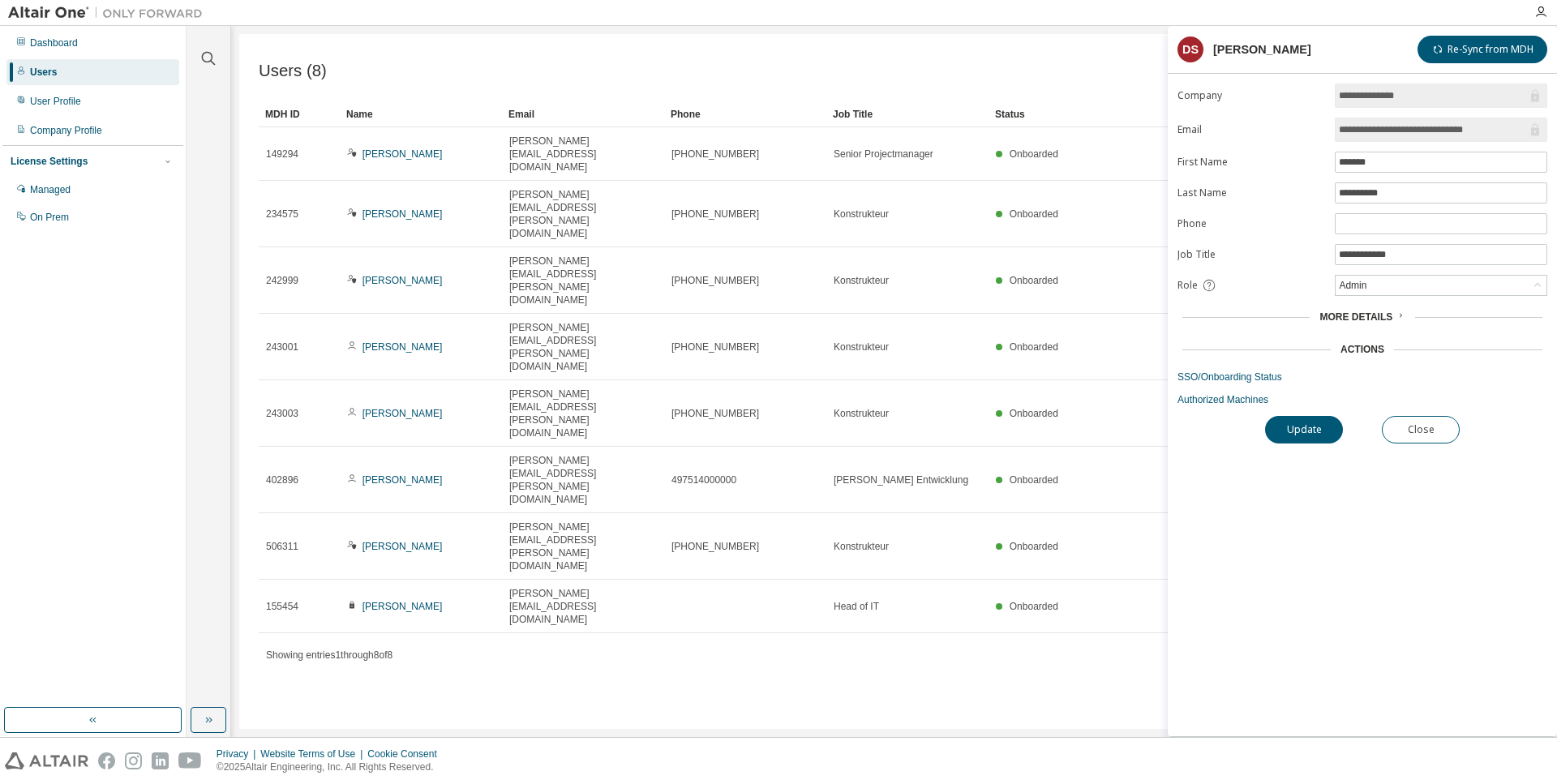
click at [1389, 319] on span "More Details" at bounding box center [1356, 316] width 73 height 11
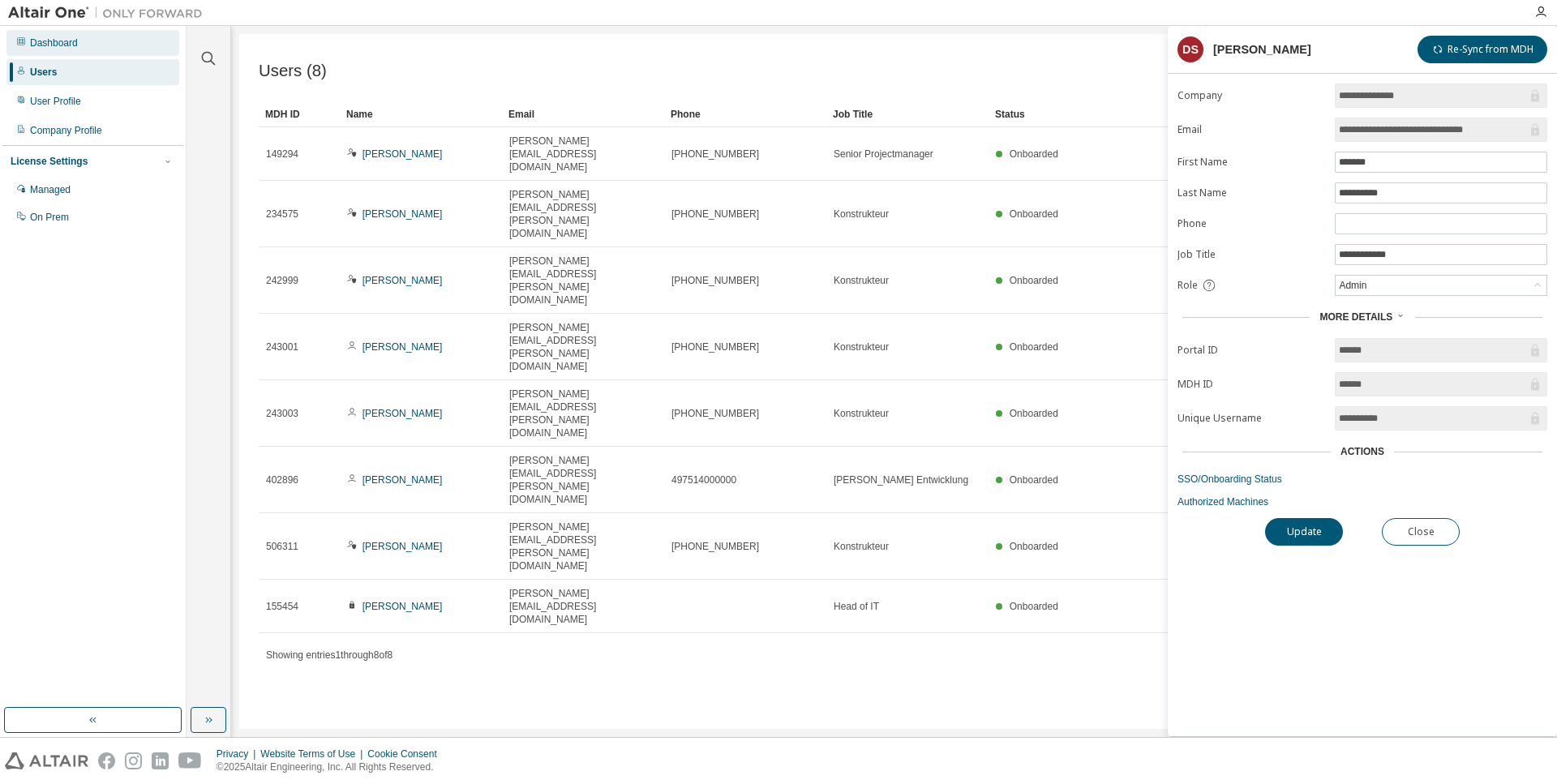
click at [57, 46] on div "Dashboard" at bounding box center [53, 42] width 48 height 13
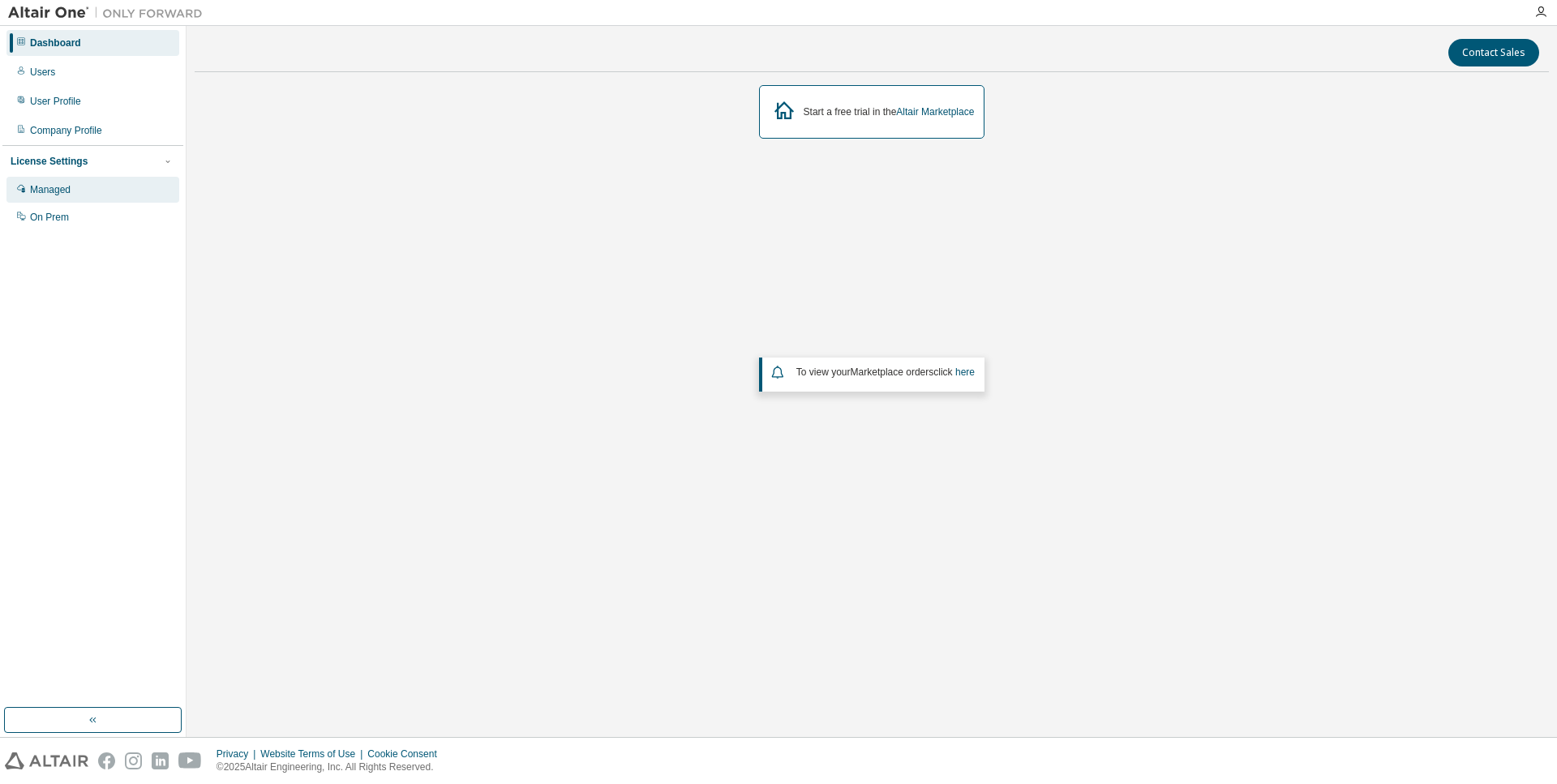
click at [81, 192] on div "Managed" at bounding box center [93, 189] width 173 height 26
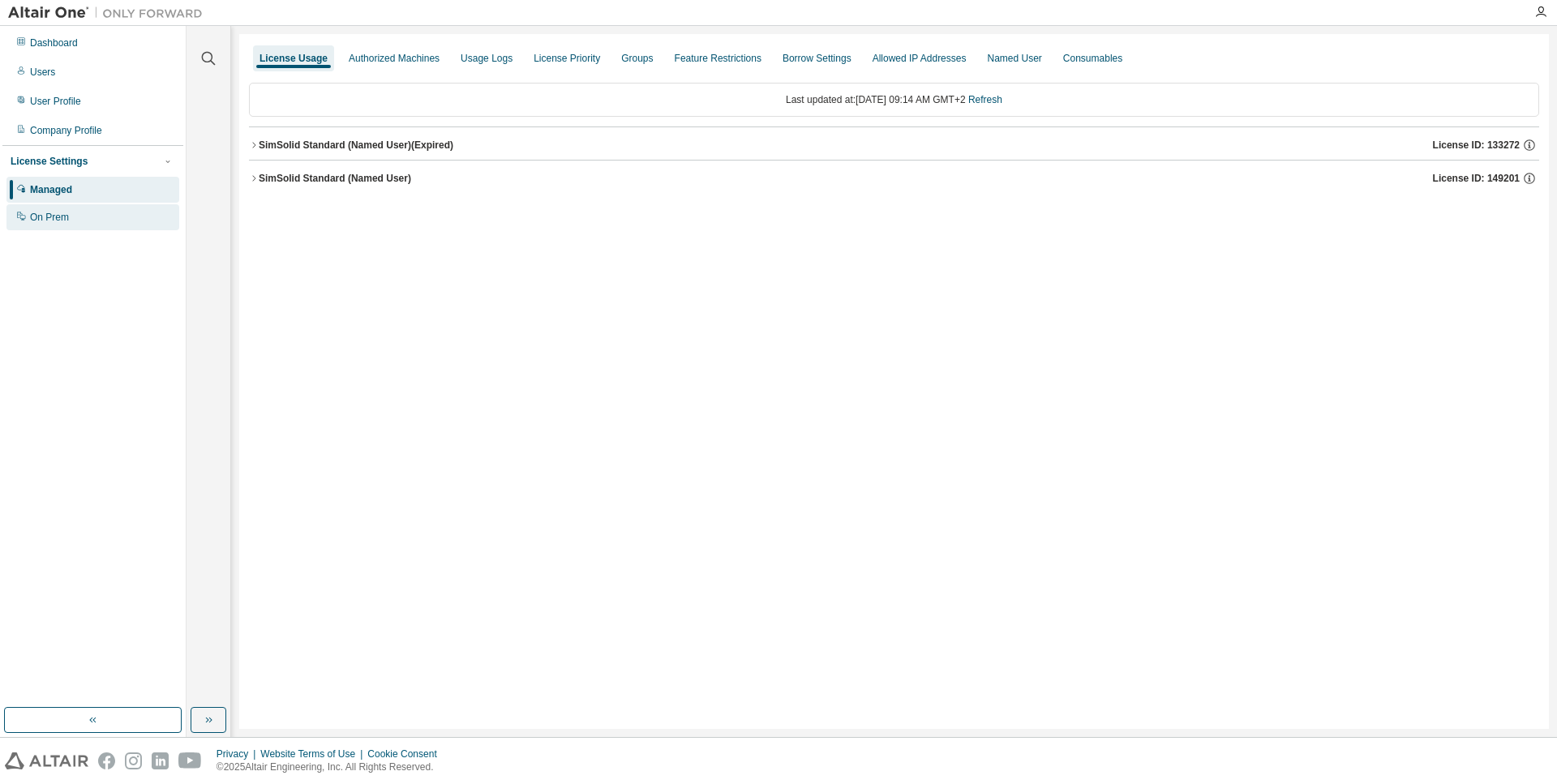
click at [100, 227] on div "On Prem" at bounding box center [93, 217] width 173 height 26
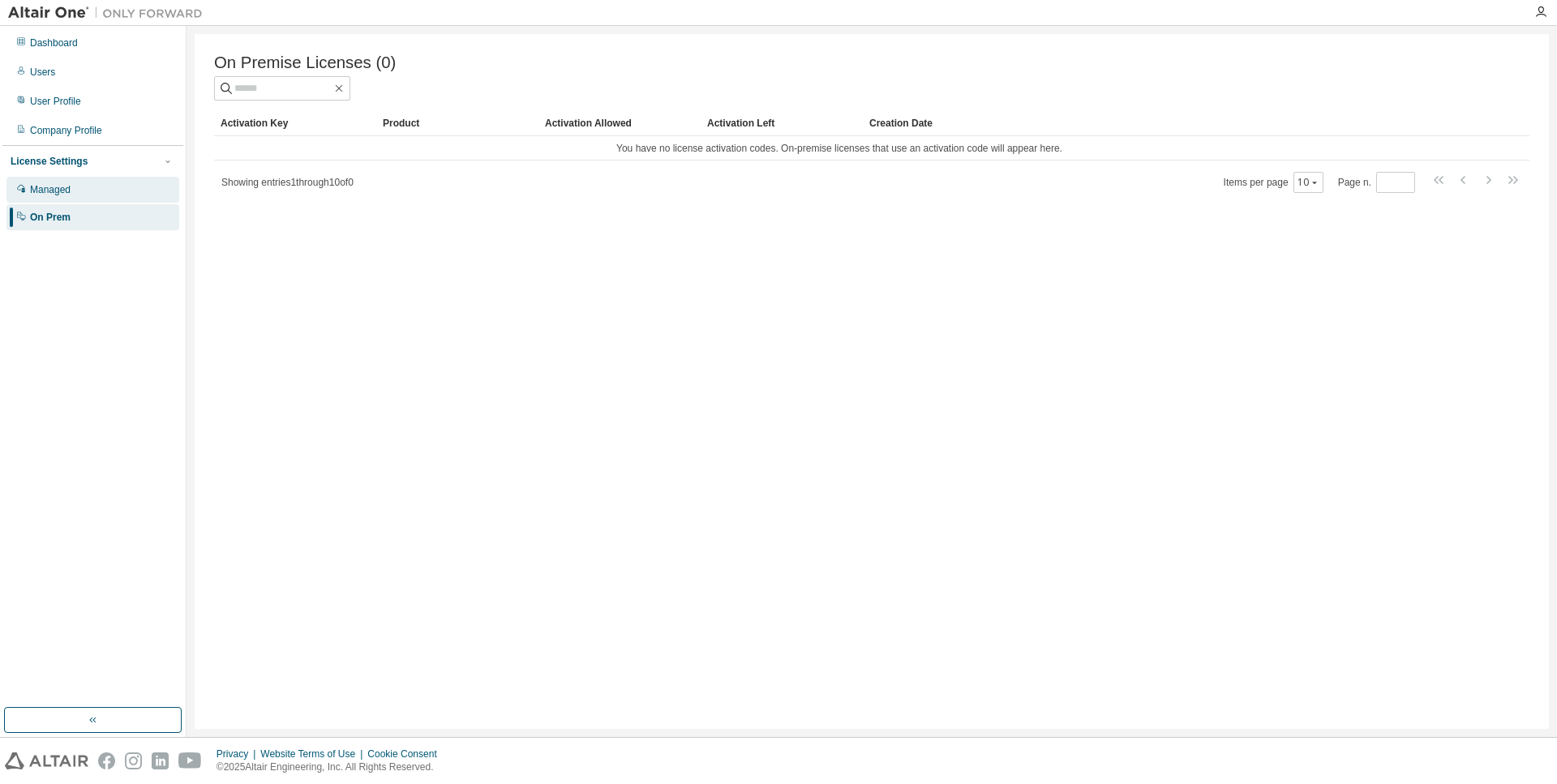
click at [98, 192] on div "Managed" at bounding box center [93, 189] width 173 height 26
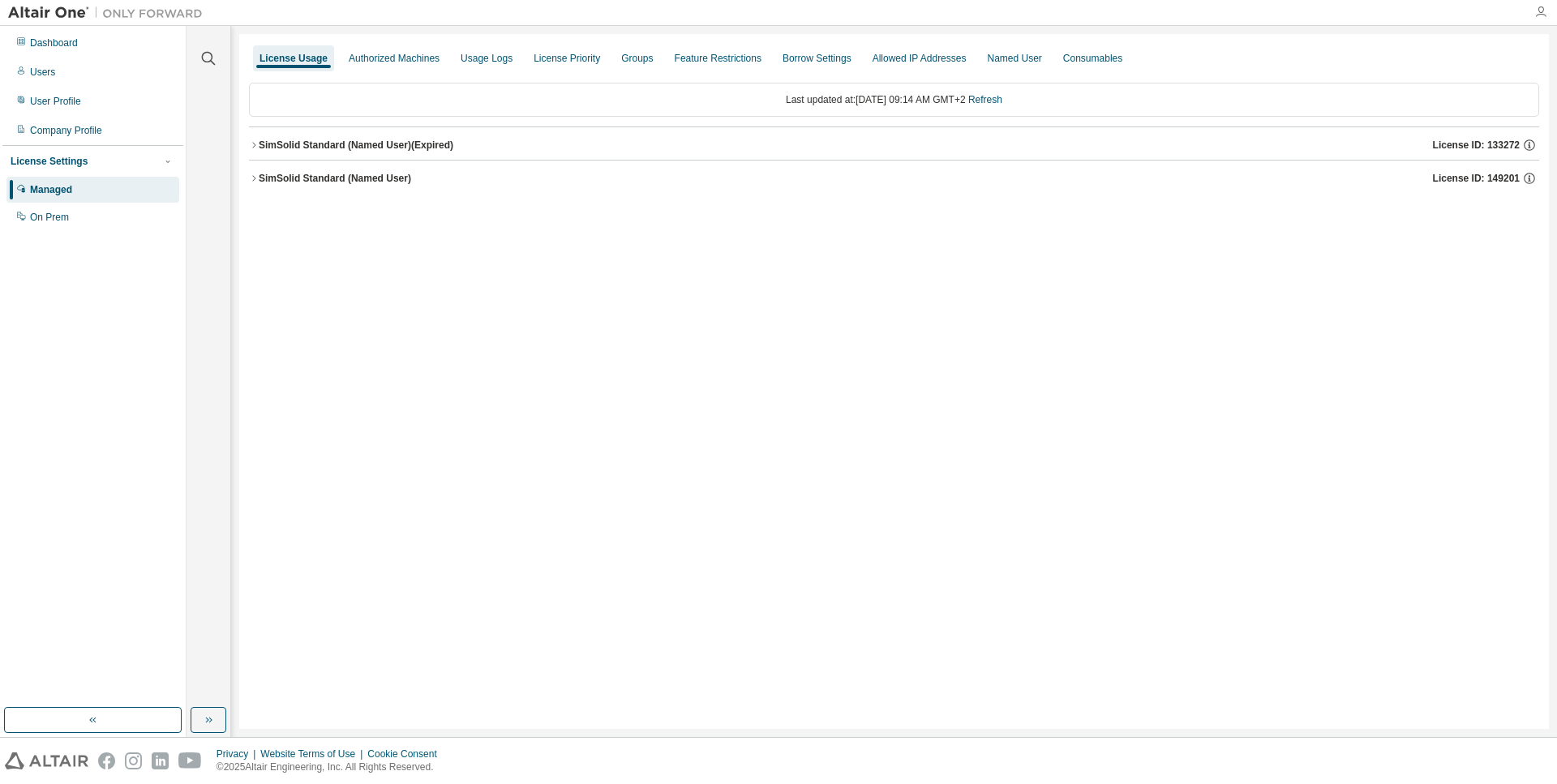
click at [1541, 11] on icon "button" at bounding box center [1540, 12] width 13 height 13
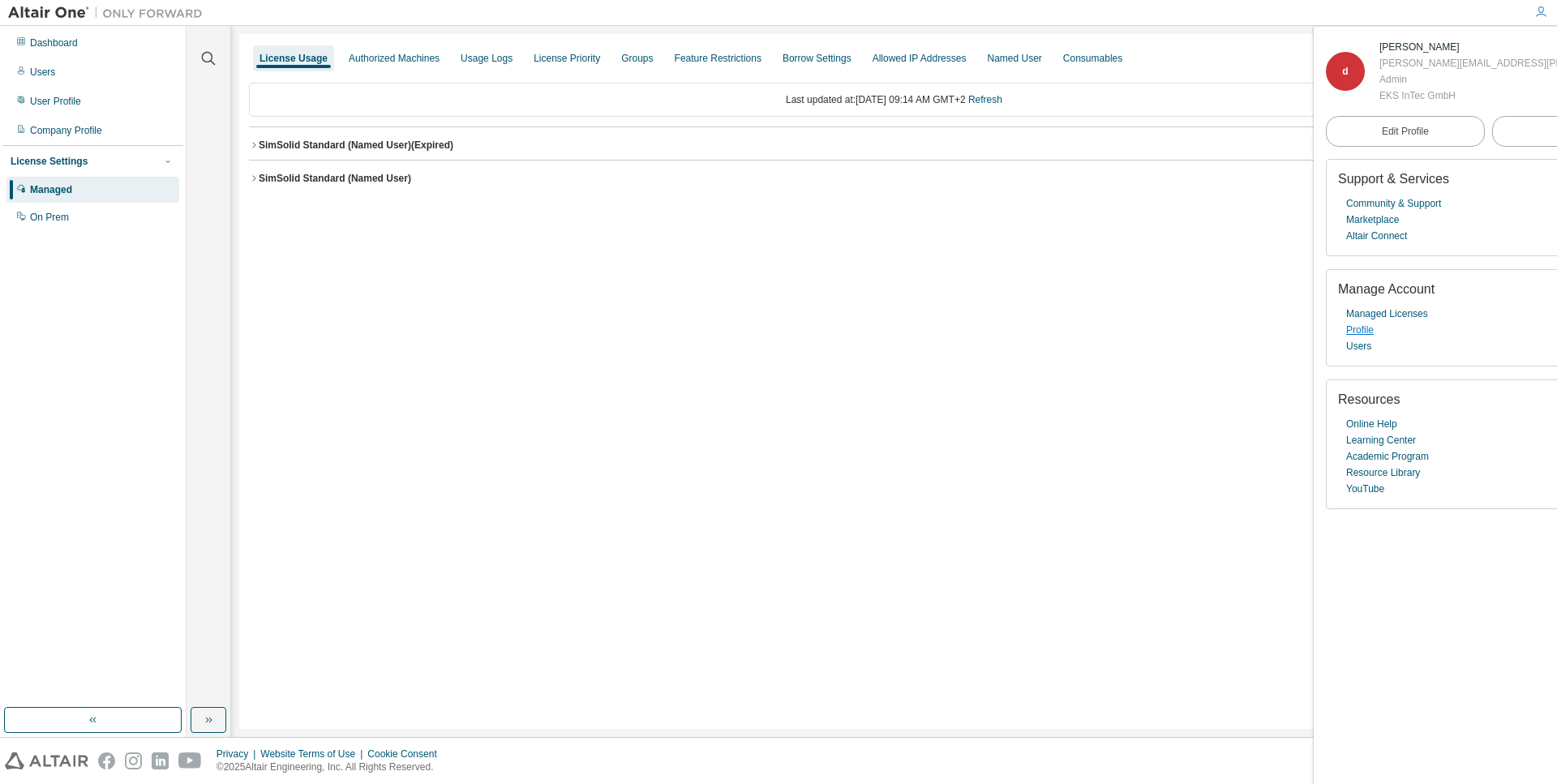
click at [1365, 332] on link "Profile" at bounding box center [1359, 329] width 27 height 16
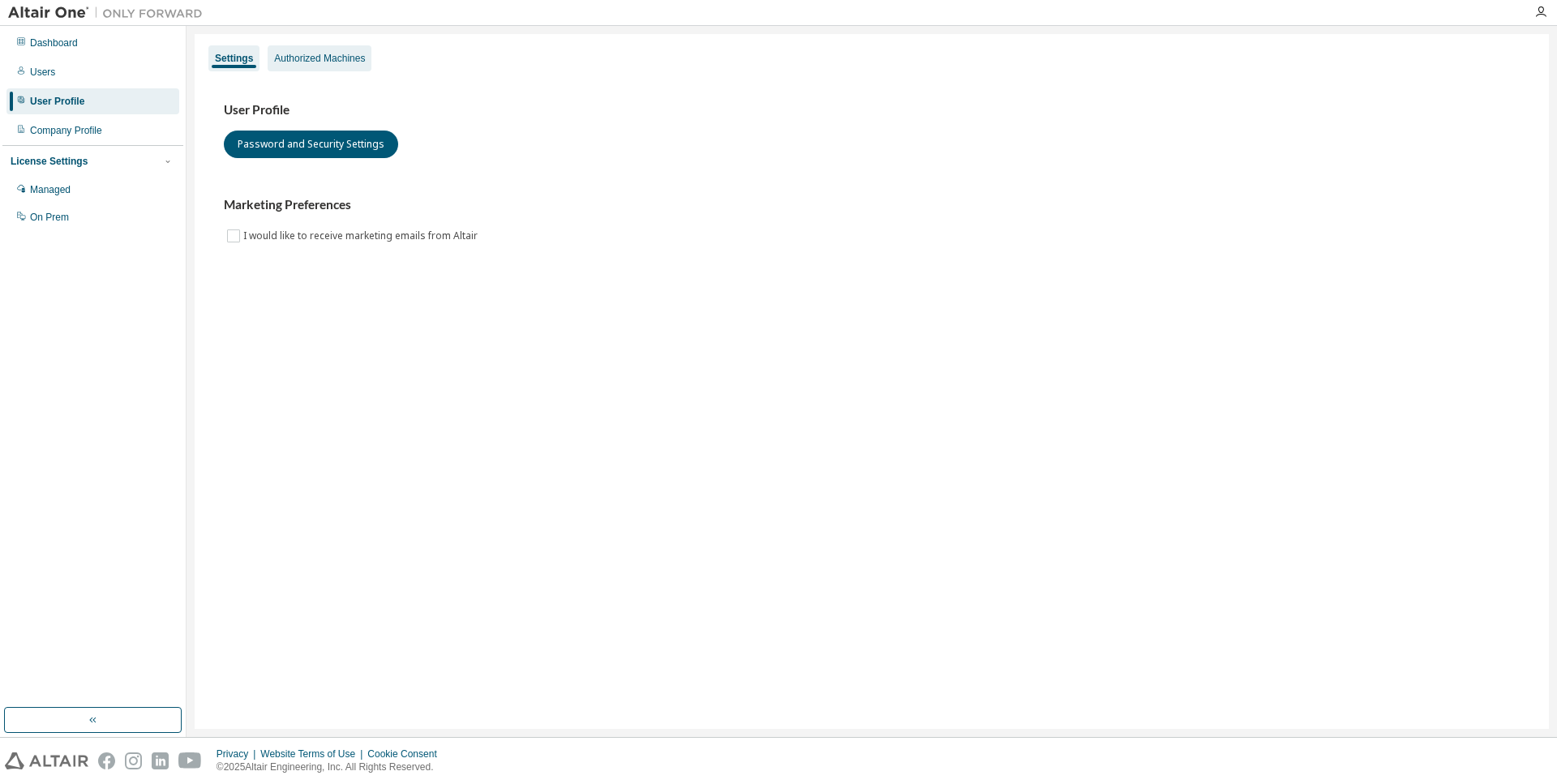
click at [318, 54] on div "Authorized Machines" at bounding box center [319, 58] width 91 height 13
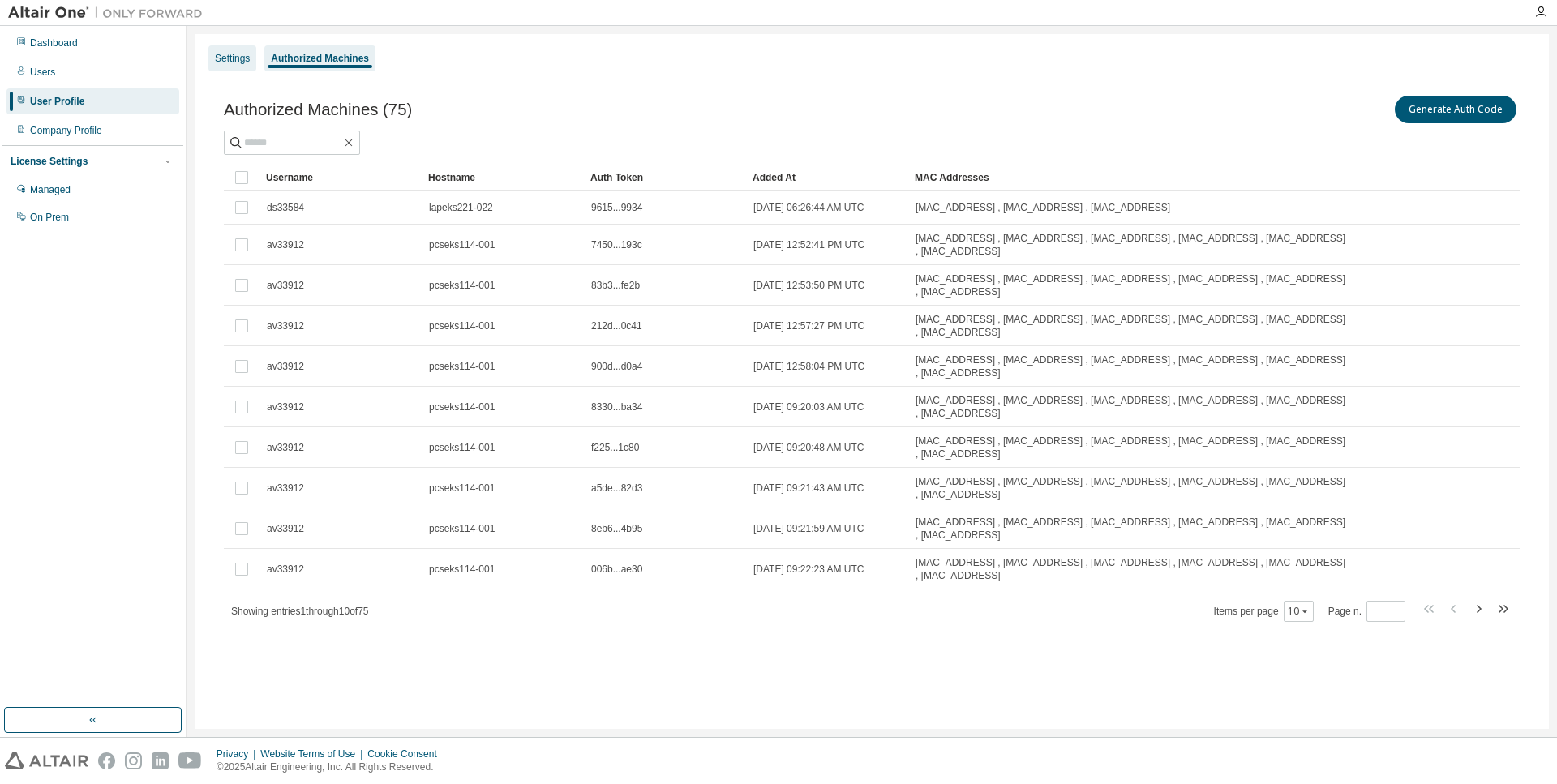
click at [242, 53] on div "Settings" at bounding box center [232, 58] width 35 height 13
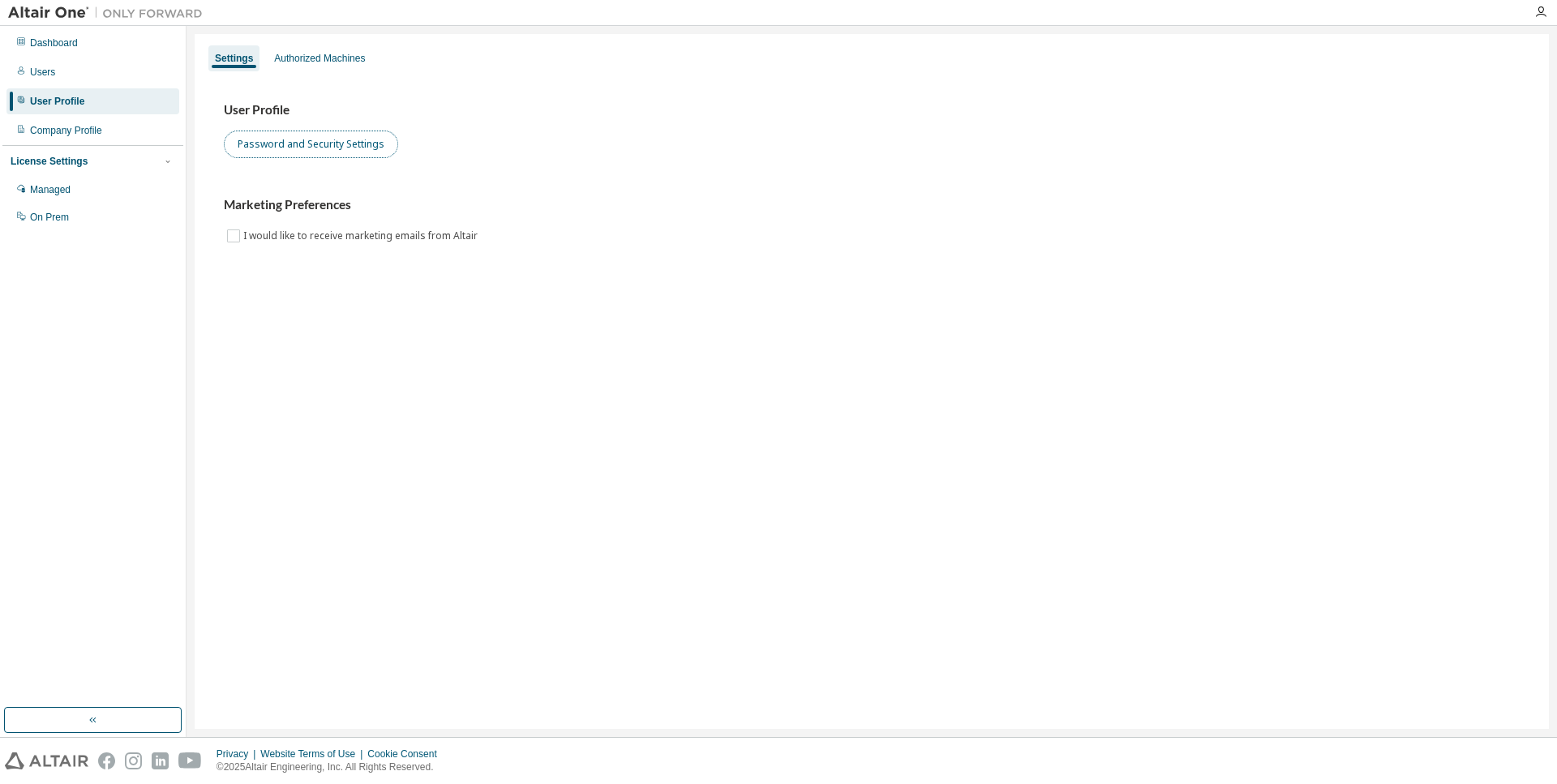
click at [328, 150] on button "Password and Security Settings" at bounding box center [311, 144] width 174 height 27
click at [68, 73] on div "Users" at bounding box center [93, 72] width 173 height 26
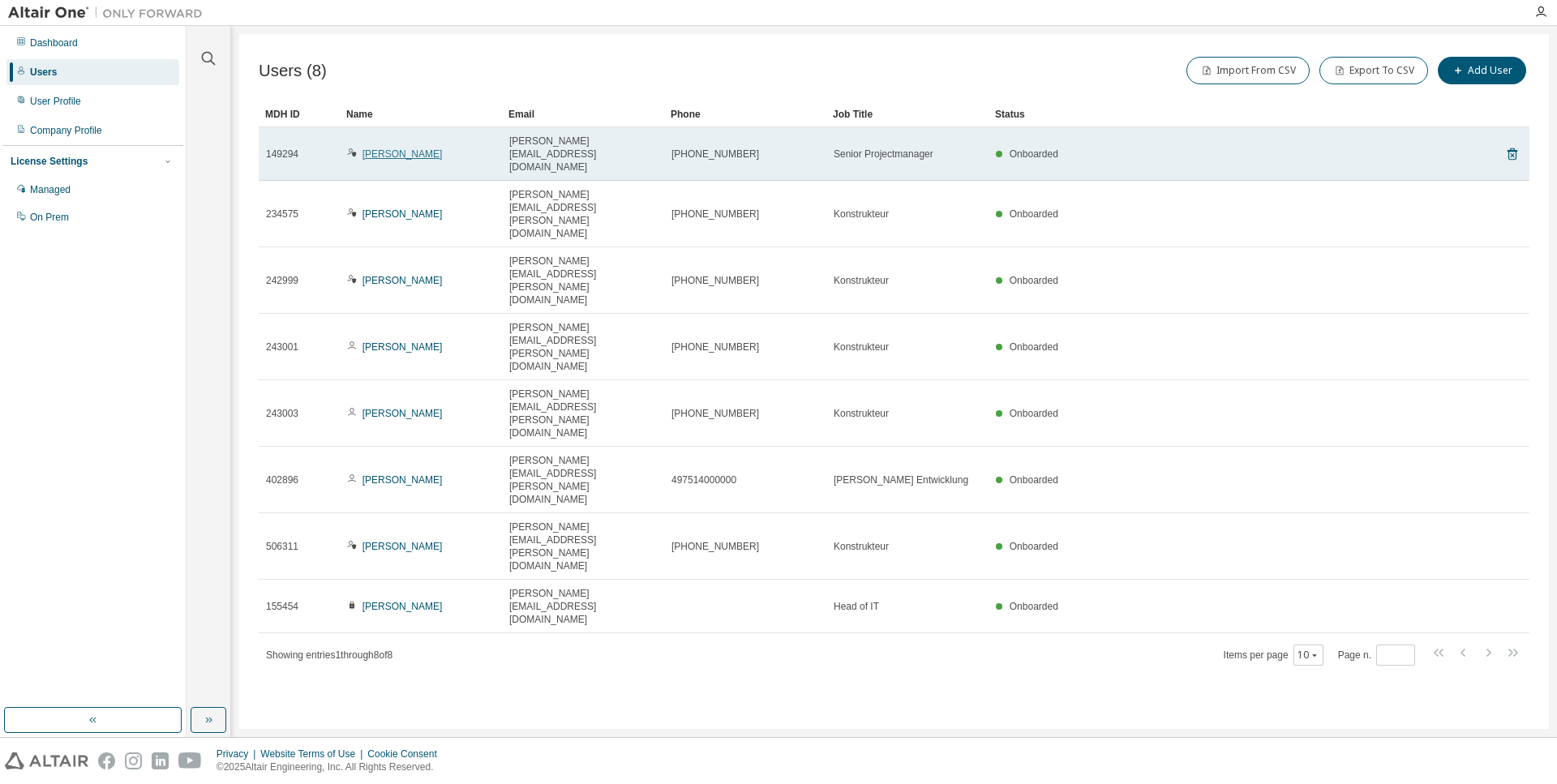
click at [406, 148] on link "[PERSON_NAME]" at bounding box center [402, 154] width 81 height 11
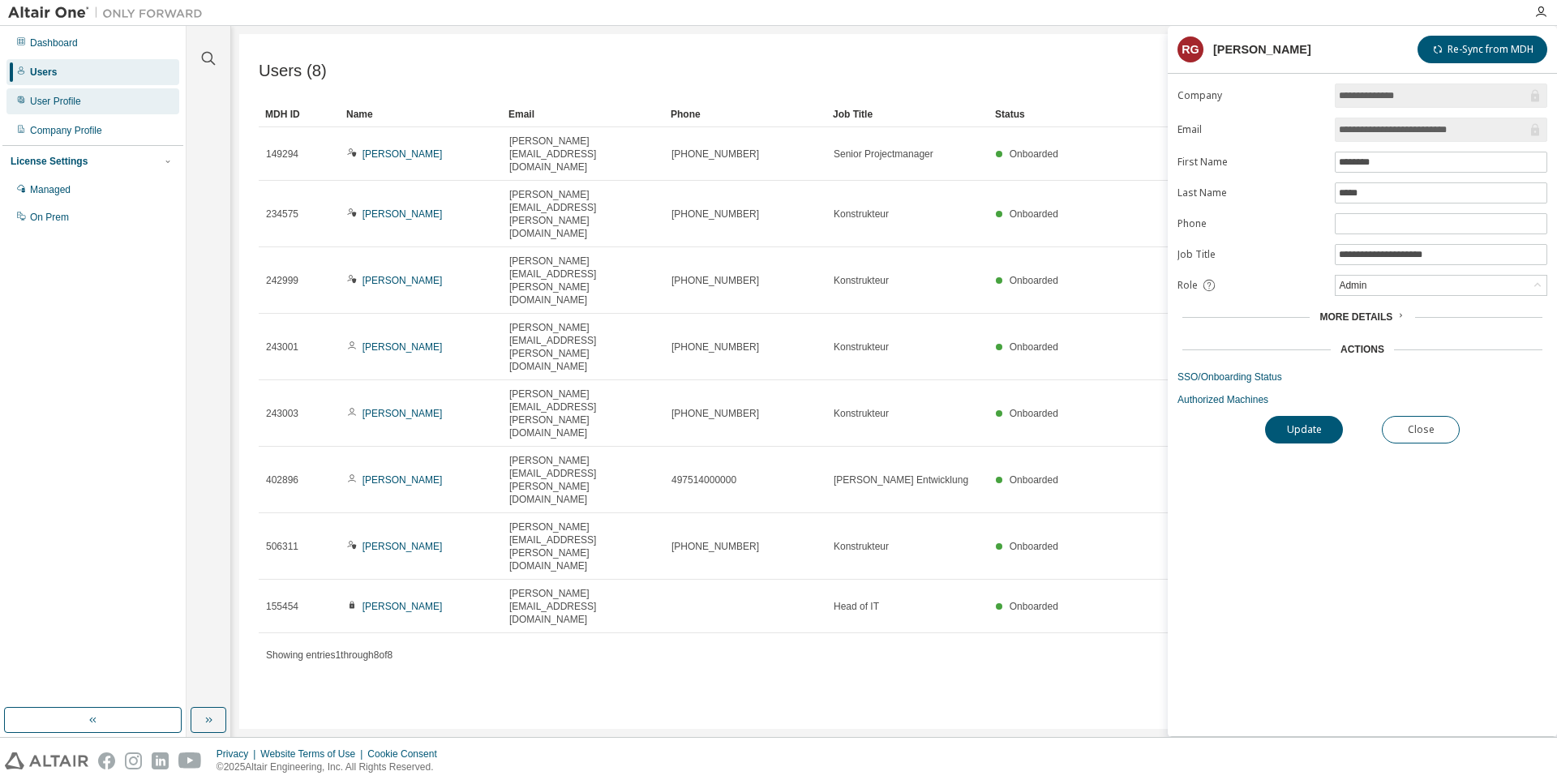
click at [104, 107] on div "User Profile" at bounding box center [93, 101] width 173 height 26
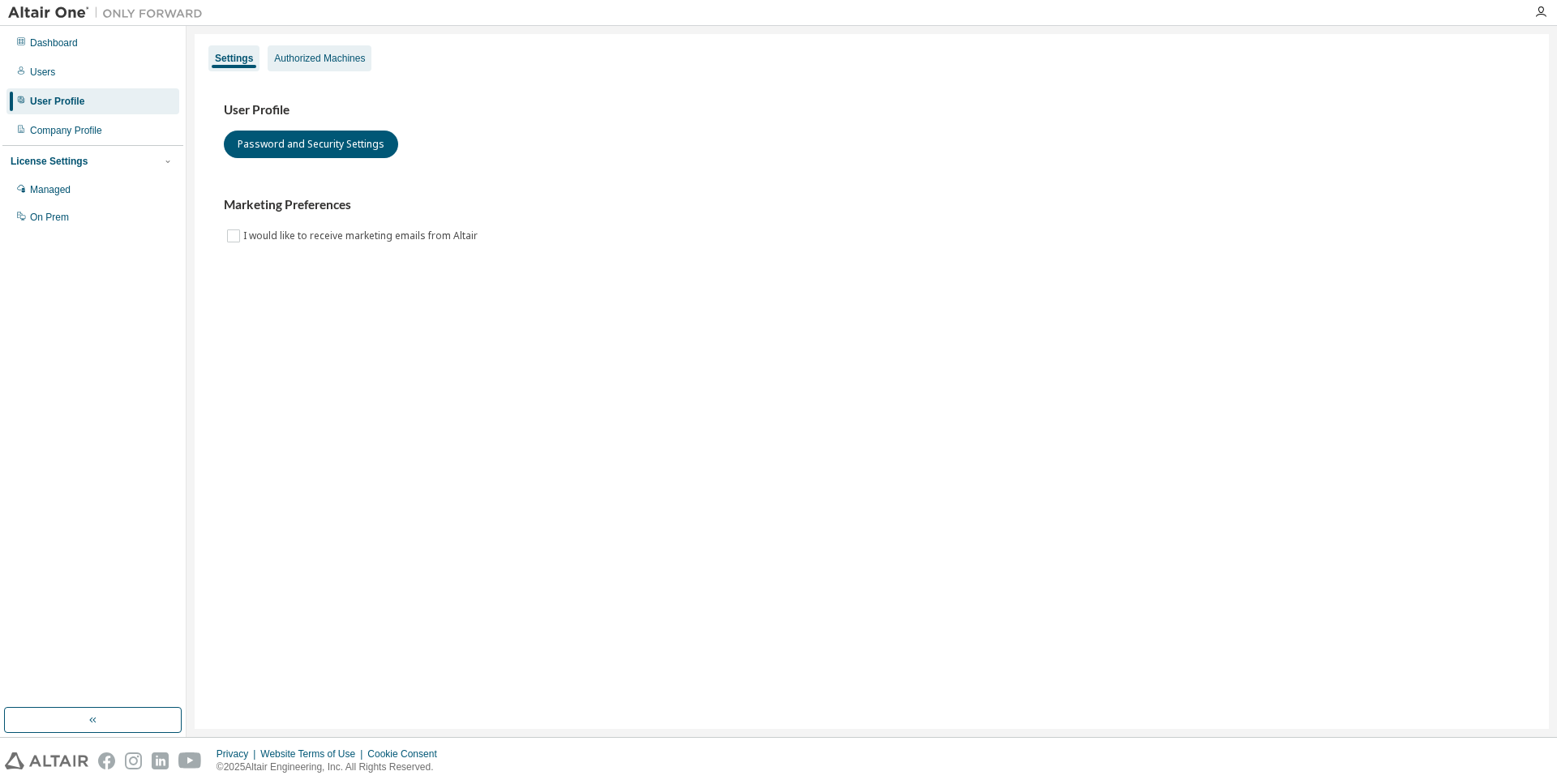
click at [298, 58] on div "Authorized Machines" at bounding box center [319, 58] width 91 height 13
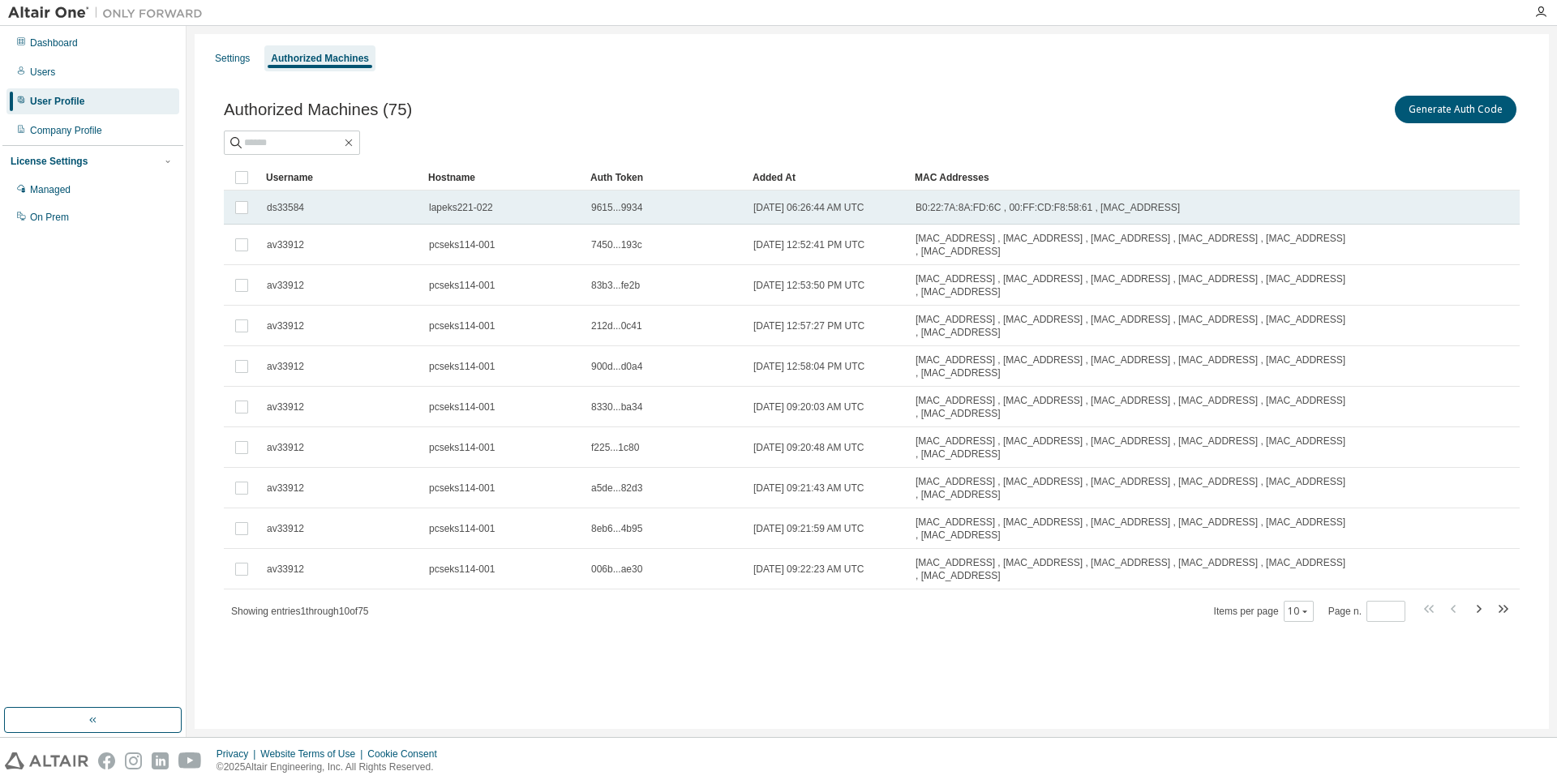
click at [294, 210] on span "ds33584" at bounding box center [285, 207] width 37 height 13
click at [292, 211] on span "ds33584" at bounding box center [285, 207] width 37 height 13
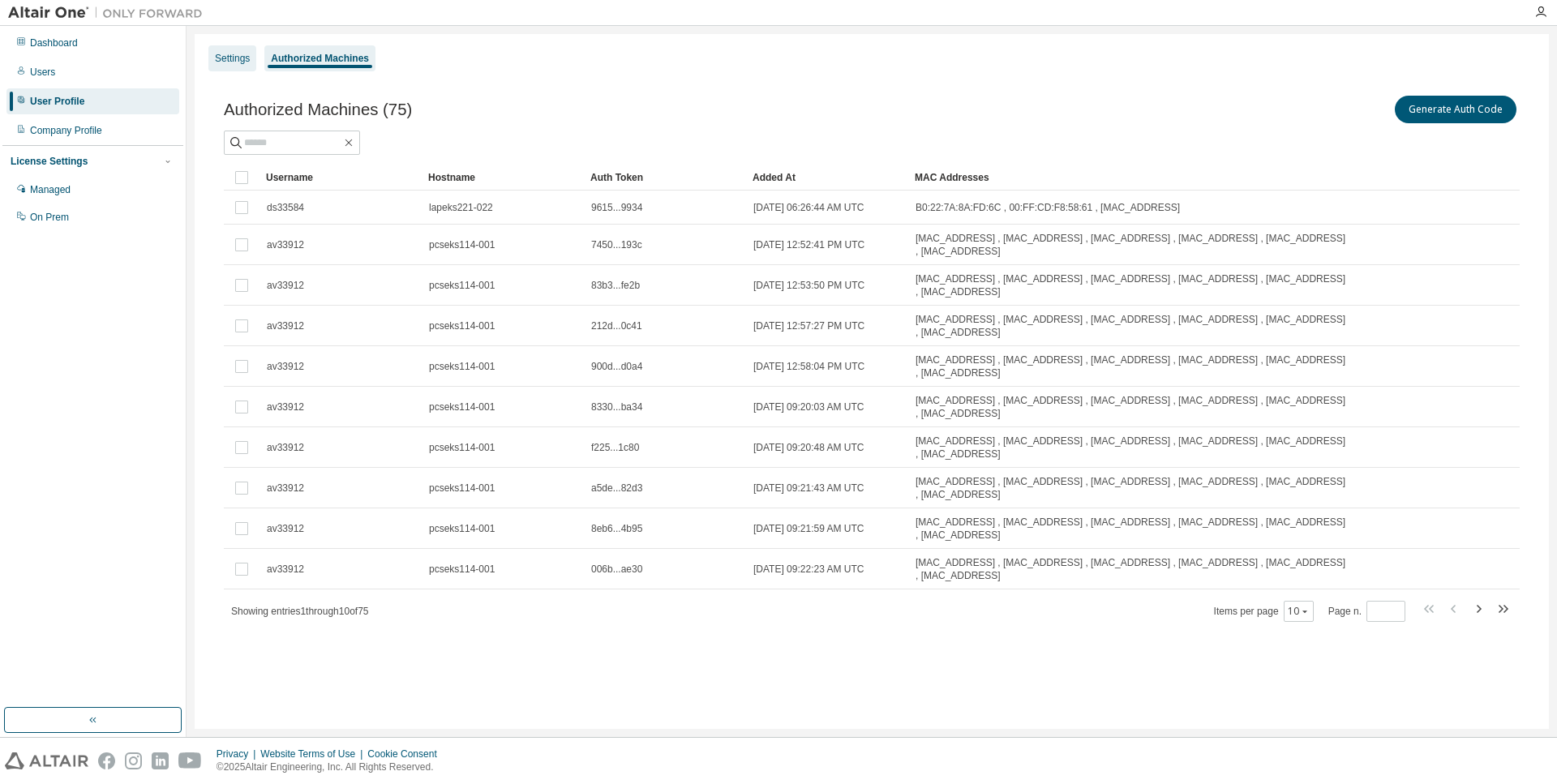
click at [244, 70] on div "Settings" at bounding box center [232, 59] width 48 height 26
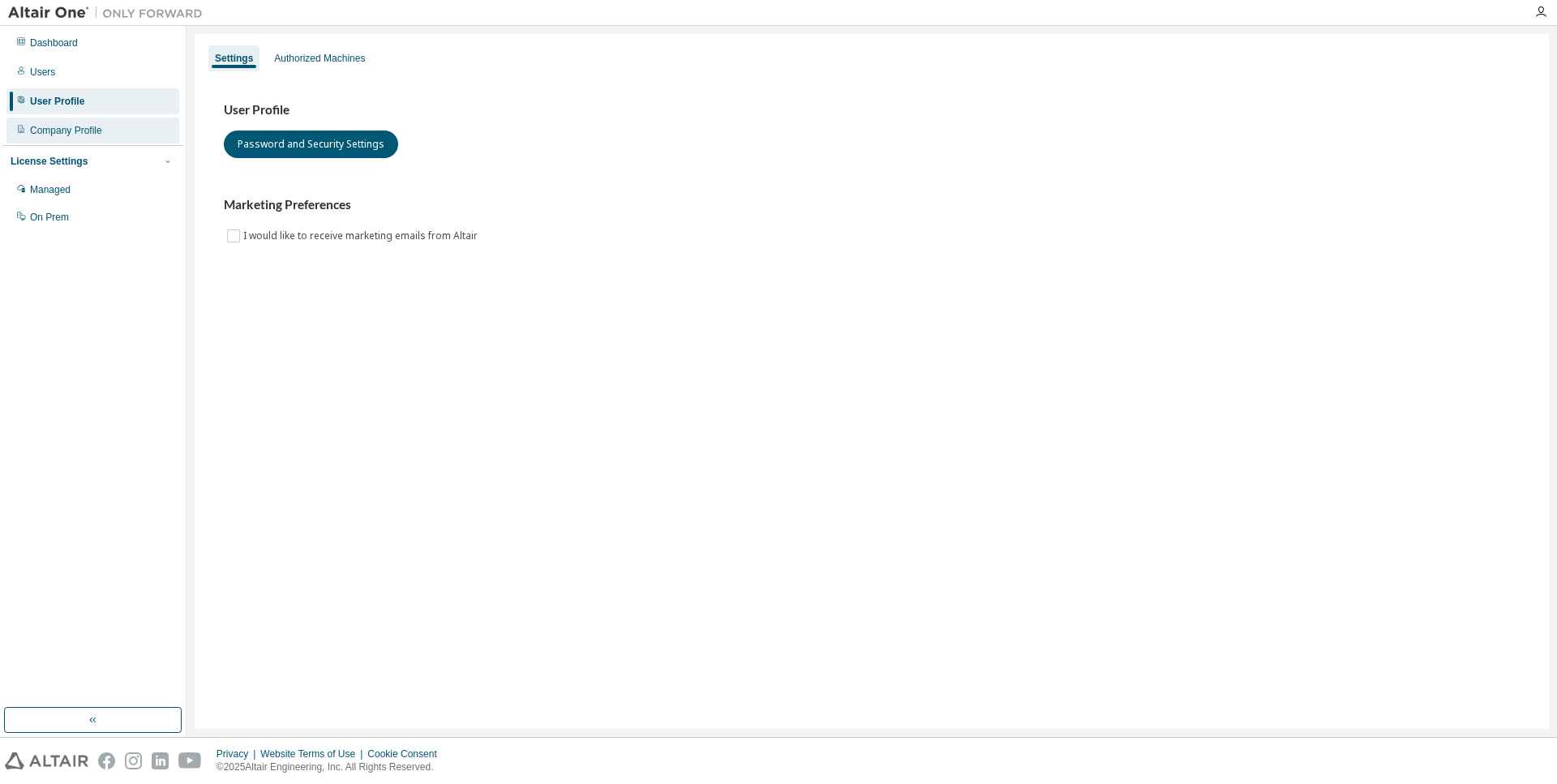
click at [108, 132] on div "Company Profile" at bounding box center [93, 131] width 173 height 26
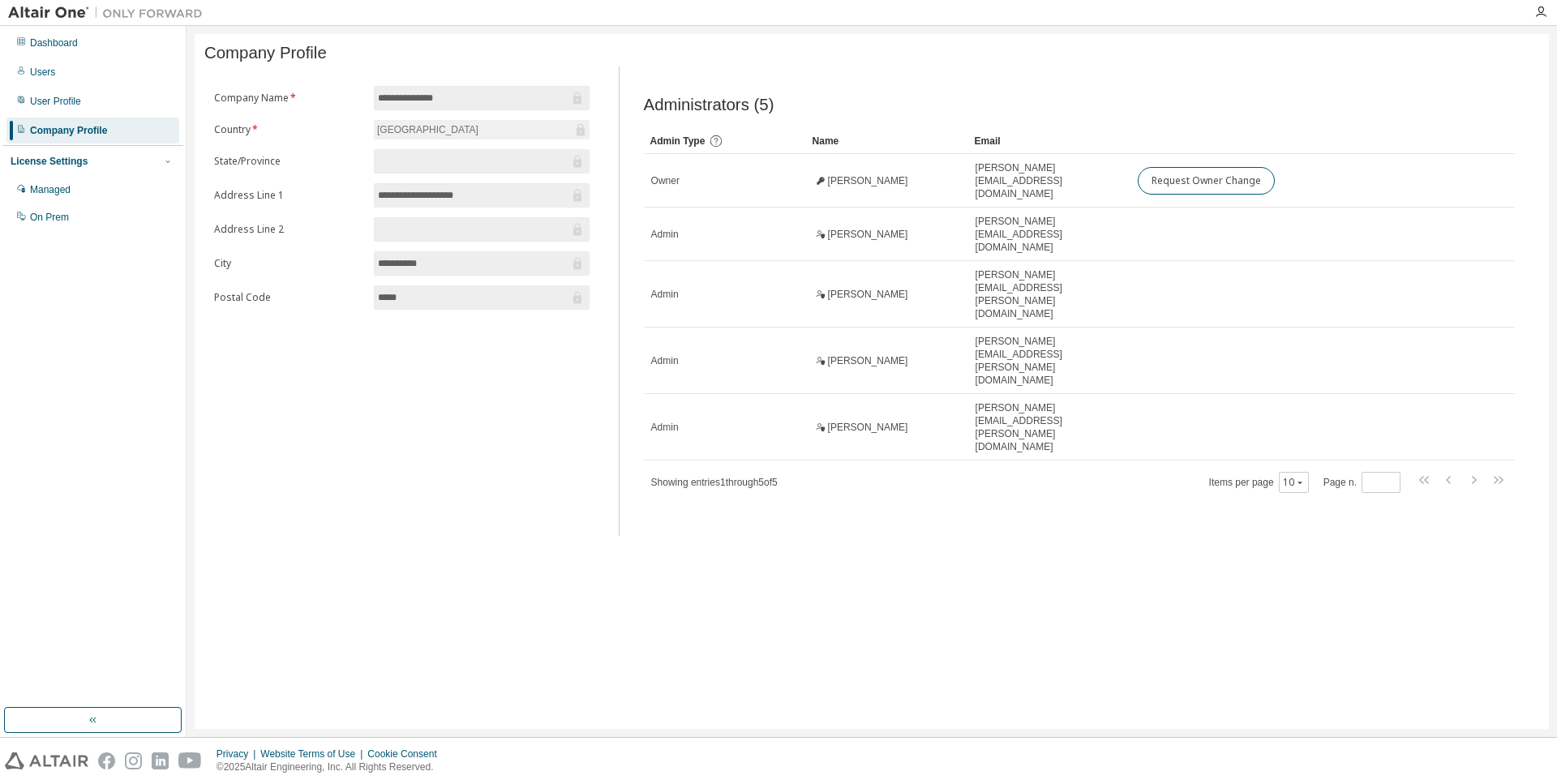
click at [148, 161] on div "License Settings" at bounding box center [92, 161] width 165 height 14
click at [126, 163] on div "License Settings" at bounding box center [92, 161] width 165 height 14
click at [105, 182] on div "Managed" at bounding box center [93, 189] width 173 height 26
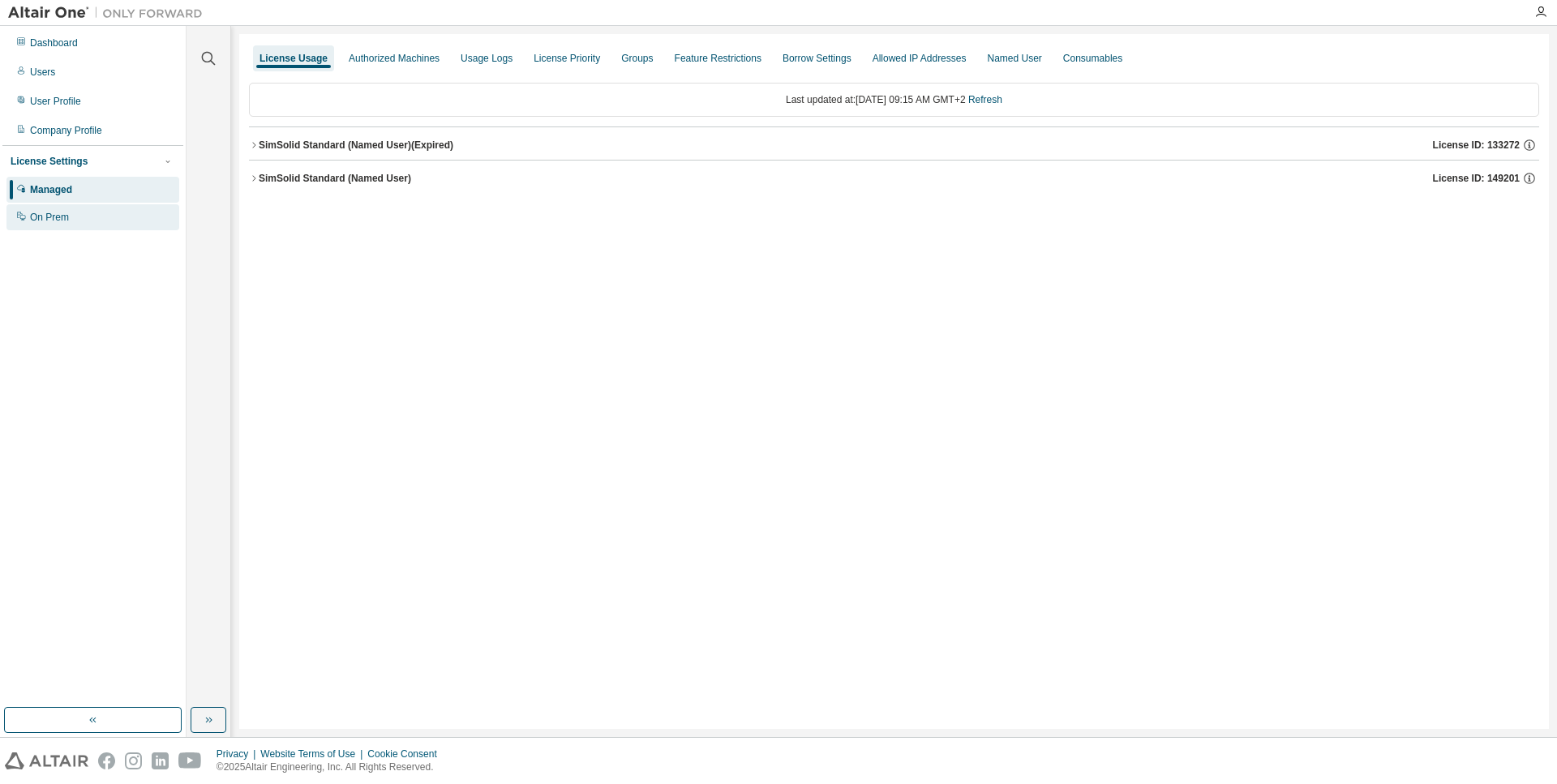
click at [86, 213] on div "On Prem" at bounding box center [93, 217] width 173 height 26
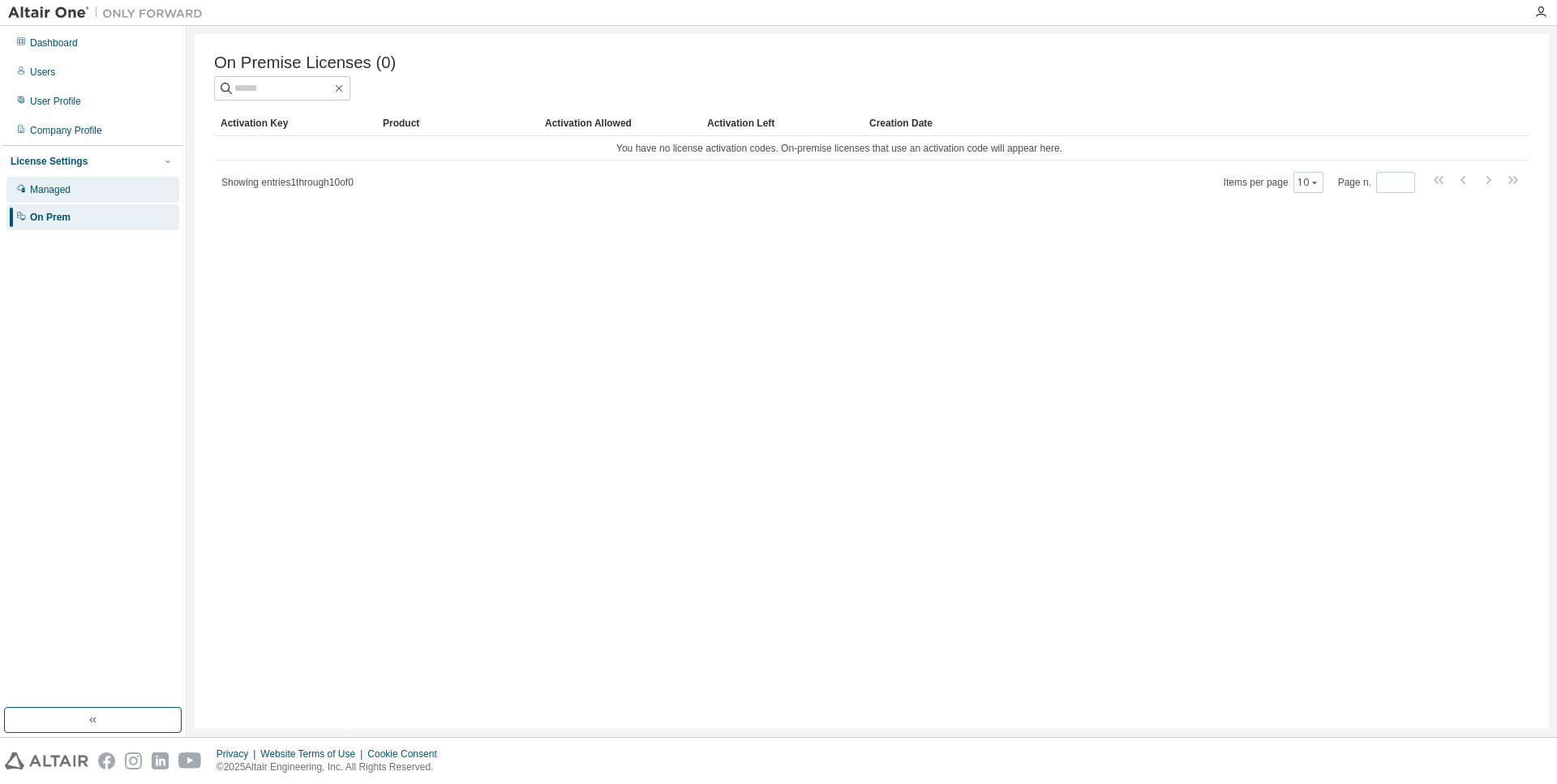
click at [74, 199] on div "Managed" at bounding box center [93, 189] width 173 height 26
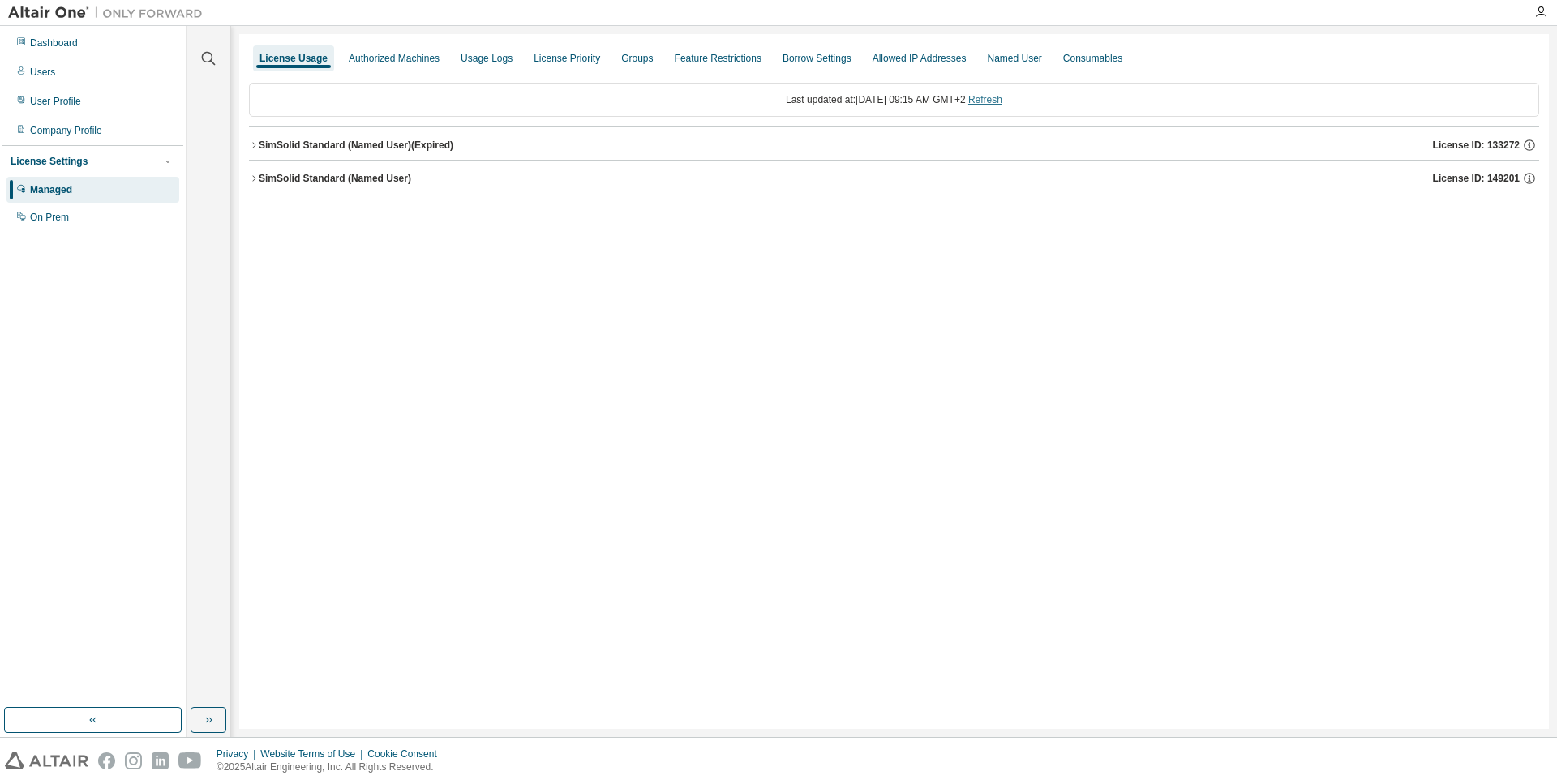
click at [1002, 101] on link "Refresh" at bounding box center [985, 99] width 34 height 11
click at [304, 175] on div "SimSolid Standard (Named User)" at bounding box center [335, 178] width 153 height 13
click at [309, 210] on div "SimSolidStandardFeature" at bounding box center [346, 211] width 146 height 14
click at [1458, 212] on div "Expire date: [DATE]" at bounding box center [1470, 211] width 107 height 14
click at [416, 136] on button "SimSolid Standard (Named User) (Expired) License ID: 133272" at bounding box center [893, 145] width 1290 height 36
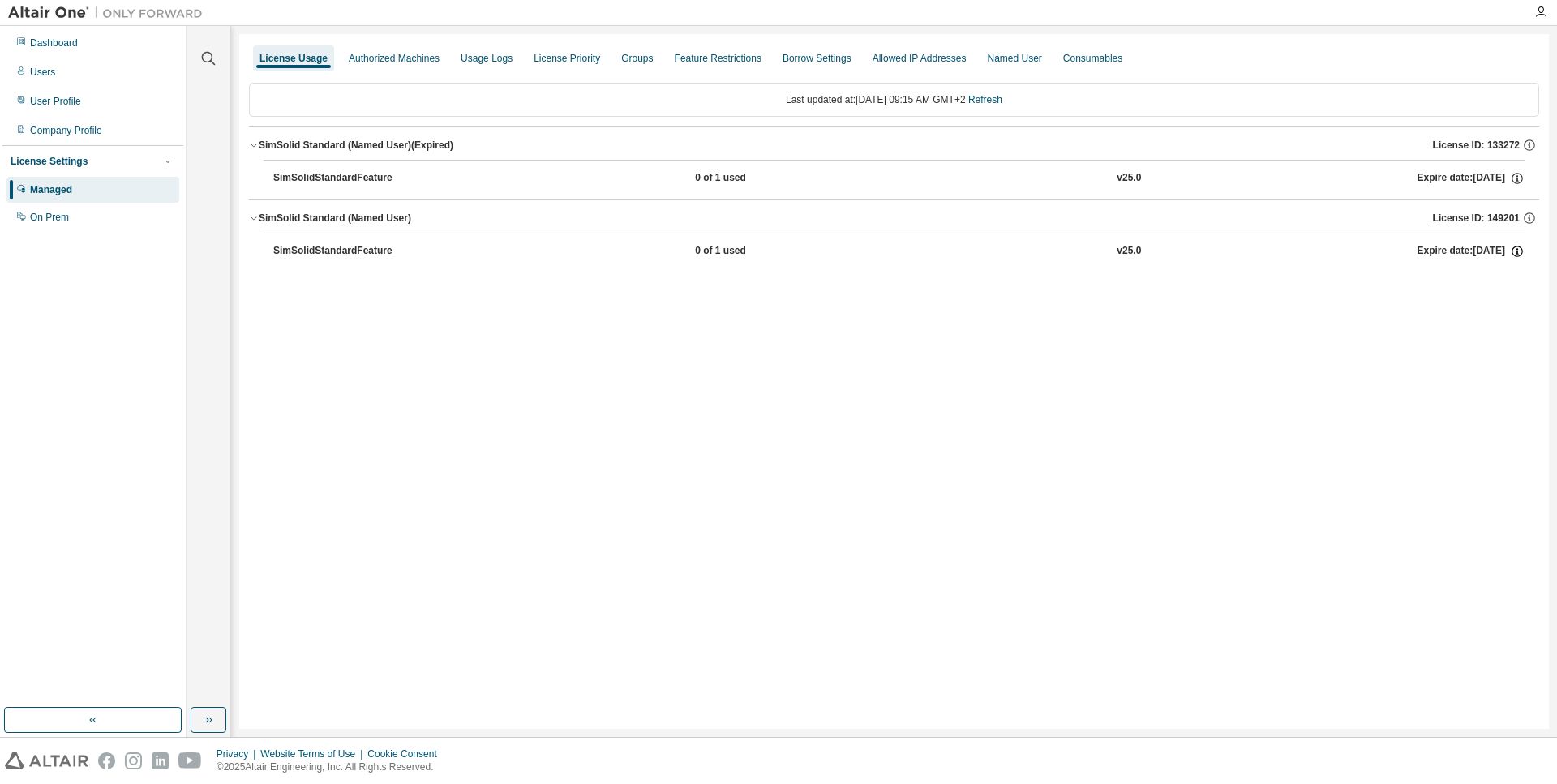
click at [1520, 254] on icon "button" at bounding box center [1516, 251] width 14 height 14
click at [1366, 303] on div "License Usage Authorized Machines Usage Logs License Priority Groups Feature Re…" at bounding box center [893, 381] width 1309 height 695
click at [378, 62] on div "Authorized Machines" at bounding box center [394, 58] width 91 height 13
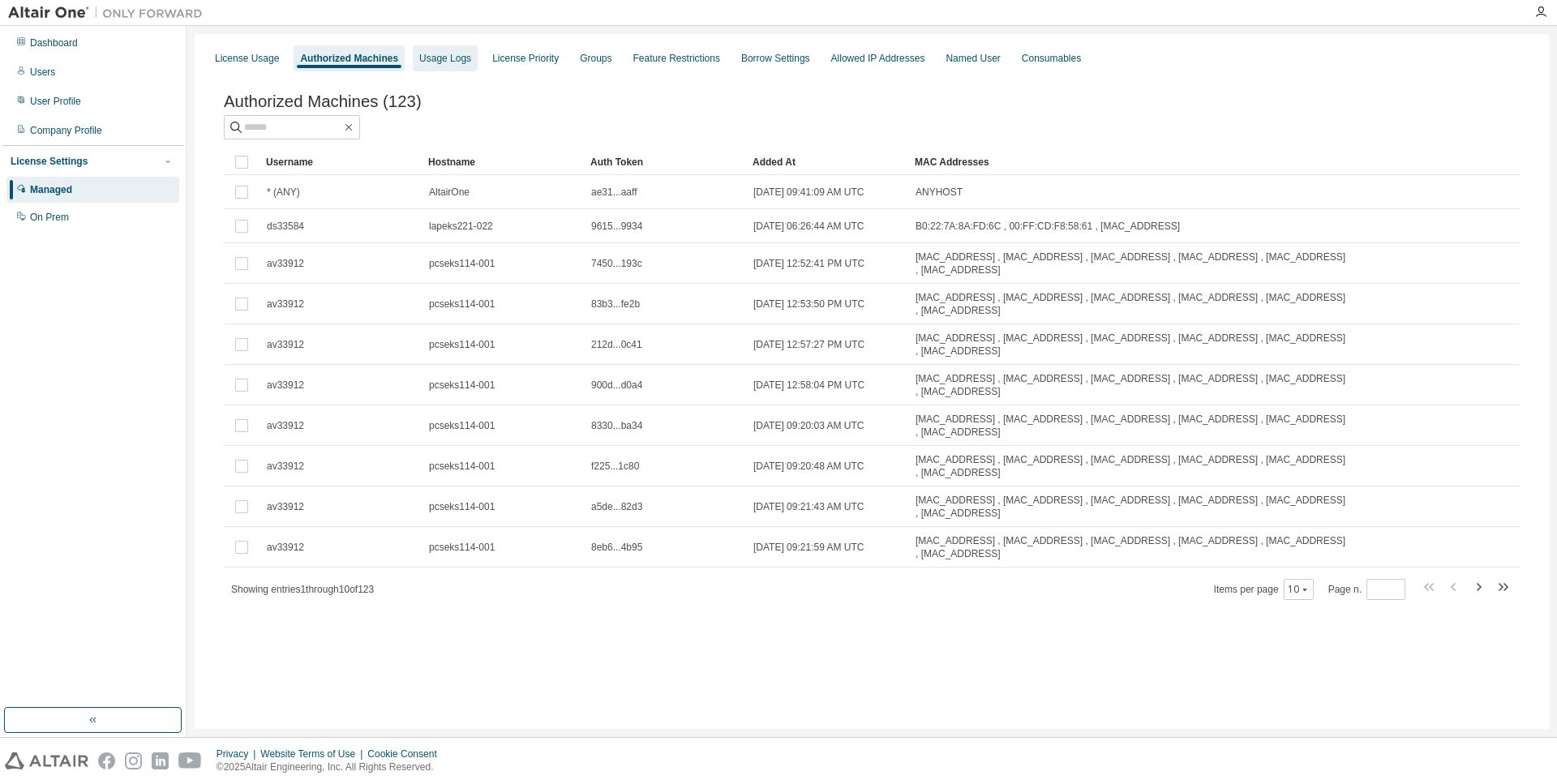
click at [445, 70] on div "Usage Logs" at bounding box center [445, 59] width 64 height 26
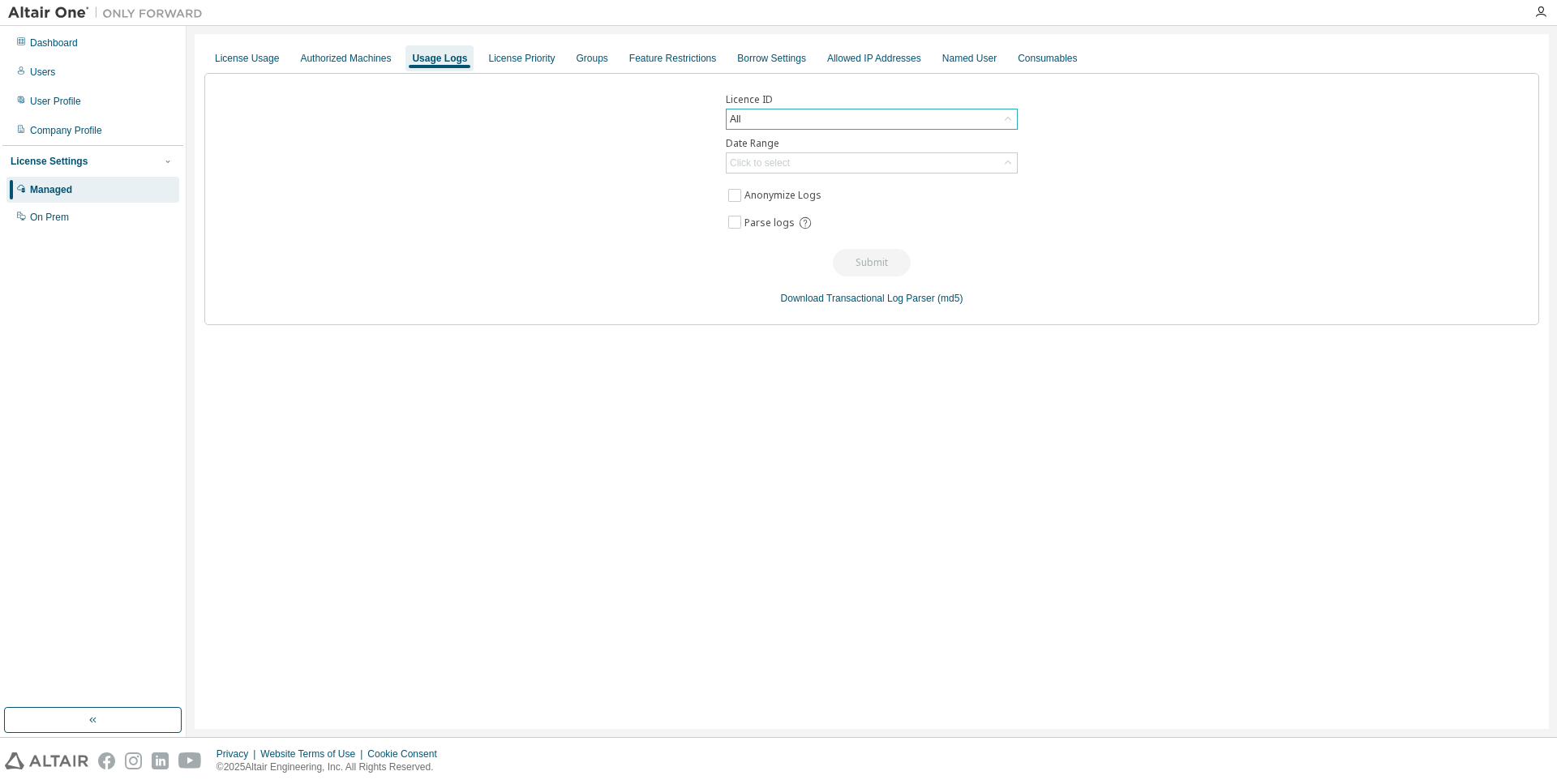
click at [807, 115] on div "All" at bounding box center [871, 119] width 290 height 20
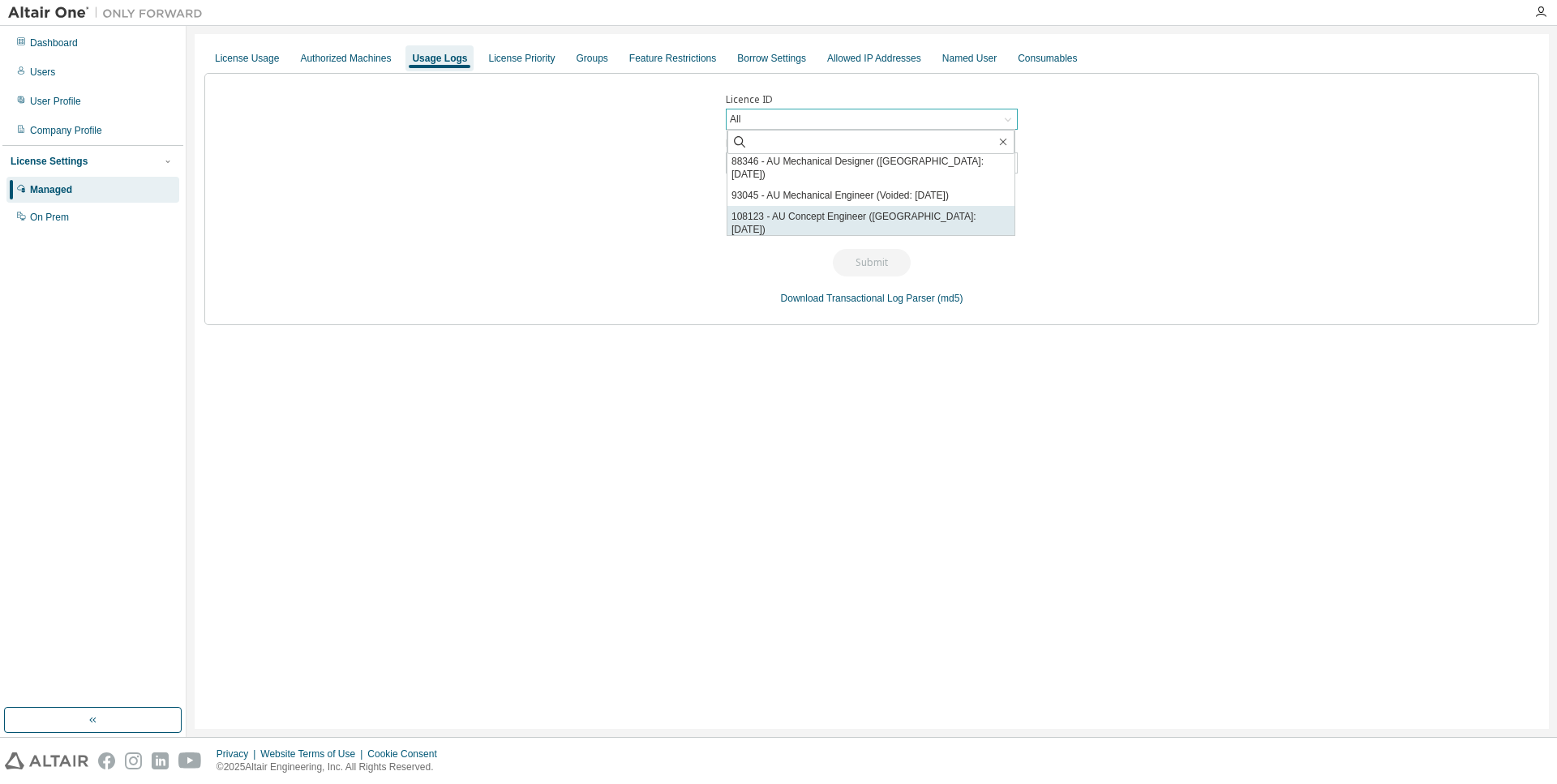
scroll to position [446, 0]
click at [1032, 260] on div "Licence ID All All 110580 - AU Mechanical Designer (Expired) 113018 - AU Concep…" at bounding box center [871, 199] width 1335 height 252
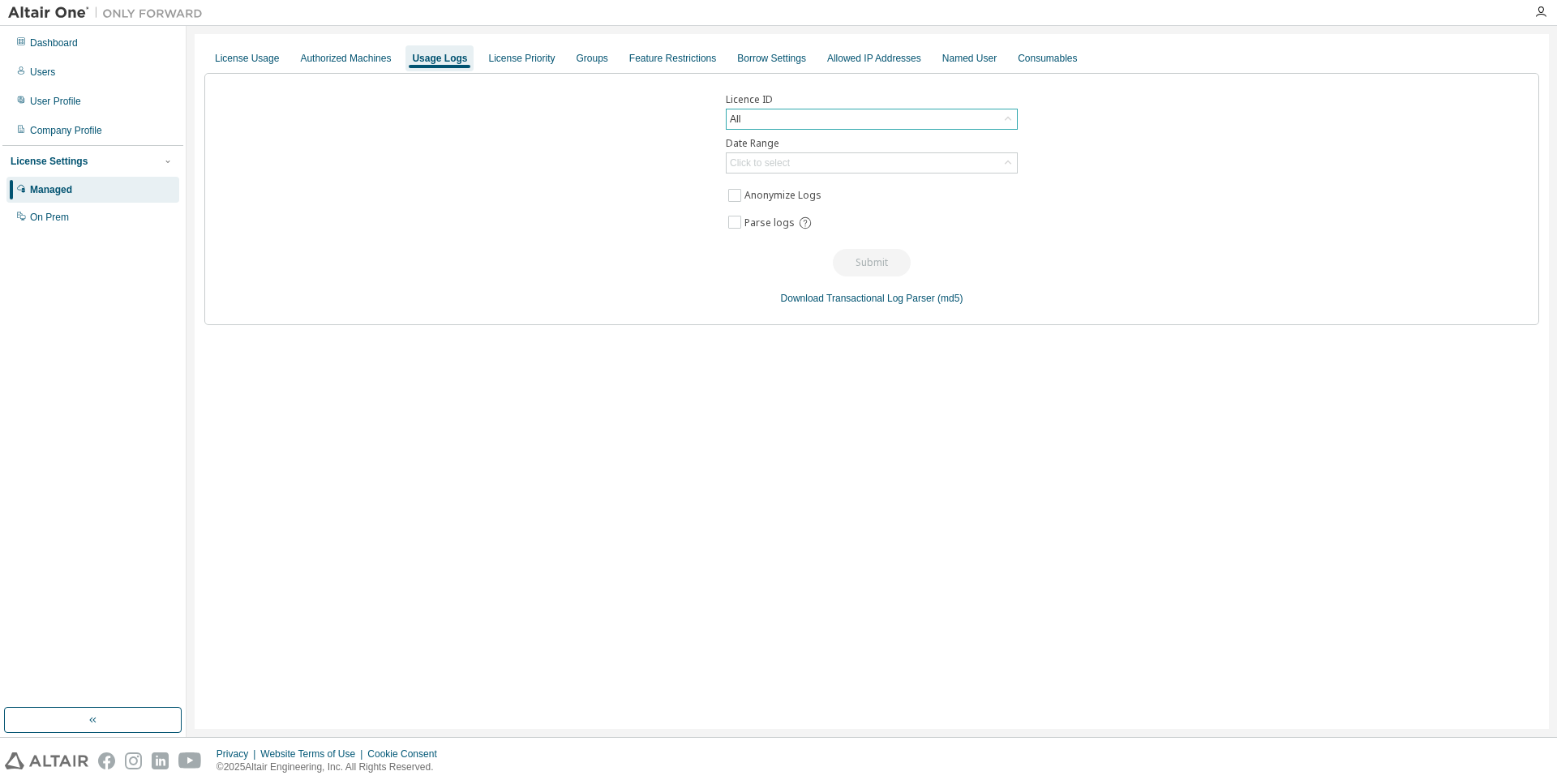
click at [735, 119] on div "All" at bounding box center [735, 119] width 15 height 18
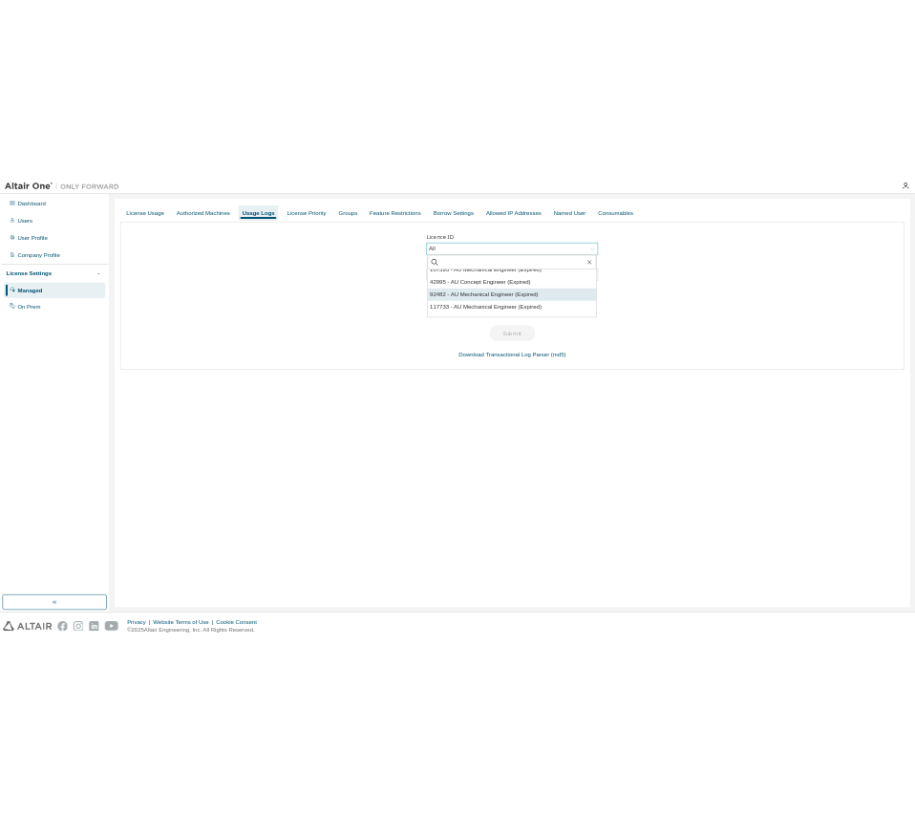
scroll to position [172, 0]
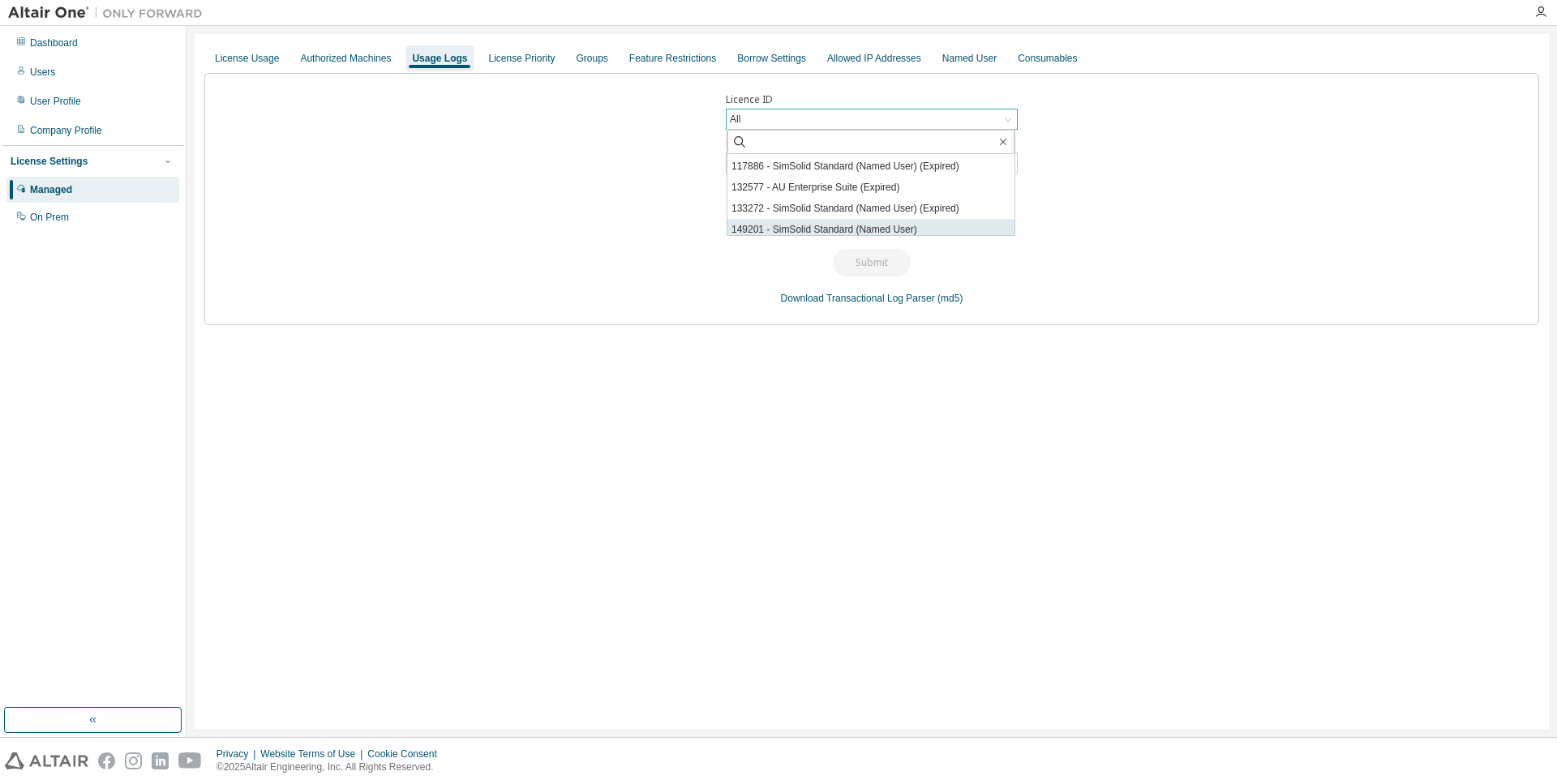
click at [953, 225] on li "149201 - SimSolid Standard (Named User)" at bounding box center [871, 229] width 287 height 21
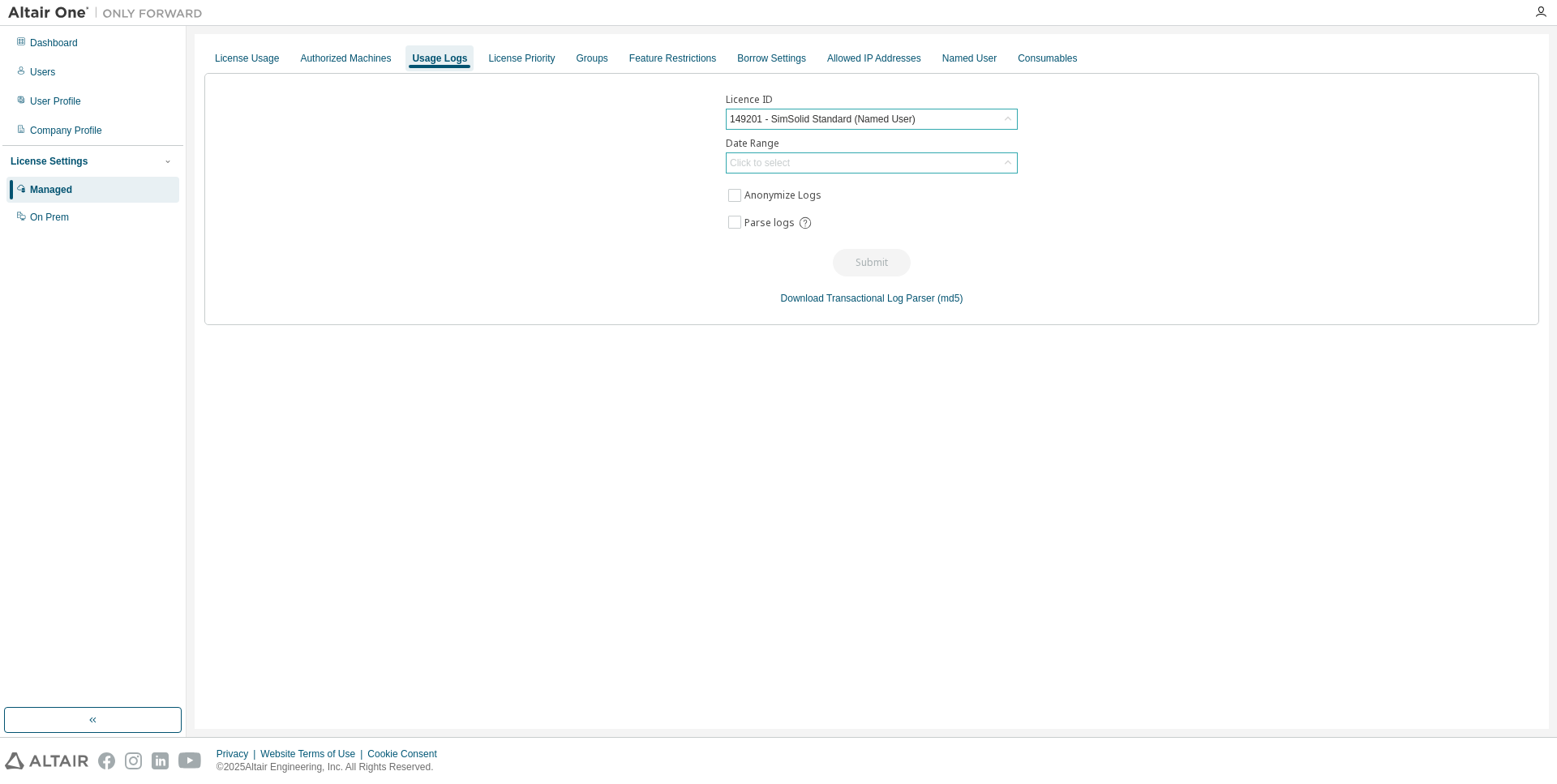
click at [895, 171] on div "Click to select" at bounding box center [871, 163] width 290 height 20
click at [543, 190] on div "Licence ID 149201 - SimSolid Standard (Named User) Date Range Click to select L…" at bounding box center [871, 199] width 1335 height 252
click at [515, 64] on div "License Priority" at bounding box center [521, 58] width 66 height 13
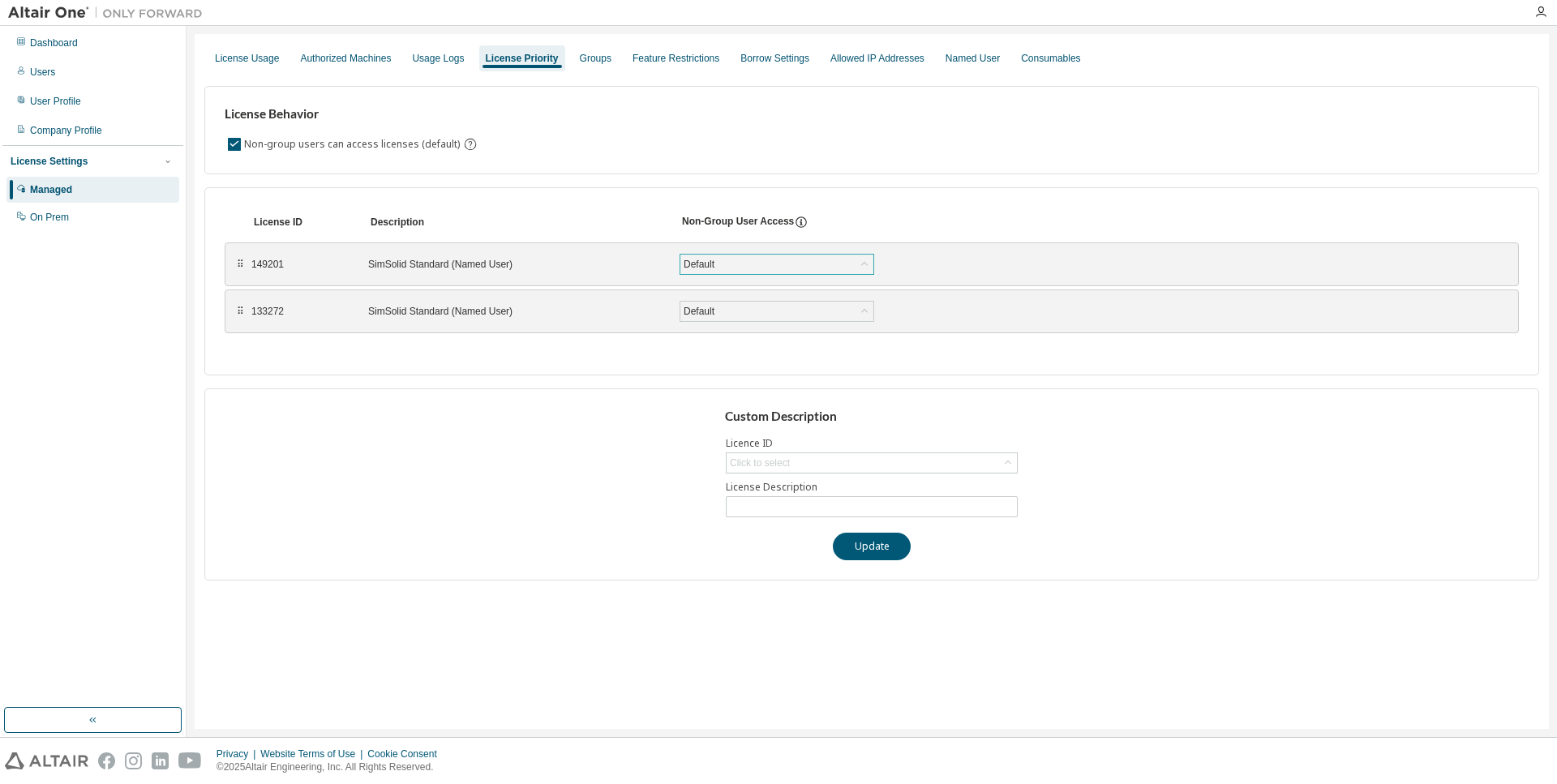
click at [740, 265] on div "Default" at bounding box center [776, 264] width 193 height 20
click at [732, 302] on li "True" at bounding box center [776, 306] width 190 height 21
click at [818, 273] on div "True" at bounding box center [776, 264] width 193 height 20
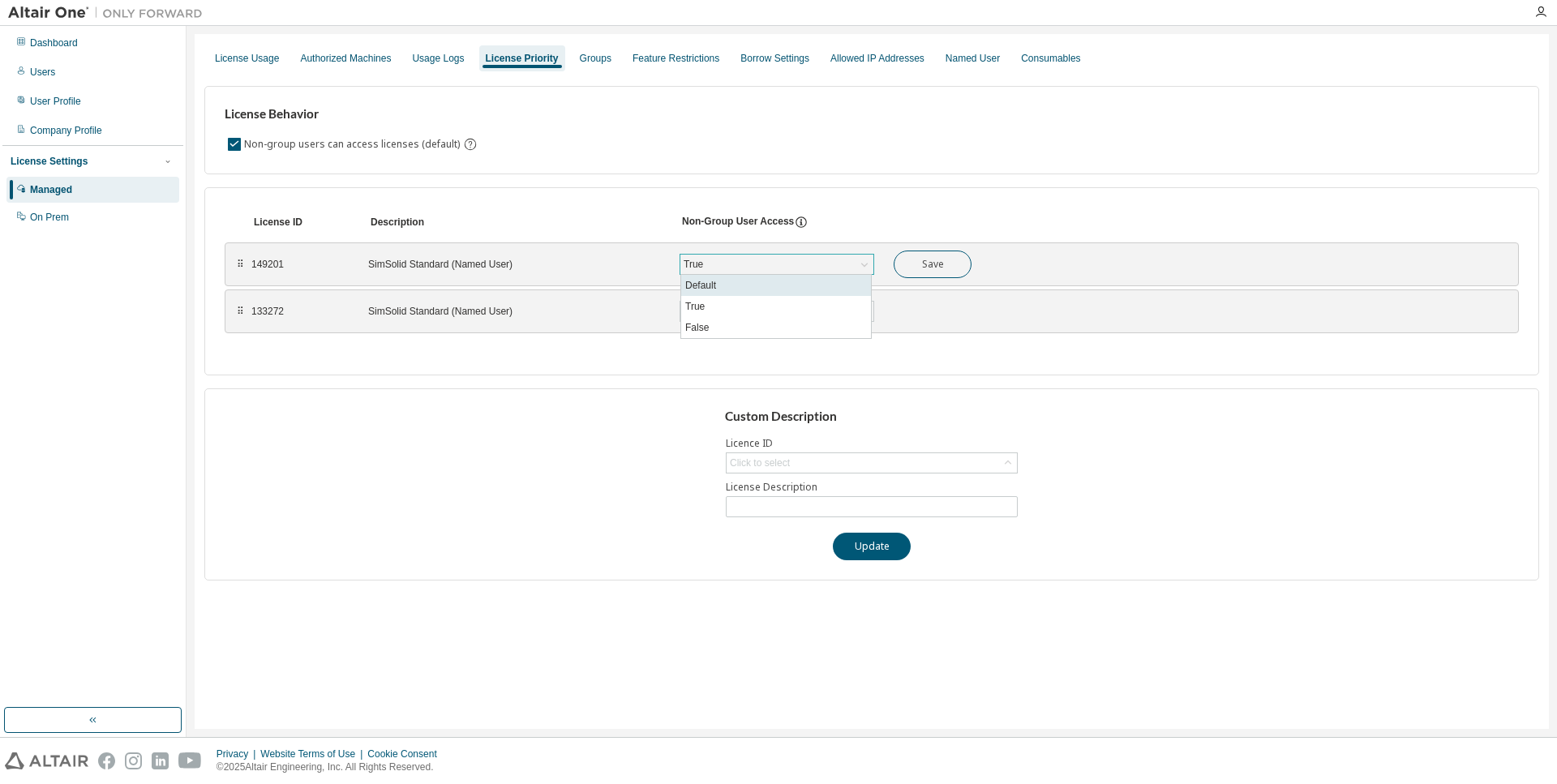
click at [793, 291] on li "Default" at bounding box center [776, 285] width 190 height 21
click at [793, 271] on div "Default" at bounding box center [776, 264] width 193 height 20
click at [765, 326] on li "False" at bounding box center [776, 328] width 190 height 21
click at [769, 268] on div "False" at bounding box center [776, 264] width 193 height 20
click at [751, 293] on li "Default" at bounding box center [776, 285] width 190 height 21
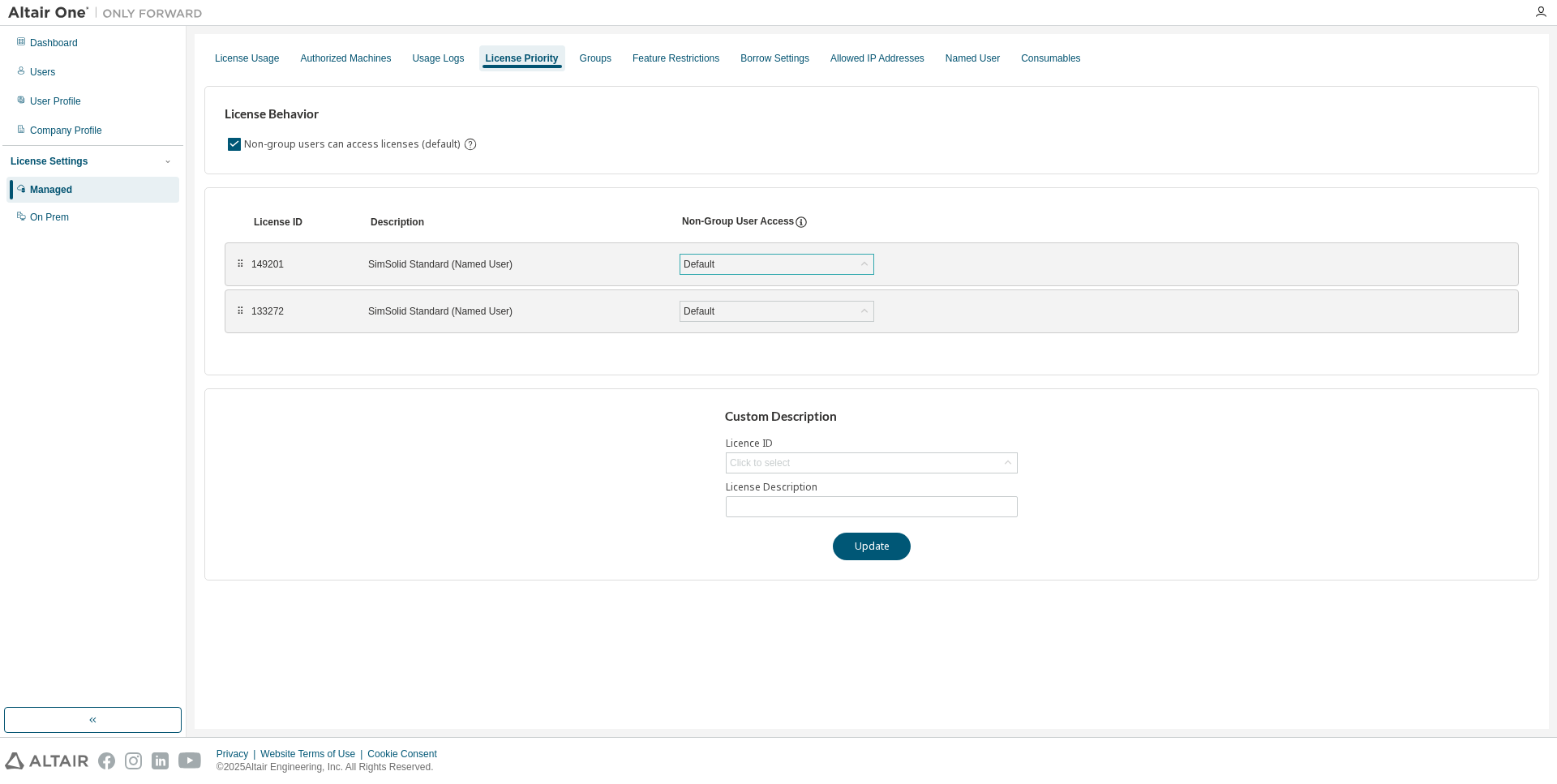
click at [467, 261] on div "SimSolid Standard (Named User)" at bounding box center [514, 264] width 292 height 13
click at [265, 263] on div "149201" at bounding box center [300, 264] width 98 height 13
click at [1009, 468] on icon at bounding box center [1007, 462] width 16 height 16
click at [921, 501] on li "149201 - SimSolid Standard (Named User)" at bounding box center [871, 508] width 287 height 21
type input "**********"
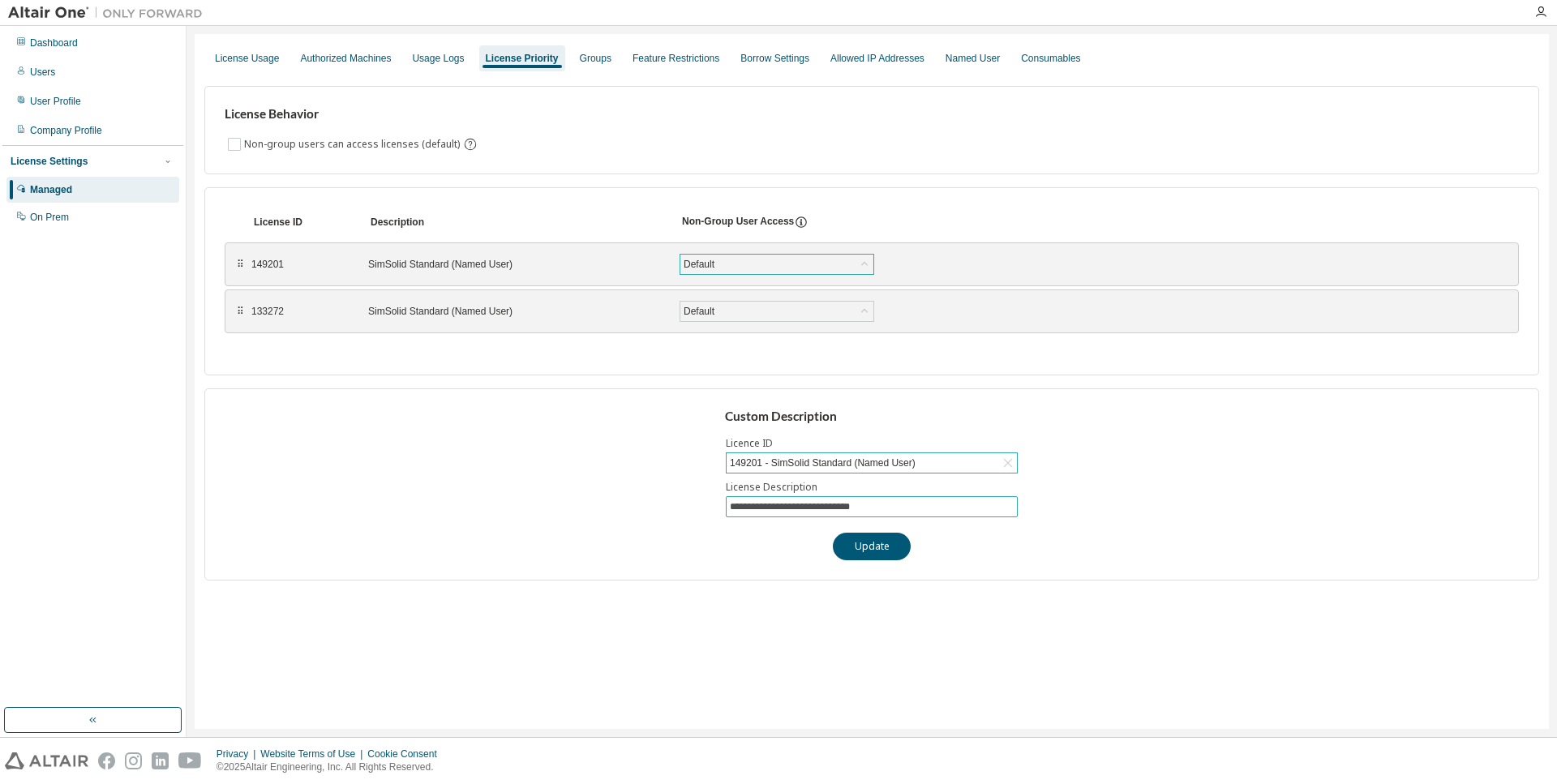
click at [944, 511] on input "**********" at bounding box center [871, 507] width 283 height 13
click at [893, 537] on button "Update" at bounding box center [871, 546] width 78 height 27
click at [52, 42] on div "Dashboard" at bounding box center [53, 42] width 48 height 13
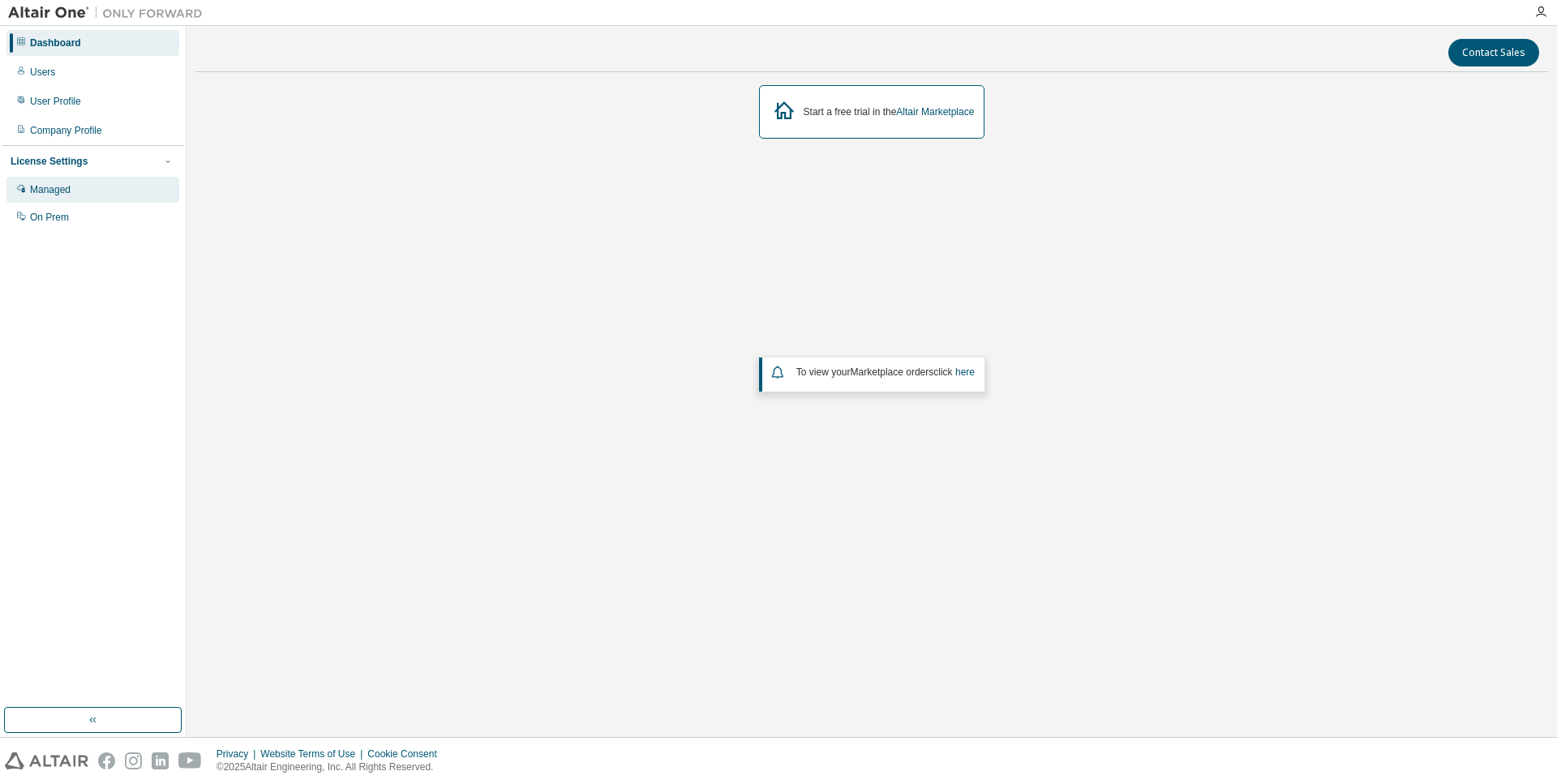
click at [79, 181] on div "Managed" at bounding box center [93, 189] width 173 height 26
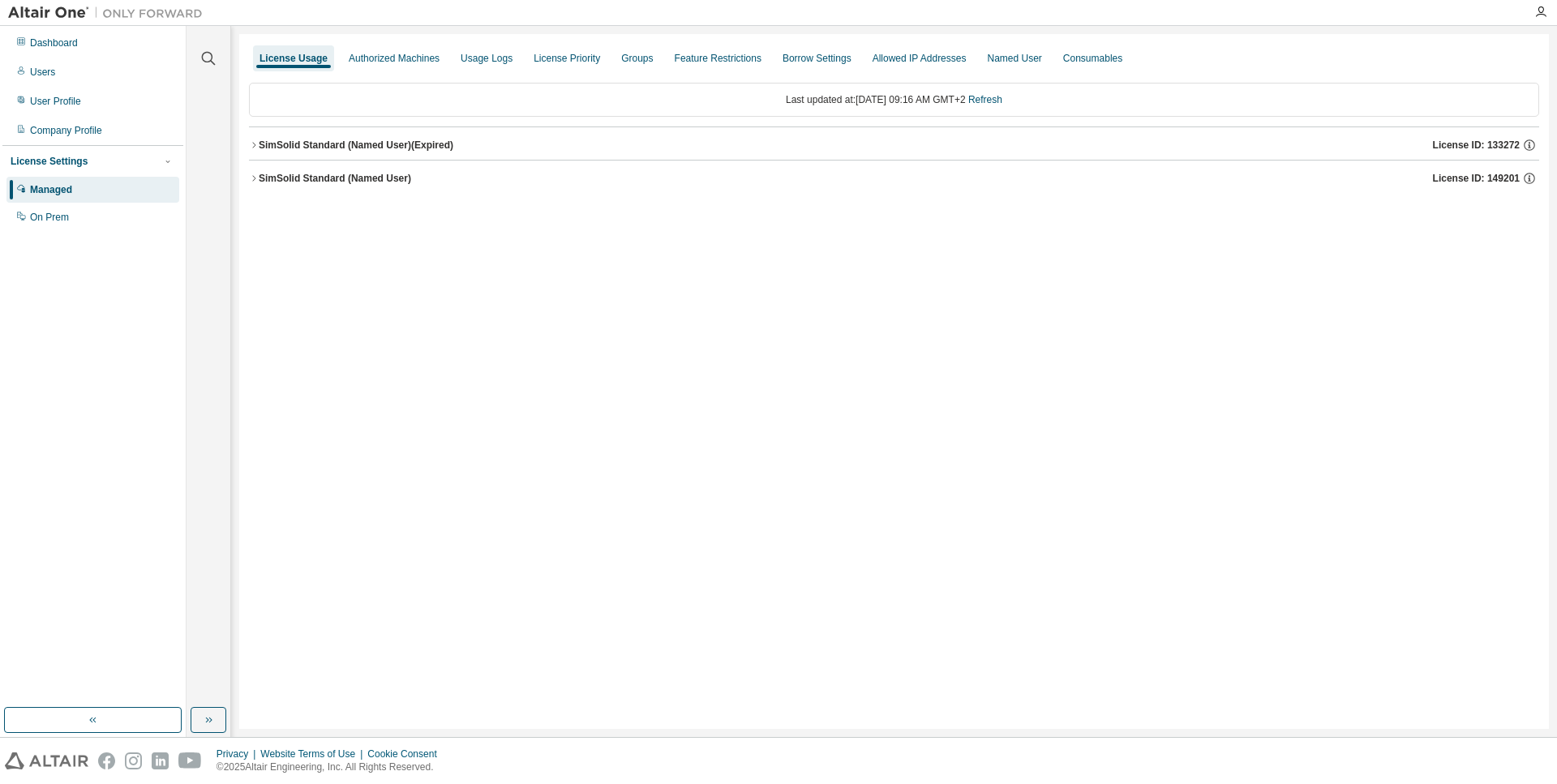
click at [370, 173] on div "SimSolid Standard (Named User)" at bounding box center [335, 178] width 153 height 13
click at [474, 65] on div "Usage Logs" at bounding box center [486, 59] width 64 height 26
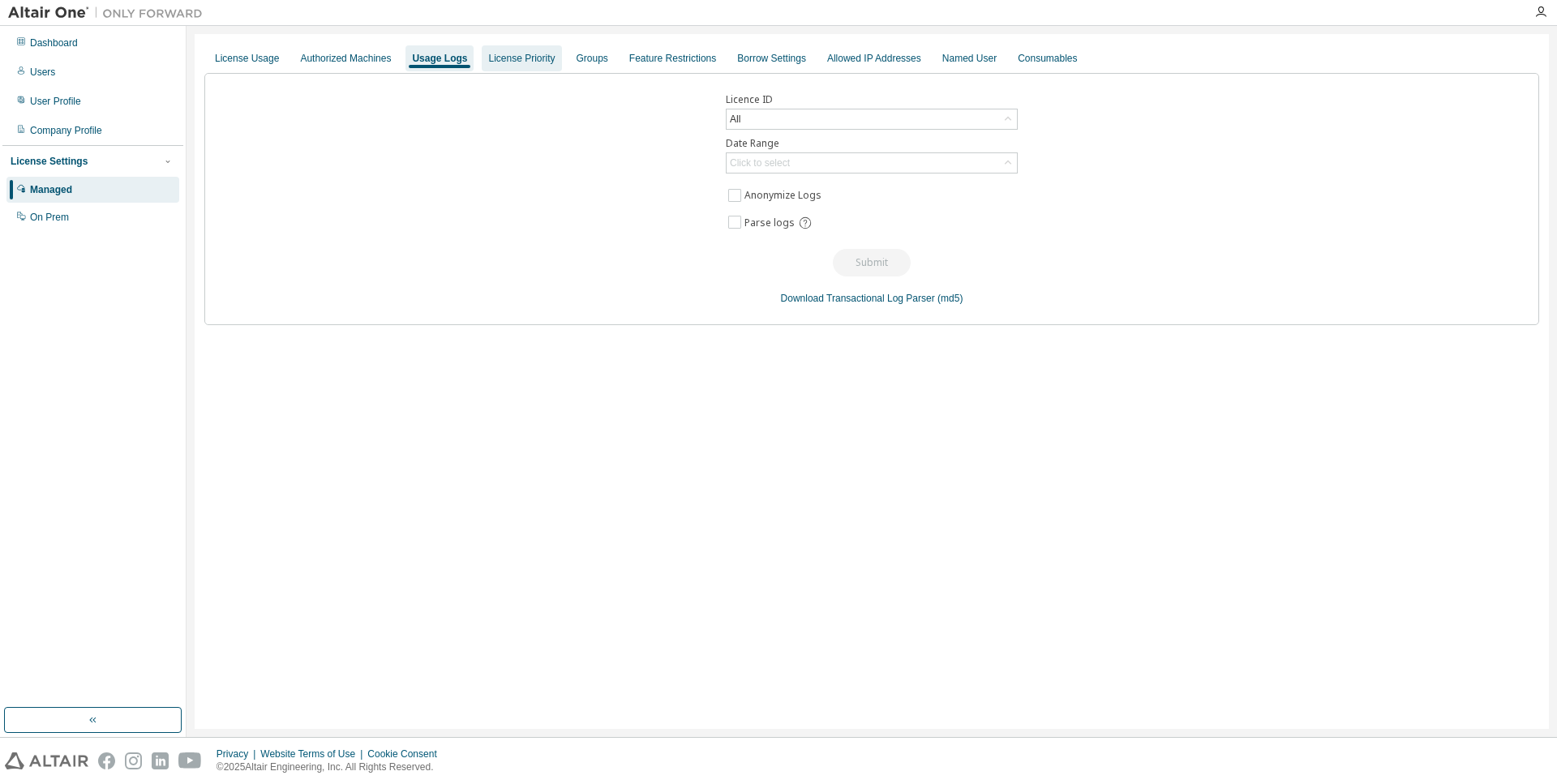
click at [533, 64] on div "License Priority" at bounding box center [521, 58] width 66 height 13
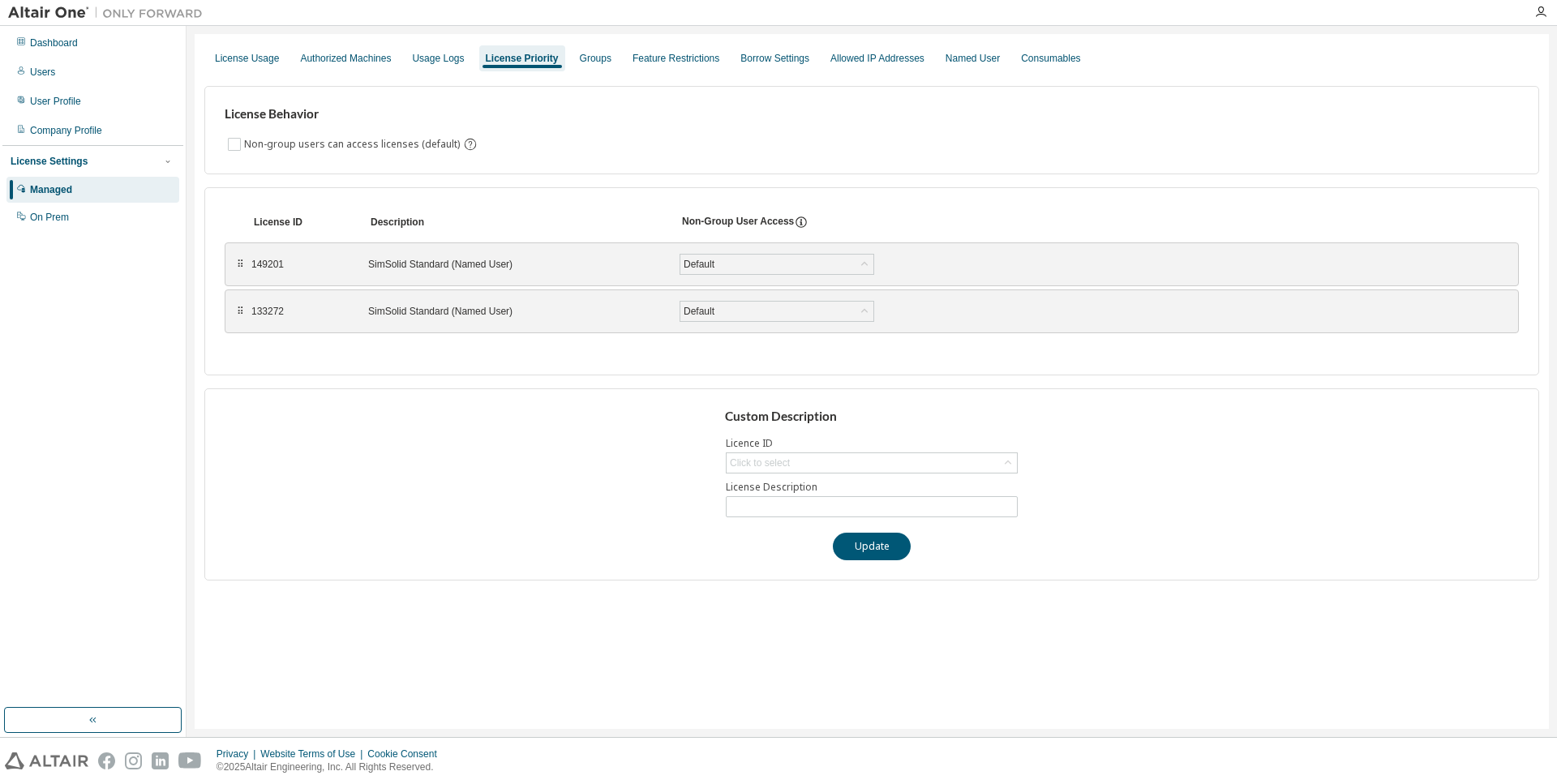
click at [798, 226] on icon at bounding box center [800, 221] width 14 height 14
click at [51, 47] on div "Dashboard" at bounding box center [53, 42] width 48 height 13
